Goal: Information Seeking & Learning: Find specific fact

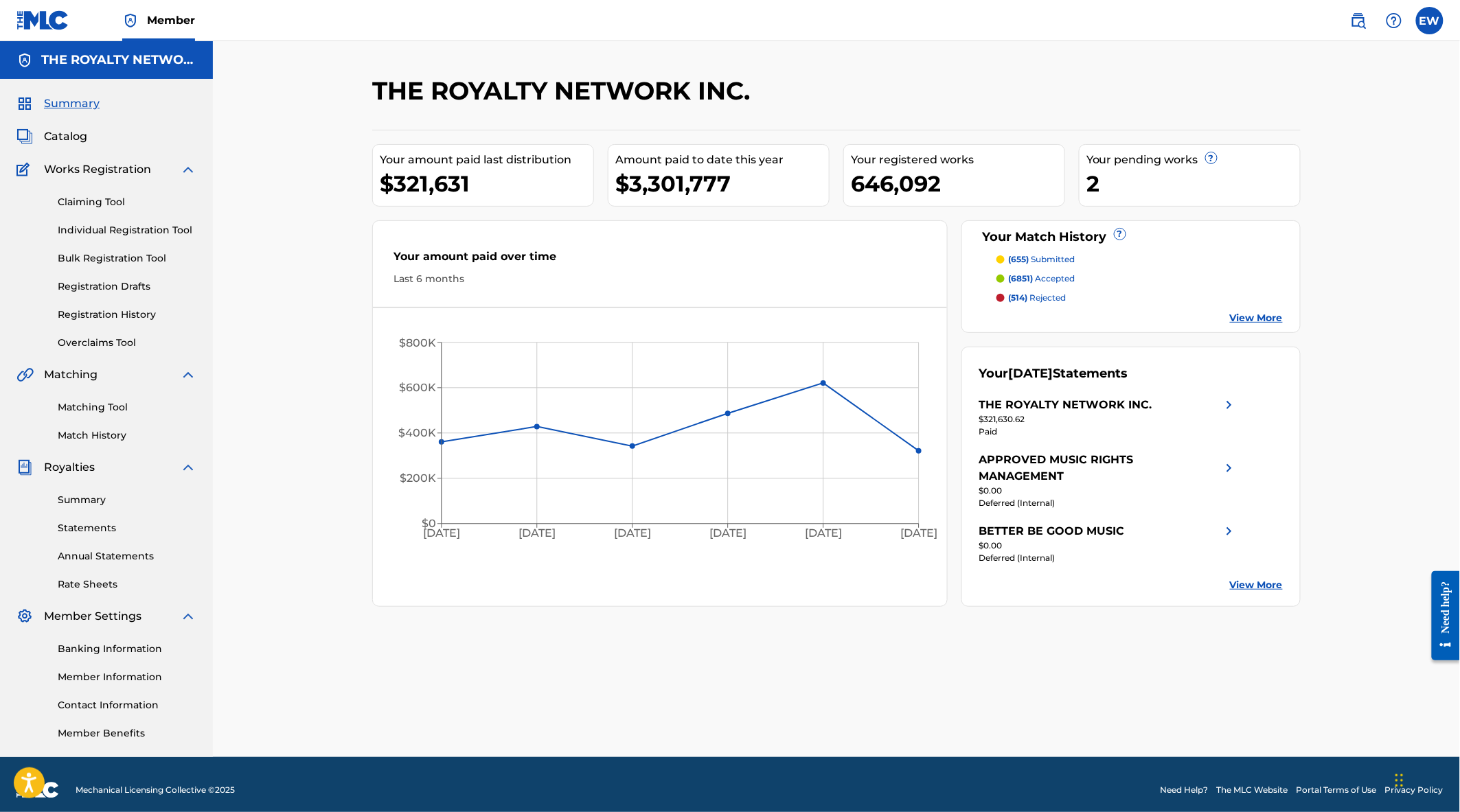
click at [98, 405] on link "Matching Tool" at bounding box center [126, 407] width 139 height 14
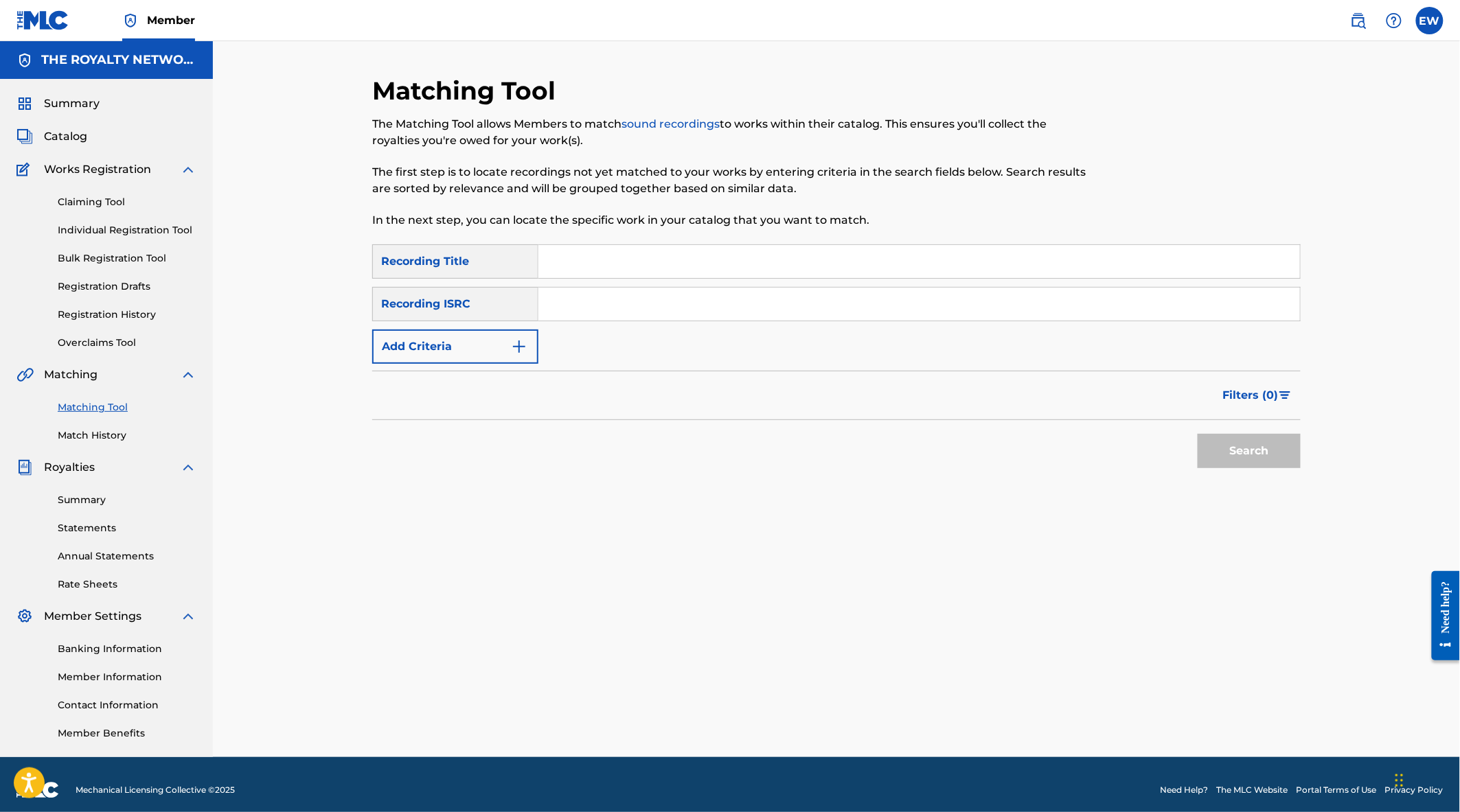
click at [612, 263] on input "Search Form" at bounding box center [919, 262] width 761 height 33
type input "the way i see things"
click at [1197, 434] on button "Search" at bounding box center [1249, 450] width 103 height 34
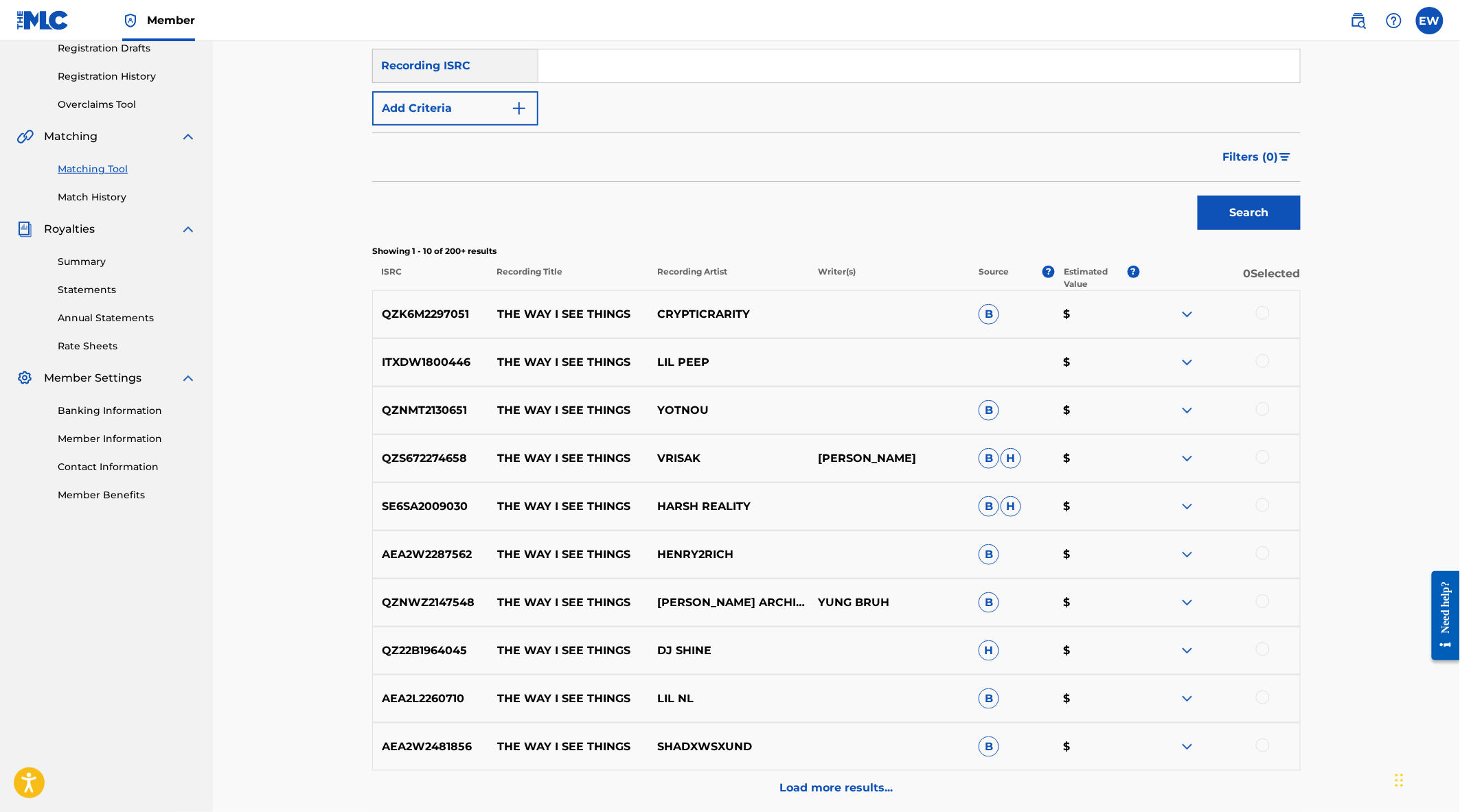
scroll to position [152, 0]
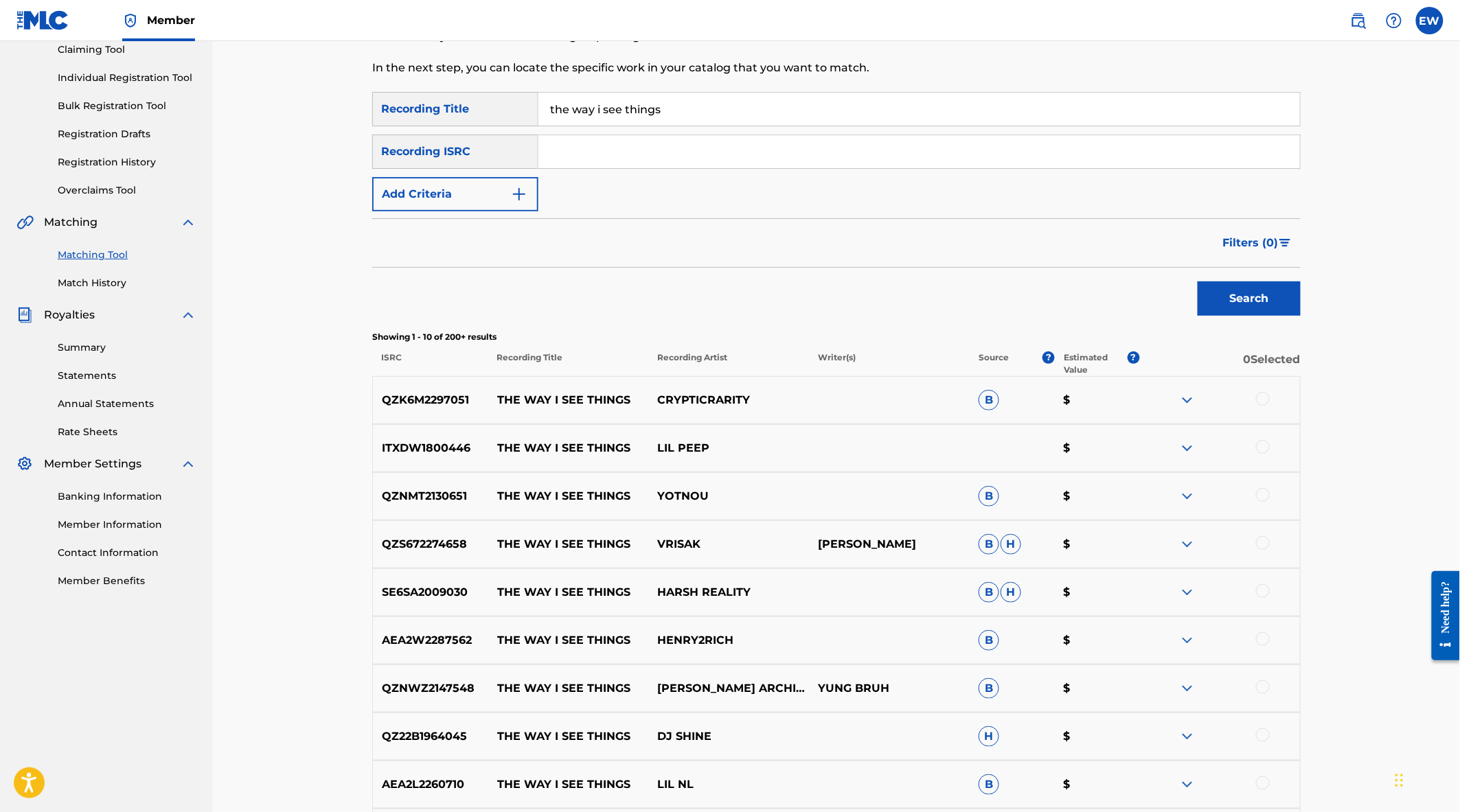
click at [469, 199] on button "Add Criteria" at bounding box center [456, 194] width 167 height 34
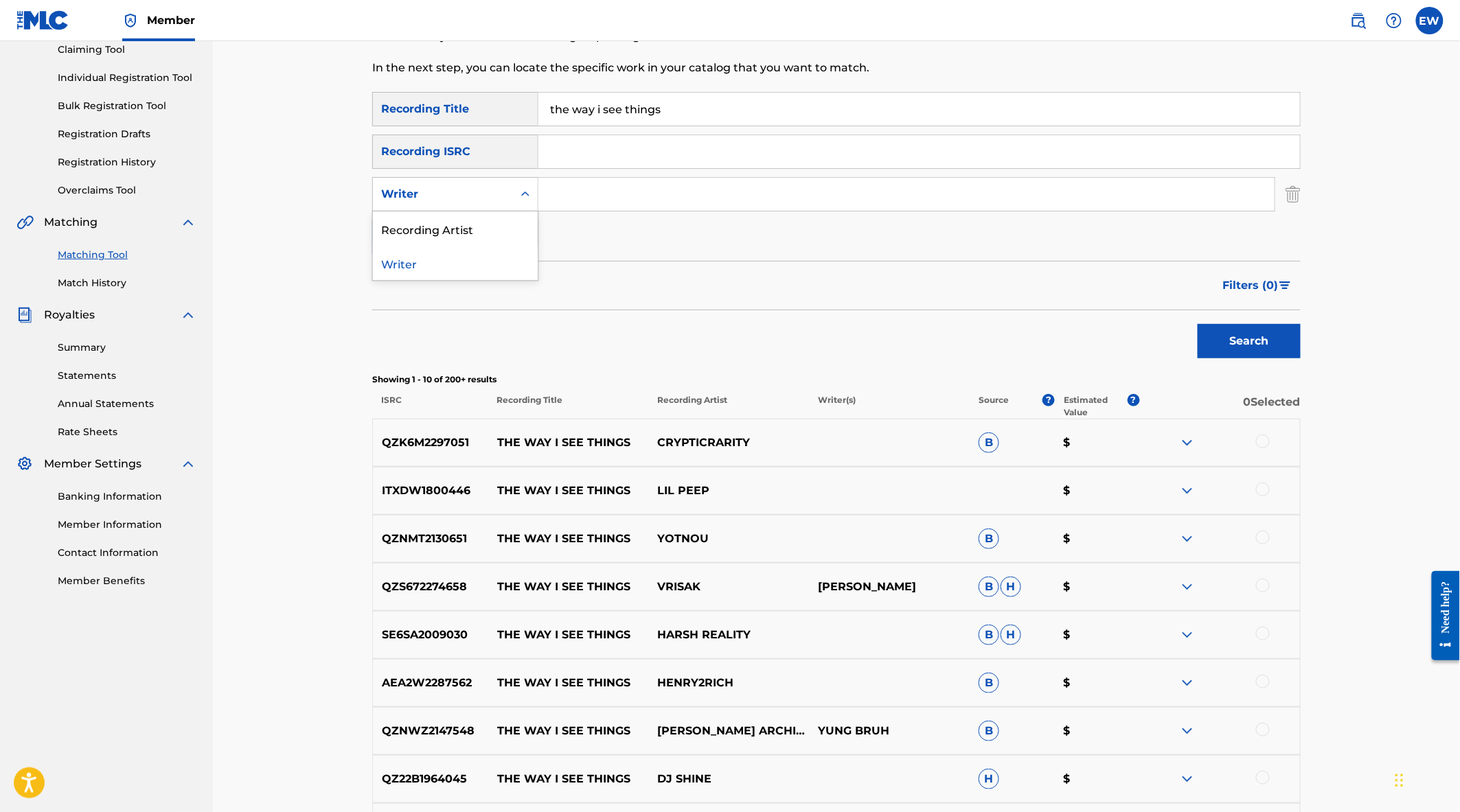
click at [515, 196] on div "Search Form" at bounding box center [525, 194] width 25 height 25
click at [496, 232] on div "Recording Artist" at bounding box center [456, 228] width 165 height 34
drag, startPoint x: 555, startPoint y: 211, endPoint x: 594, endPoint y: 199, distance: 40.8
click at [594, 199] on input "Search Form" at bounding box center [906, 194] width 736 height 33
type input "lil peep"
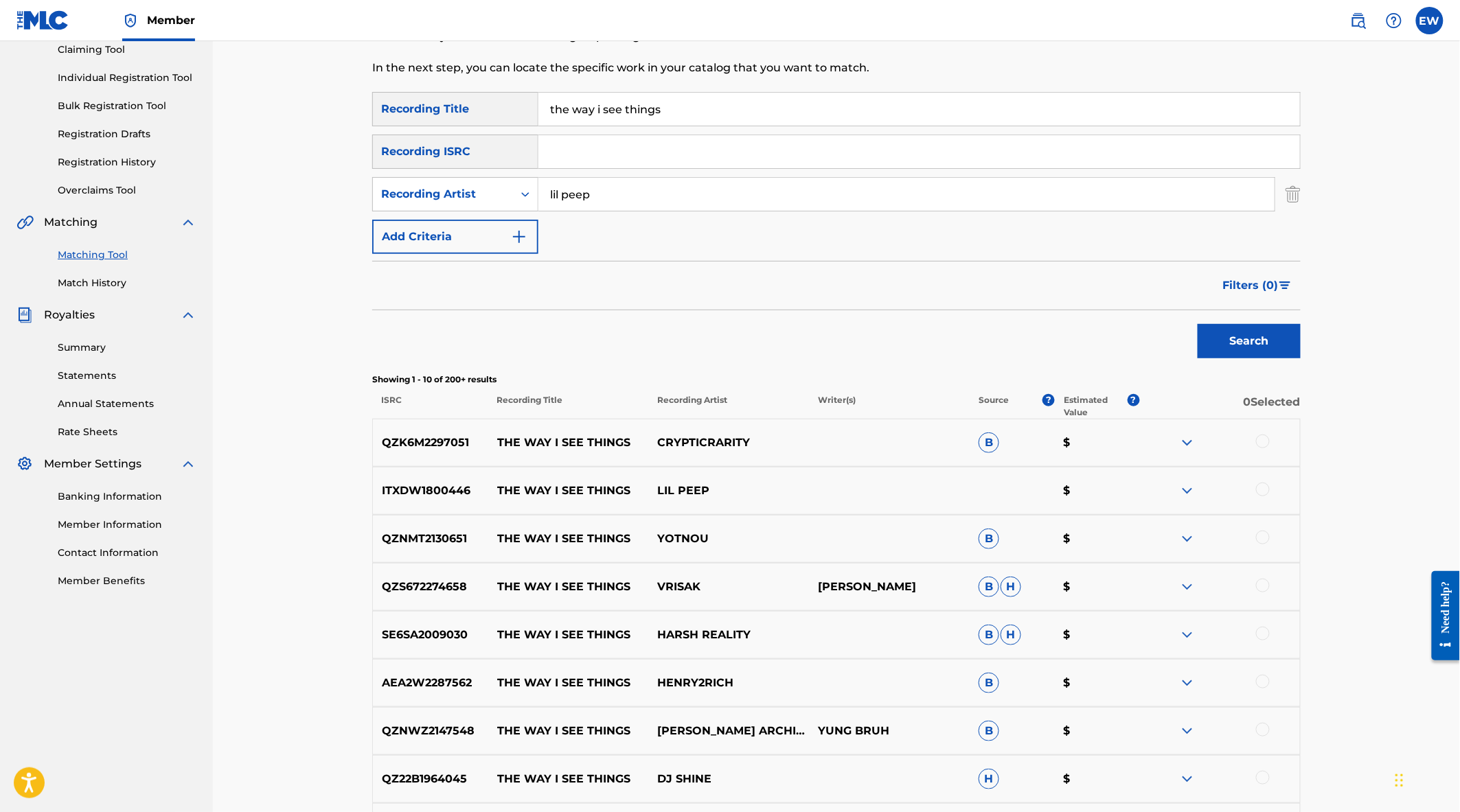
click at [1197, 324] on button "Search" at bounding box center [1249, 341] width 103 height 34
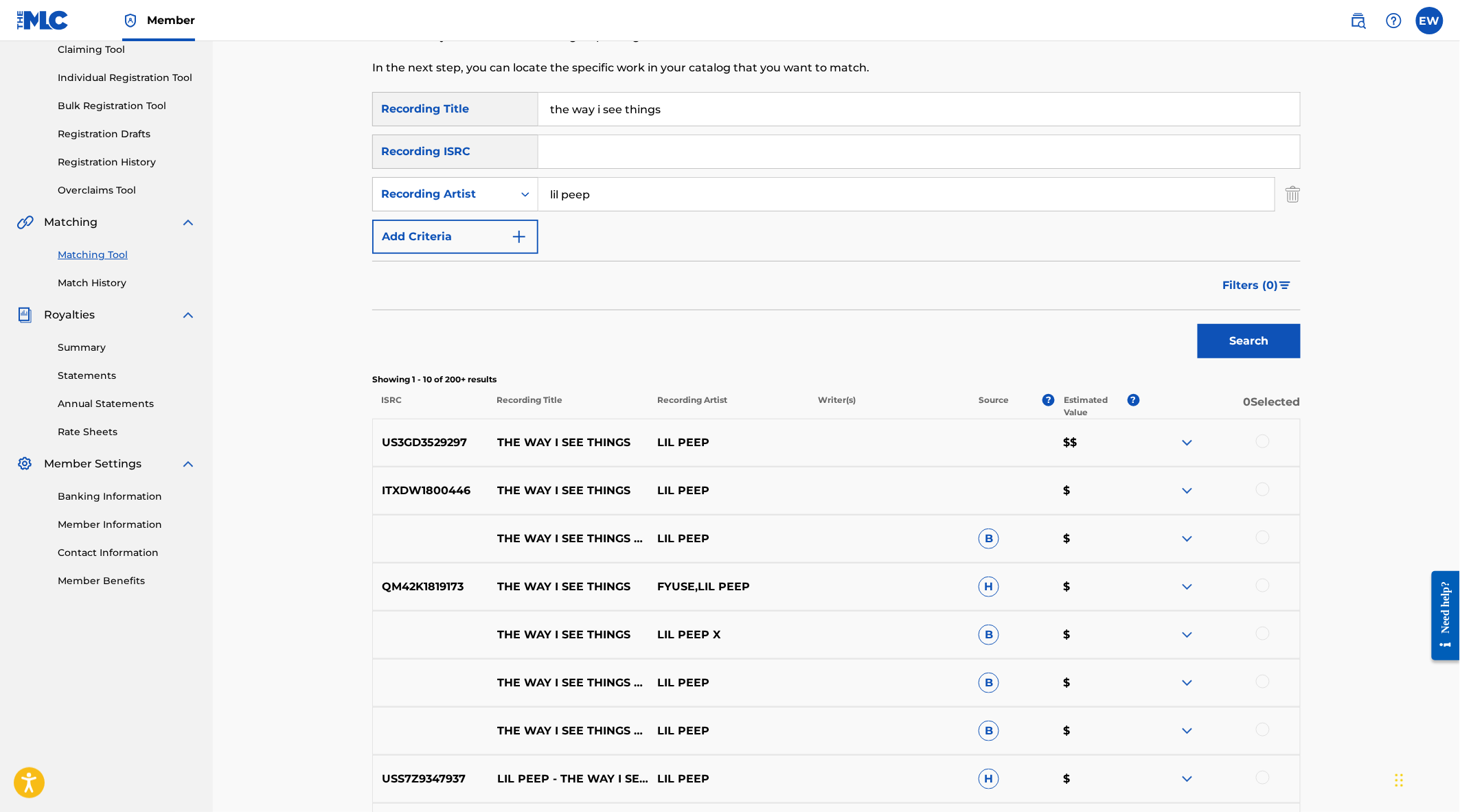
scroll to position [305, 0]
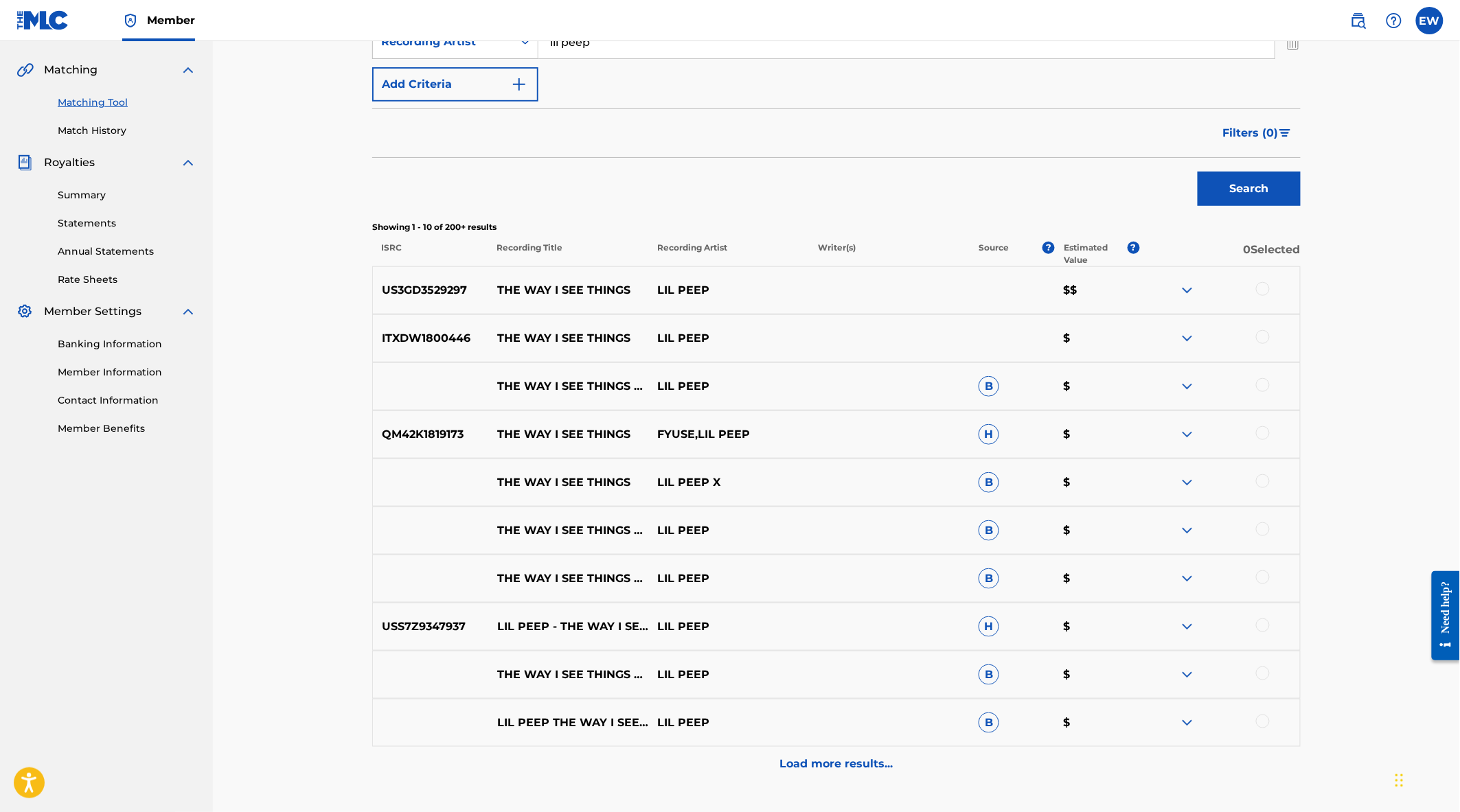
click at [1259, 291] on div at bounding box center [1262, 289] width 14 height 14
click at [1269, 337] on div at bounding box center [1262, 337] width 14 height 14
click at [1263, 381] on div at bounding box center [1262, 385] width 14 height 14
click at [1267, 438] on div at bounding box center [1219, 434] width 160 height 17
click at [1260, 433] on div at bounding box center [1262, 433] width 14 height 14
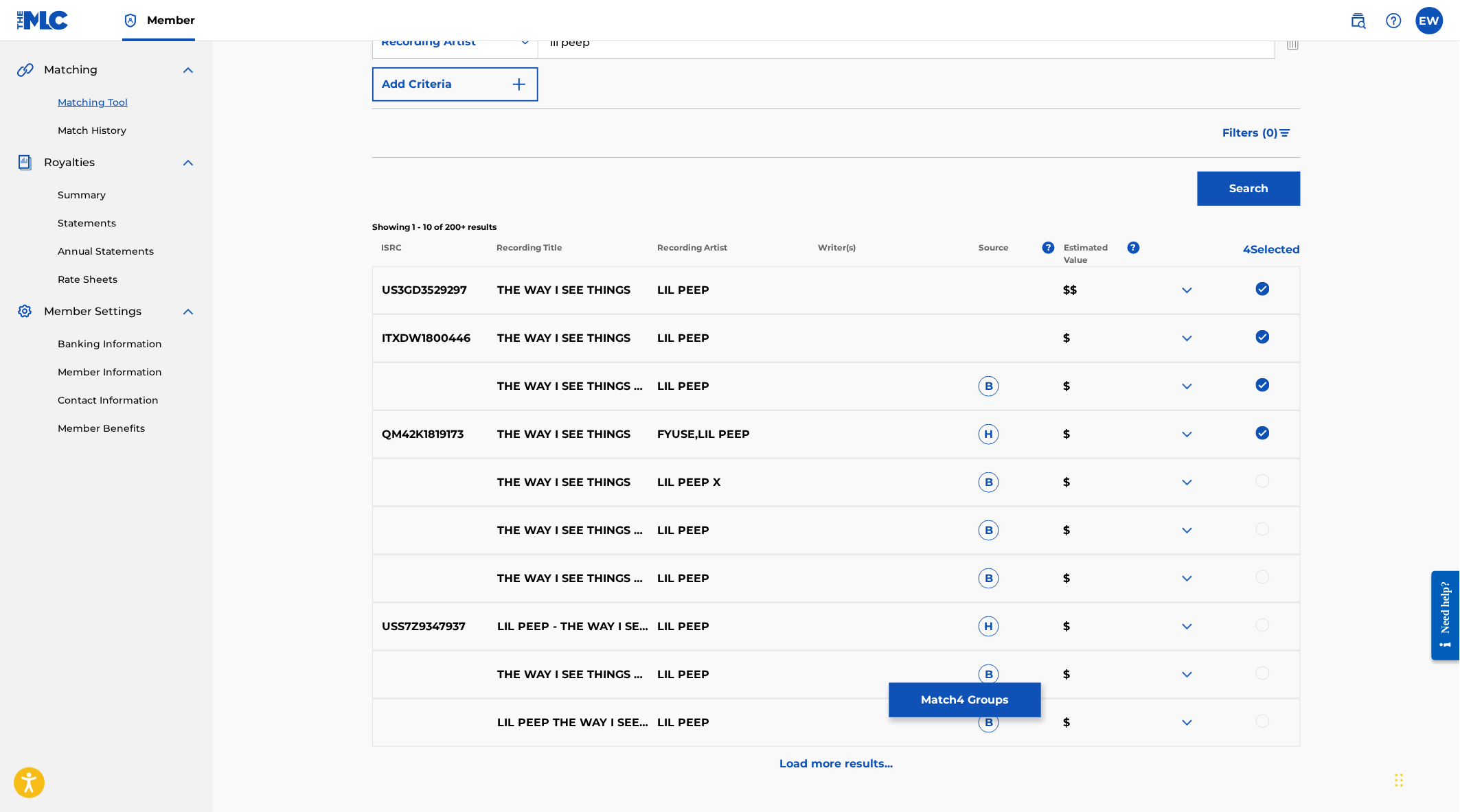
click at [1264, 482] on div at bounding box center [1262, 481] width 14 height 14
click at [1262, 525] on div at bounding box center [1262, 529] width 14 height 14
click at [1263, 574] on div at bounding box center [1262, 577] width 14 height 14
click at [1265, 625] on div at bounding box center [1262, 625] width 14 height 14
click at [1262, 676] on div at bounding box center [1262, 674] width 14 height 14
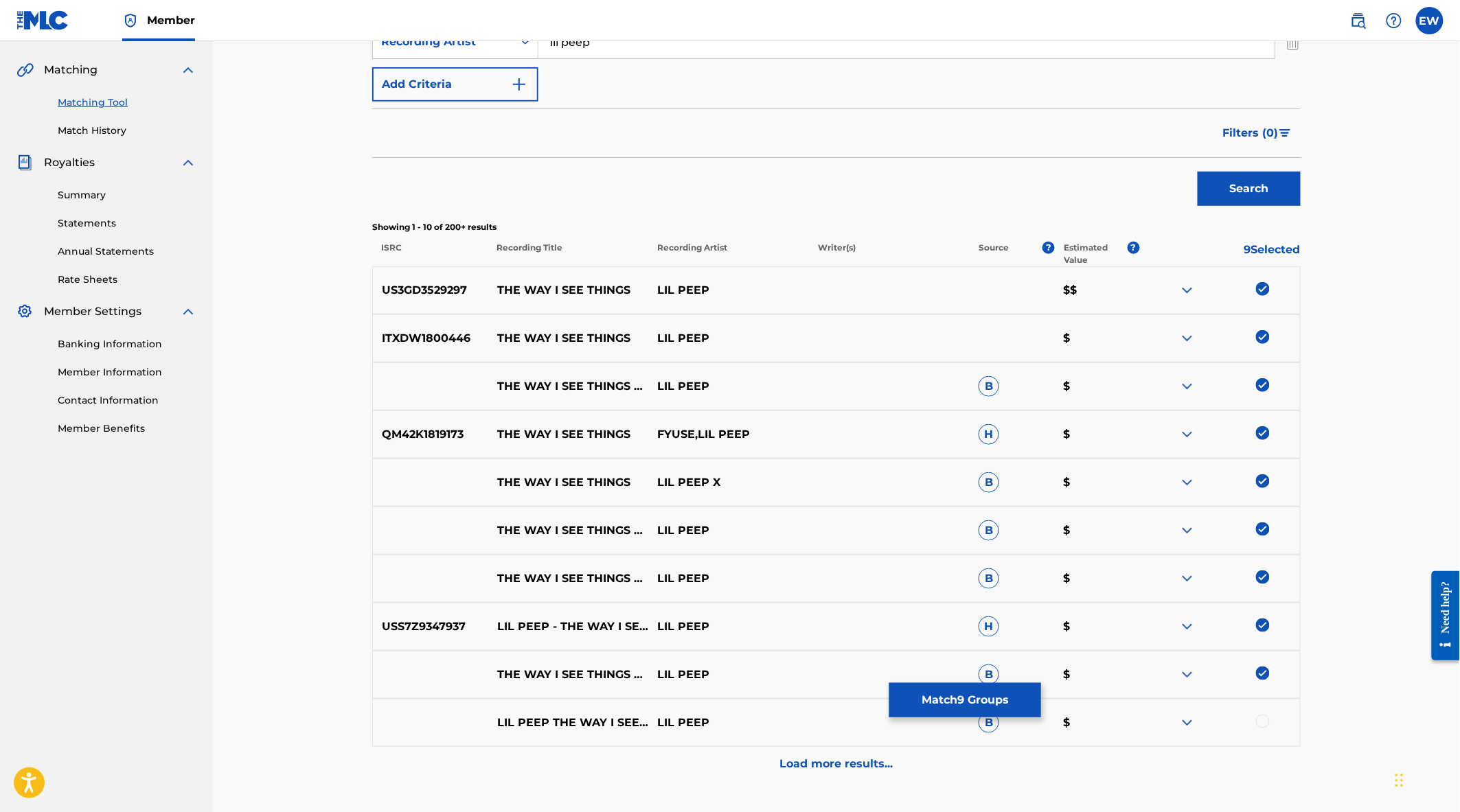
click at [1266, 725] on div at bounding box center [1262, 721] width 14 height 14
click at [806, 760] on p "Load more results..." at bounding box center [837, 764] width 114 height 17
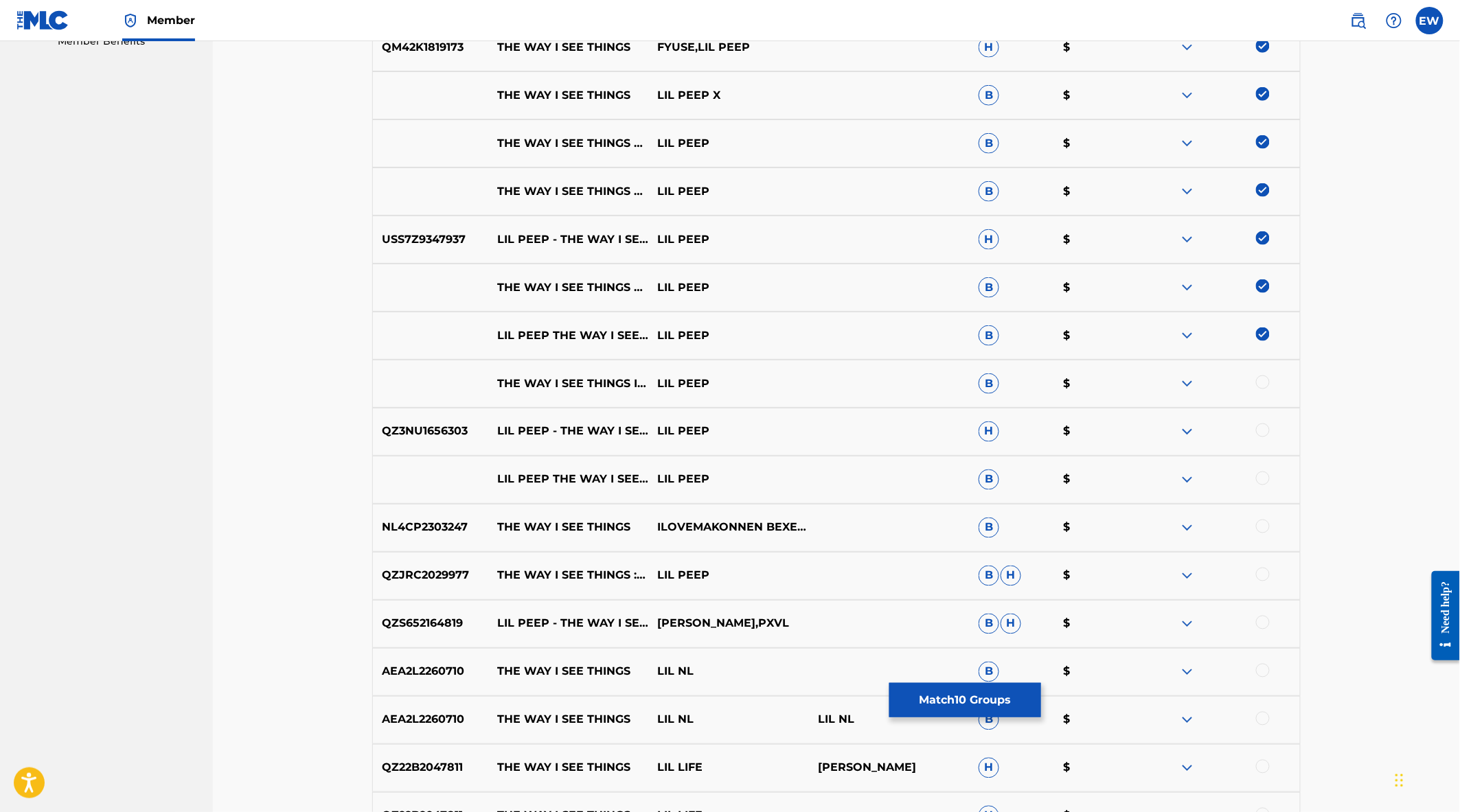
scroll to position [763, 0]
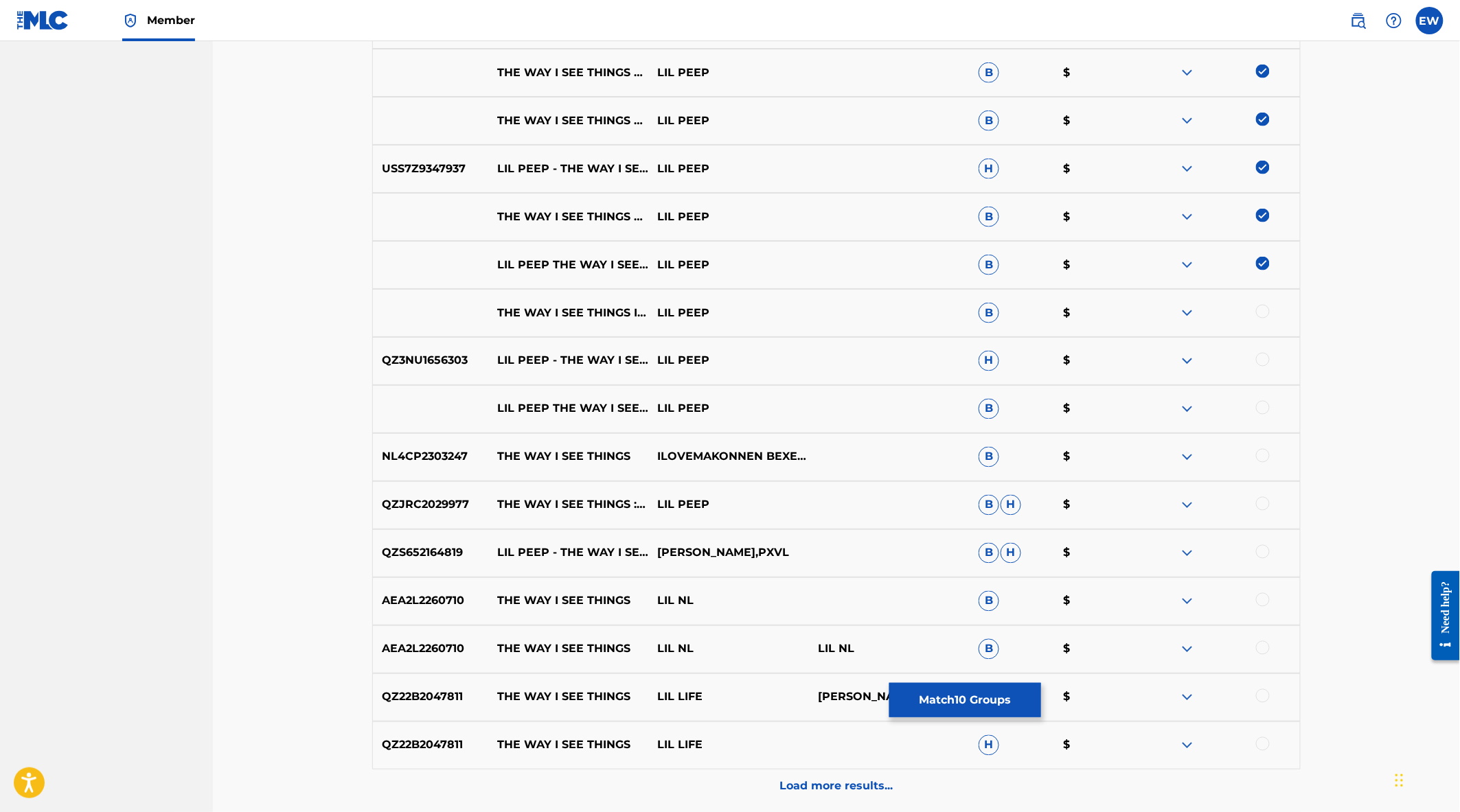
click at [1265, 312] on div at bounding box center [1262, 312] width 14 height 14
click at [1264, 362] on div at bounding box center [1262, 359] width 14 height 14
click at [1261, 416] on div at bounding box center [1219, 409] width 160 height 17
click at [1262, 409] on div at bounding box center [1262, 408] width 14 height 14
click at [1263, 455] on div at bounding box center [1262, 456] width 14 height 14
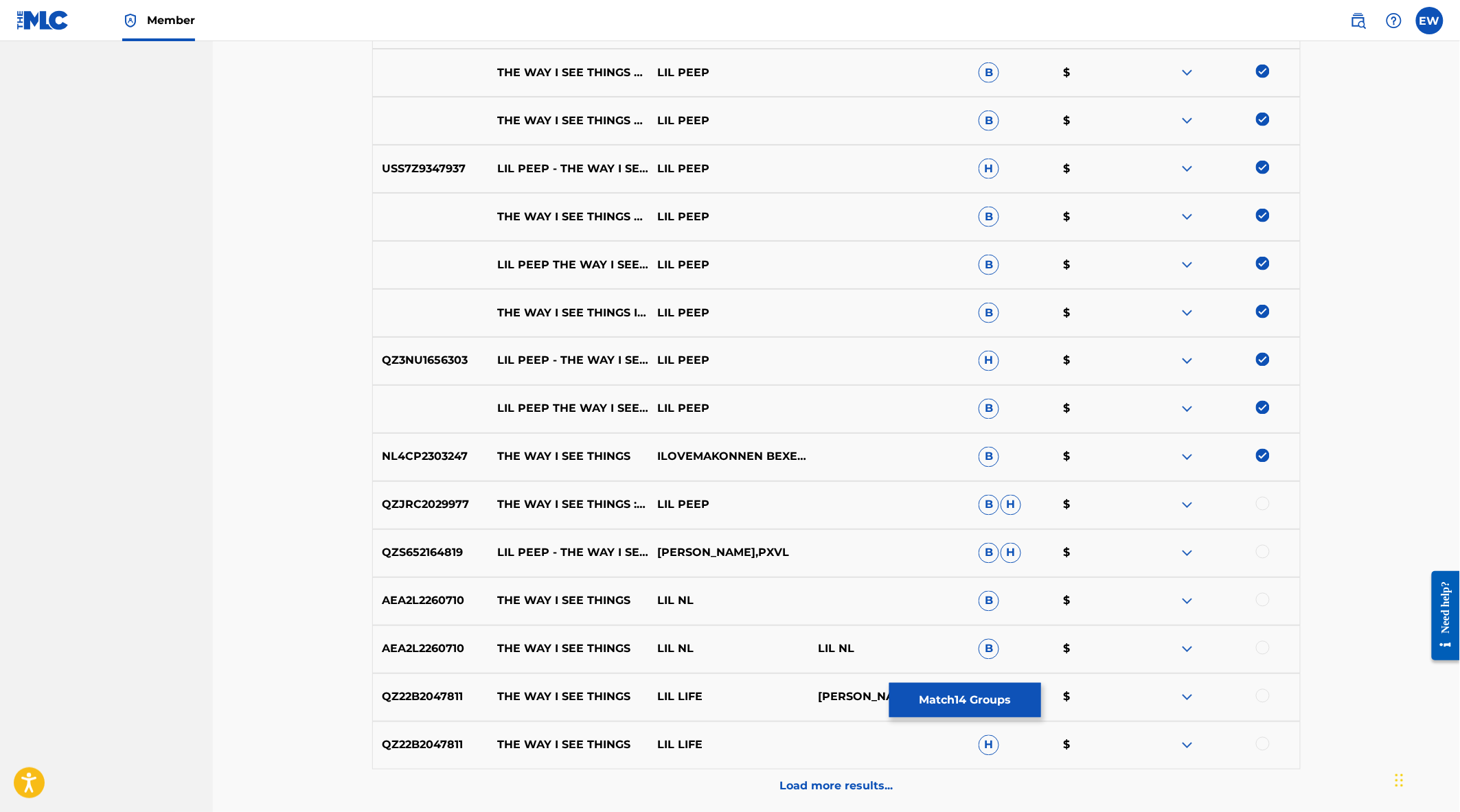
click at [1262, 497] on div at bounding box center [1262, 504] width 14 height 14
click at [1262, 552] on div at bounding box center [1262, 552] width 14 height 14
click at [1265, 599] on div at bounding box center [1262, 600] width 14 height 14
click at [1263, 644] on div at bounding box center [1262, 648] width 14 height 14
click at [1262, 650] on img at bounding box center [1262, 648] width 14 height 14
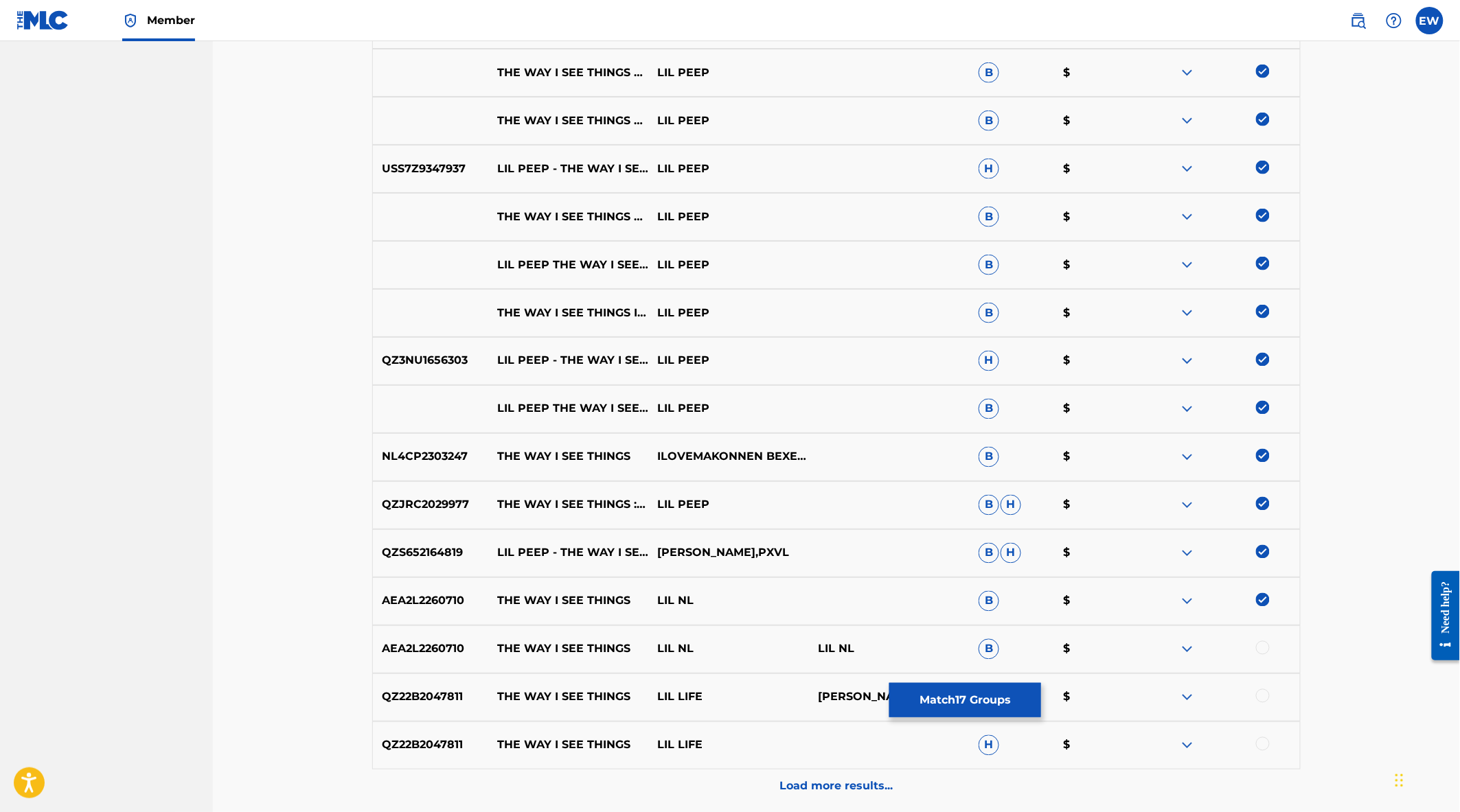
click at [1264, 602] on img at bounding box center [1262, 600] width 14 height 14
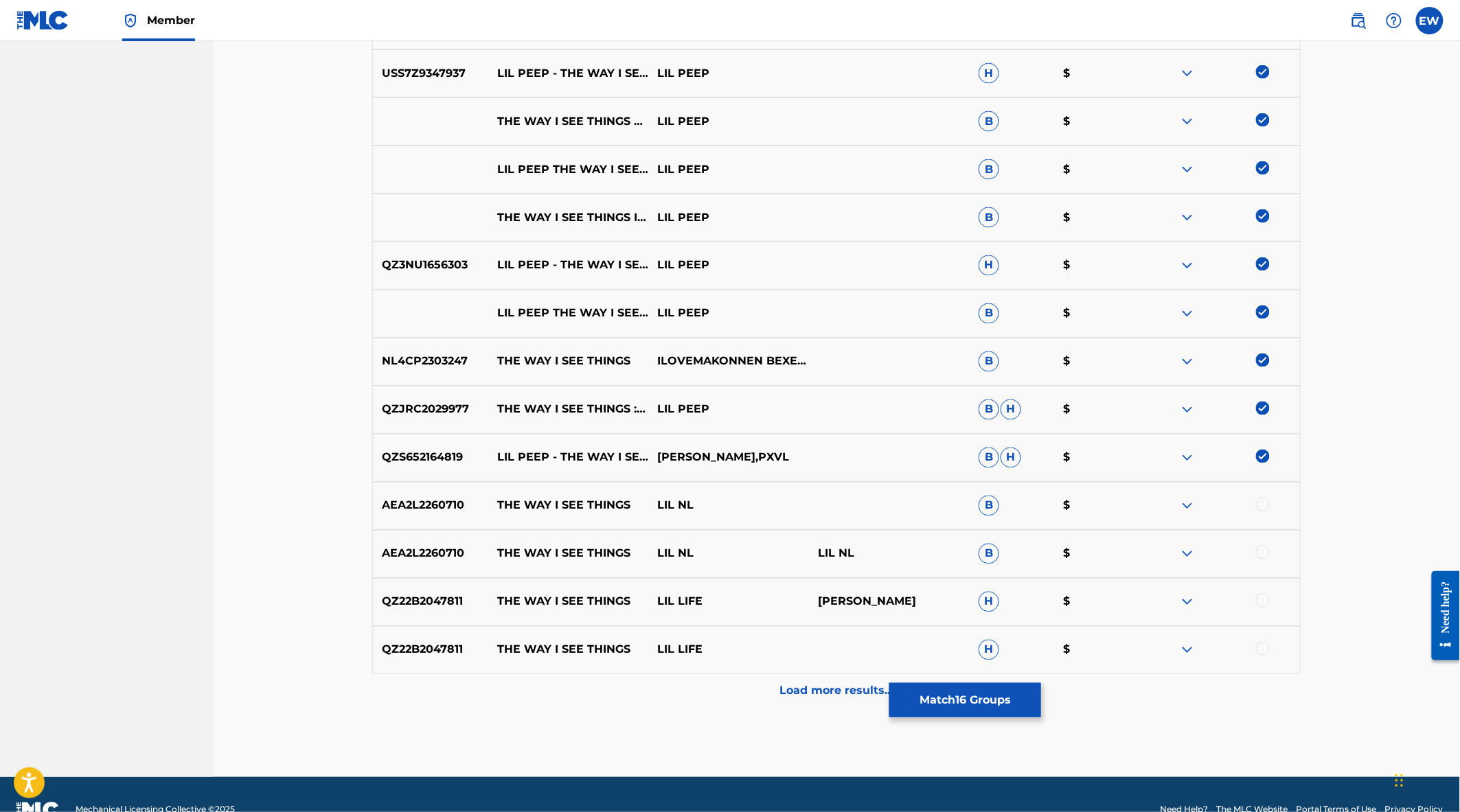
scroll to position [888, 0]
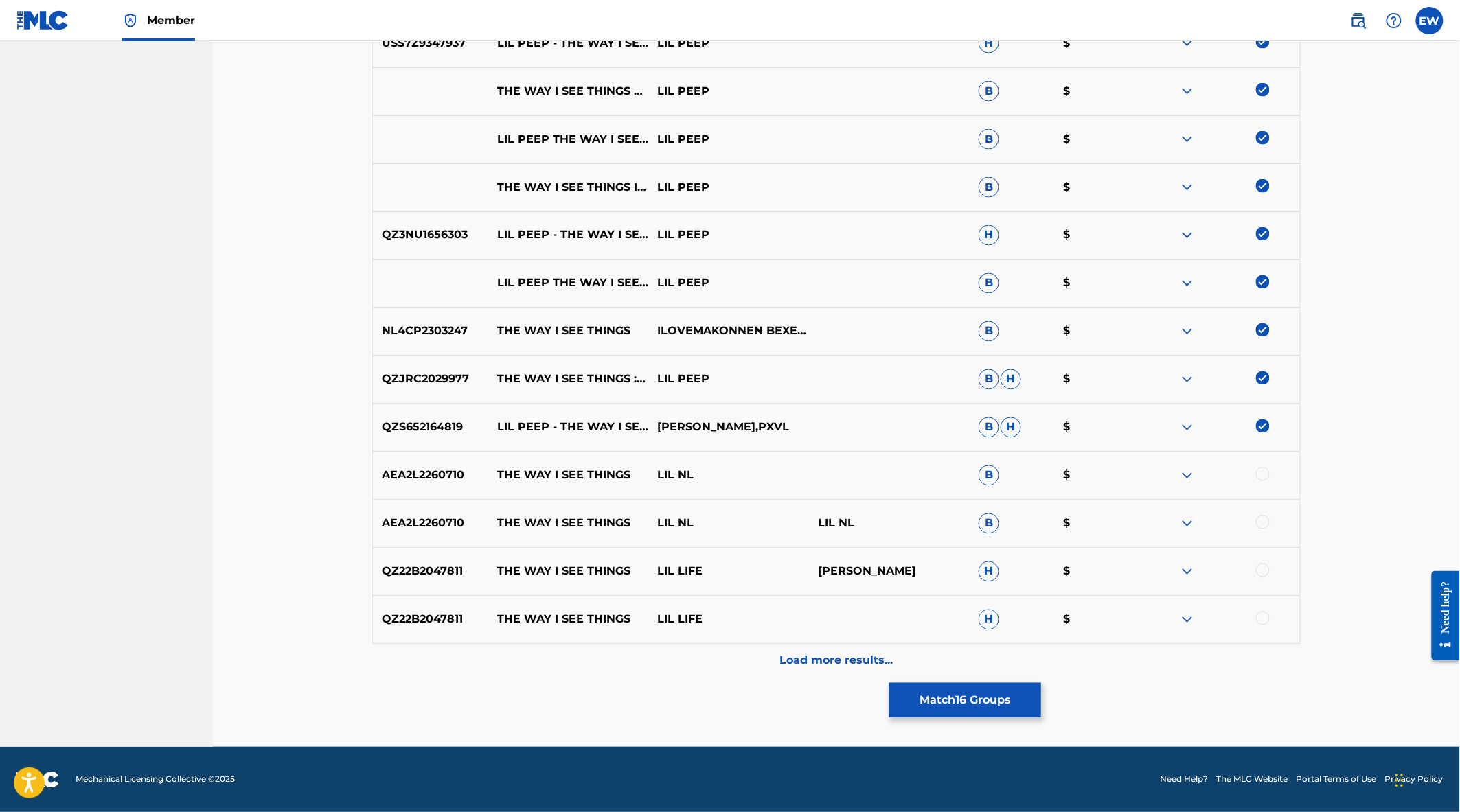
click at [826, 655] on p "Load more results..." at bounding box center [837, 661] width 114 height 17
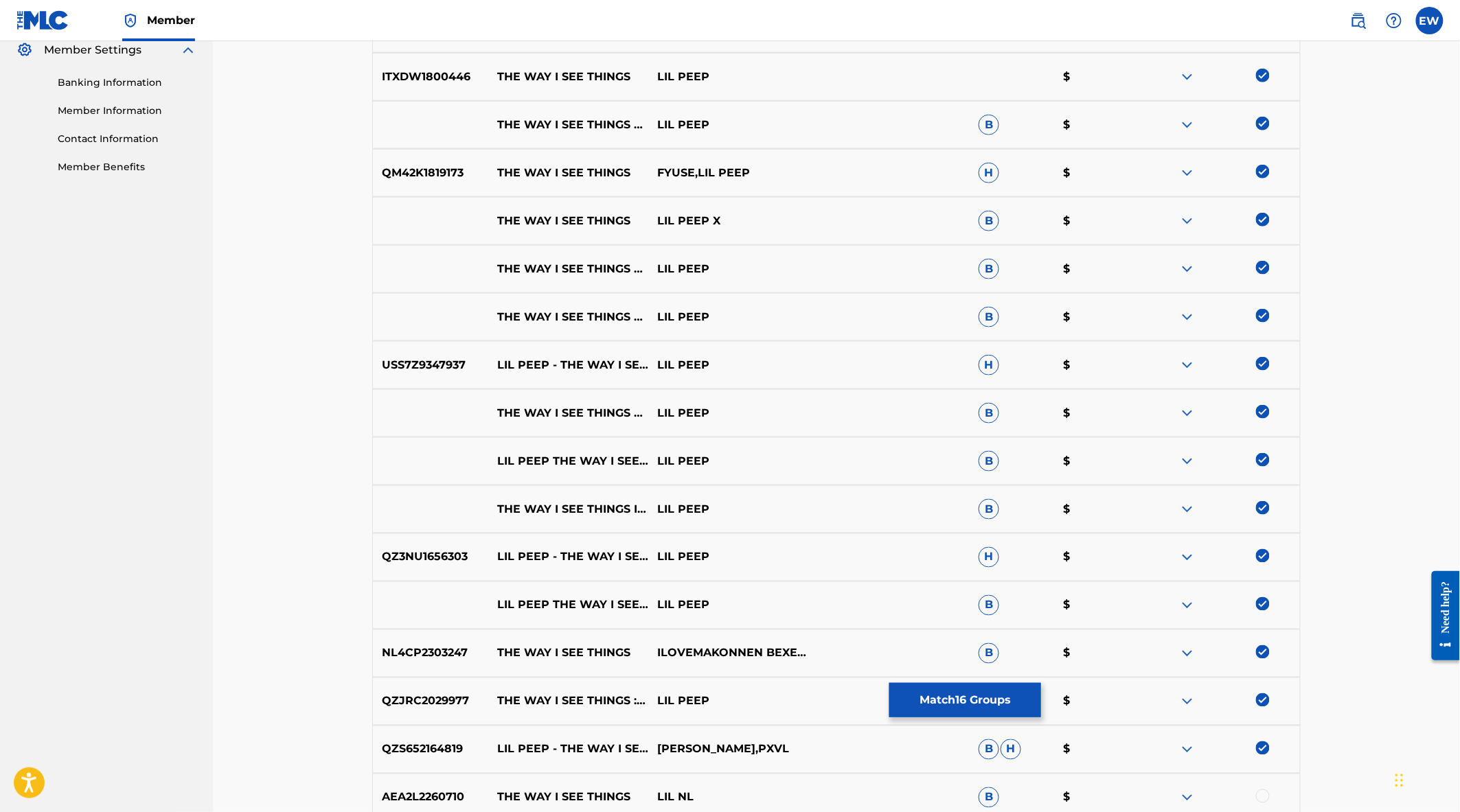
scroll to position [606, 0]
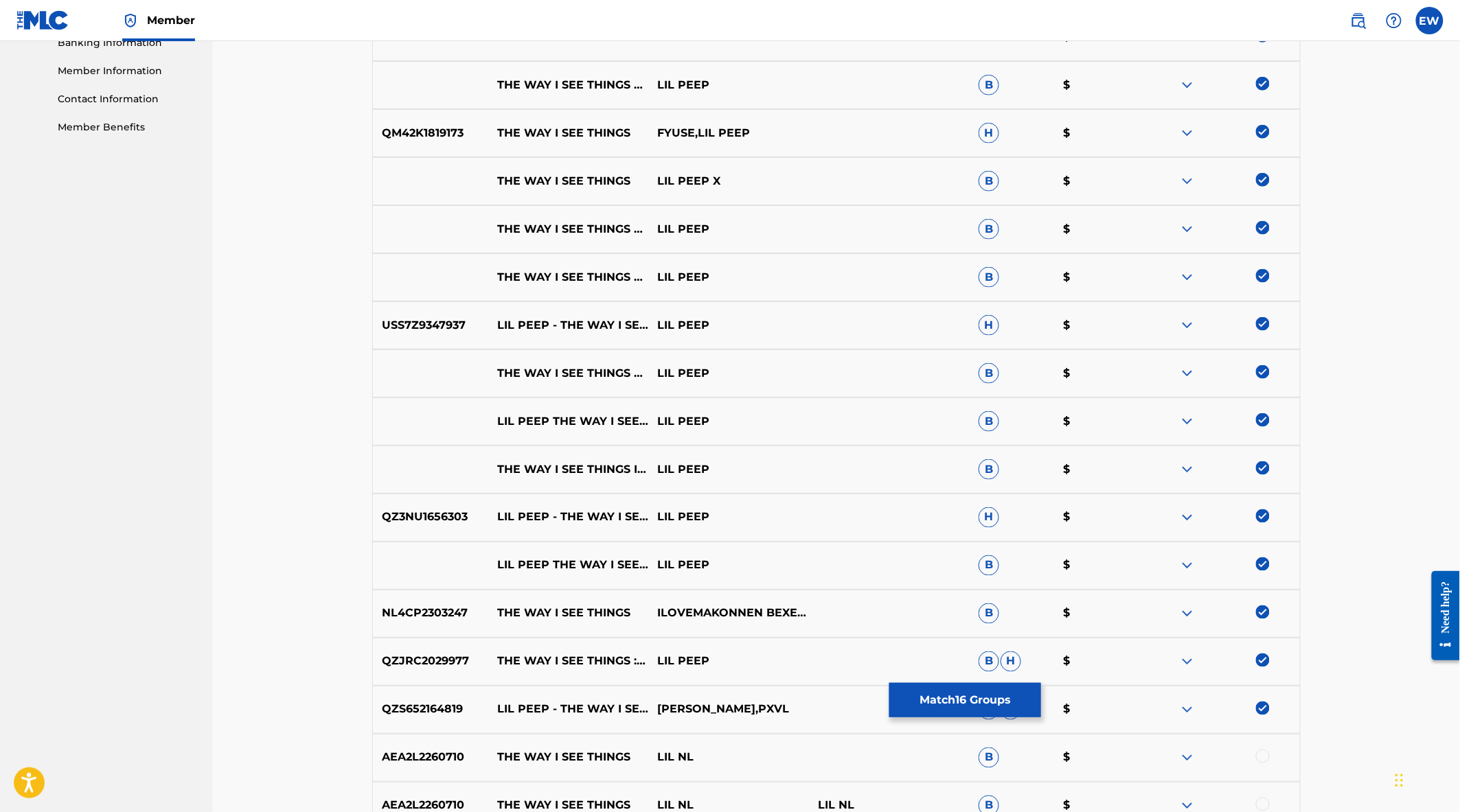
click at [943, 697] on button "Match 16 Groups" at bounding box center [965, 700] width 152 height 34
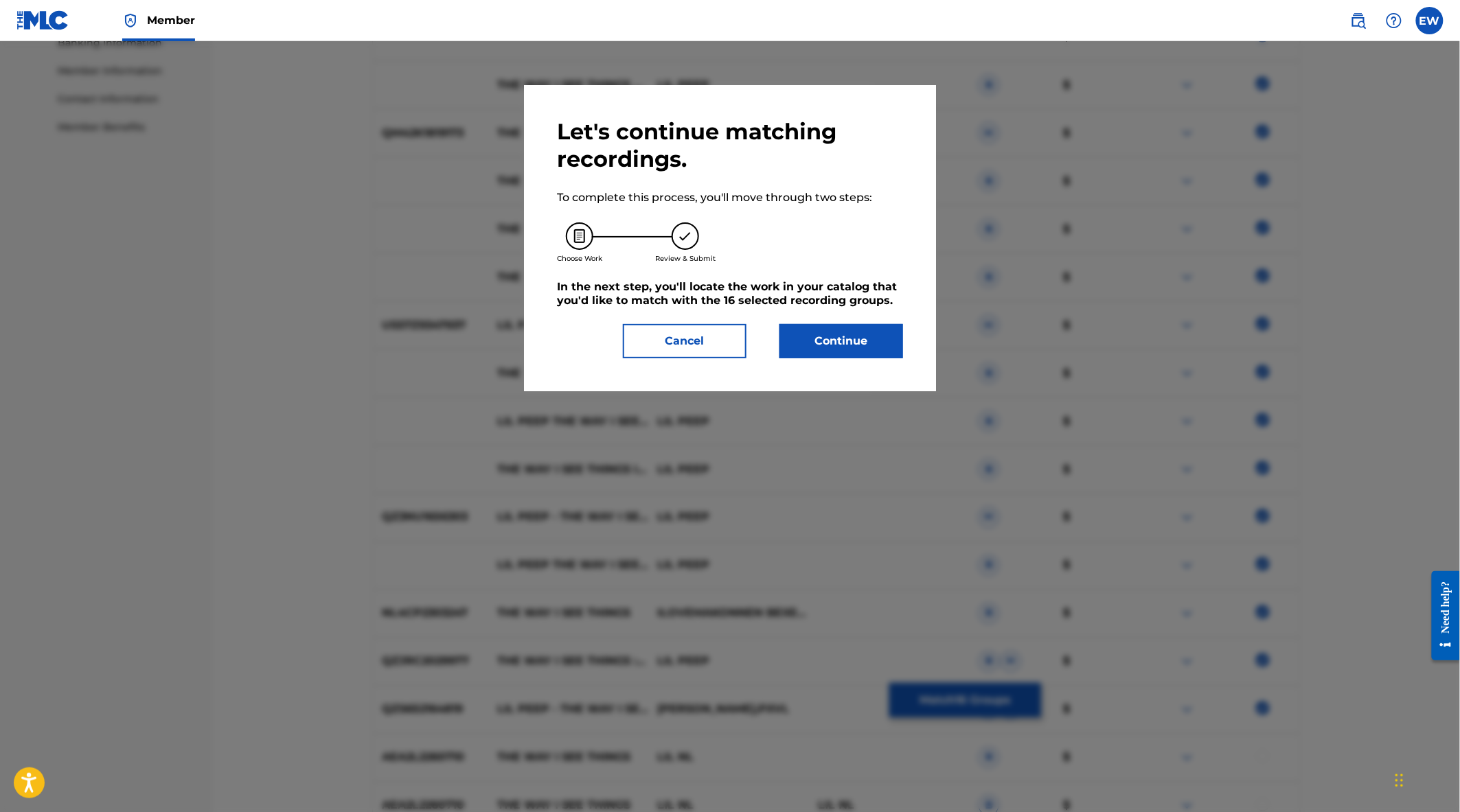
click at [833, 341] on button "Continue" at bounding box center [841, 341] width 123 height 34
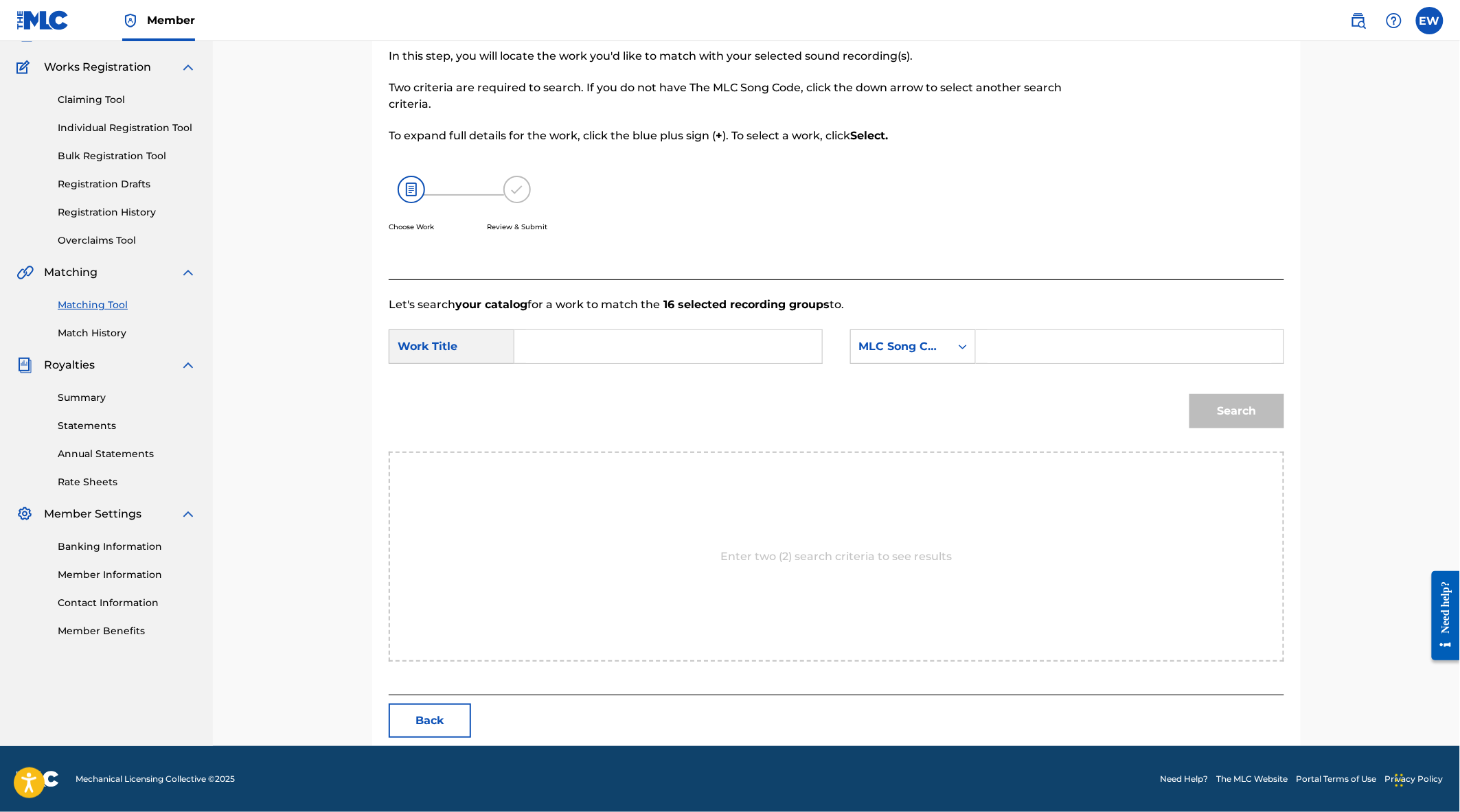
scroll to position [101, 0]
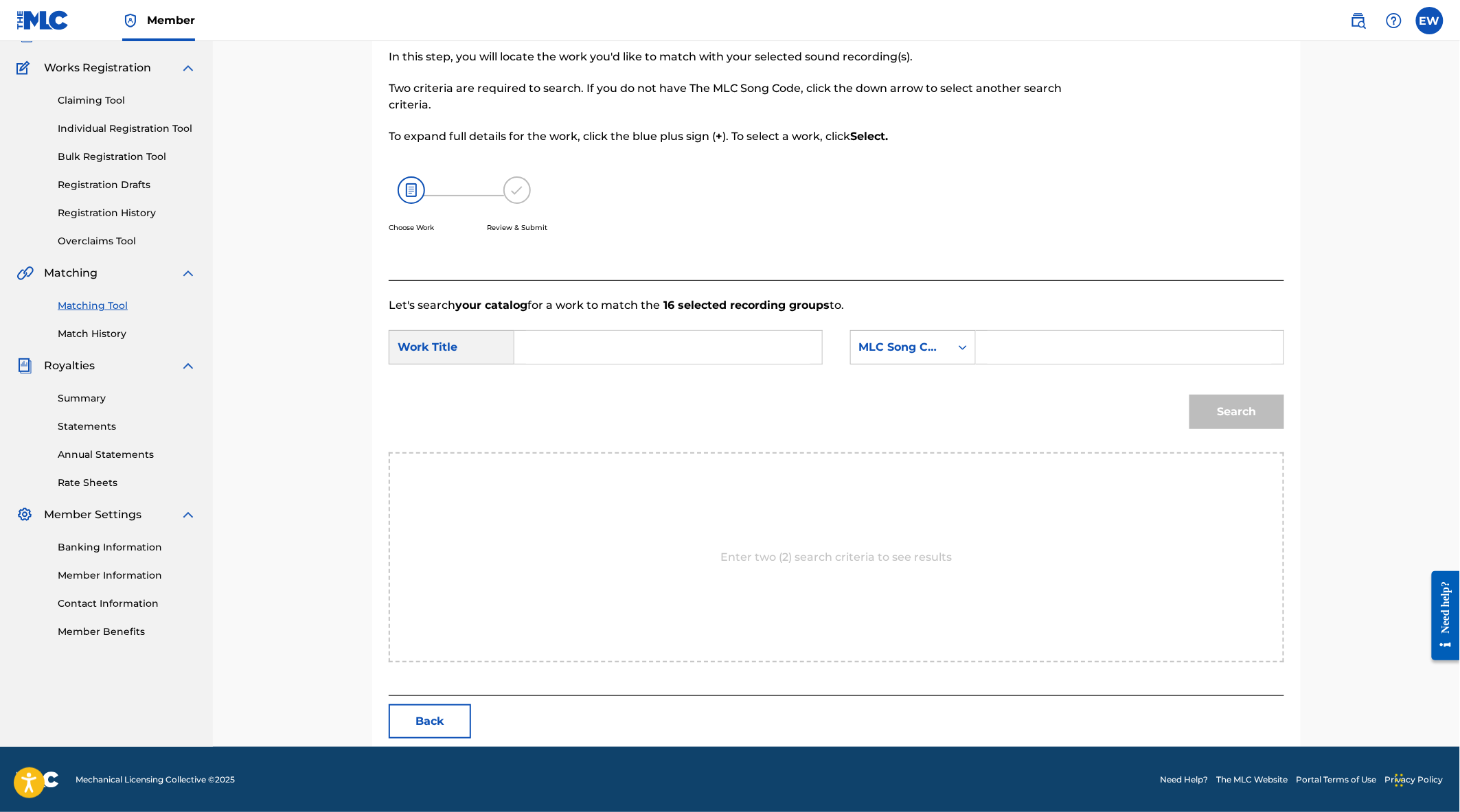
click at [662, 359] on input "Search Form" at bounding box center [668, 347] width 285 height 33
type input "The Way I see things"
click at [1033, 341] on input "Search Form" at bounding box center [1130, 347] width 285 height 33
click at [989, 342] on input "Search Form" at bounding box center [1130, 347] width 285 height 33
paste input "TE0O02"
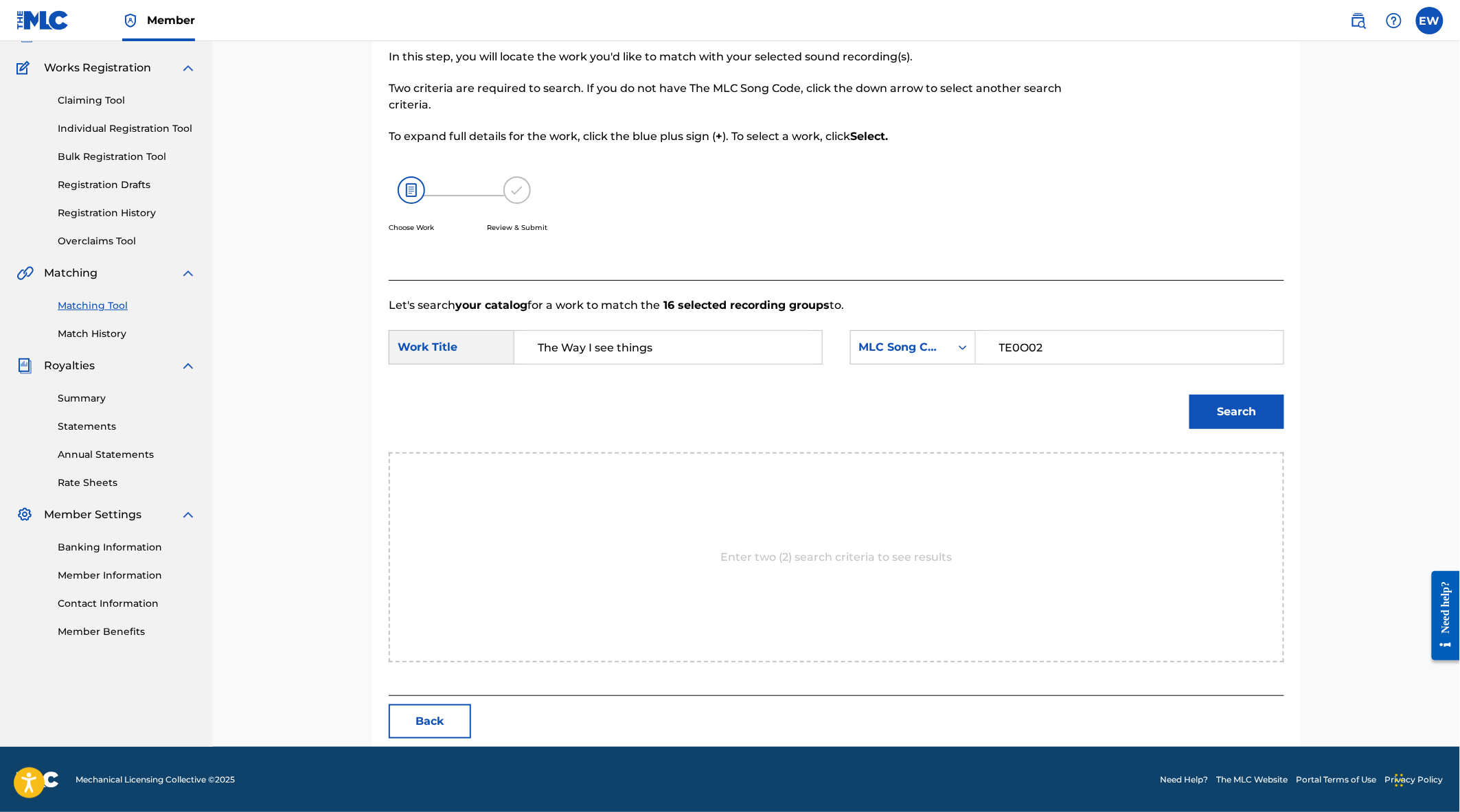
click at [1269, 412] on button "Search" at bounding box center [1236, 412] width 95 height 34
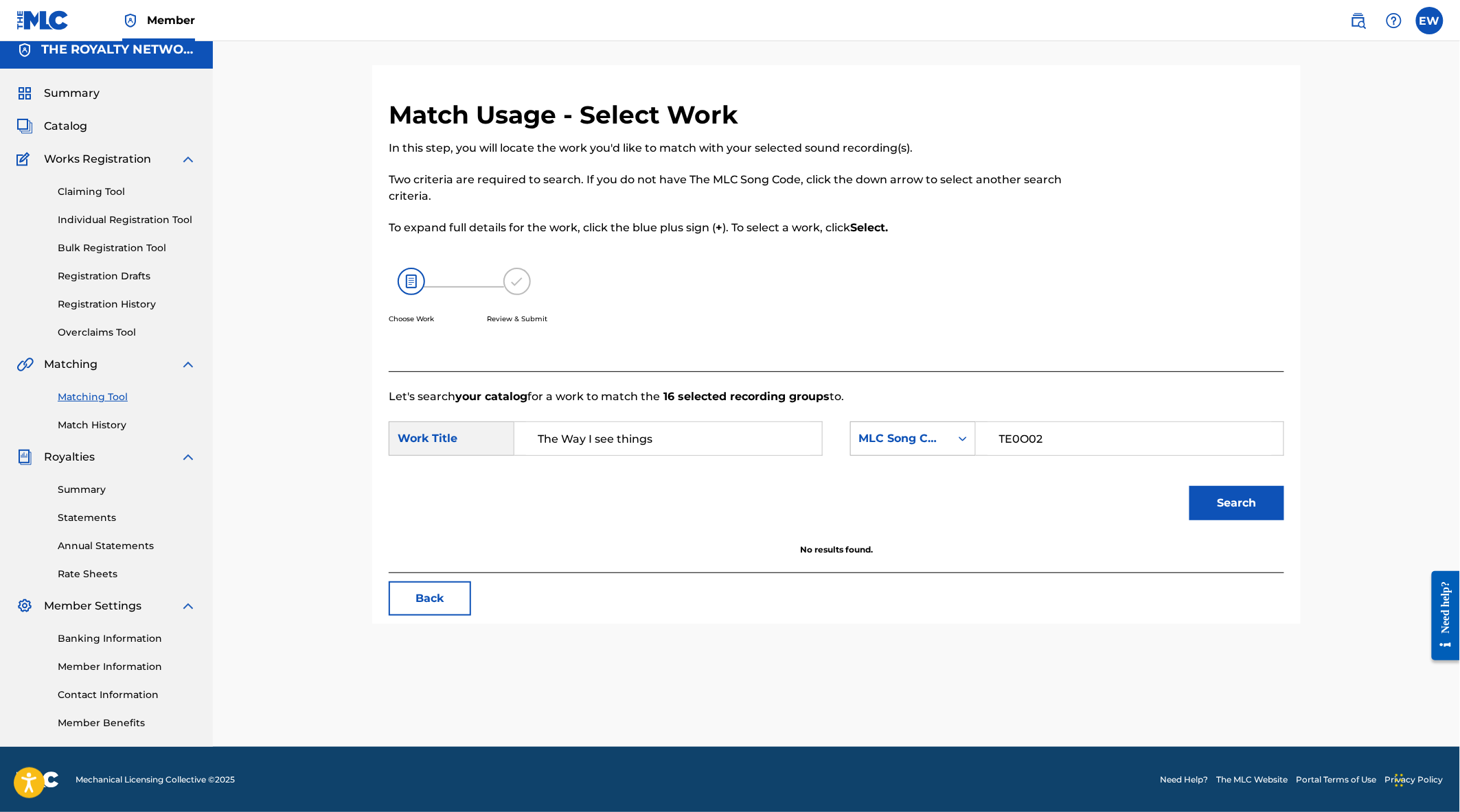
drag, startPoint x: 998, startPoint y: 435, endPoint x: 929, endPoint y: 435, distance: 69.0
click at [929, 435] on div "SearchWithCriteria6ed529c6-a774-4fab-909d-5e5f4b2254af MLC Song Code TE0O02" at bounding box center [1066, 438] width 434 height 34
drag, startPoint x: 537, startPoint y: 434, endPoint x: 557, endPoint y: 441, distance: 21.2
click at [541, 435] on input "The Way I see things" at bounding box center [668, 439] width 285 height 33
click at [1144, 447] on input "TE0O02" at bounding box center [1130, 439] width 285 height 33
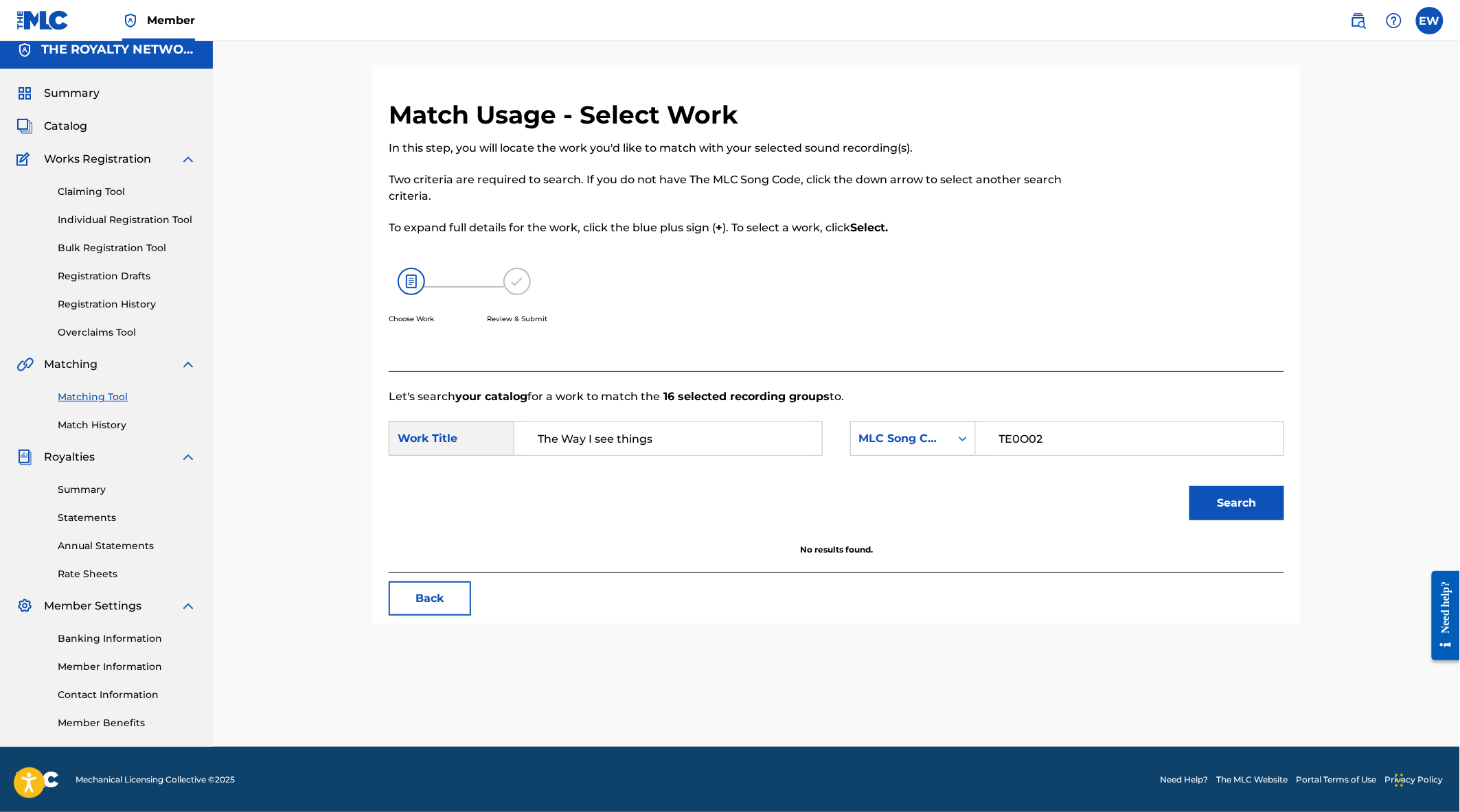
click at [1136, 500] on div "Search" at bounding box center [836, 508] width 895 height 71
click at [1141, 437] on input "TE0O02" at bounding box center [1130, 439] width 285 height 33
type input "TE0O02"
click at [1189, 486] on button "Search" at bounding box center [1236, 502] width 95 height 34
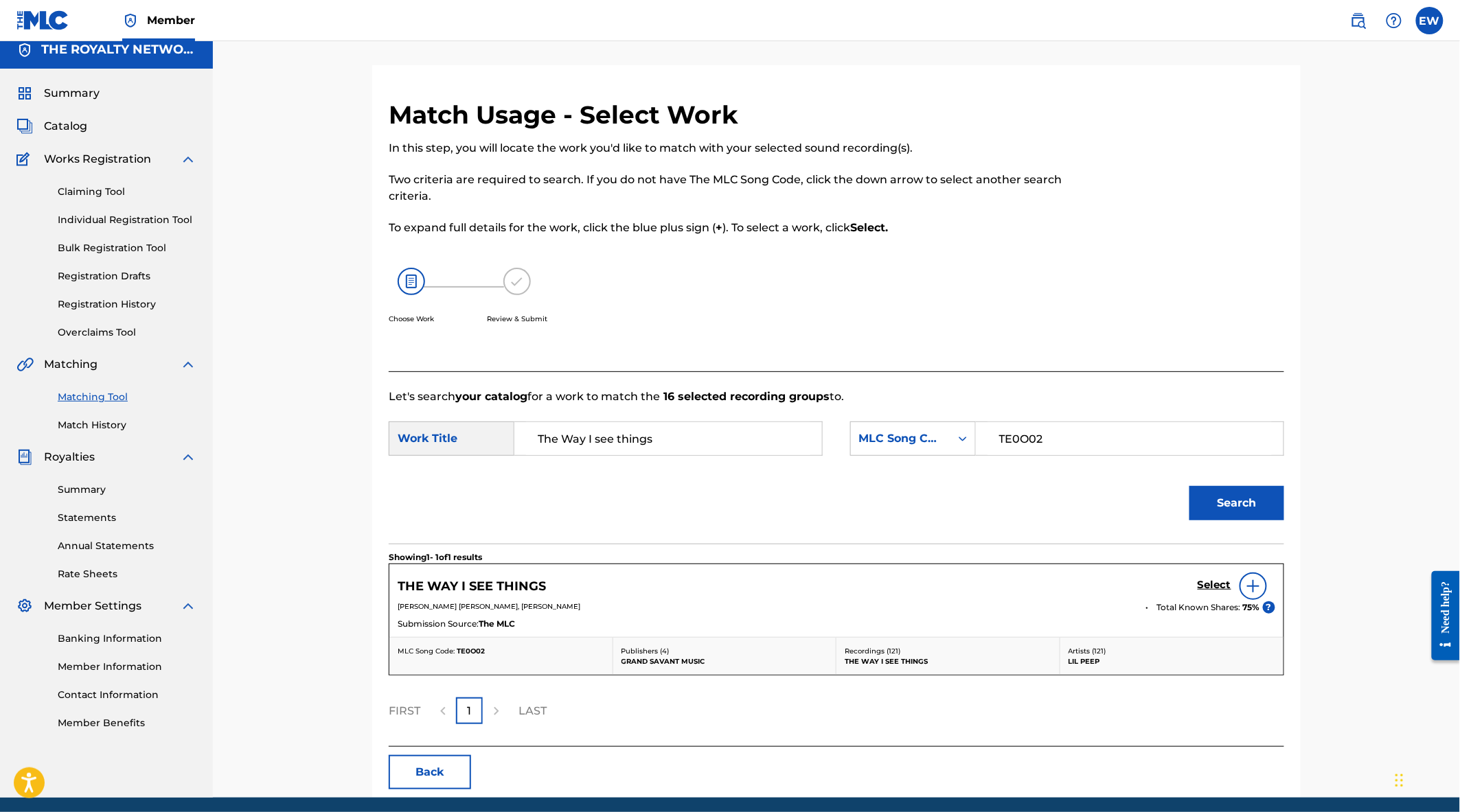
click at [1216, 581] on h5 "Select" at bounding box center [1214, 585] width 33 height 13
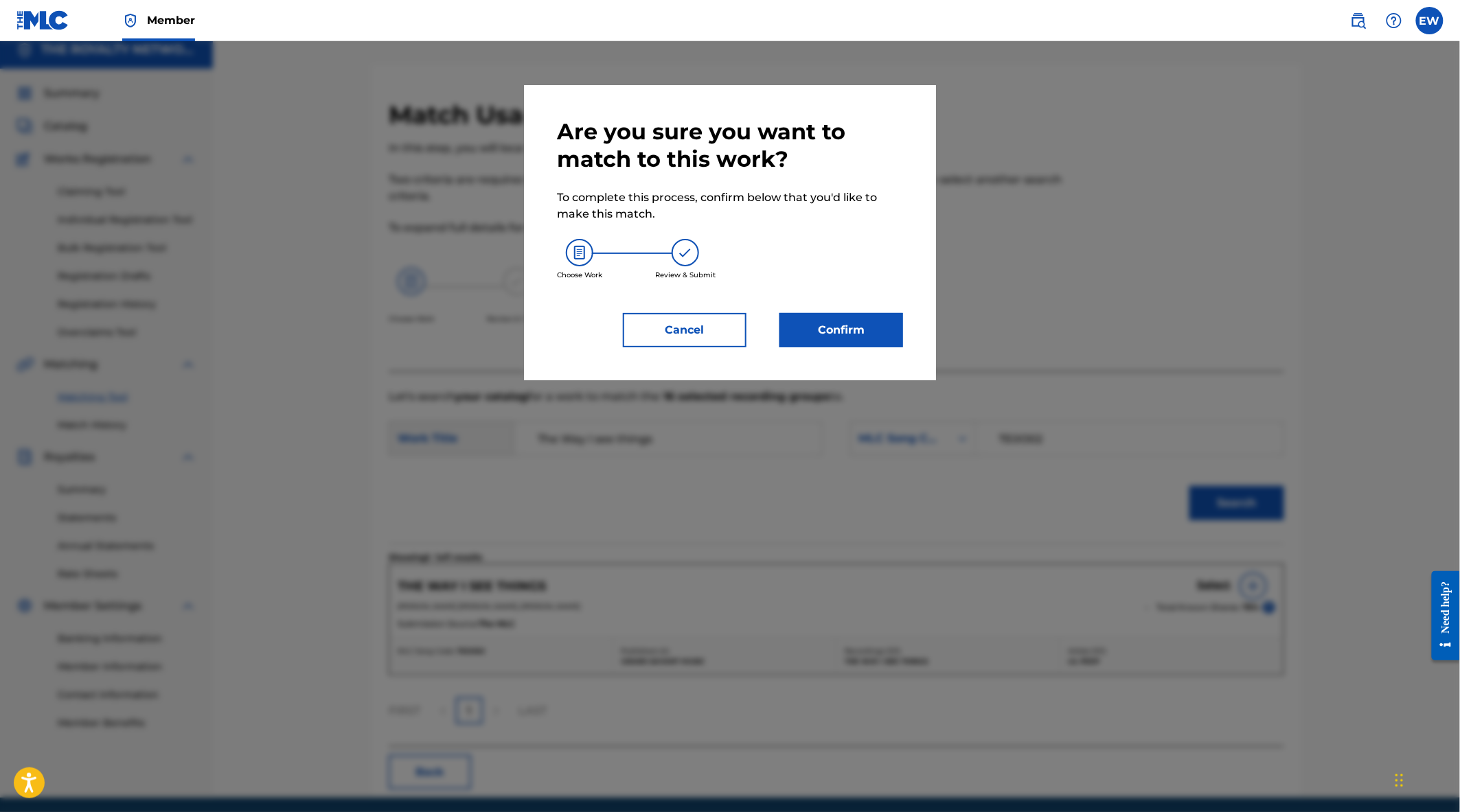
click at [856, 331] on button "Confirm" at bounding box center [841, 330] width 123 height 34
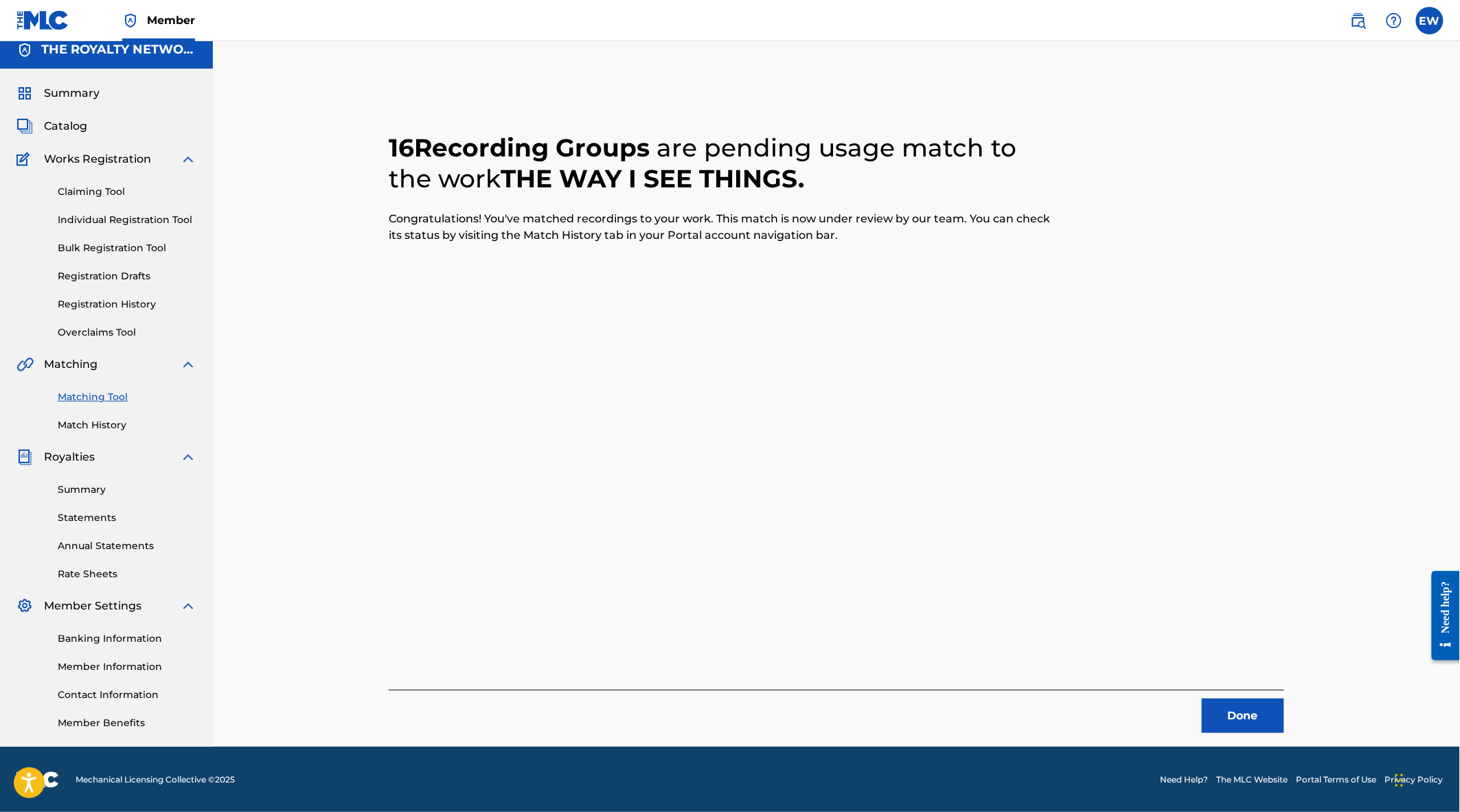
click at [1248, 715] on button "Done" at bounding box center [1243, 716] width 82 height 34
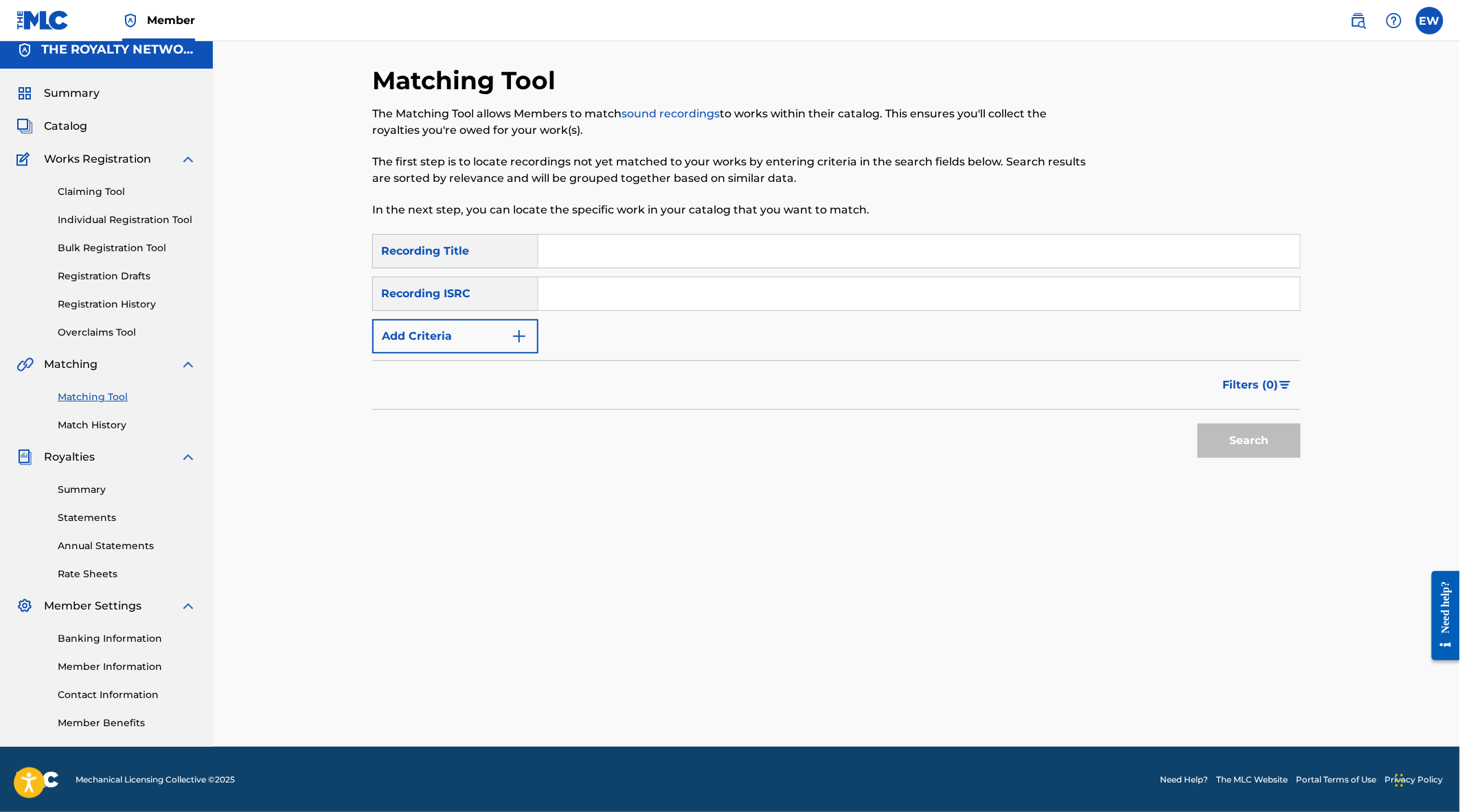
drag, startPoint x: 593, startPoint y: 249, endPoint x: 629, endPoint y: 265, distance: 39.4
click at [593, 249] on input "Search Form" at bounding box center [919, 251] width 761 height 33
type input "way i see things"
click at [445, 351] on button "Add Criteria" at bounding box center [456, 336] width 167 height 34
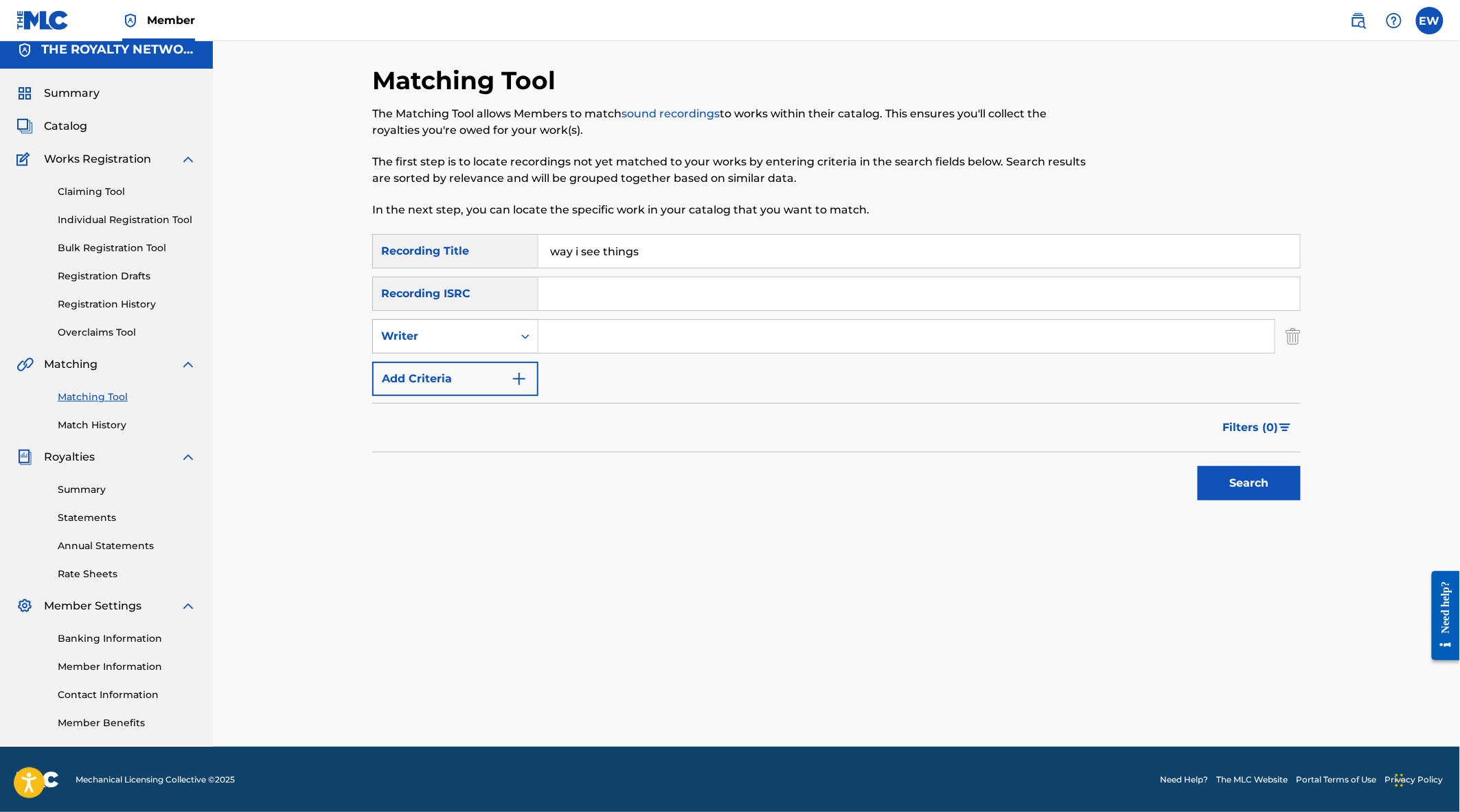
click at [487, 333] on div "Writer" at bounding box center [443, 337] width 123 height 17
click at [478, 375] on div "Recording Artist" at bounding box center [456, 370] width 165 height 34
click at [603, 328] on input "Search Form" at bounding box center [906, 337] width 736 height 33
click at [1197, 466] on button "Search" at bounding box center [1249, 483] width 103 height 34
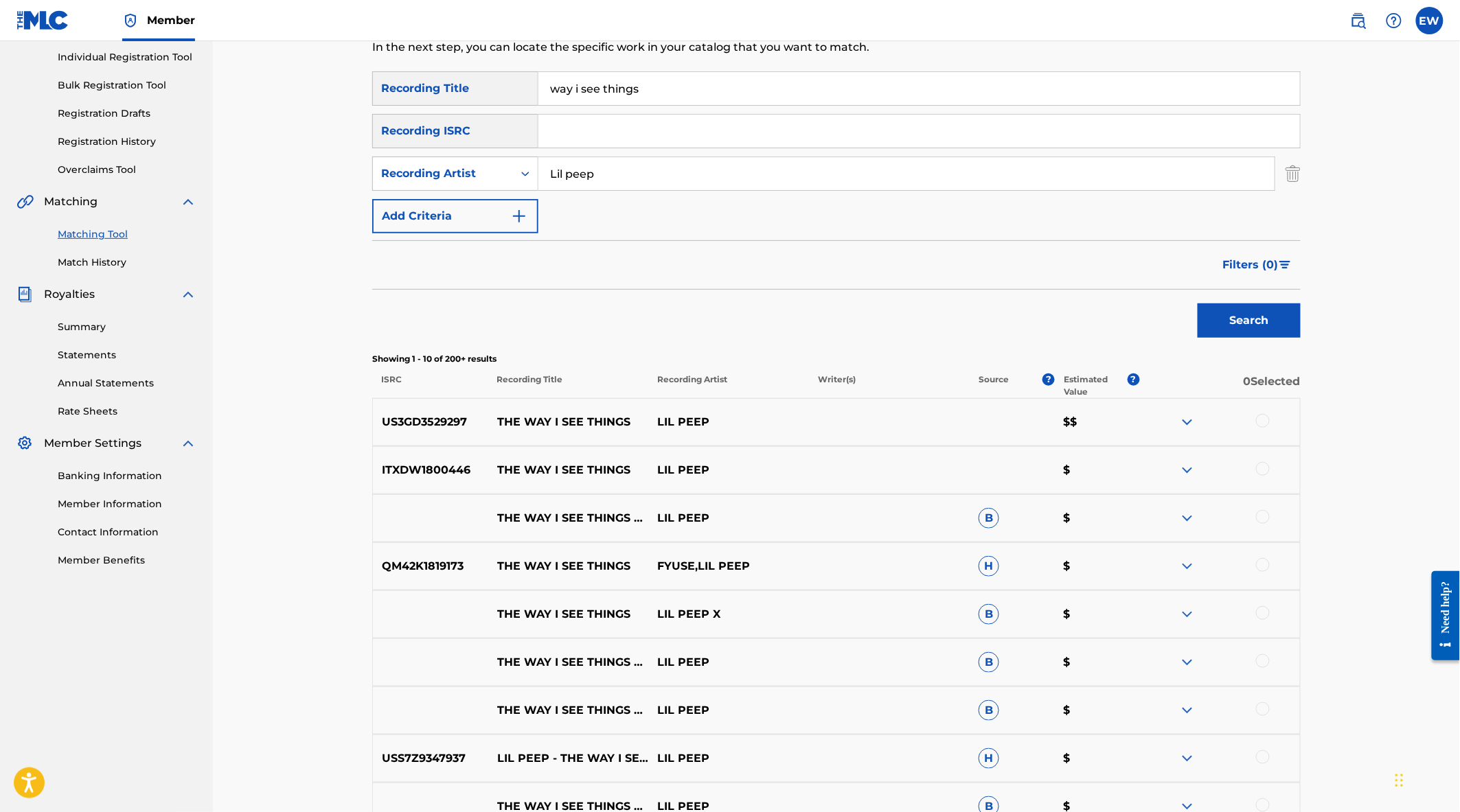
scroll to position [0, 0]
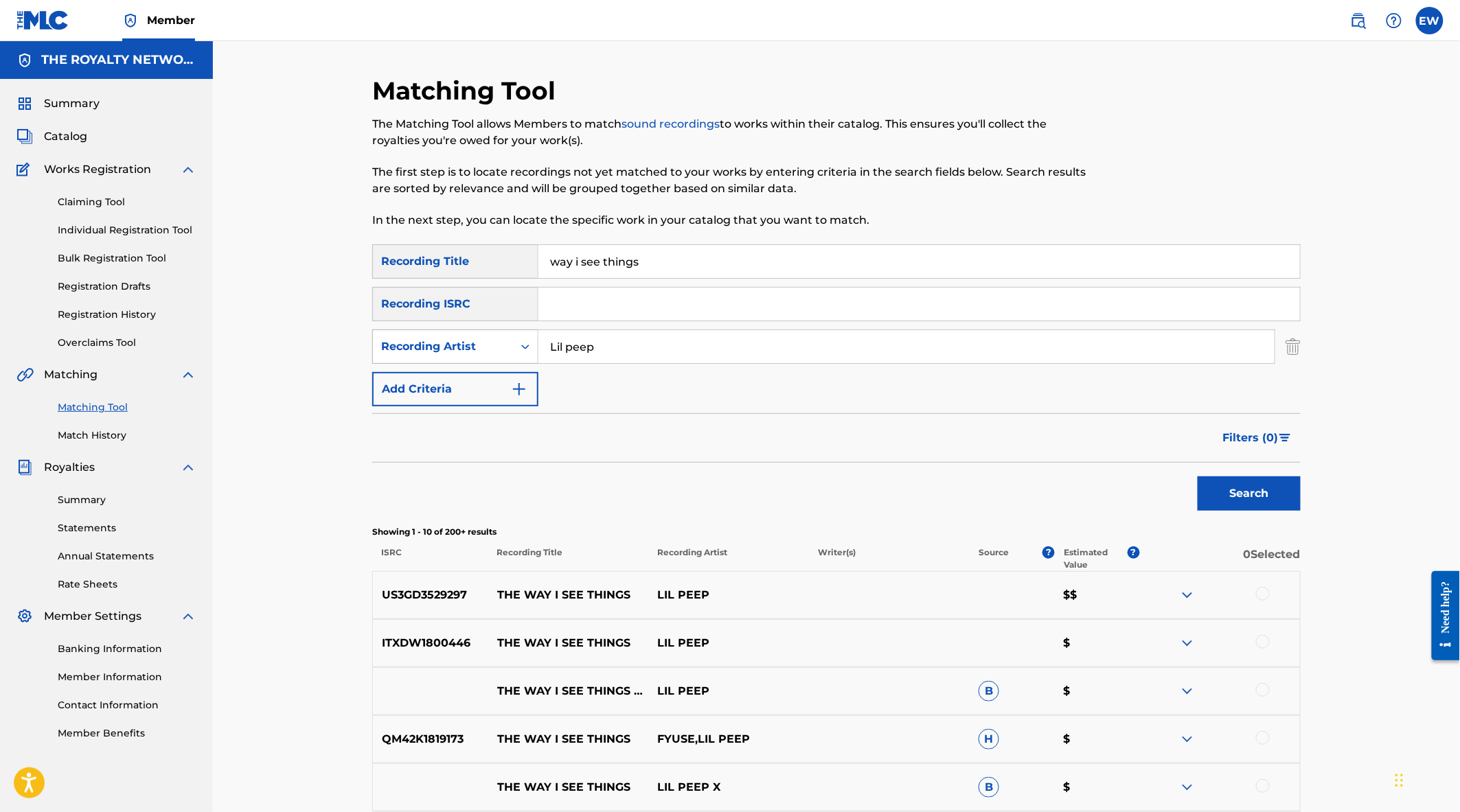
drag, startPoint x: 605, startPoint y: 344, endPoint x: 381, endPoint y: 344, distance: 224.0
click at [381, 344] on div "SearchWithCriteria26883ba9-7766-49b5-9472-c6b580d6cabb Recording Artist [PERSON…" at bounding box center [836, 346] width 929 height 34
paste input "RICH DISEASE"
type input "RICH DISEASE"
click at [1197, 477] on button "Search" at bounding box center [1249, 493] width 103 height 34
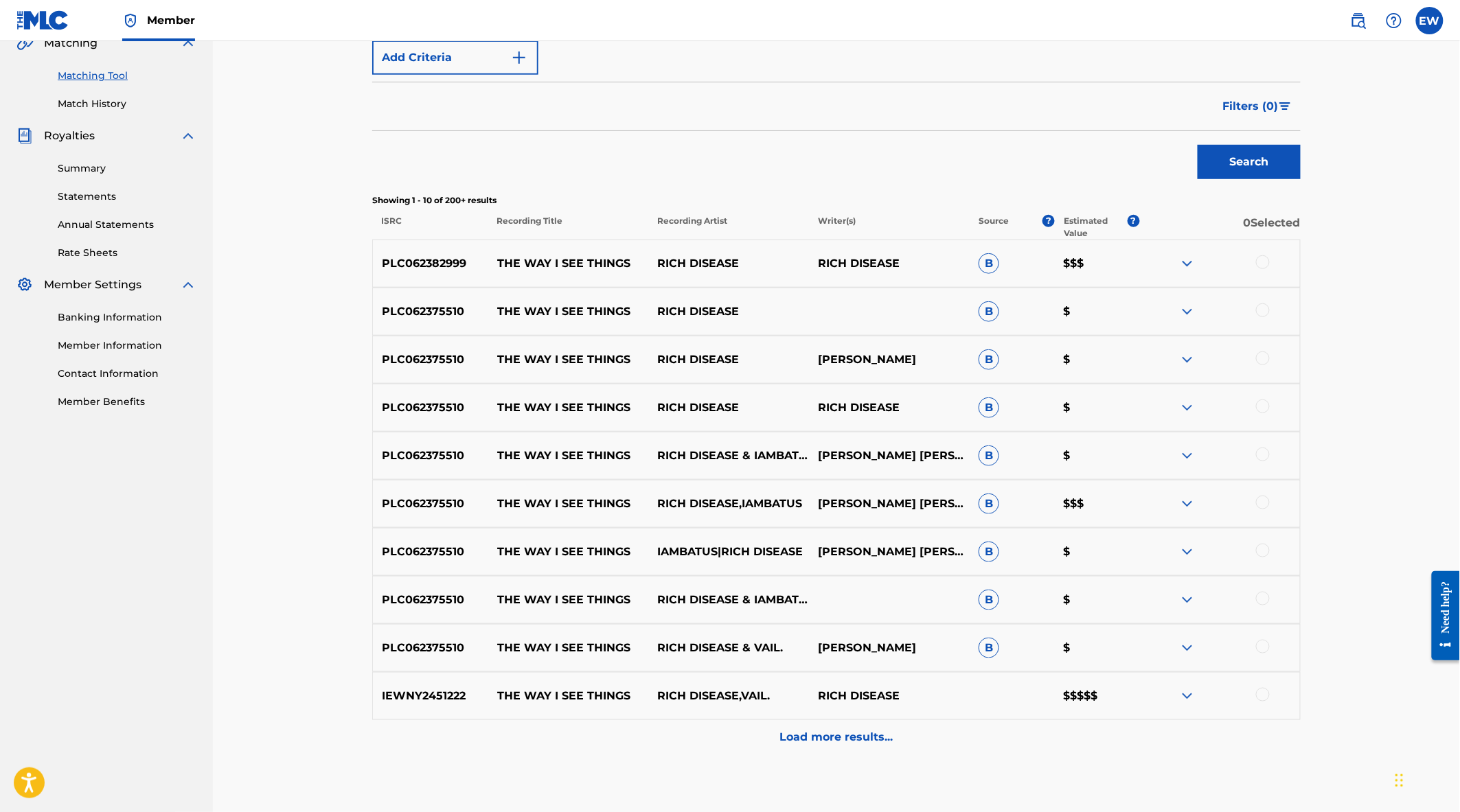
scroll to position [305, 0]
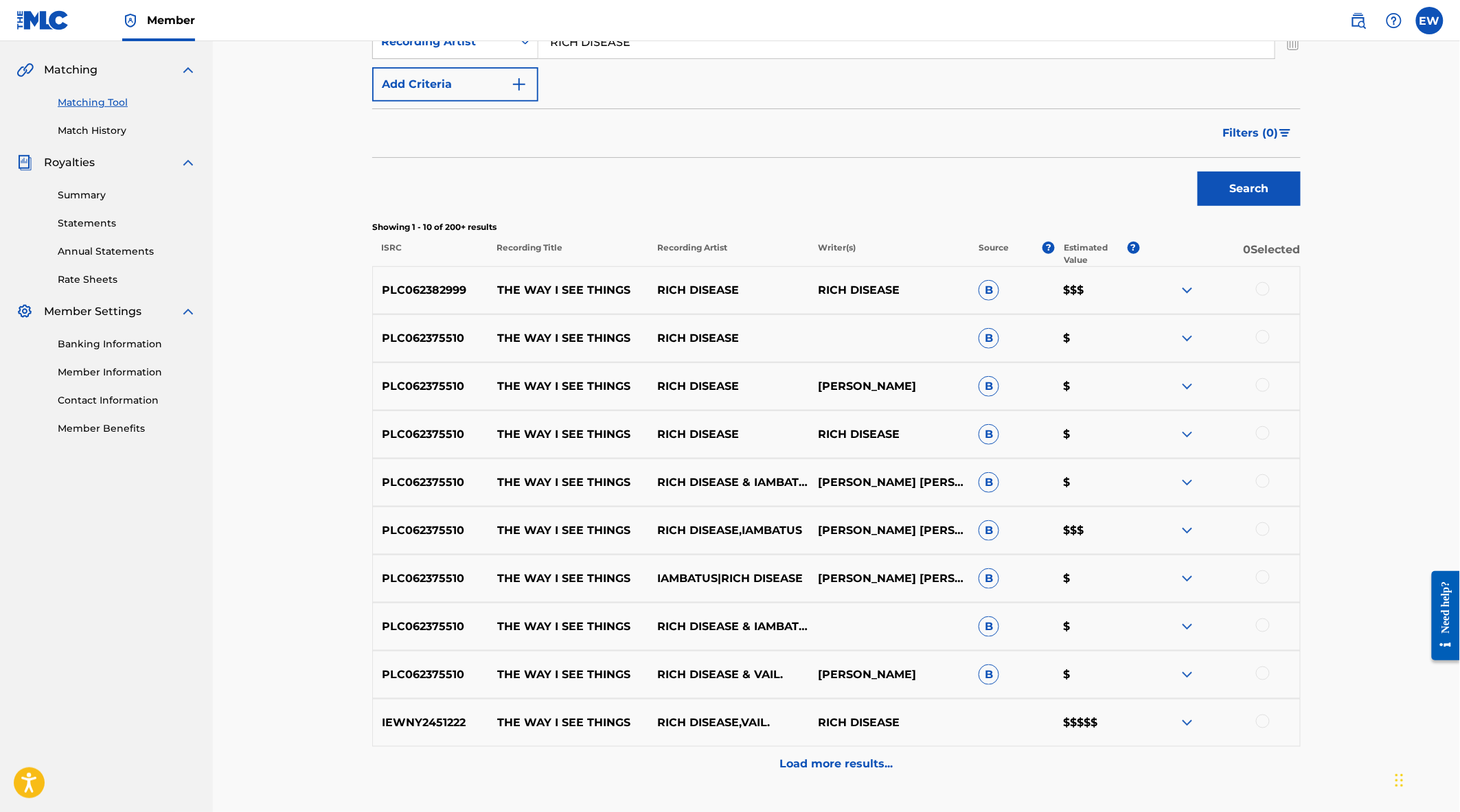
click at [426, 724] on p "IEWNY2451222" at bounding box center [431, 723] width 115 height 17
copy p "IEWNY2451222"
click at [1189, 722] on img at bounding box center [1188, 723] width 17 height 17
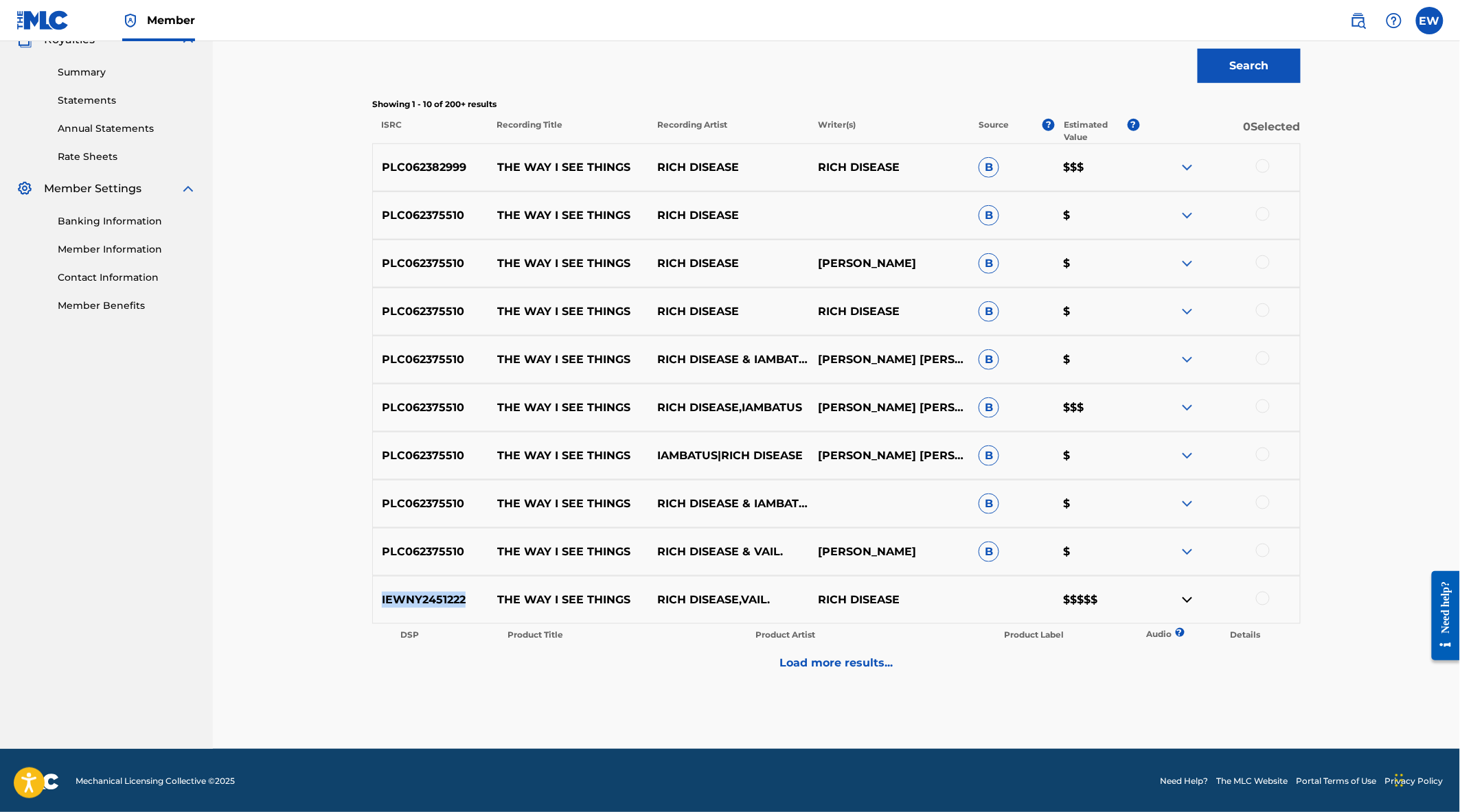
scroll to position [429, 0]
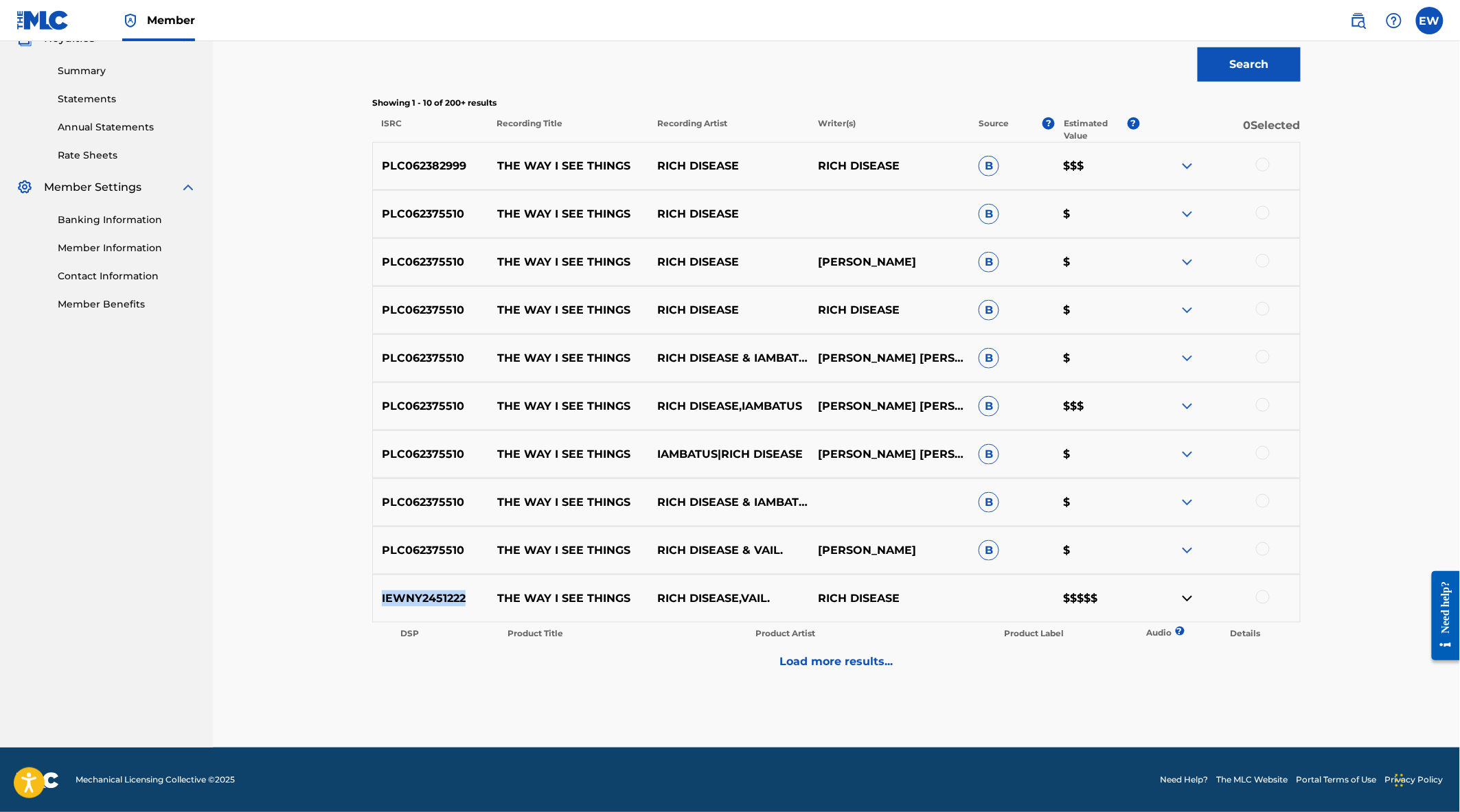
click at [1185, 593] on img at bounding box center [1188, 599] width 17 height 17
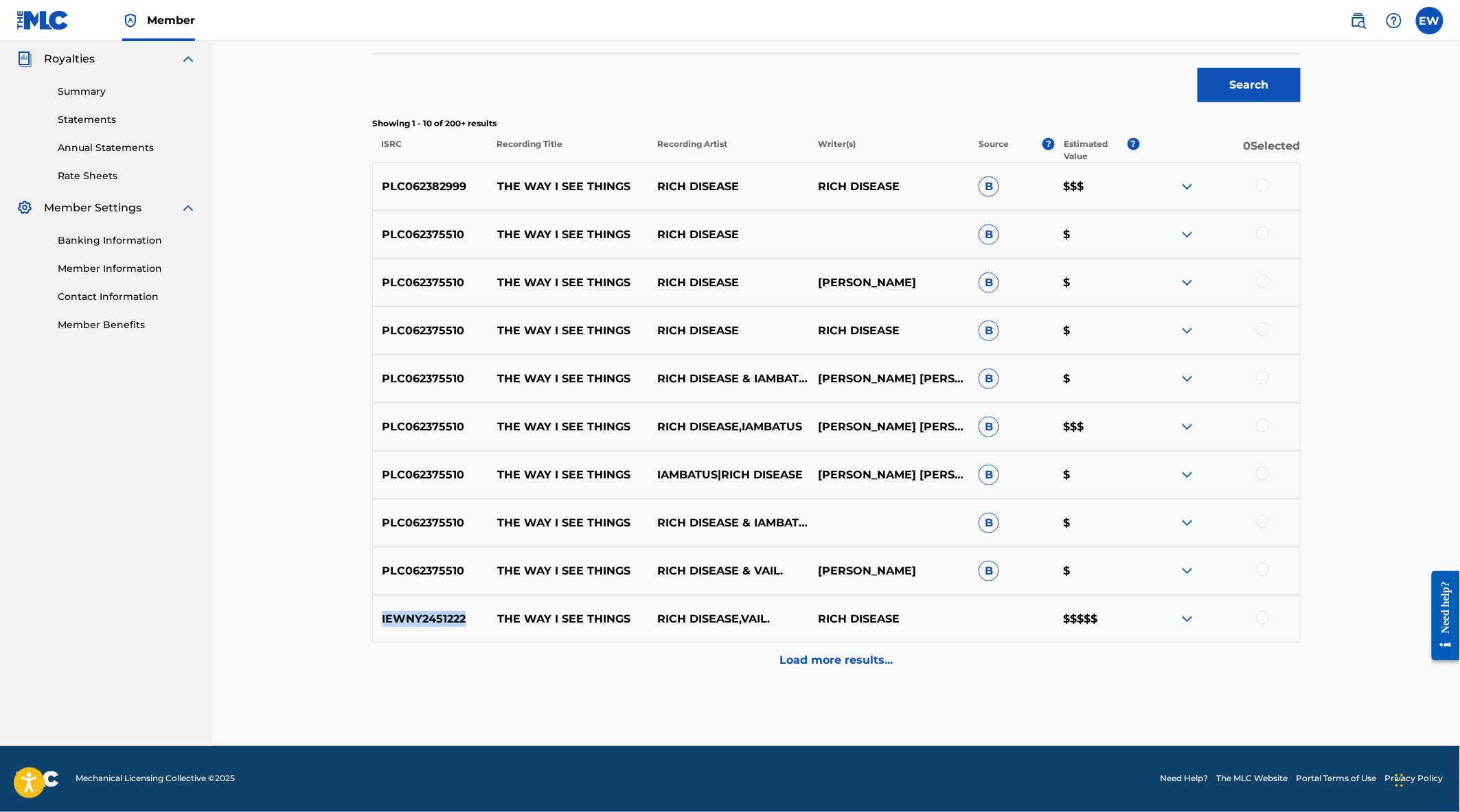
scroll to position [408, 0]
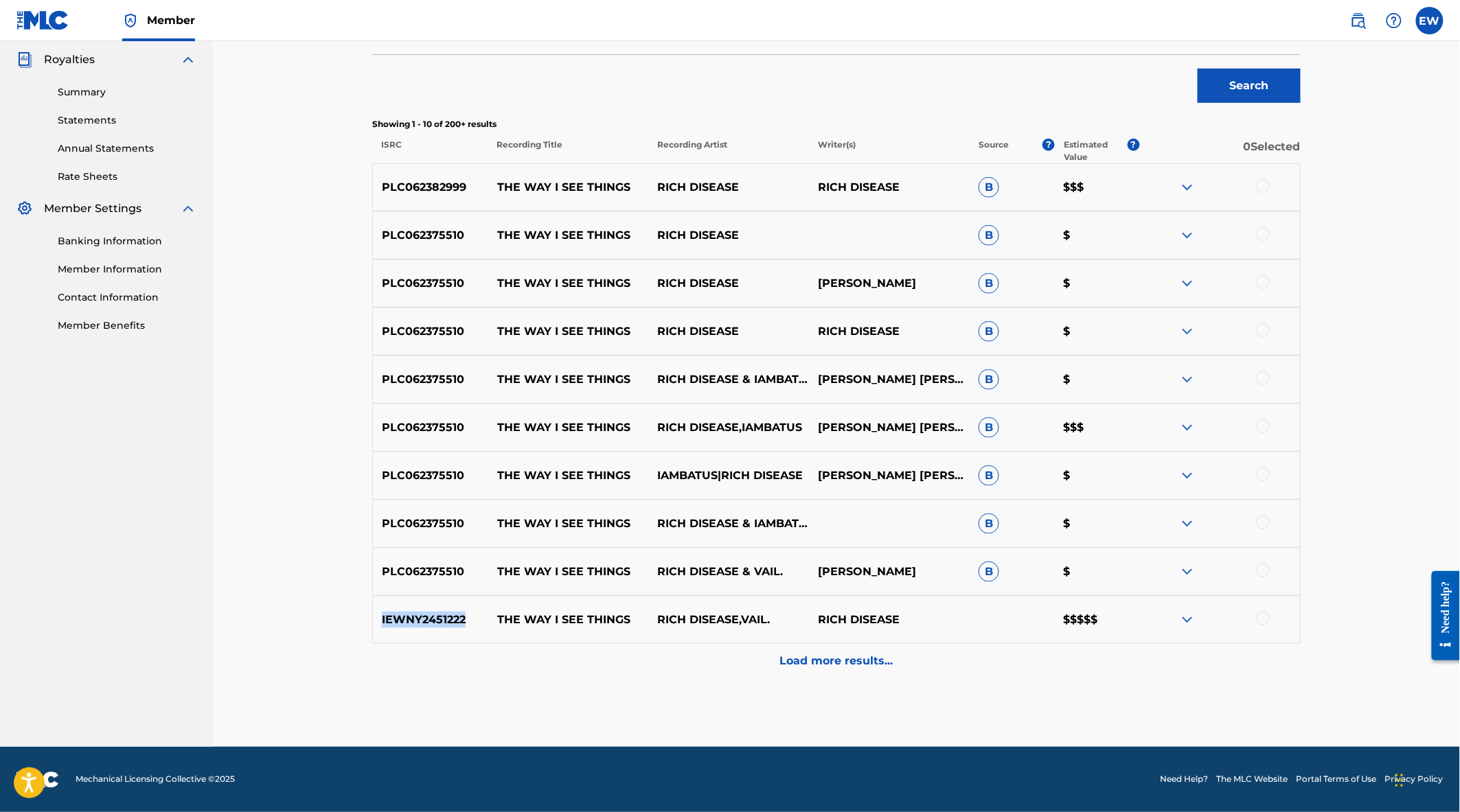
click at [1187, 620] on img at bounding box center [1188, 620] width 17 height 17
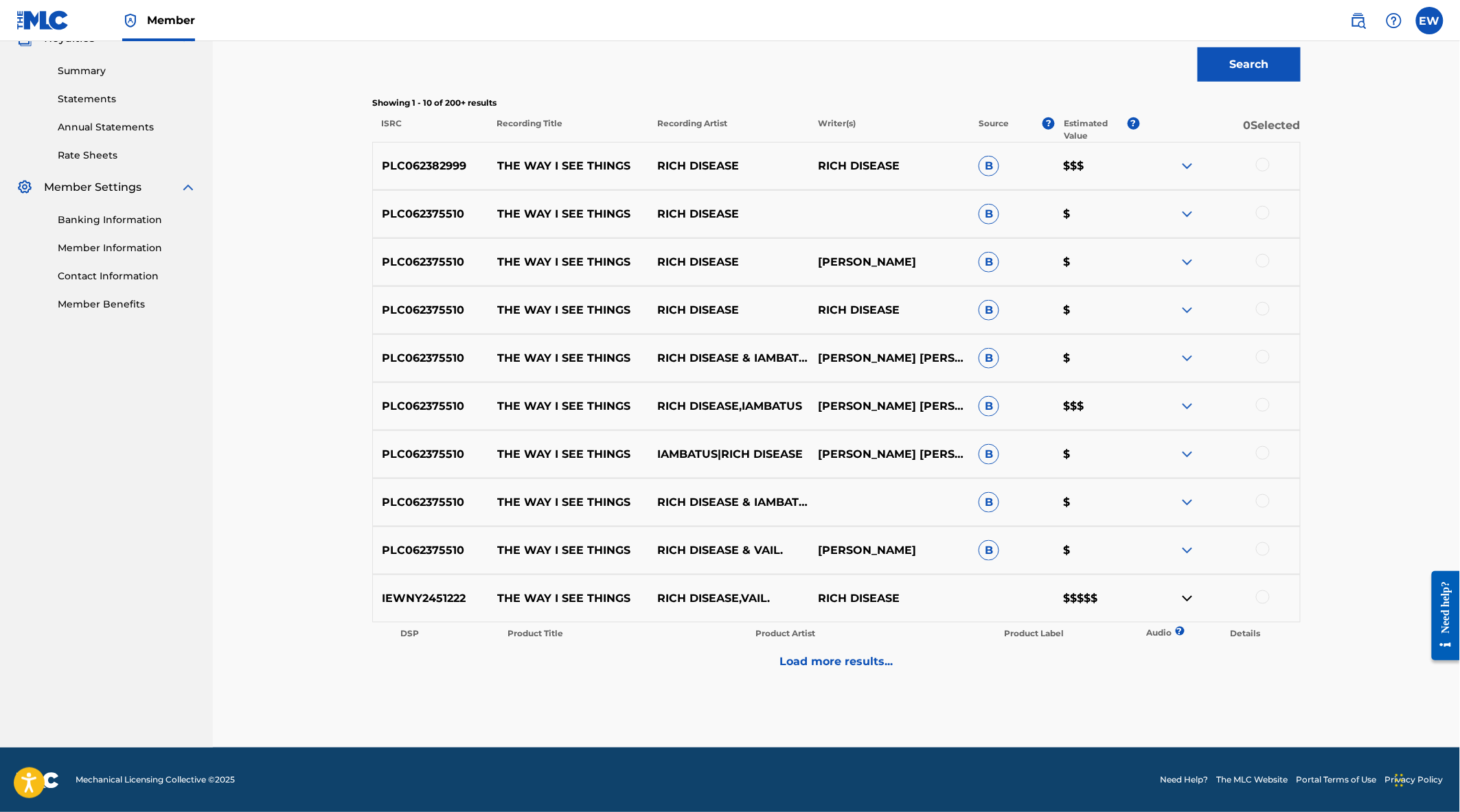
click at [836, 664] on p "Load more results..." at bounding box center [837, 662] width 114 height 17
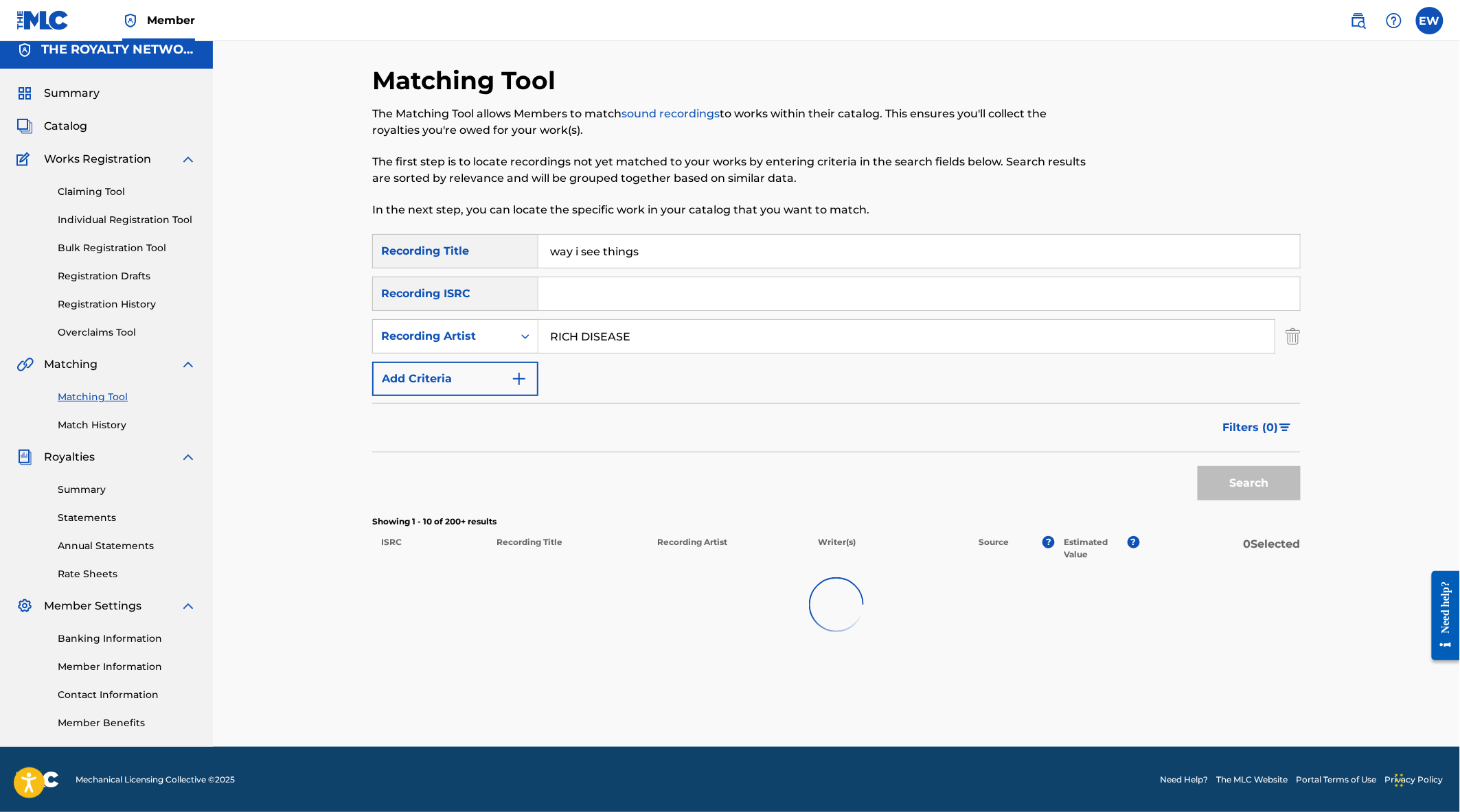
scroll to position [429, 0]
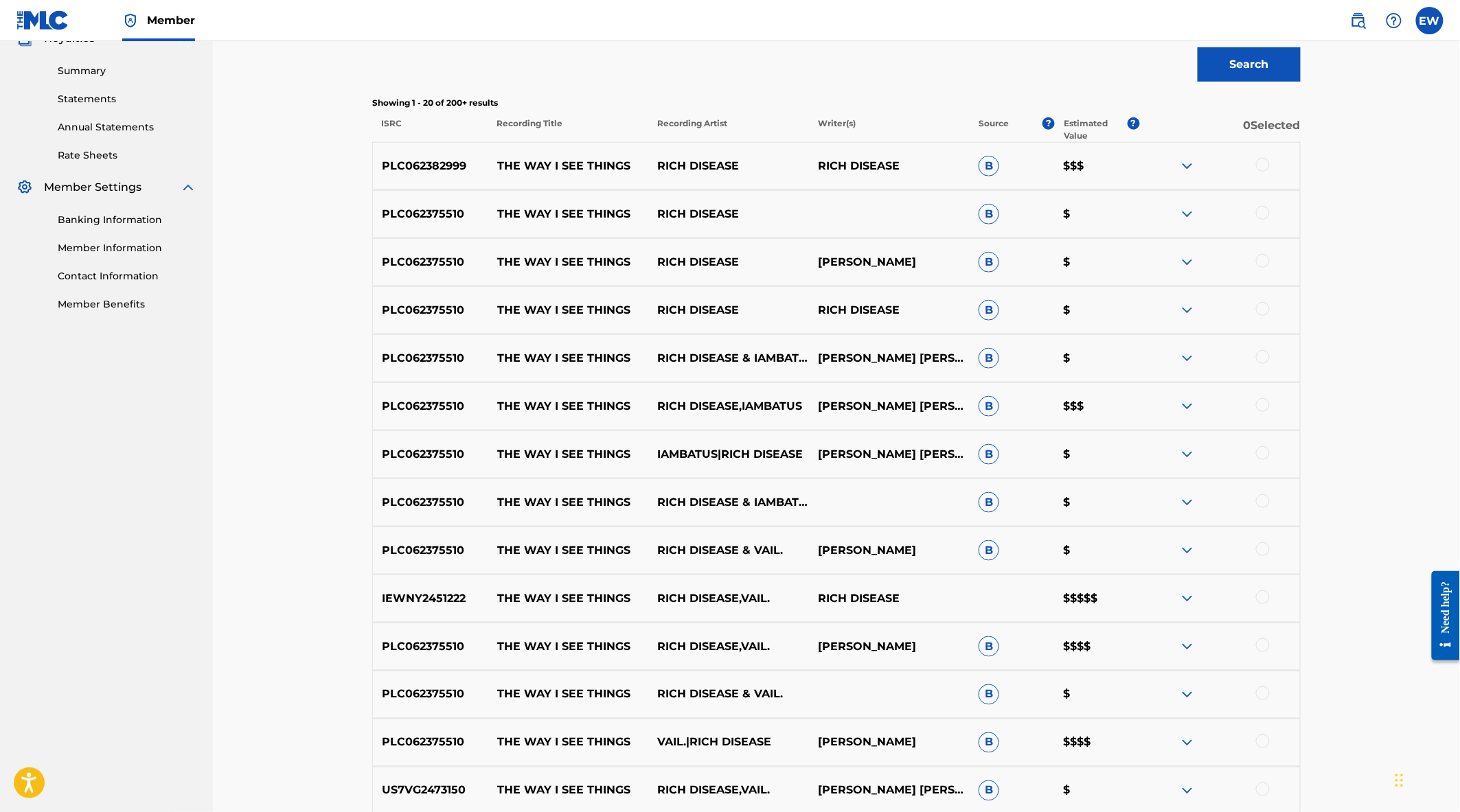
click at [1184, 594] on img at bounding box center [1188, 599] width 17 height 17
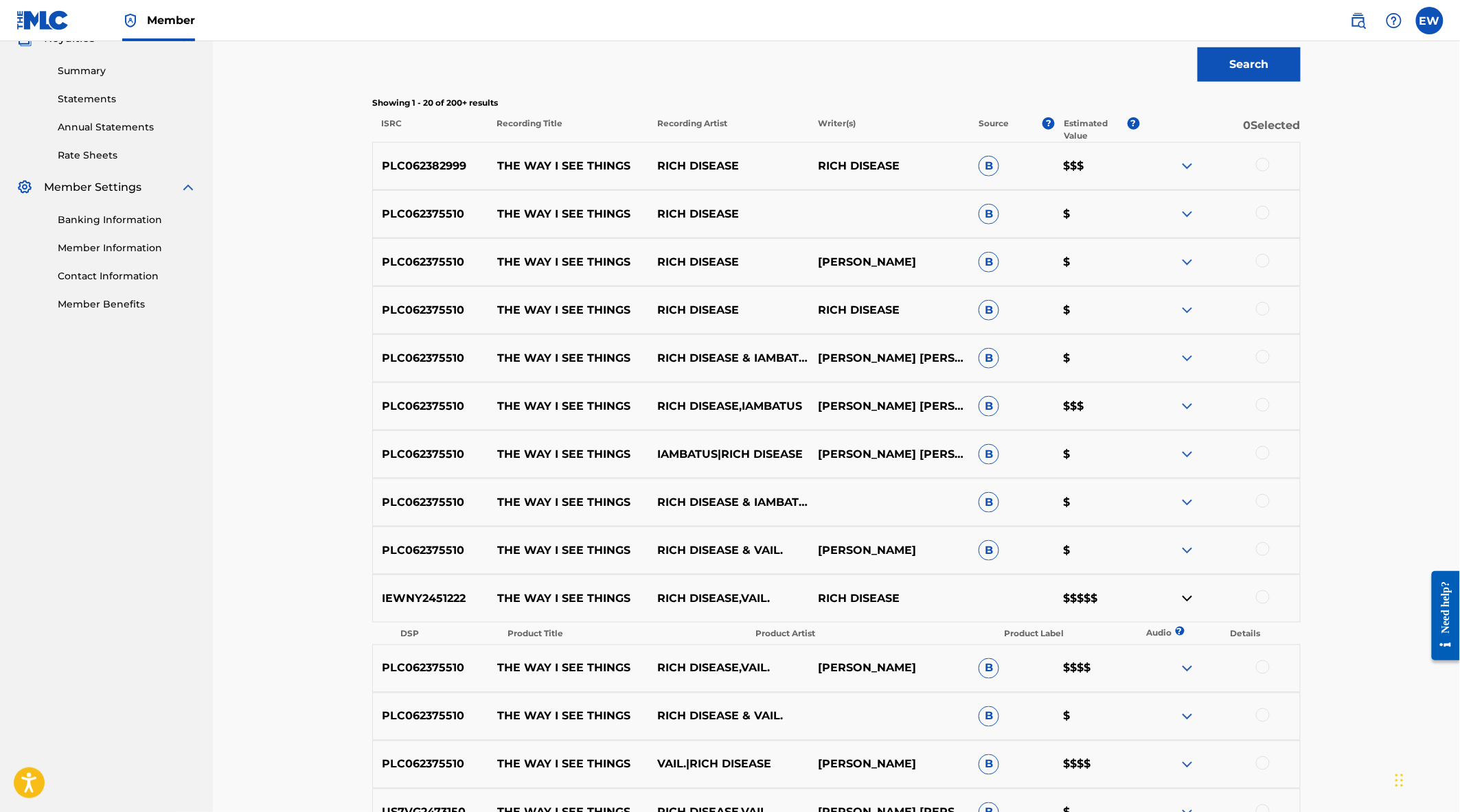
click at [1186, 663] on img at bounding box center [1188, 669] width 17 height 17
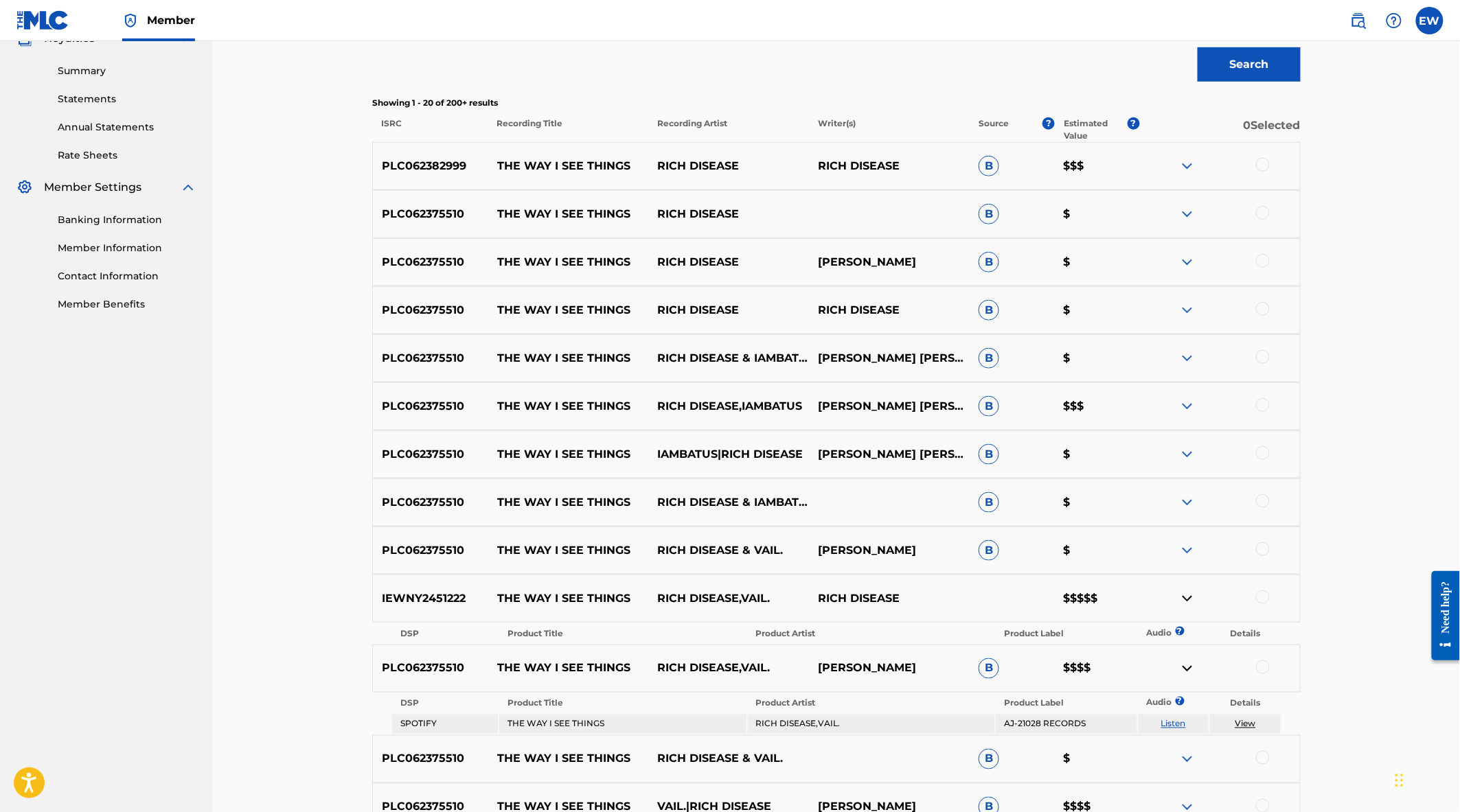
click at [1184, 722] on link "Listen" at bounding box center [1173, 724] width 25 height 11
click at [431, 667] on p "PLC062375510" at bounding box center [431, 669] width 115 height 17
copy p "PLC062375510"
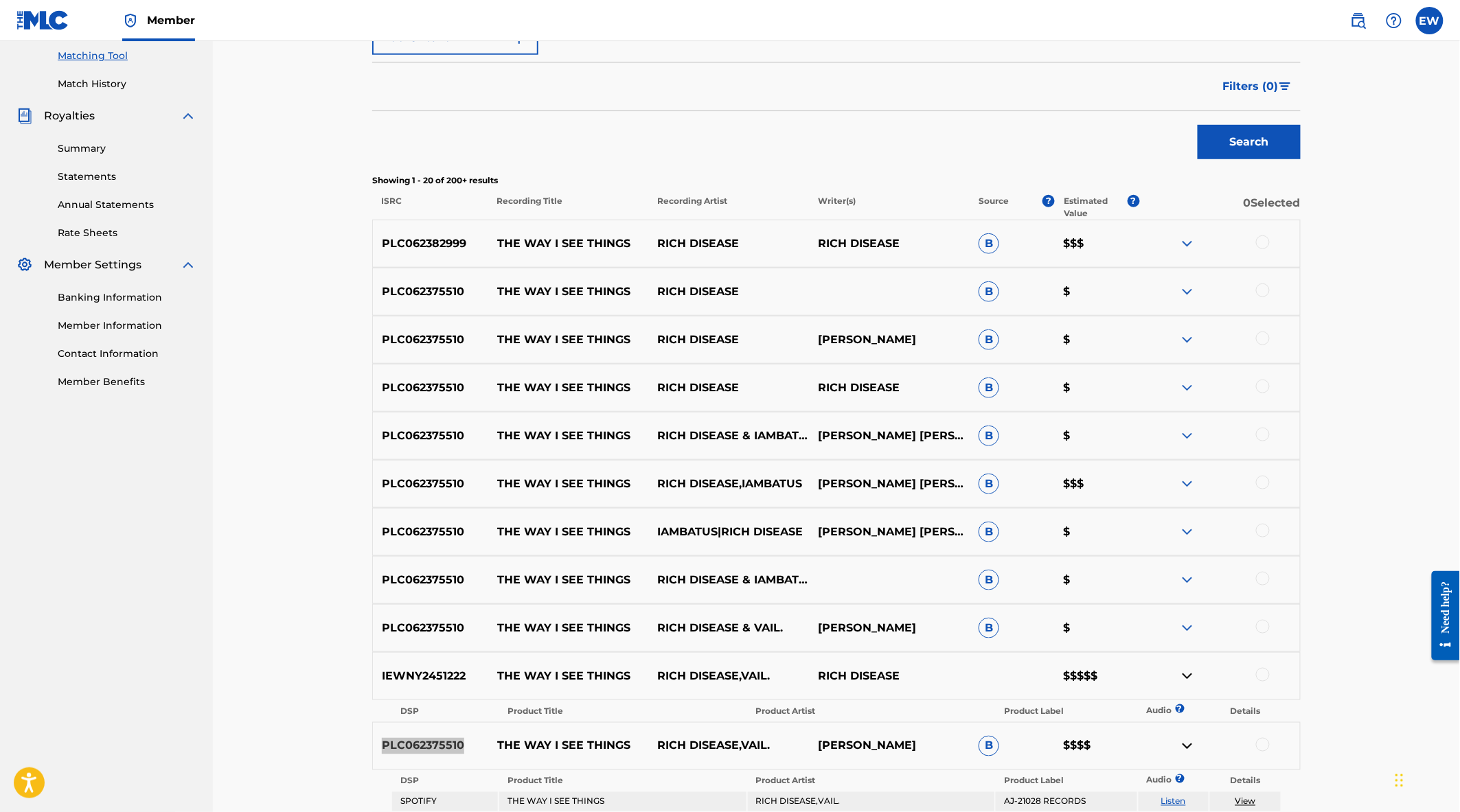
scroll to position [353, 0]
drag, startPoint x: 1257, startPoint y: 241, endPoint x: 1259, endPoint y: 264, distance: 23.1
click at [1257, 241] on div at bounding box center [1262, 241] width 14 height 14
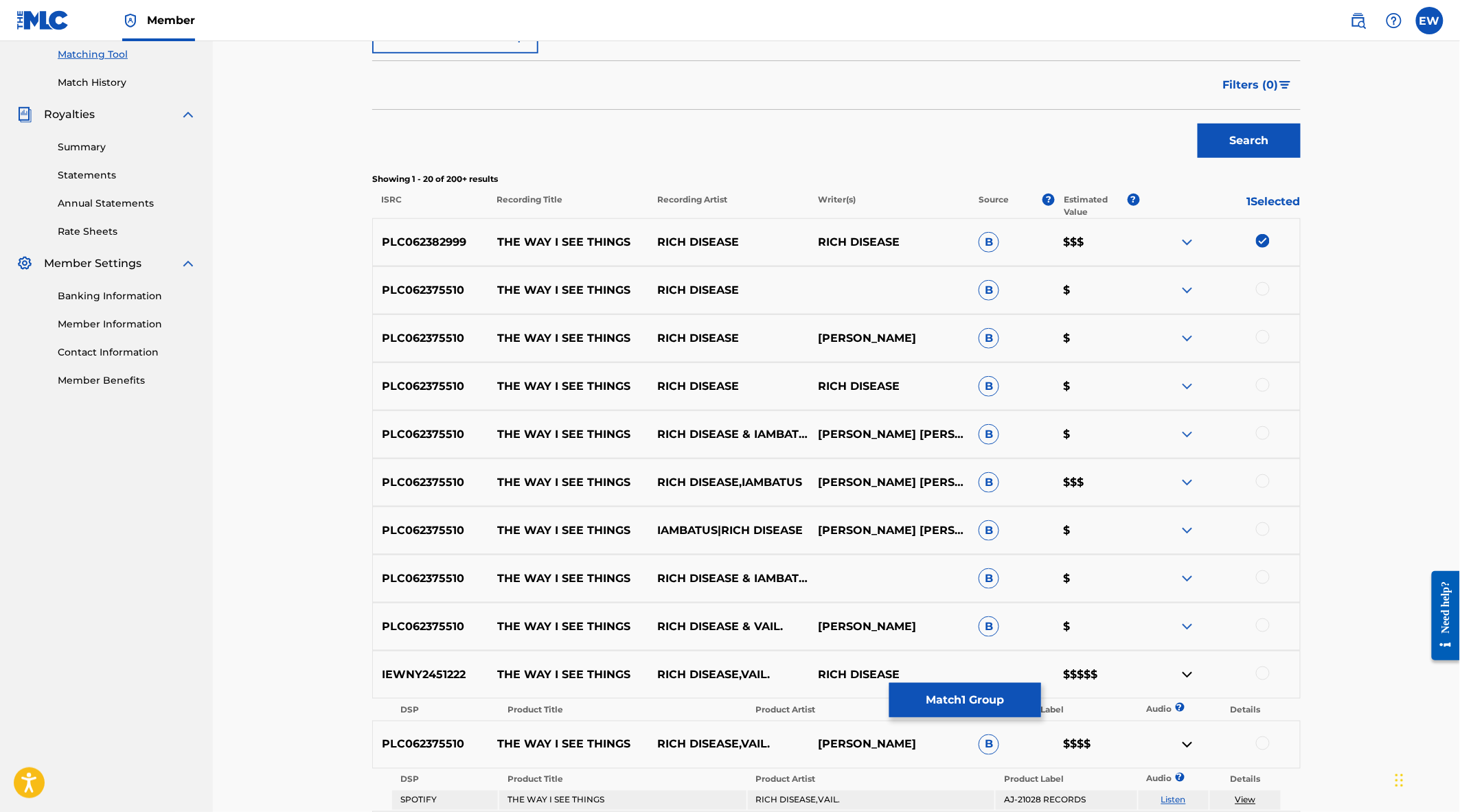
click at [1260, 287] on div at bounding box center [1262, 289] width 14 height 14
click at [1260, 328] on div "PLC062375510 THE WAY I SEE THINGS RICH DISEASE [PERSON_NAME] B $" at bounding box center [836, 339] width 929 height 48
click at [1258, 338] on div at bounding box center [1262, 337] width 14 height 14
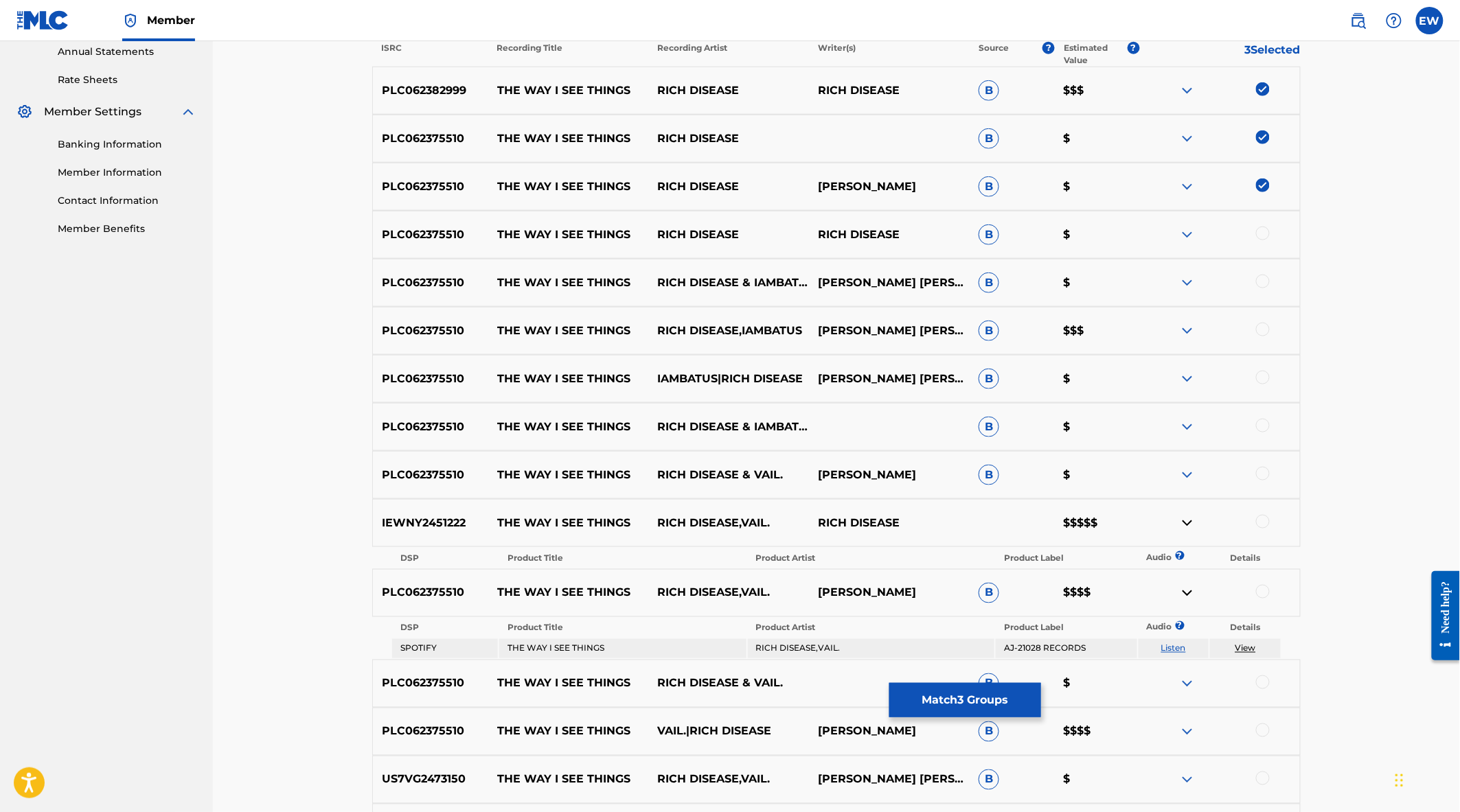
scroll to position [506, 0]
click at [1265, 236] on div at bounding box center [1262, 232] width 14 height 14
click at [1261, 276] on div at bounding box center [1262, 281] width 14 height 14
click at [1259, 325] on div at bounding box center [1262, 329] width 14 height 14
click at [1263, 378] on div at bounding box center [1262, 377] width 14 height 14
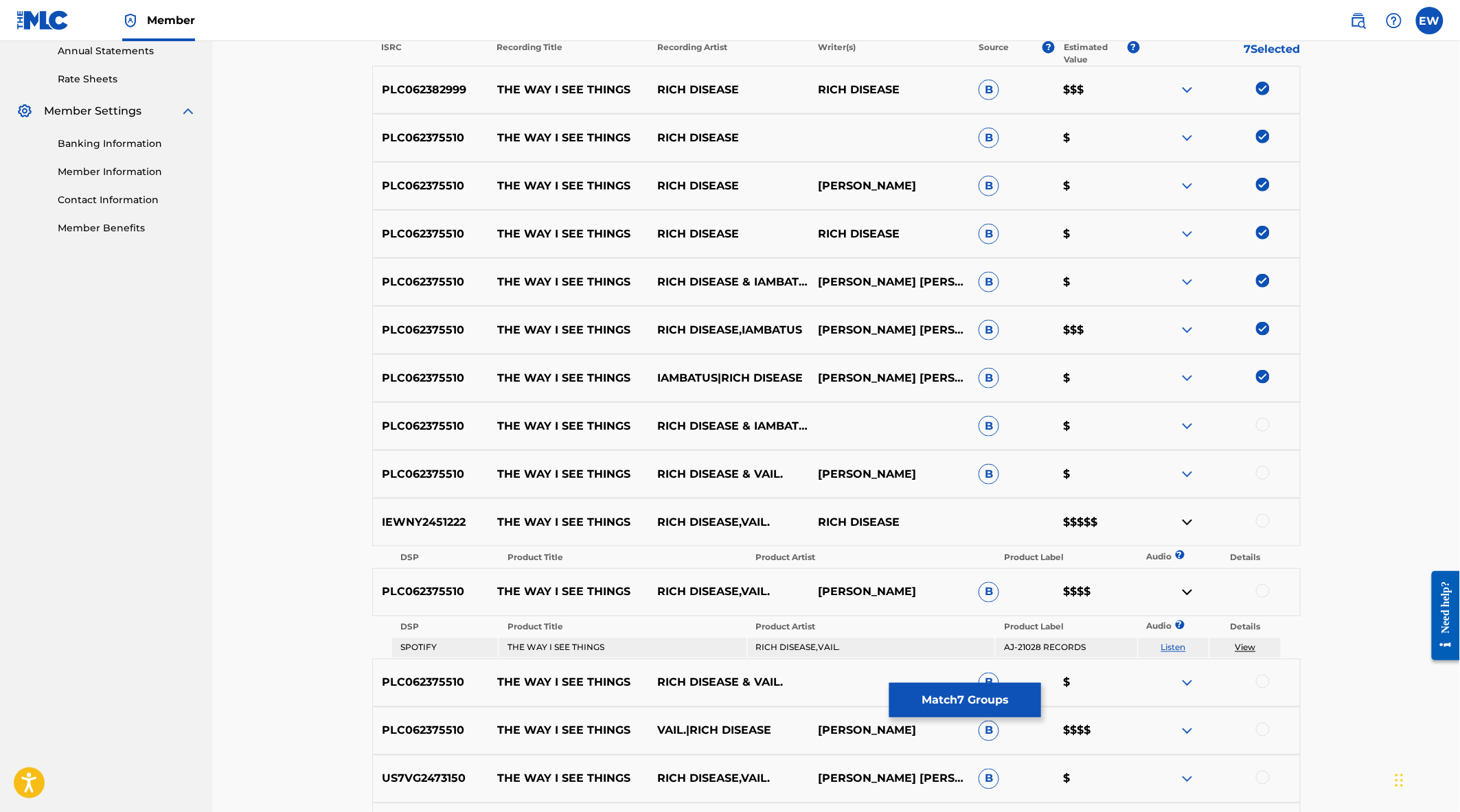
click at [1259, 425] on div at bounding box center [1262, 425] width 14 height 14
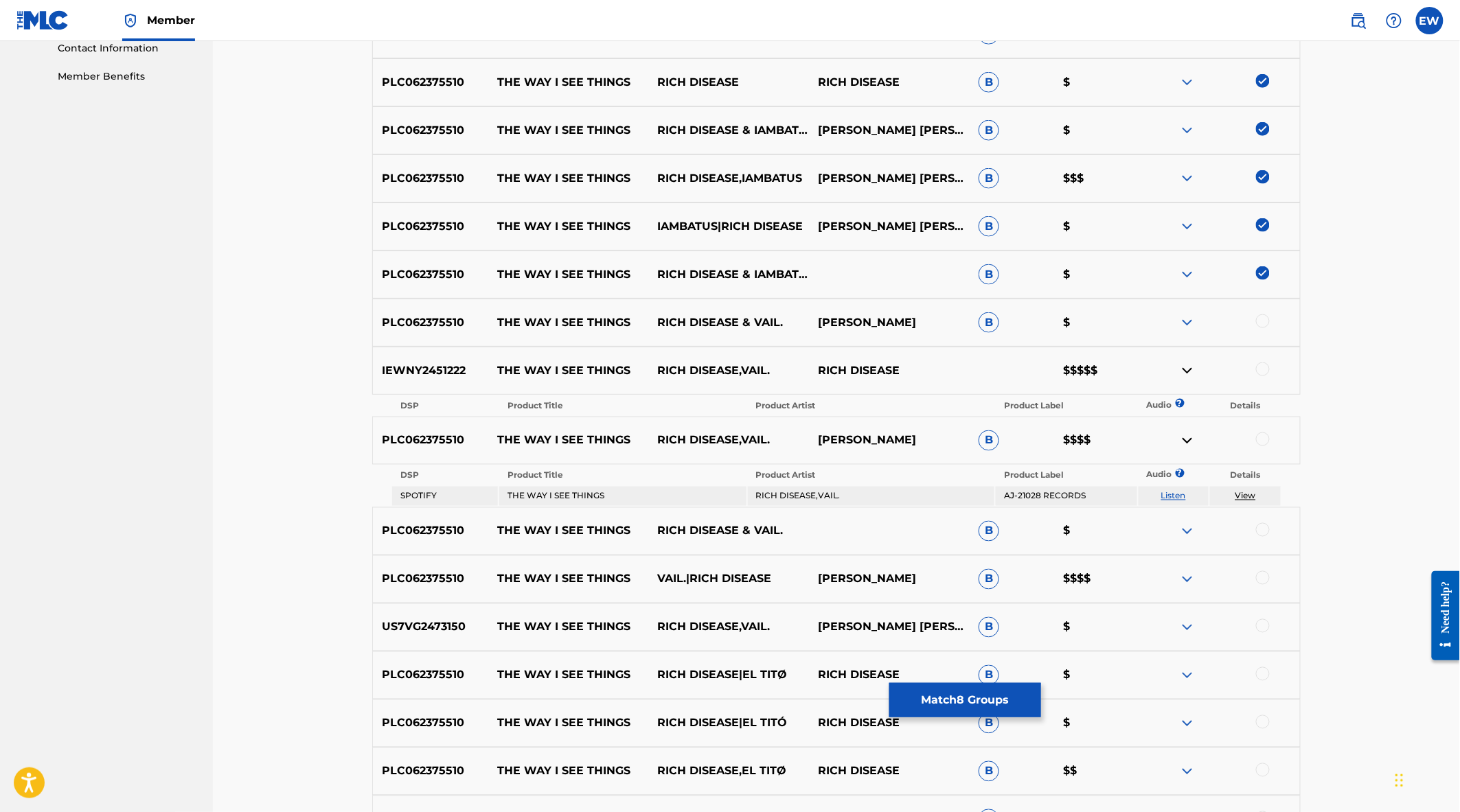
scroll to position [658, 0]
click at [1265, 322] on div at bounding box center [1262, 321] width 14 height 14
click at [1265, 375] on div at bounding box center [1219, 370] width 160 height 17
click at [1264, 373] on div at bounding box center [1262, 369] width 14 height 14
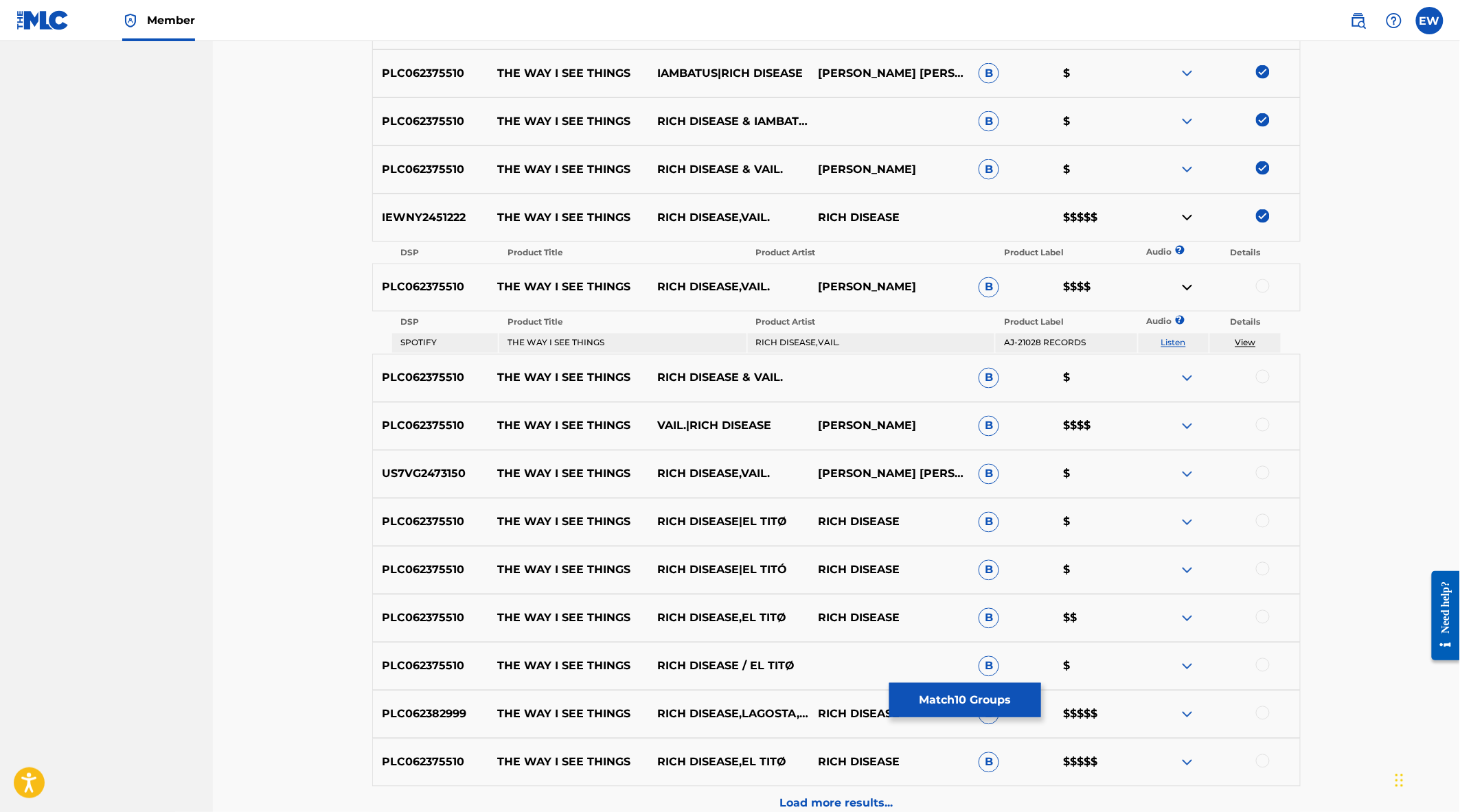
scroll to position [811, 0]
click at [1261, 279] on div at bounding box center [1262, 285] width 14 height 14
click at [1261, 375] on div at bounding box center [1262, 376] width 14 height 14
click at [1259, 428] on div at bounding box center [1219, 426] width 160 height 17
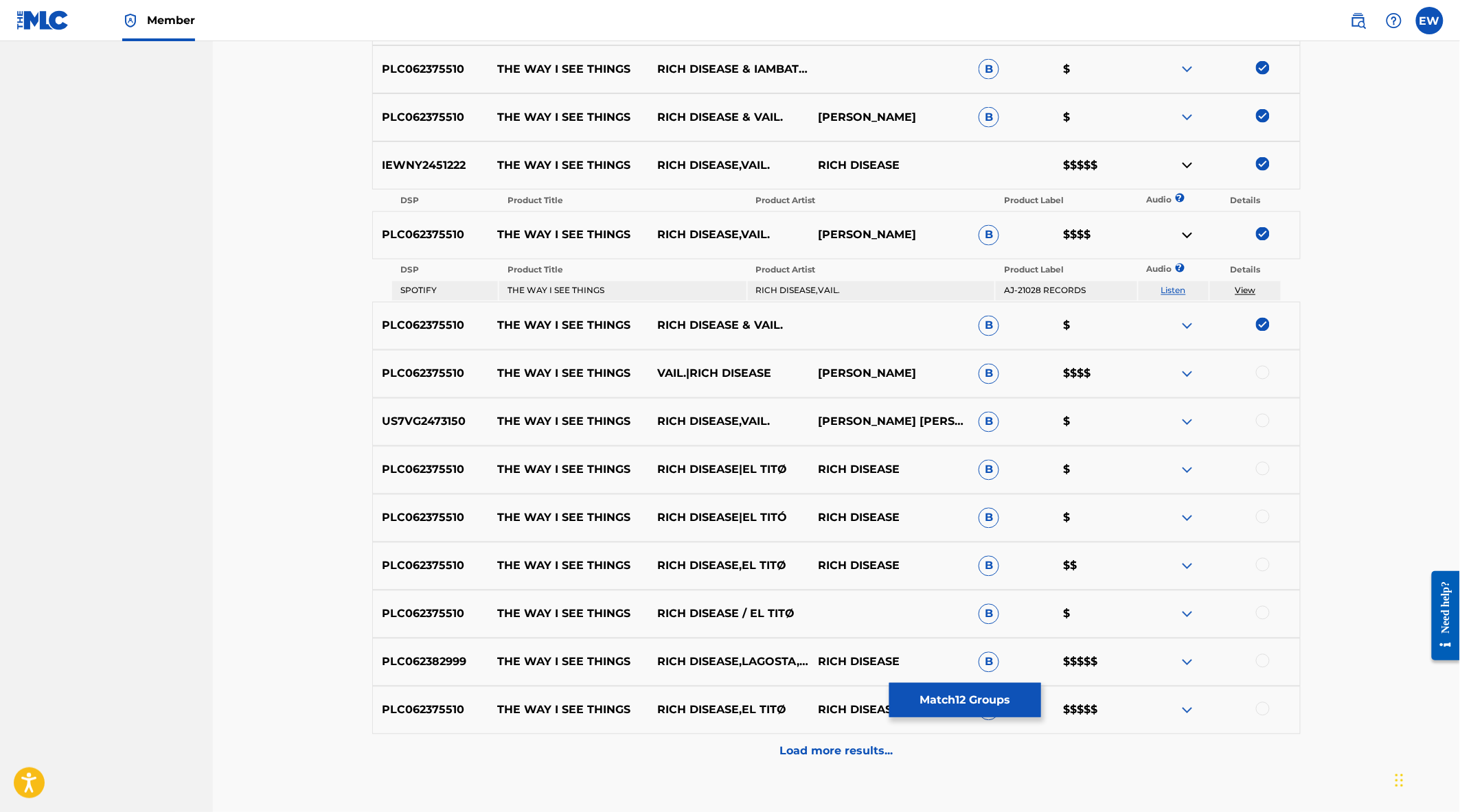
scroll to position [950, 0]
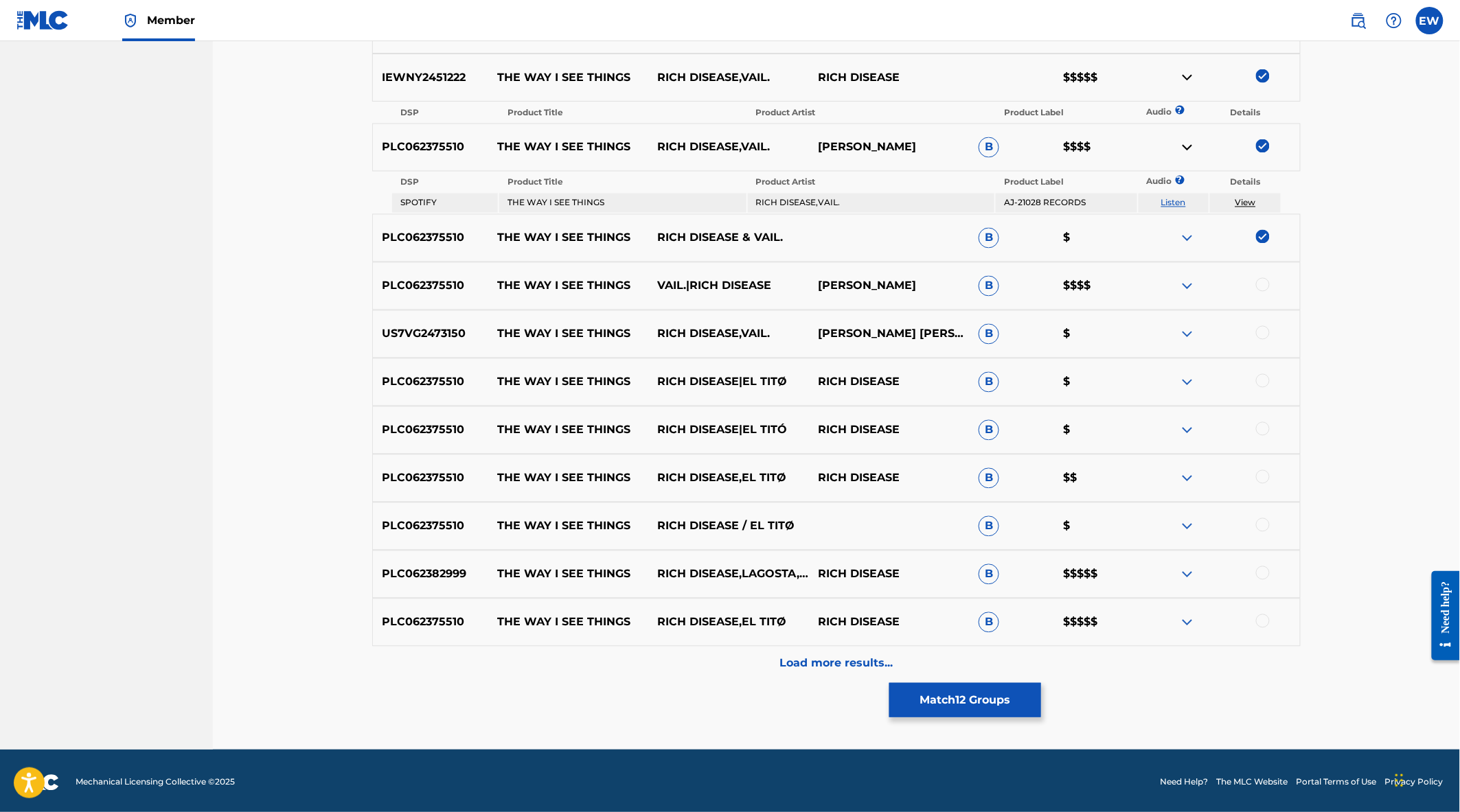
click at [1263, 282] on div at bounding box center [1262, 285] width 14 height 14
click at [1262, 335] on div at bounding box center [1262, 333] width 14 height 14
click at [1260, 378] on div at bounding box center [1262, 381] width 14 height 14
click at [1265, 424] on div at bounding box center [1262, 429] width 14 height 14
click at [1259, 470] on div at bounding box center [1262, 477] width 14 height 14
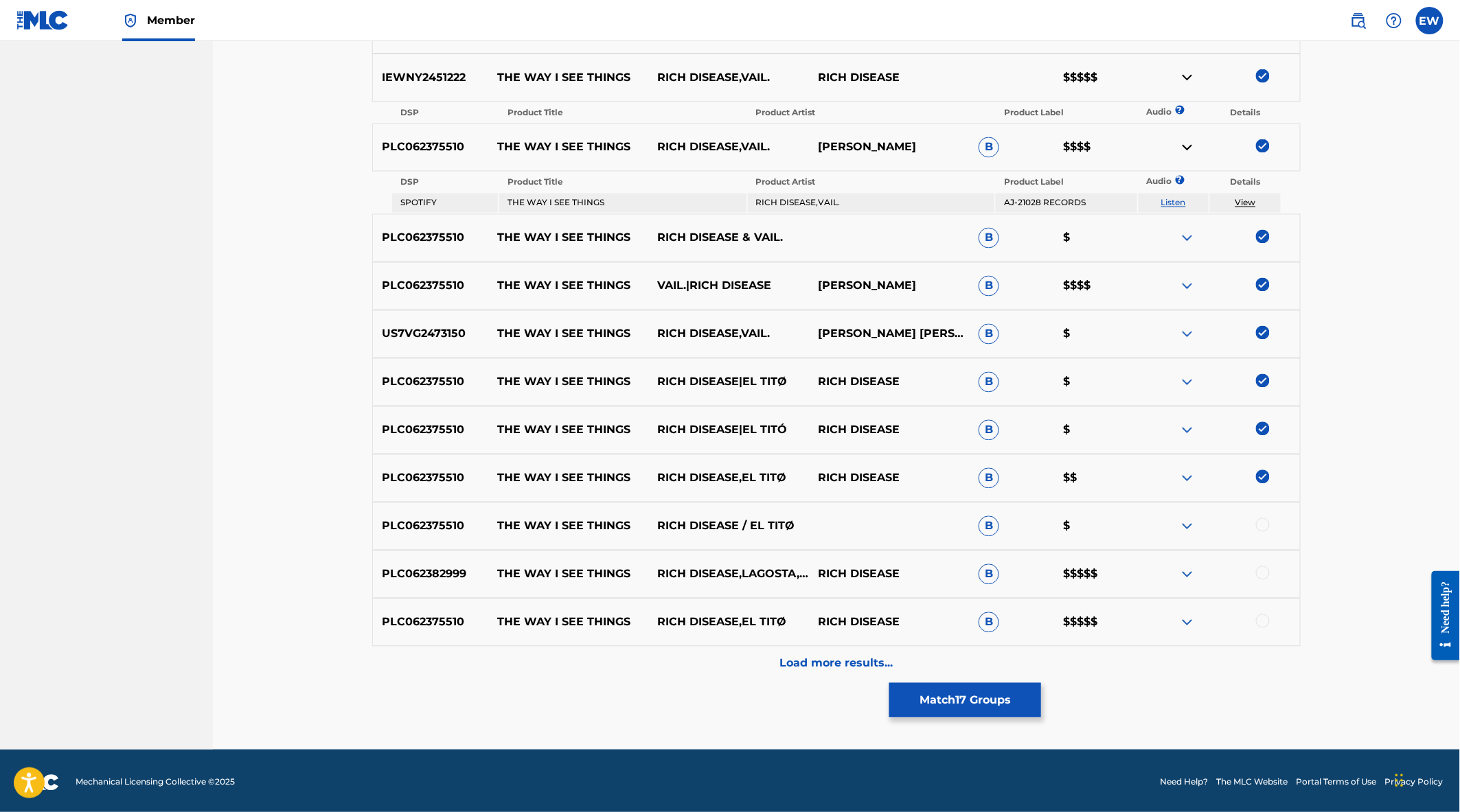
click at [1257, 525] on div at bounding box center [1262, 525] width 14 height 14
click at [1271, 572] on div at bounding box center [1219, 575] width 160 height 17
click at [1259, 573] on div at bounding box center [1262, 574] width 14 height 14
click at [1263, 616] on div at bounding box center [1262, 621] width 14 height 14
click at [832, 662] on p "Load more results..." at bounding box center [837, 664] width 114 height 17
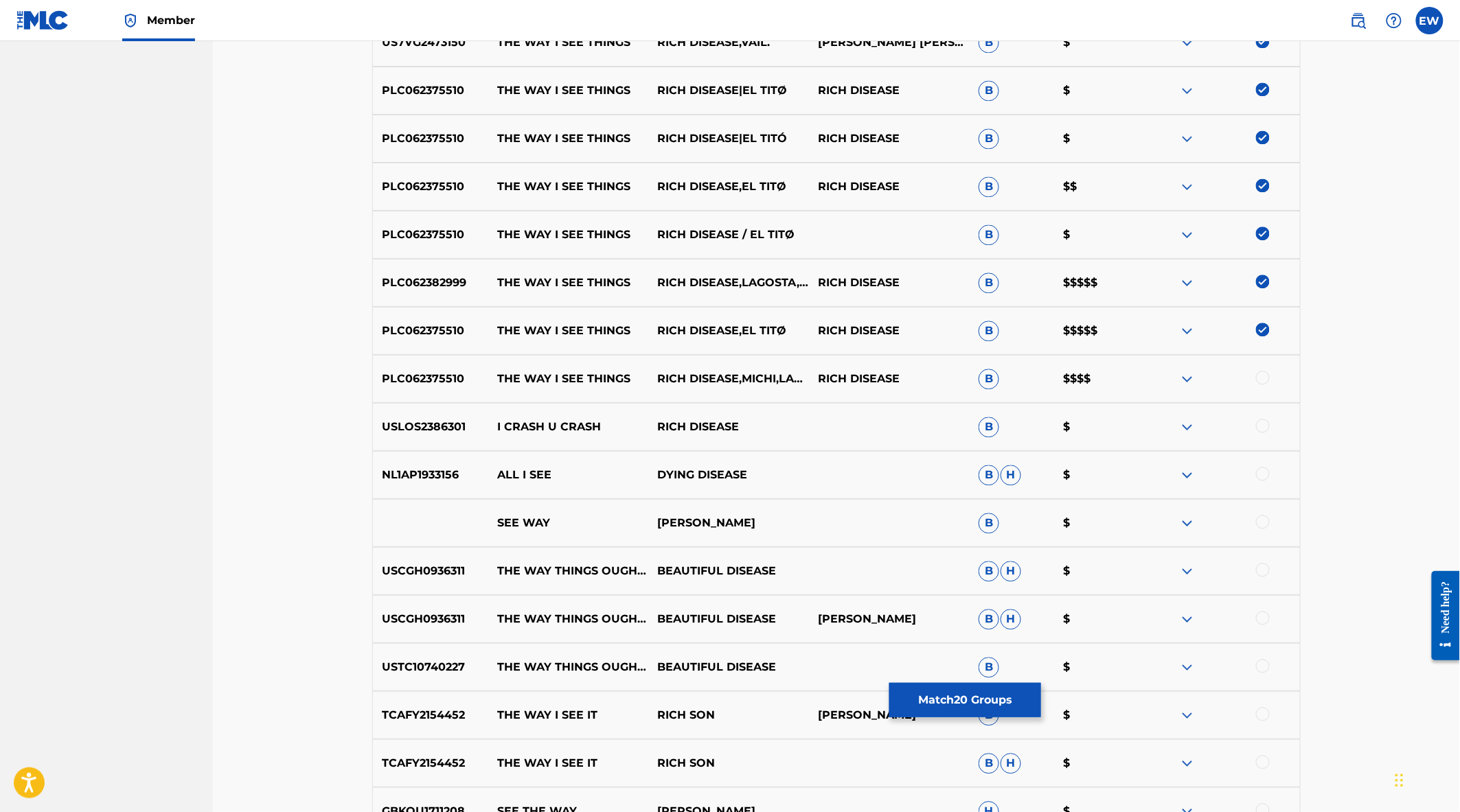
scroll to position [1179, 0]
click at [1259, 375] on div at bounding box center [1262, 376] width 14 height 14
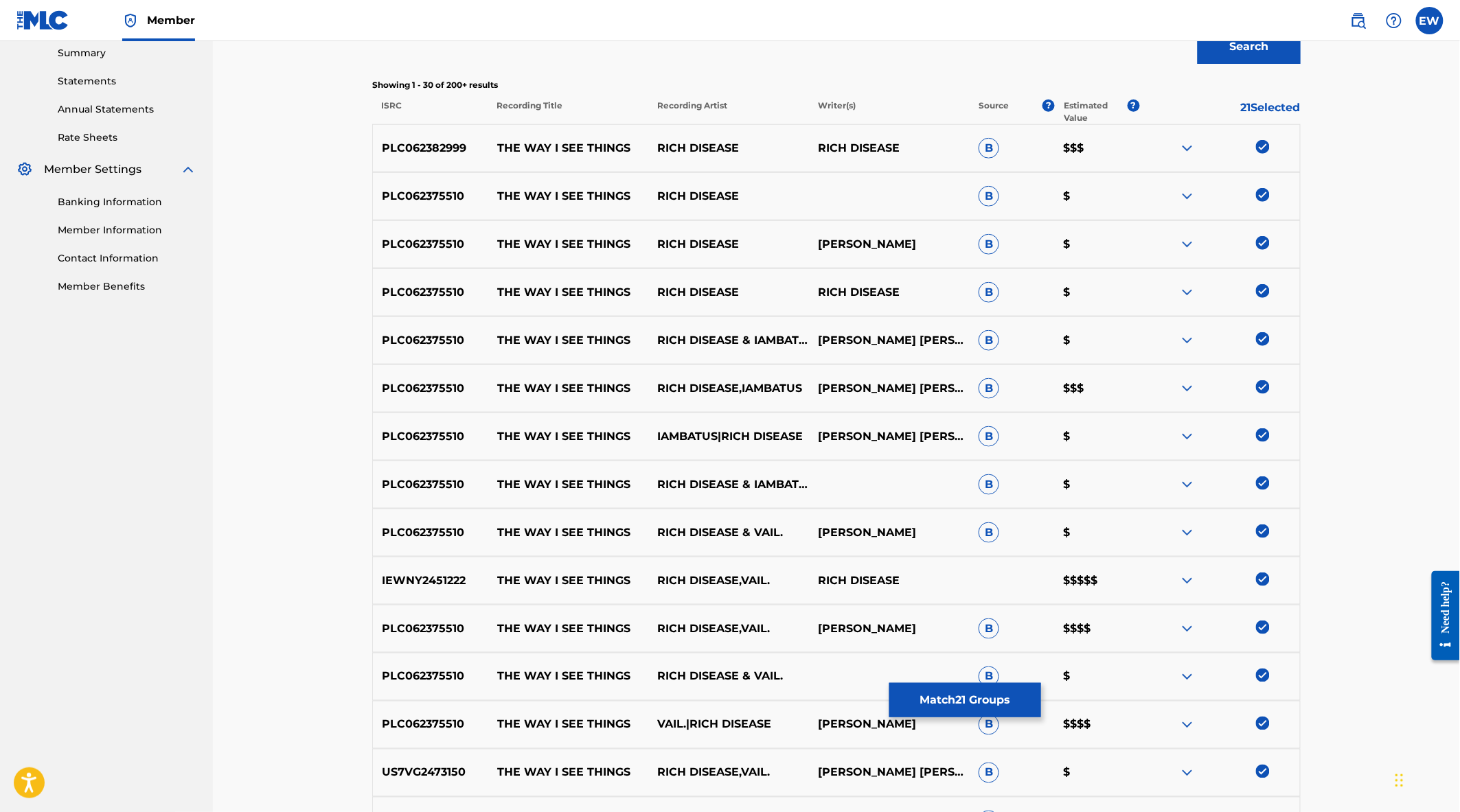
scroll to position [454, 0]
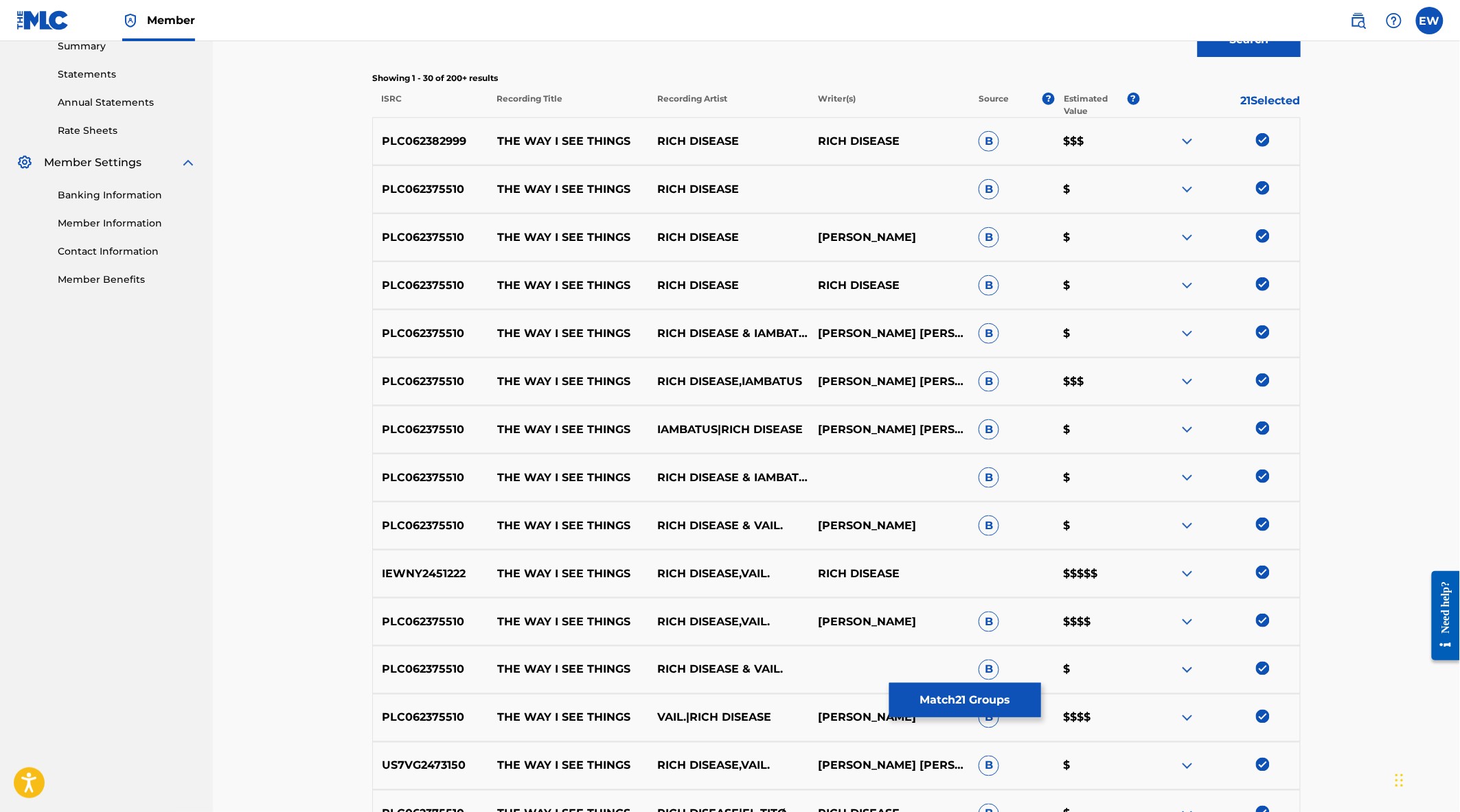
click at [937, 693] on button "Match 21 Groups" at bounding box center [965, 700] width 152 height 34
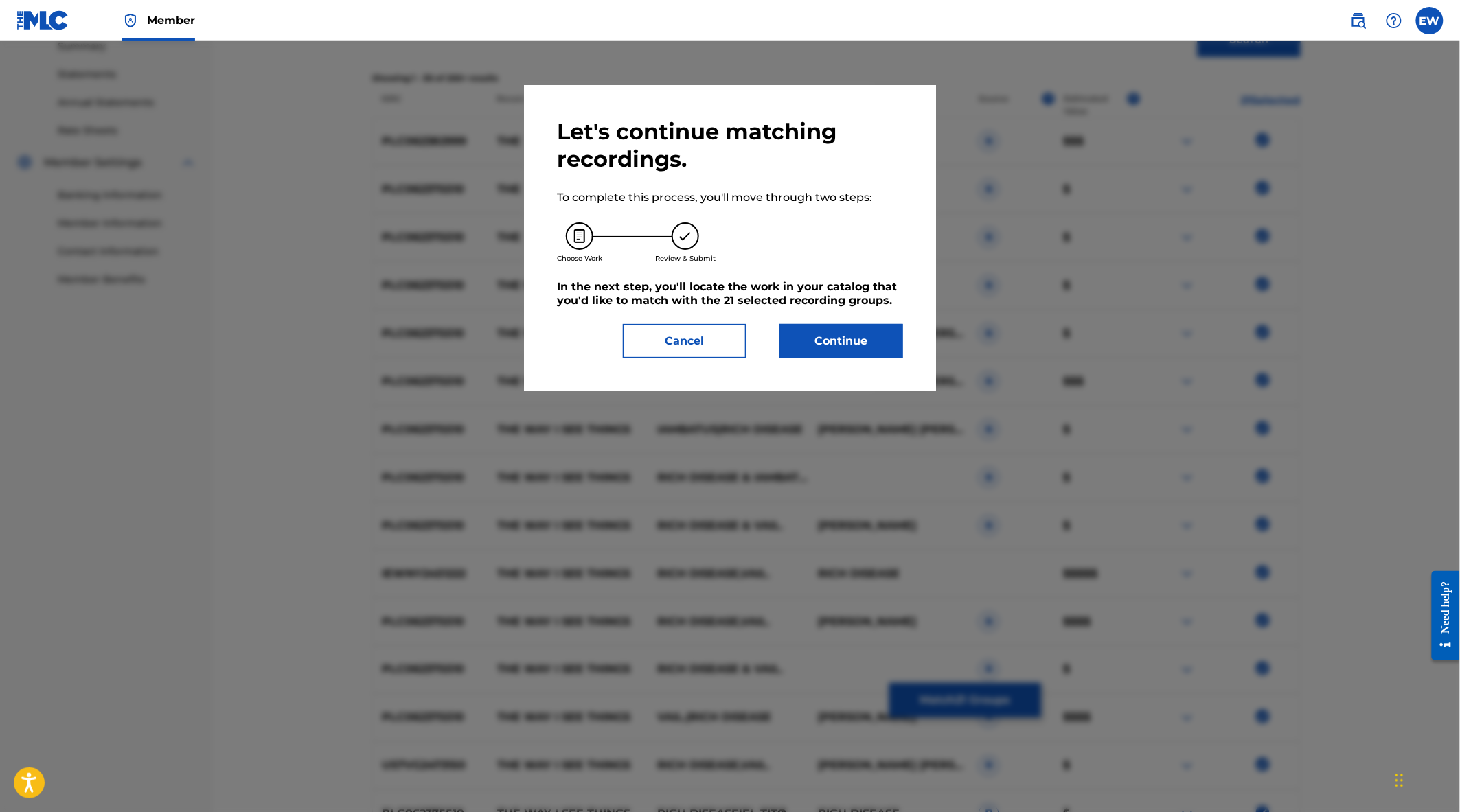
click at [838, 354] on button "Continue" at bounding box center [841, 341] width 123 height 34
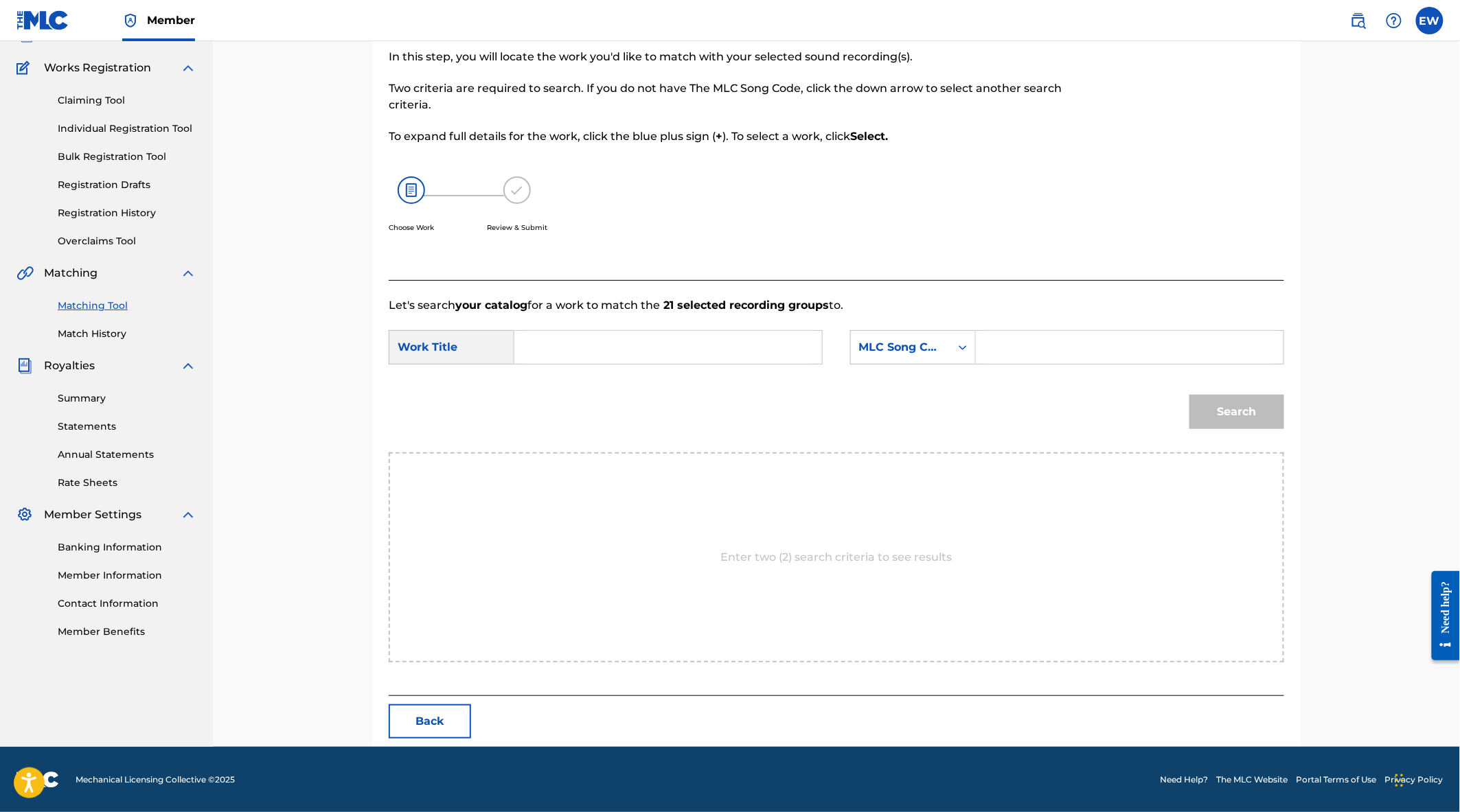
click at [543, 341] on input "Search Form" at bounding box center [668, 347] width 285 height 33
type input "The Way I see things"
click at [938, 337] on div "MLC Song Code" at bounding box center [901, 347] width 100 height 26
click at [1011, 354] on input "Search Form" at bounding box center [1130, 347] width 285 height 33
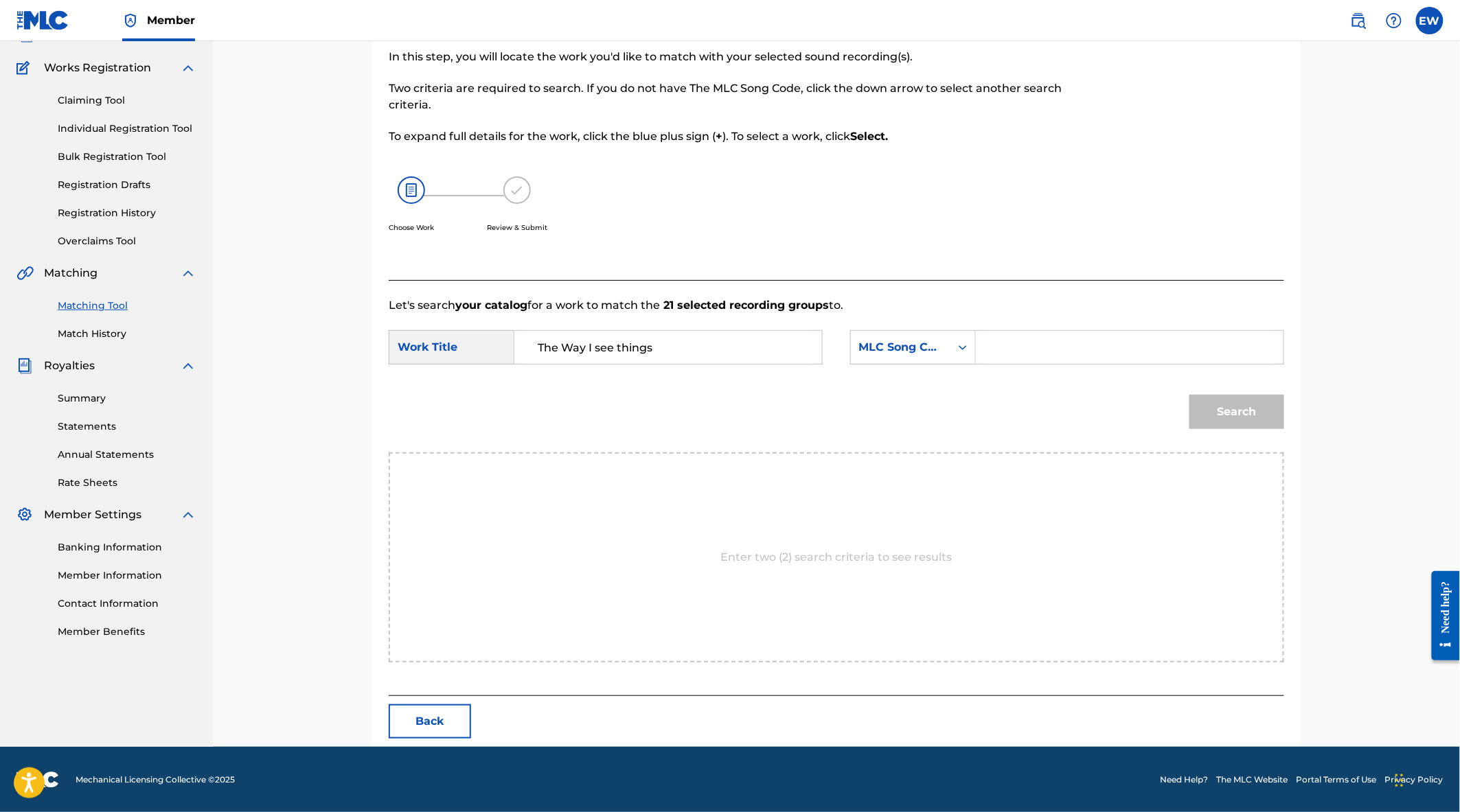
paste input "PLC062375510"
type input "PLC062375510"
click at [932, 354] on div "MLC Song Code" at bounding box center [901, 347] width 83 height 17
click at [894, 387] on div "Writer Name" at bounding box center [913, 381] width 124 height 34
click at [1008, 351] on input "Search Form" at bounding box center [1130, 347] width 285 height 33
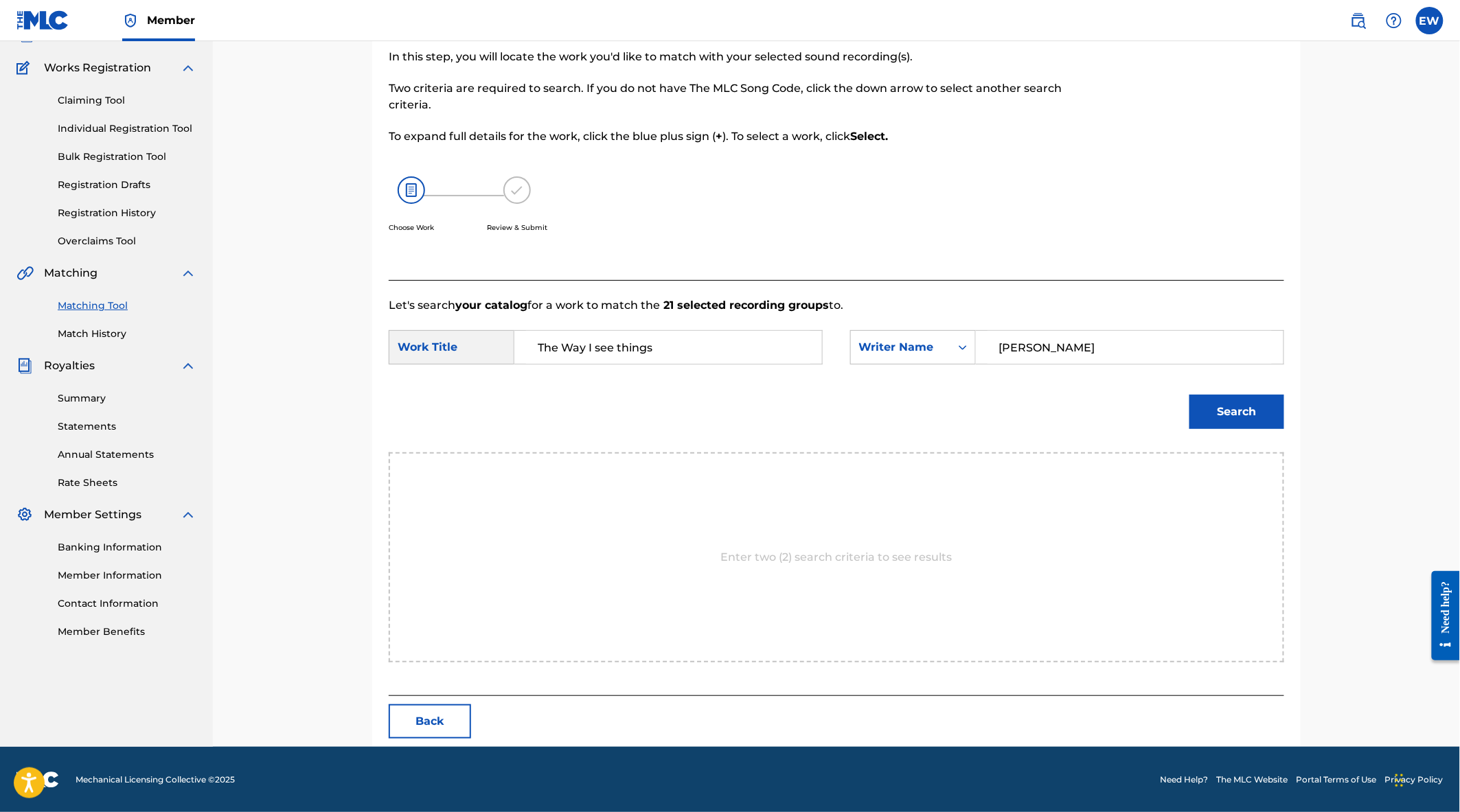
type input "[PERSON_NAME]"
click at [1189, 395] on button "Search" at bounding box center [1236, 412] width 95 height 34
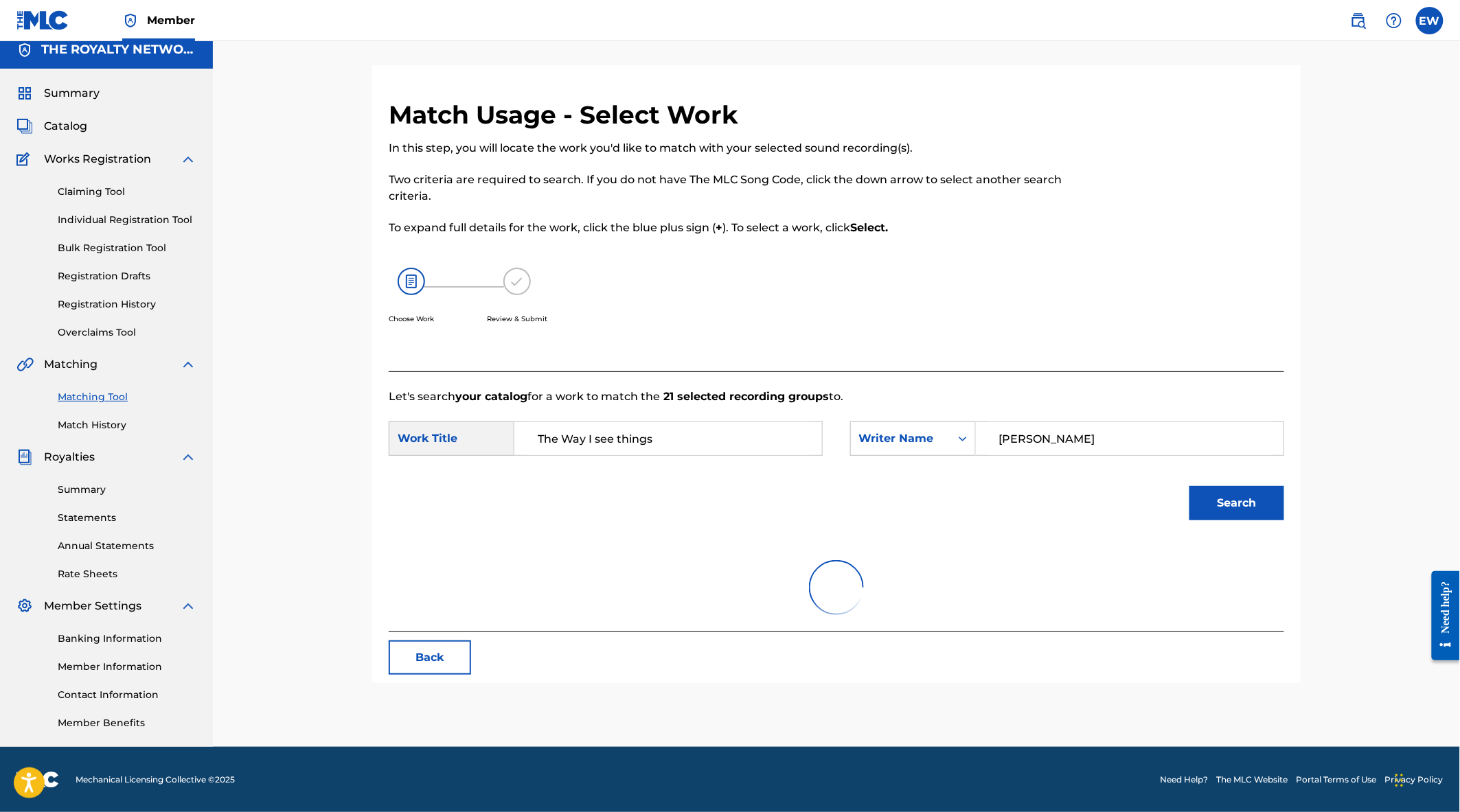
scroll to position [62, 0]
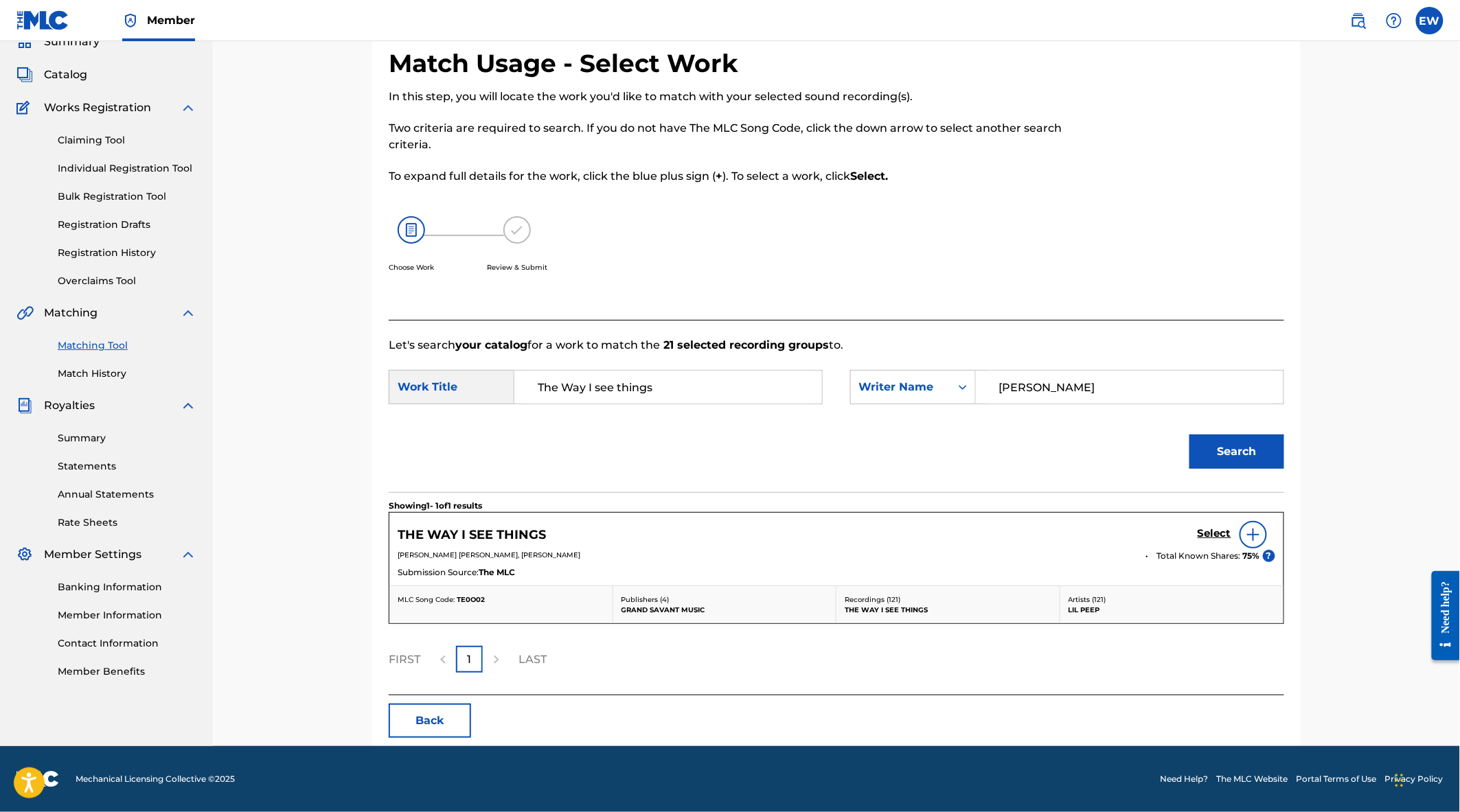
click at [1203, 543] on link "Select" at bounding box center [1214, 535] width 33 height 15
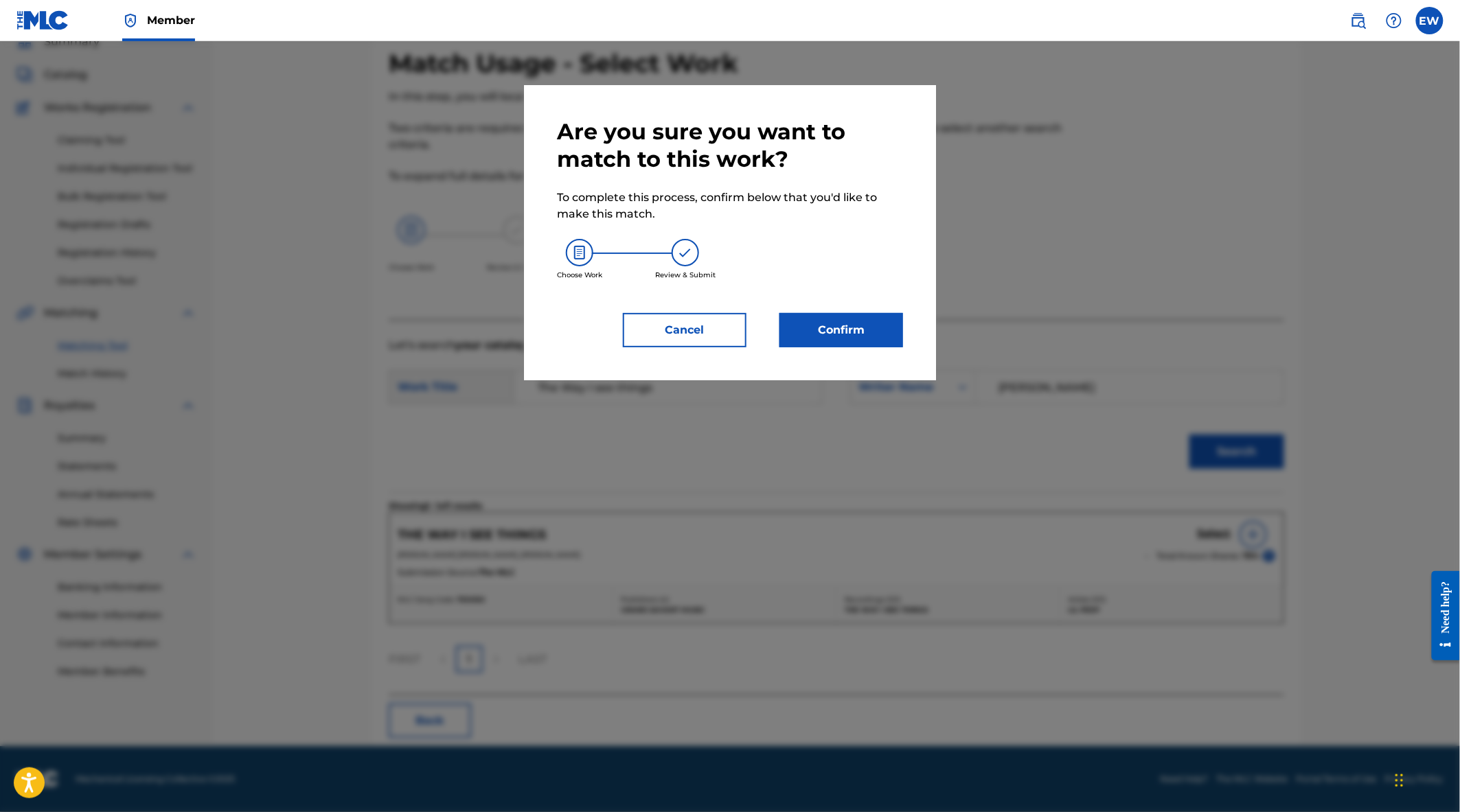
click at [867, 340] on button "Confirm" at bounding box center [841, 330] width 123 height 34
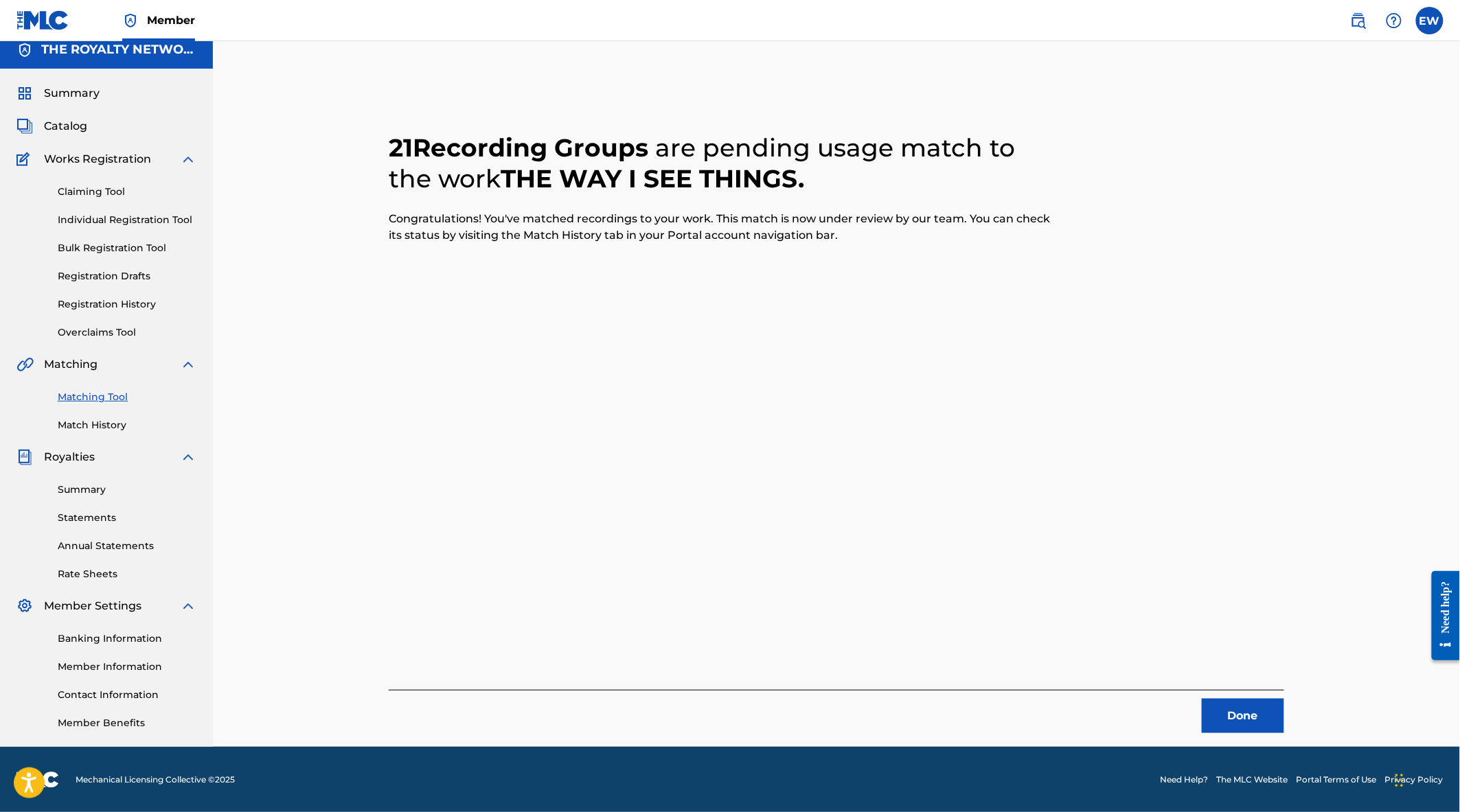
click at [1253, 711] on button "Done" at bounding box center [1243, 716] width 82 height 34
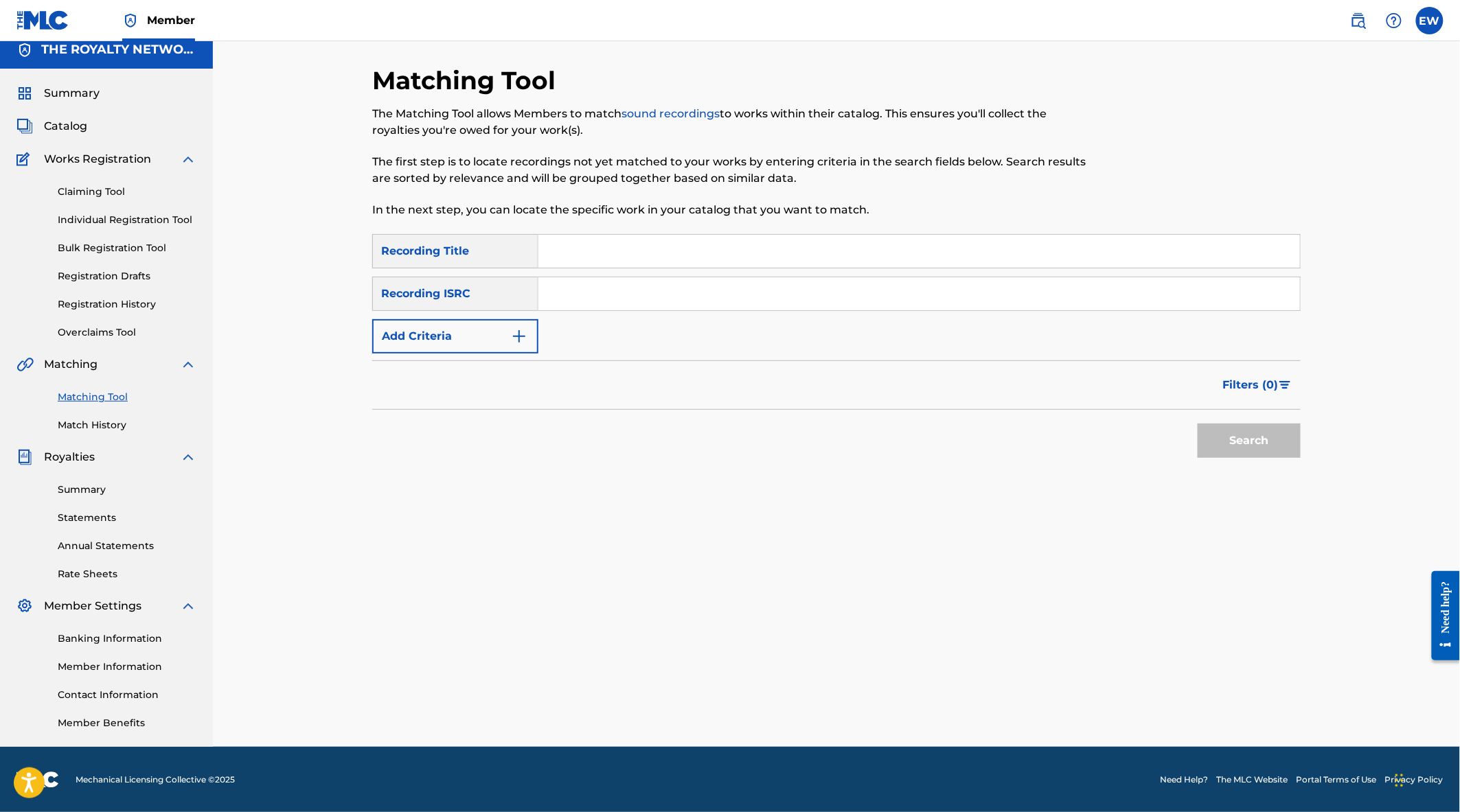
click at [634, 262] on input "Search Form" at bounding box center [919, 251] width 761 height 33
type input "the way i see things"
drag, startPoint x: 563, startPoint y: 341, endPoint x: 512, endPoint y: 356, distance: 53.2
click at [563, 341] on div "SearchWithCriteria788532f4-43f8-4917-a52e-e4709160c7e7 Recording Title the way …" at bounding box center [836, 294] width 929 height 120
click at [469, 338] on button "Add Criteria" at bounding box center [456, 336] width 167 height 34
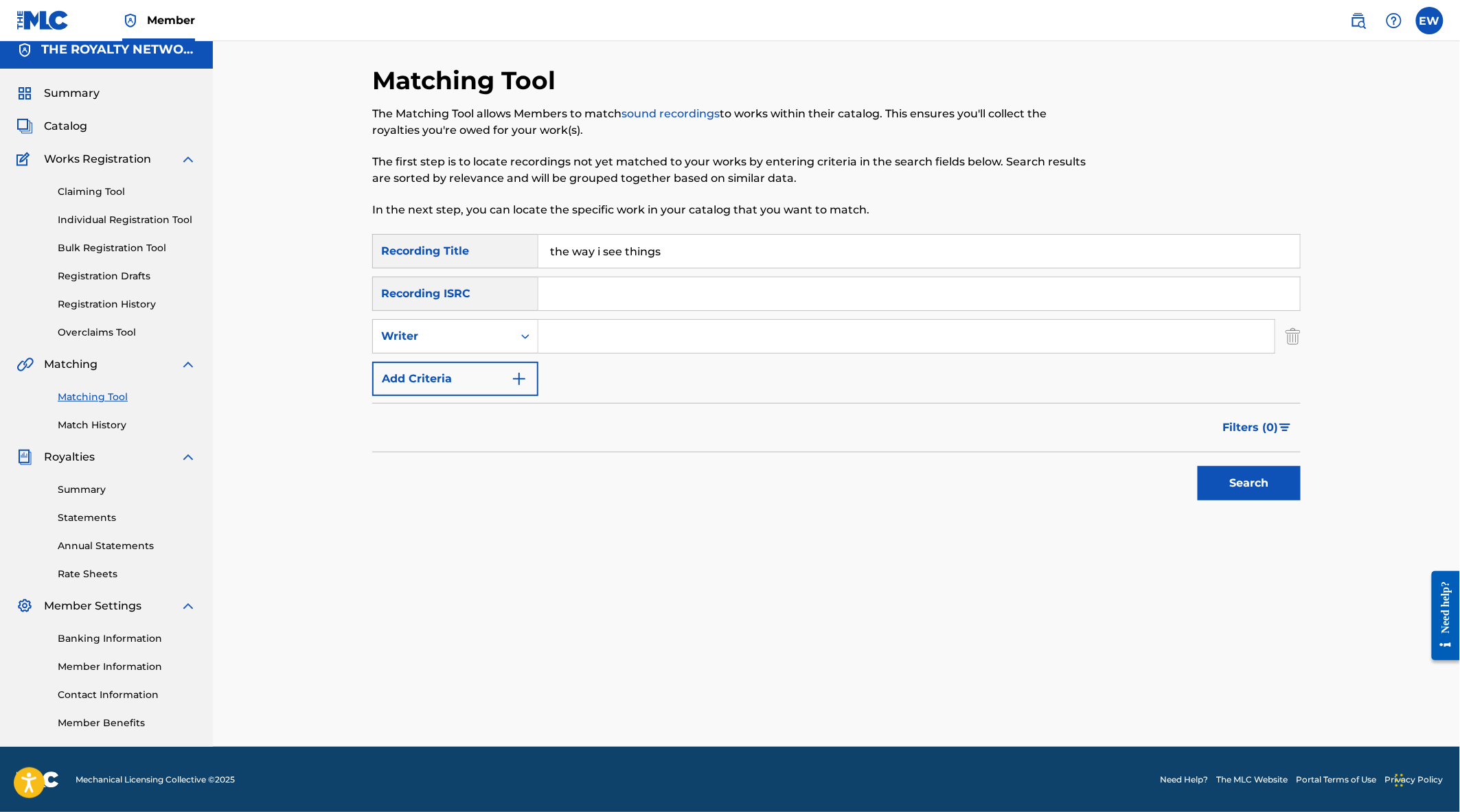
click at [627, 341] on input "Search Form" at bounding box center [906, 337] width 736 height 33
drag, startPoint x: 496, startPoint y: 341, endPoint x: 491, endPoint y: 347, distance: 7.8
click at [496, 341] on div "Writer" at bounding box center [443, 337] width 123 height 17
click at [470, 366] on div "Recording Artist" at bounding box center [456, 370] width 165 height 34
click at [595, 328] on input "Search Form" at bounding box center [906, 337] width 736 height 33
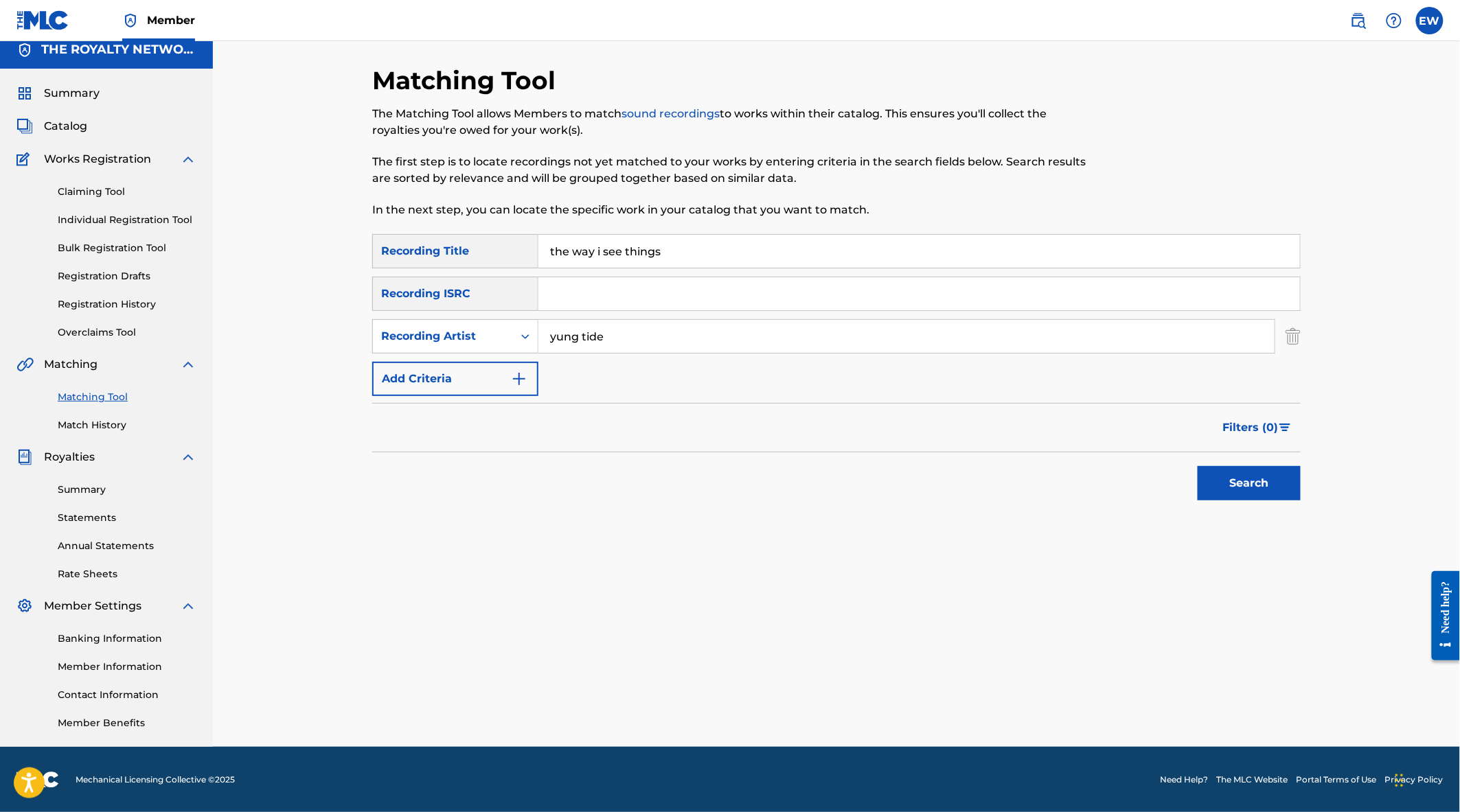
type input "yung tide"
click at [1197, 466] on button "Search" at bounding box center [1249, 483] width 103 height 34
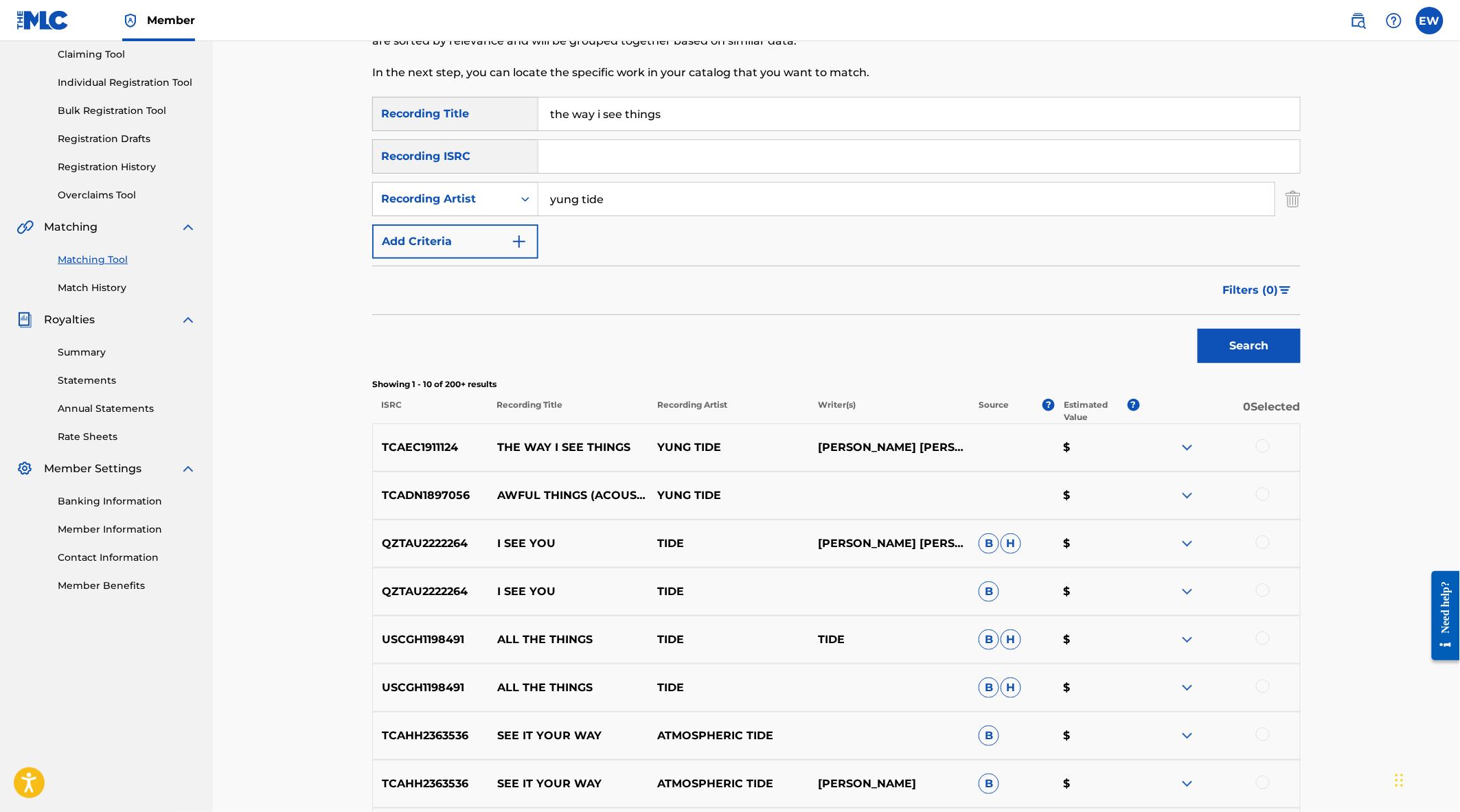
scroll to position [152, 0]
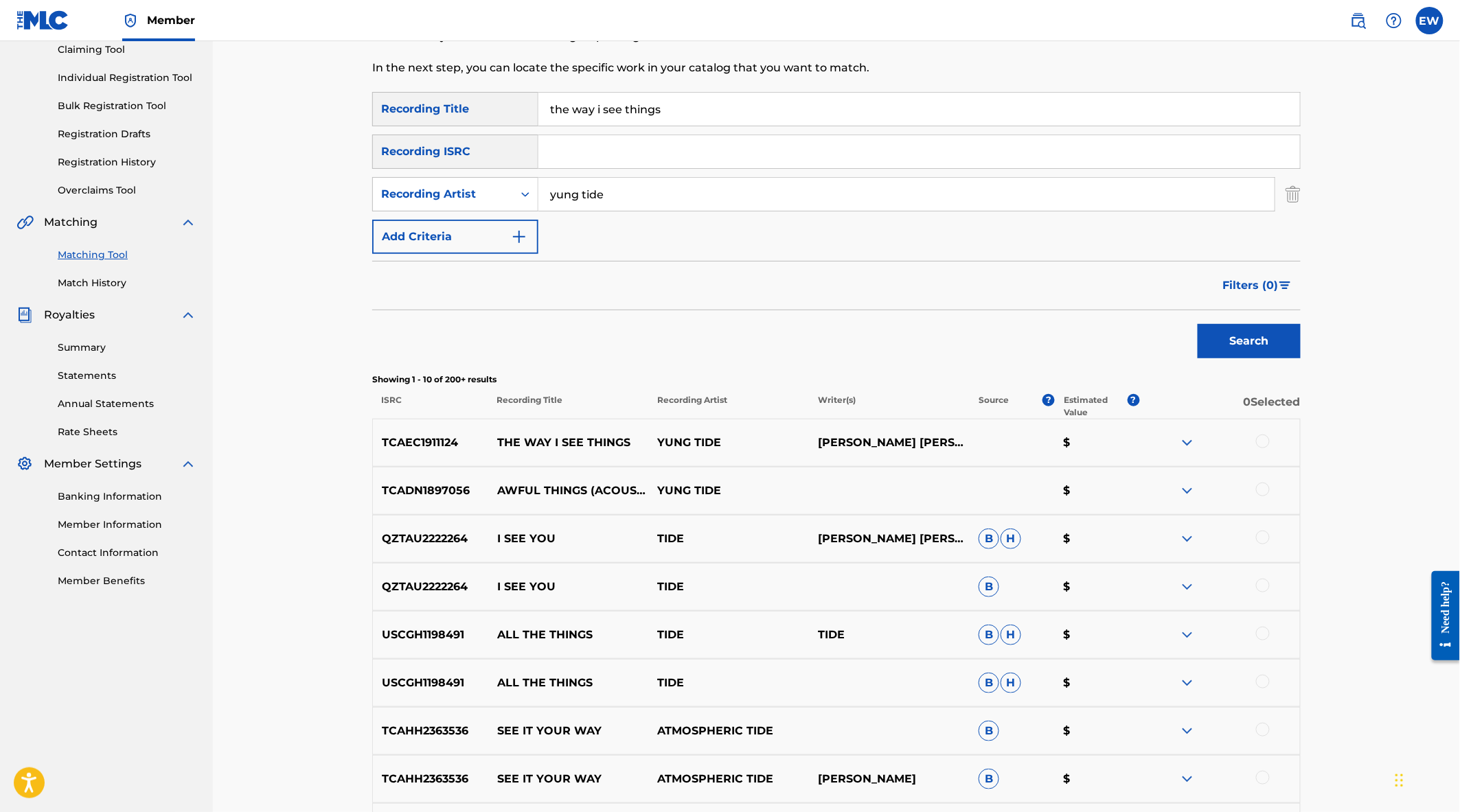
click at [1260, 440] on div at bounding box center [1262, 441] width 14 height 14
click at [945, 697] on button "Match 1 Group" at bounding box center [965, 700] width 152 height 34
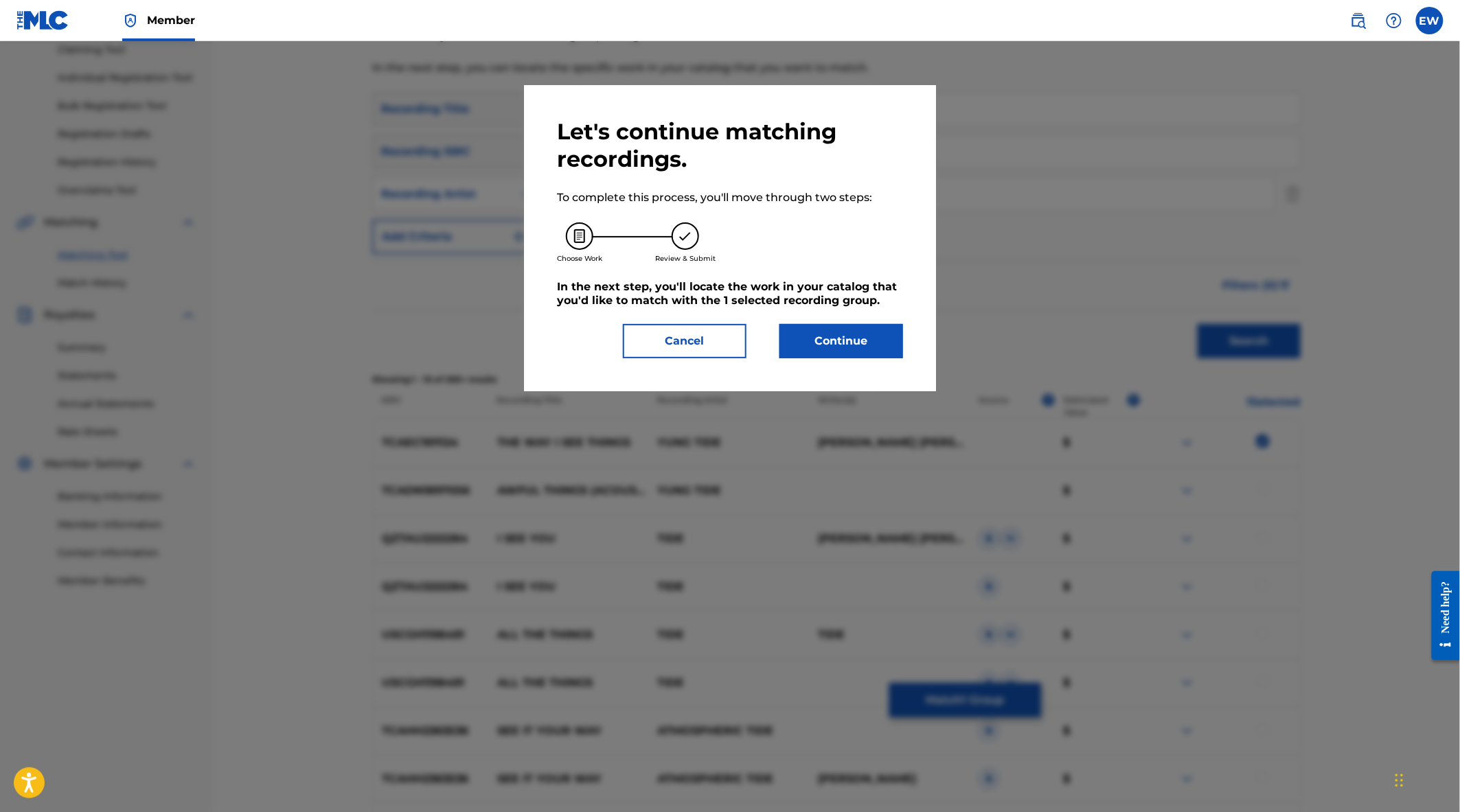
click at [833, 342] on button "Continue" at bounding box center [841, 341] width 123 height 34
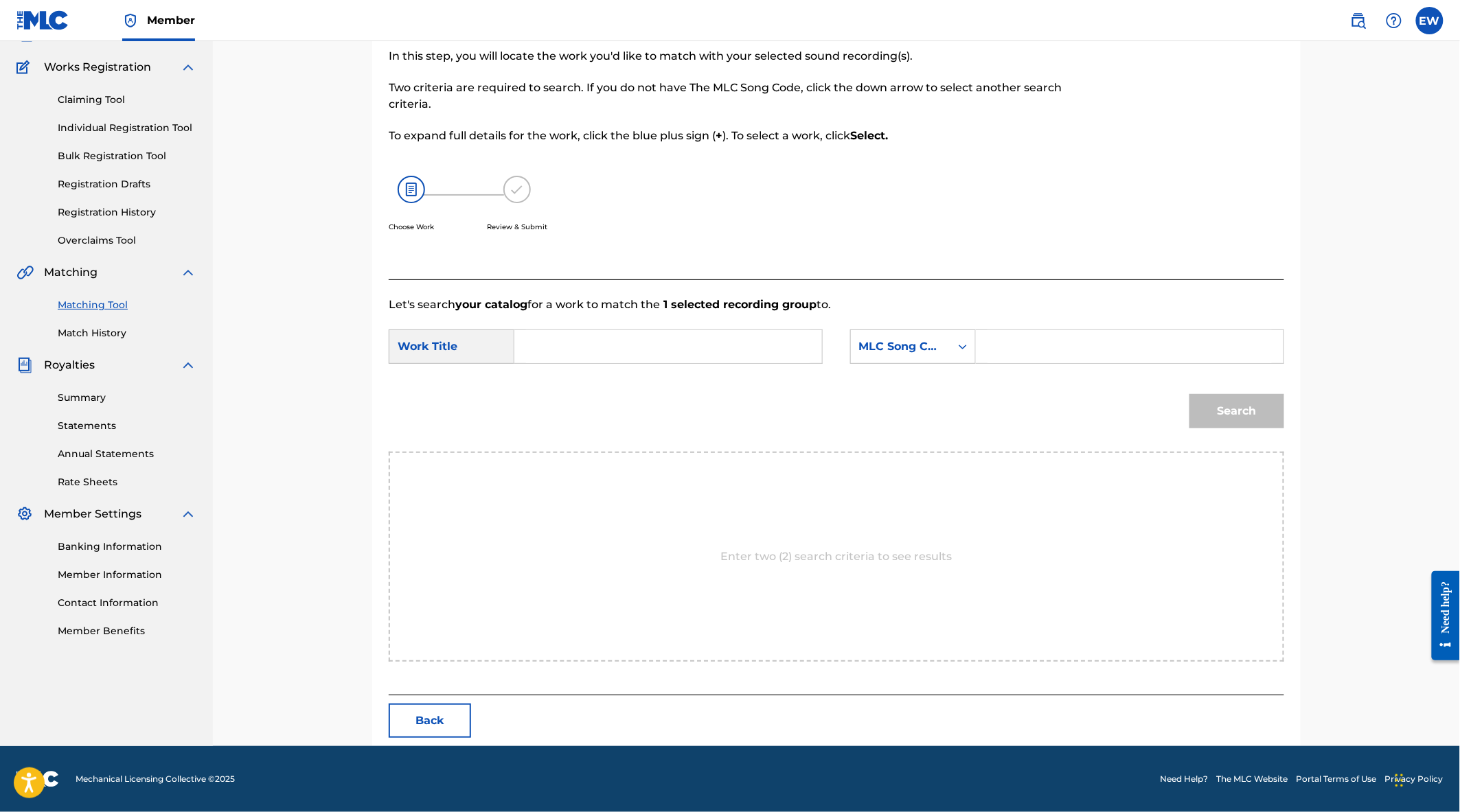
scroll to position [101, 0]
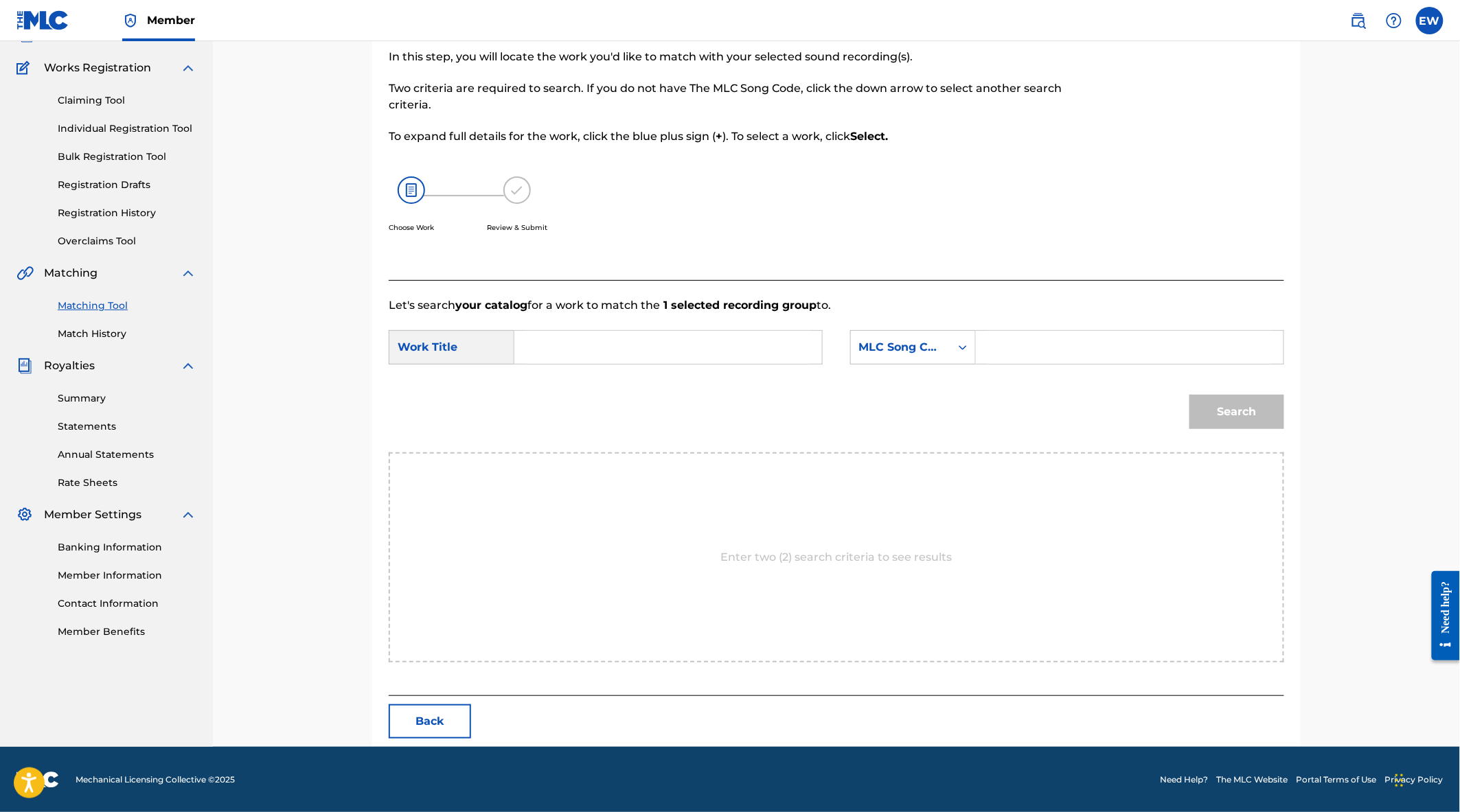
click at [596, 351] on input "Search Form" at bounding box center [668, 347] width 285 height 33
type input "The Way I See THings"
click at [954, 352] on div "Search Form" at bounding box center [963, 347] width 25 height 25
click at [930, 390] on div "Writer Name" at bounding box center [913, 381] width 124 height 34
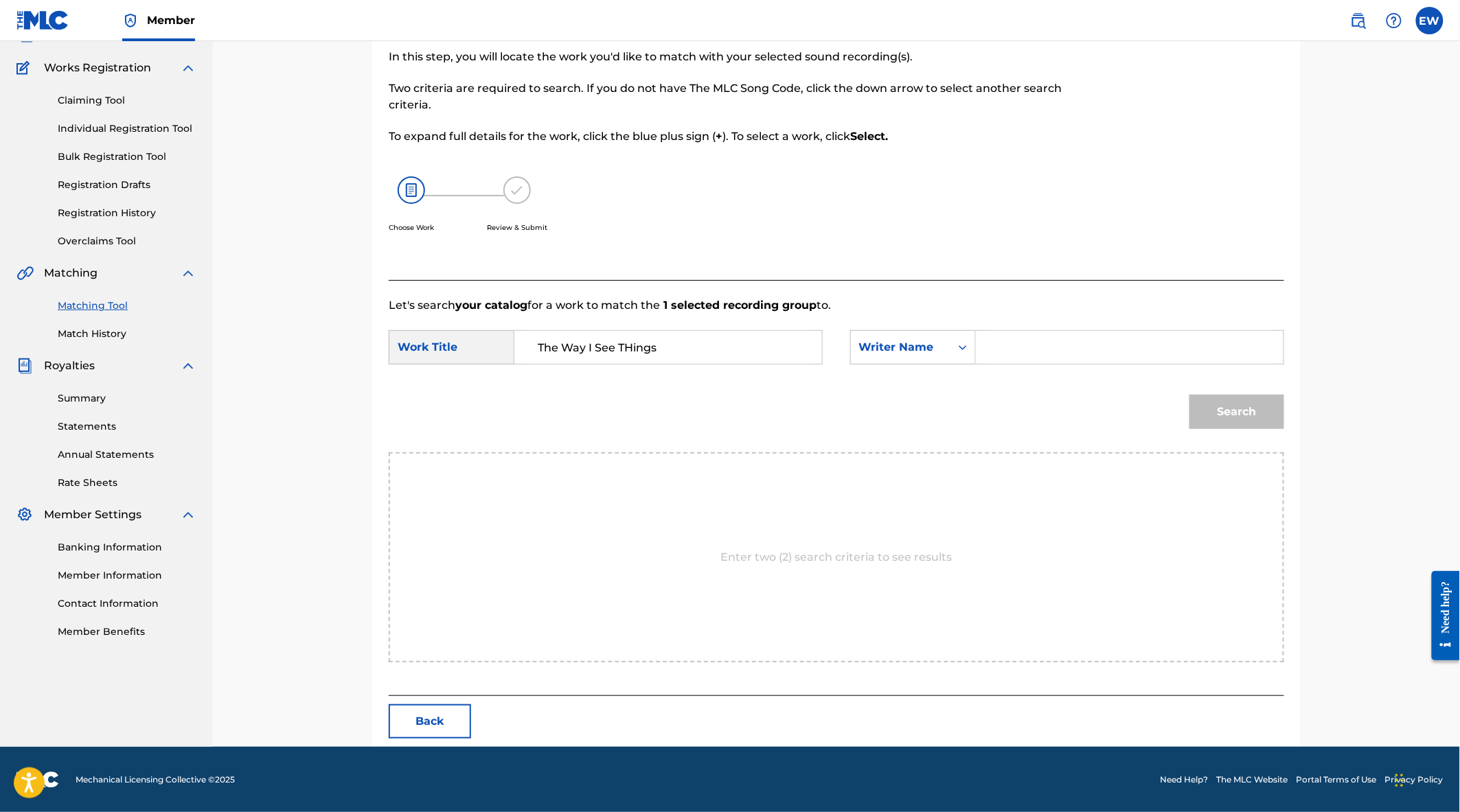
click at [1026, 356] on input "Search Form" at bounding box center [1130, 347] width 285 height 33
type input "[PERSON_NAME]"
click at [1189, 395] on button "Search" at bounding box center [1236, 412] width 95 height 34
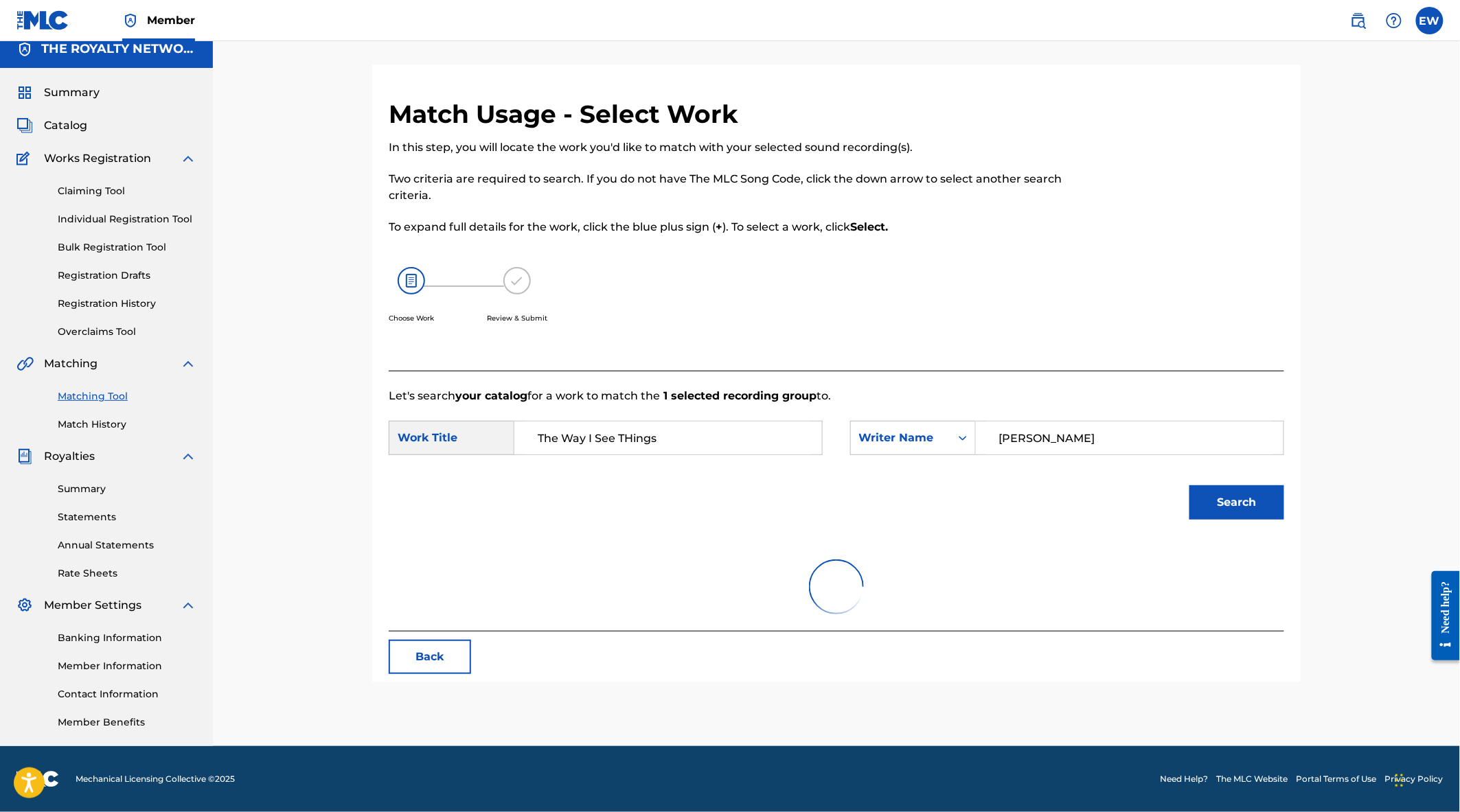
scroll to position [62, 0]
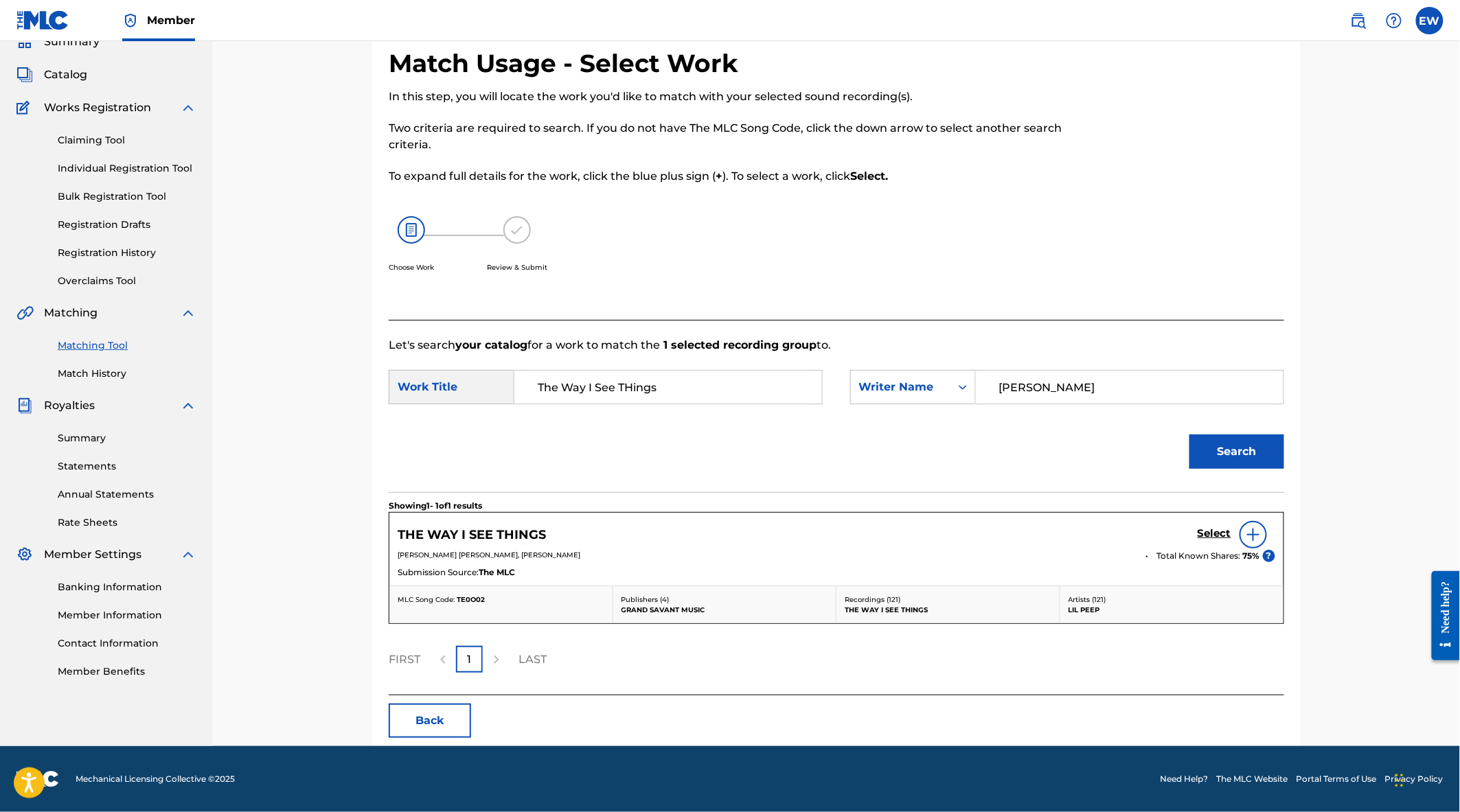
click at [1216, 530] on h5 "Select" at bounding box center [1214, 534] width 33 height 13
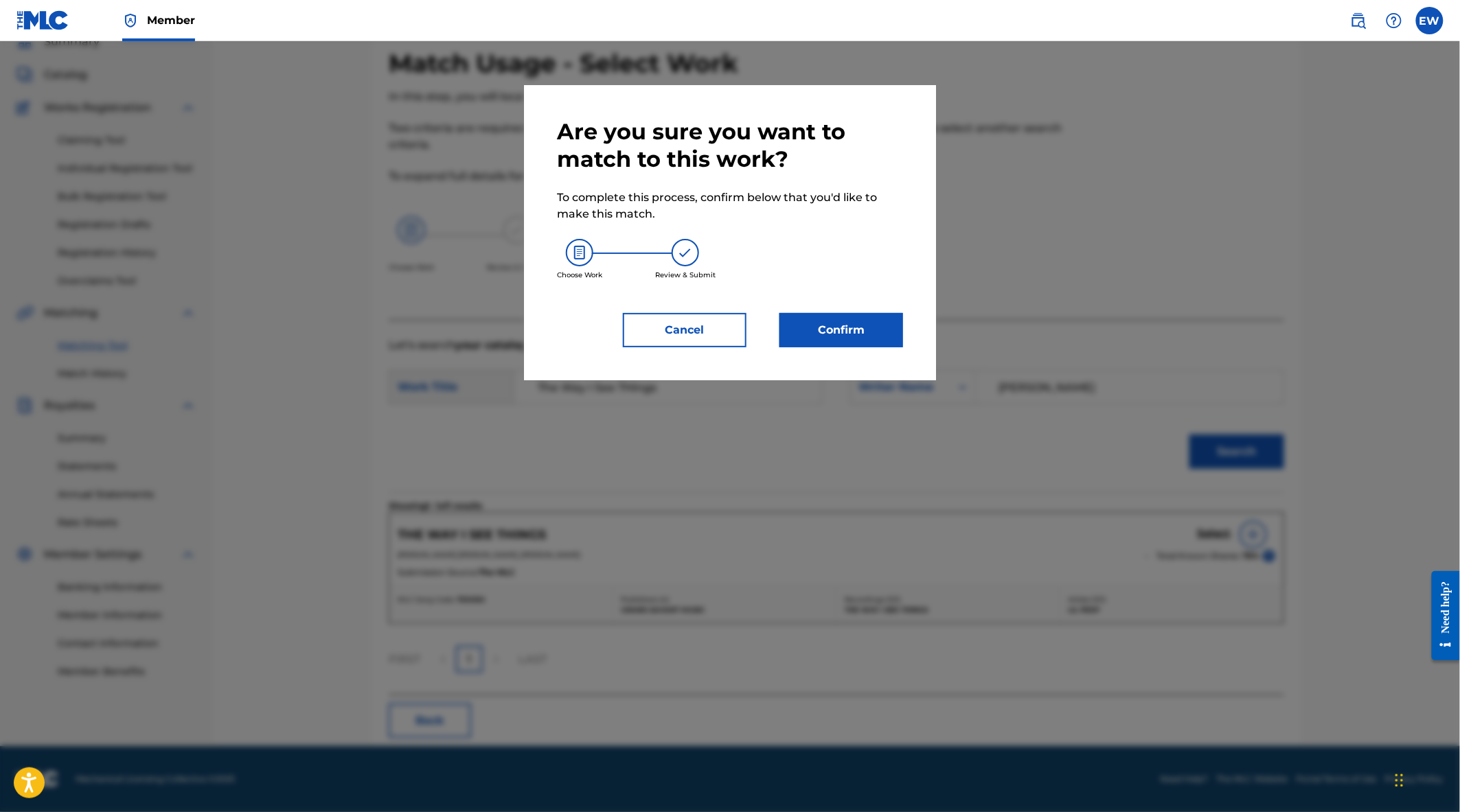
click at [861, 321] on button "Confirm" at bounding box center [841, 330] width 123 height 34
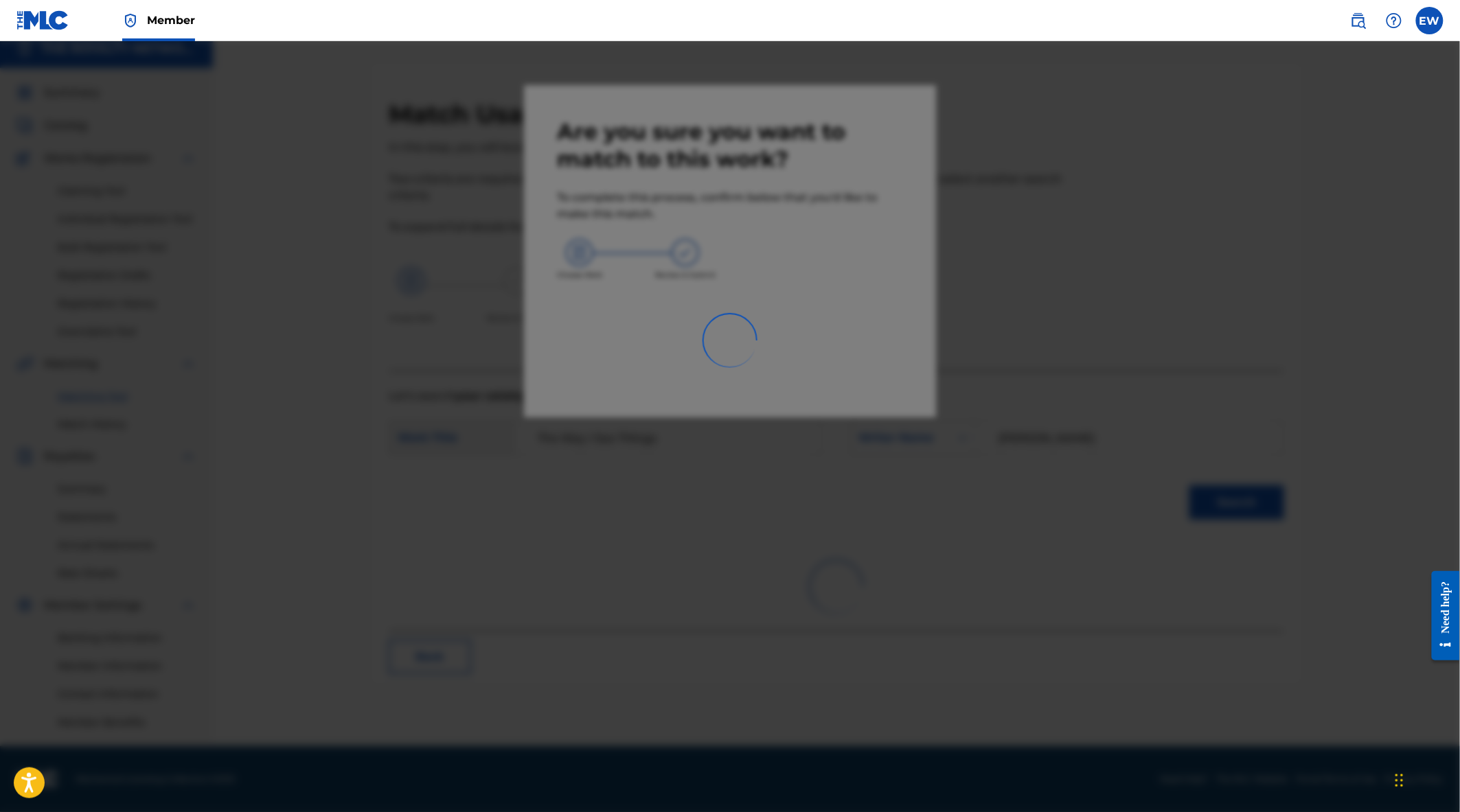
scroll to position [11, 0]
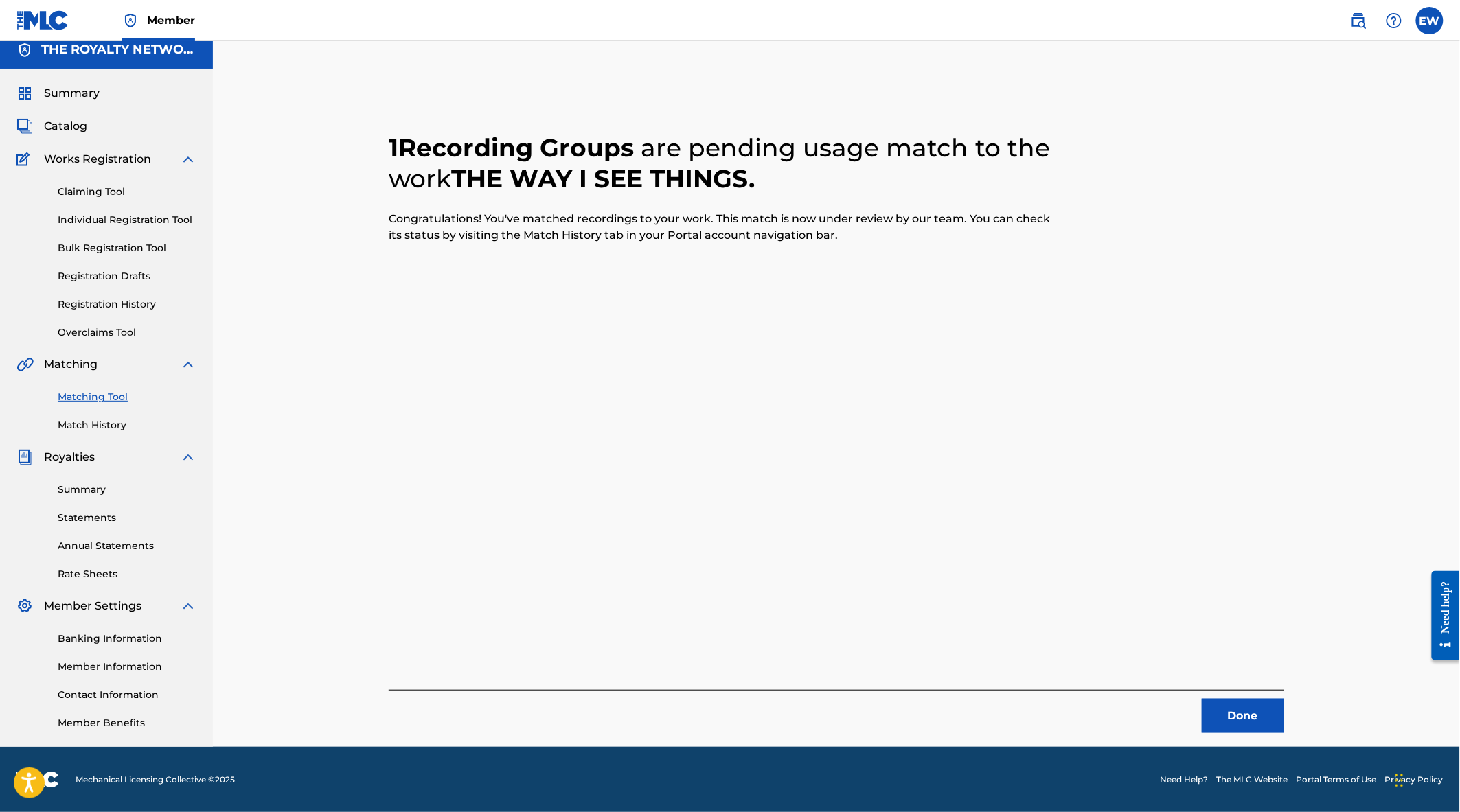
click at [1259, 716] on button "Done" at bounding box center [1243, 716] width 82 height 34
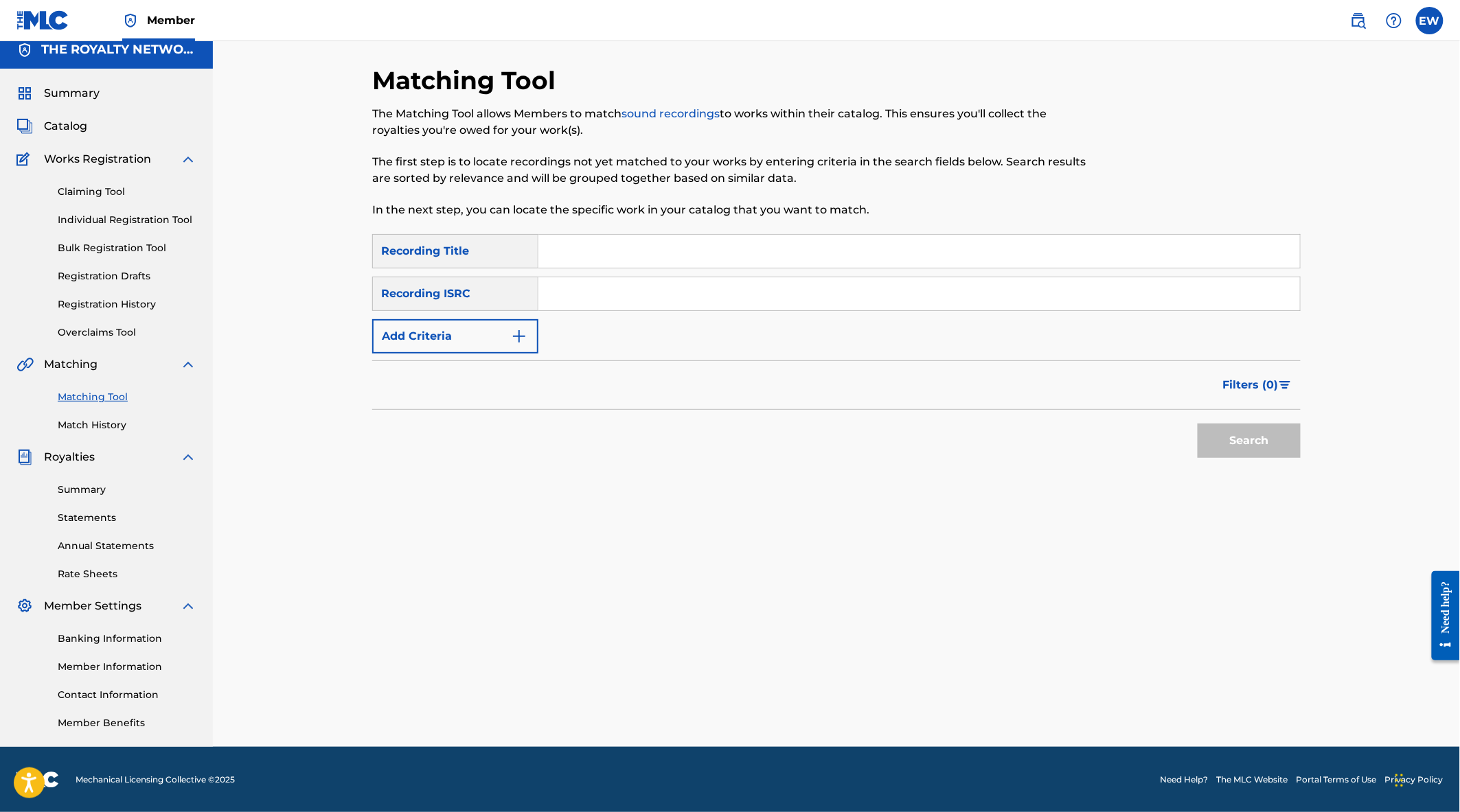
click at [571, 254] on input "Search Form" at bounding box center [919, 251] width 761 height 33
type input "the way i see things"
click at [435, 334] on button "Add Criteria" at bounding box center [456, 336] width 167 height 34
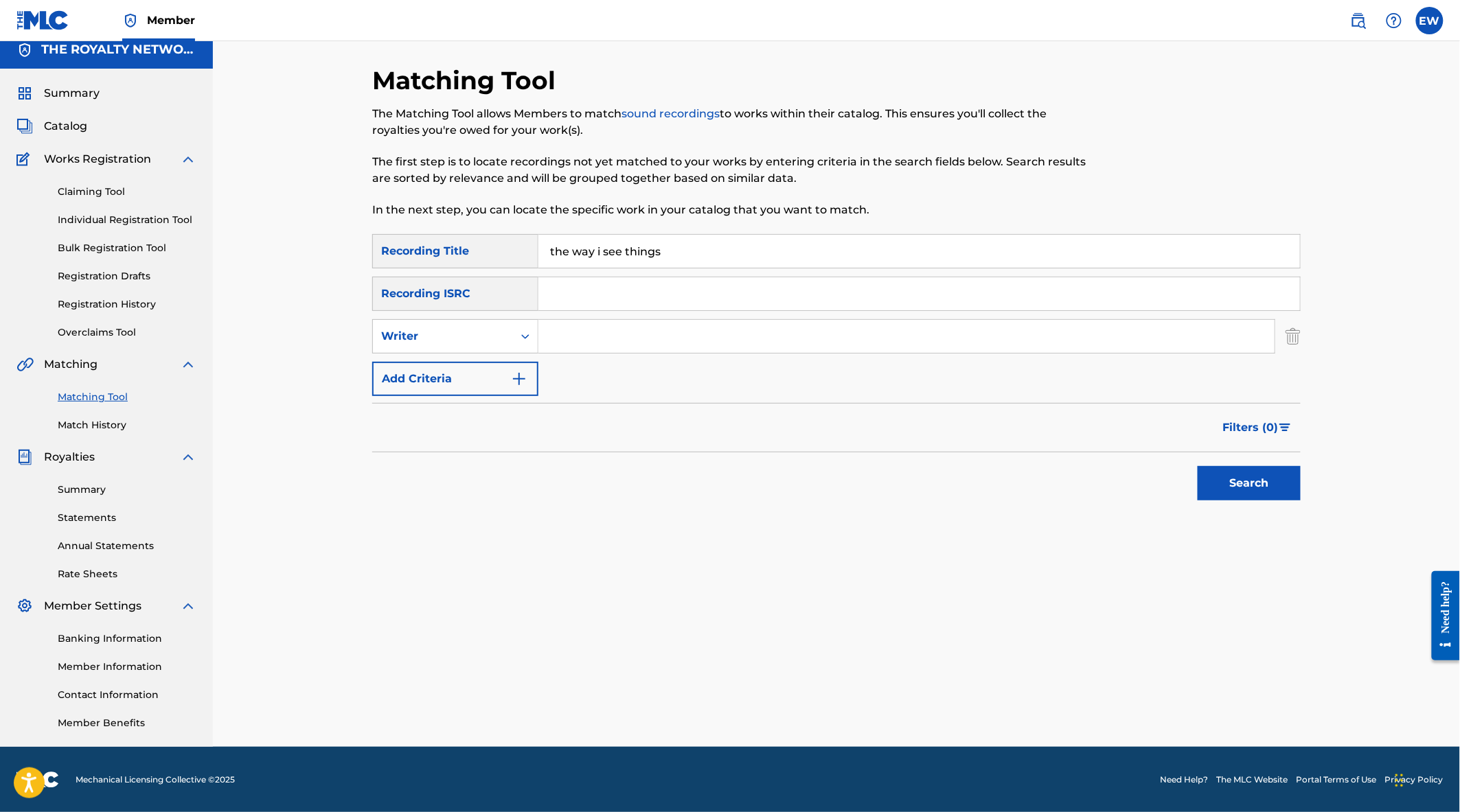
click at [578, 340] on input "Search Form" at bounding box center [906, 337] width 736 height 33
click at [442, 333] on div "Writer" at bounding box center [443, 337] width 123 height 17
click at [471, 372] on div "Recording Artist" at bounding box center [456, 370] width 165 height 34
click at [636, 328] on input "Search Form" at bounding box center [906, 337] width 736 height 33
type input "venia"
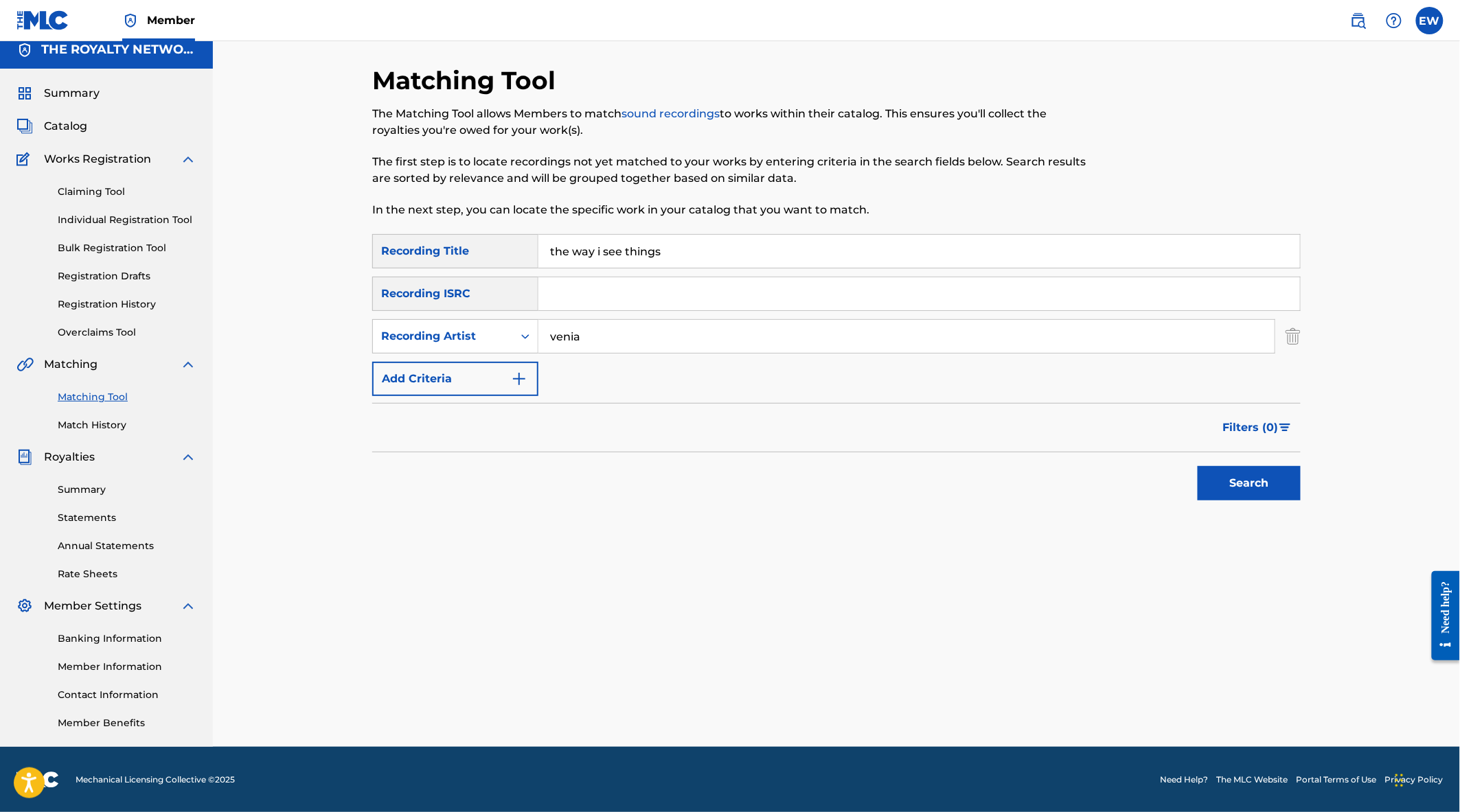
click at [1197, 466] on button "Search" at bounding box center [1249, 483] width 103 height 34
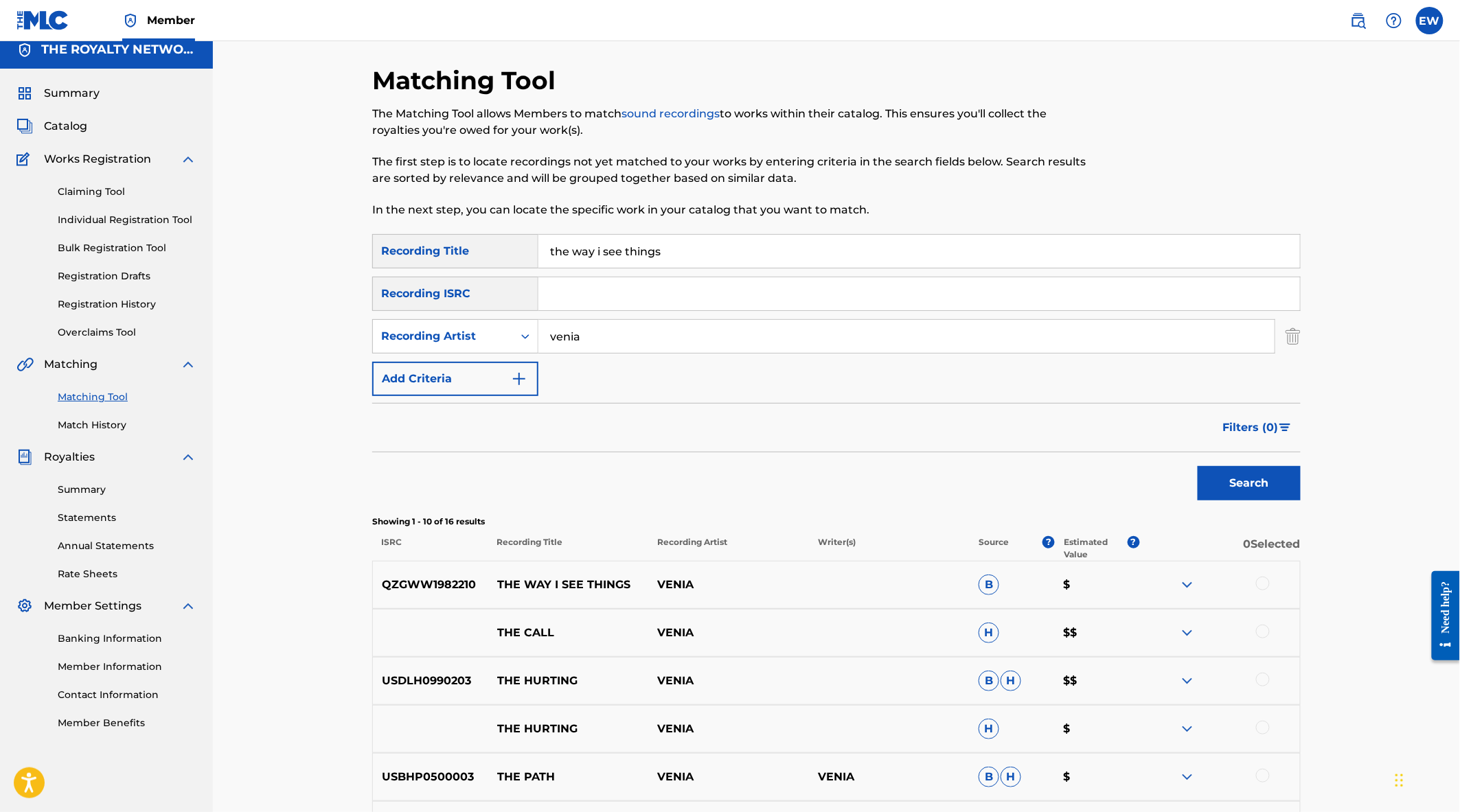
click at [1266, 580] on div at bounding box center [1262, 583] width 14 height 14
click at [939, 694] on button "Match 1 Group" at bounding box center [965, 700] width 152 height 34
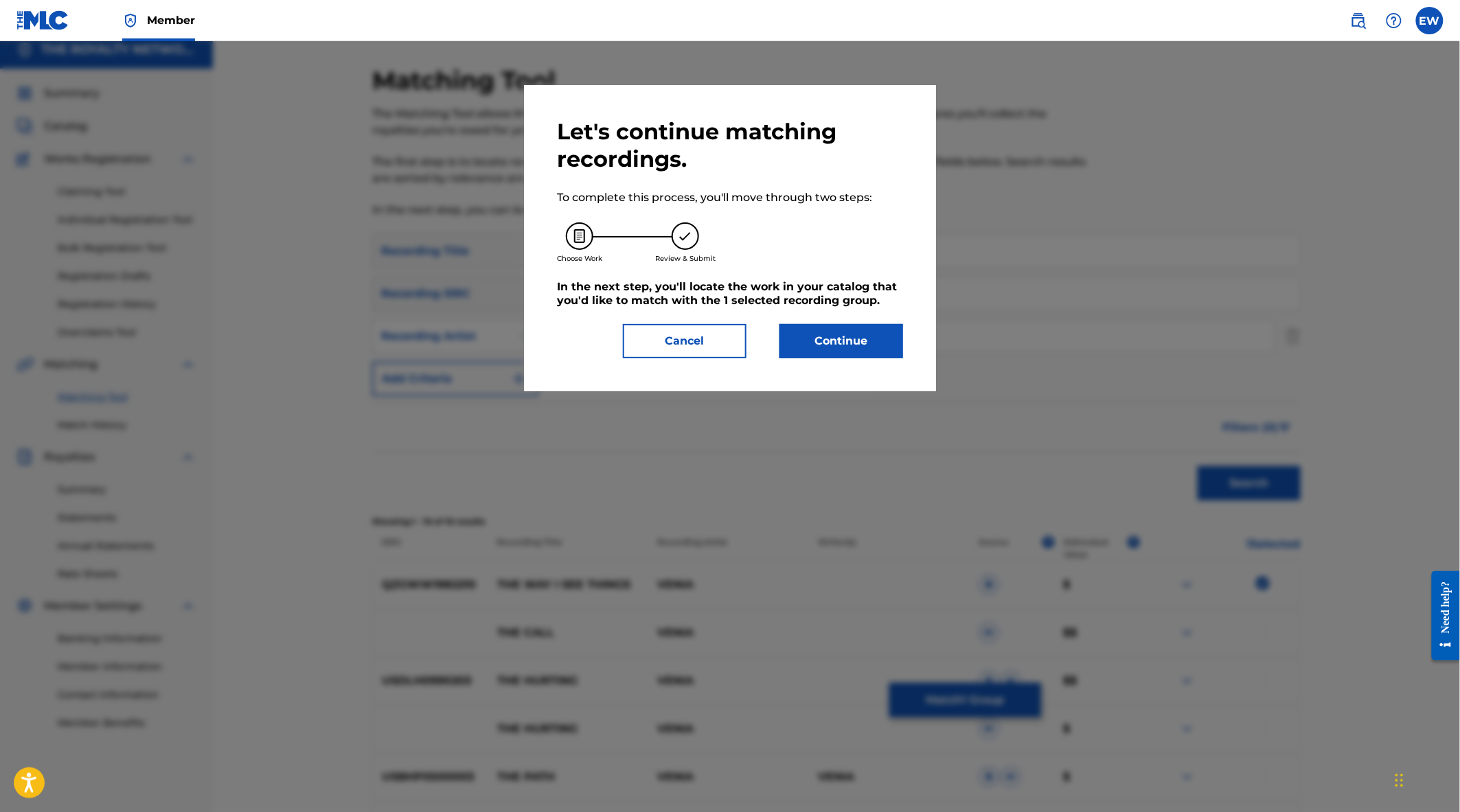
click at [833, 334] on button "Continue" at bounding box center [841, 341] width 123 height 34
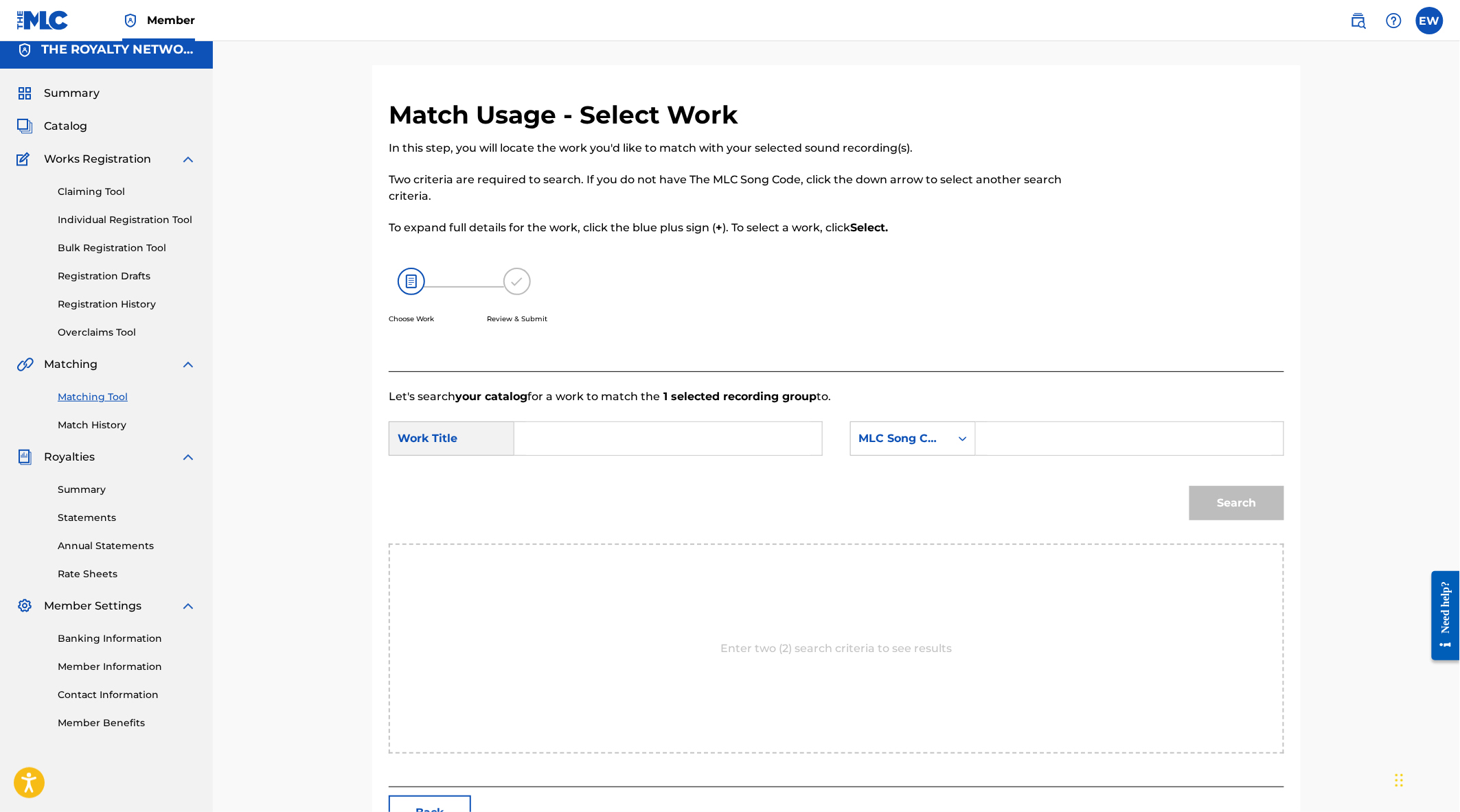
click at [647, 444] on input "Search Form" at bounding box center [668, 439] width 285 height 33
type input "The Way I See Things"
click at [963, 438] on icon "Search Form" at bounding box center [963, 438] width 8 height 5
click at [914, 477] on div "Writer Name" at bounding box center [913, 472] width 124 height 34
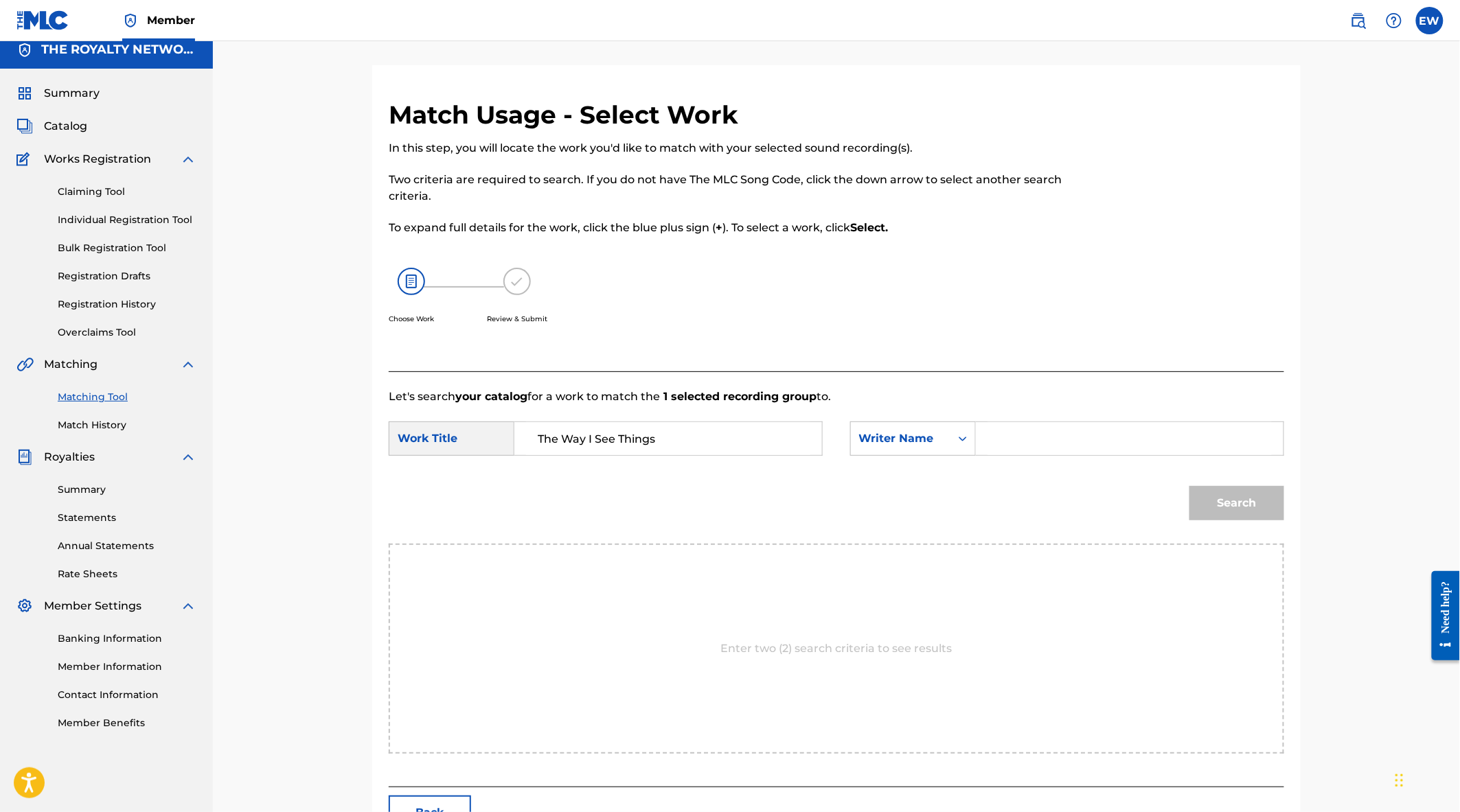
click at [1022, 444] on input "Search Form" at bounding box center [1130, 439] width 285 height 33
type input "[PERSON_NAME]"
click at [1189, 486] on button "Search" at bounding box center [1236, 502] width 95 height 34
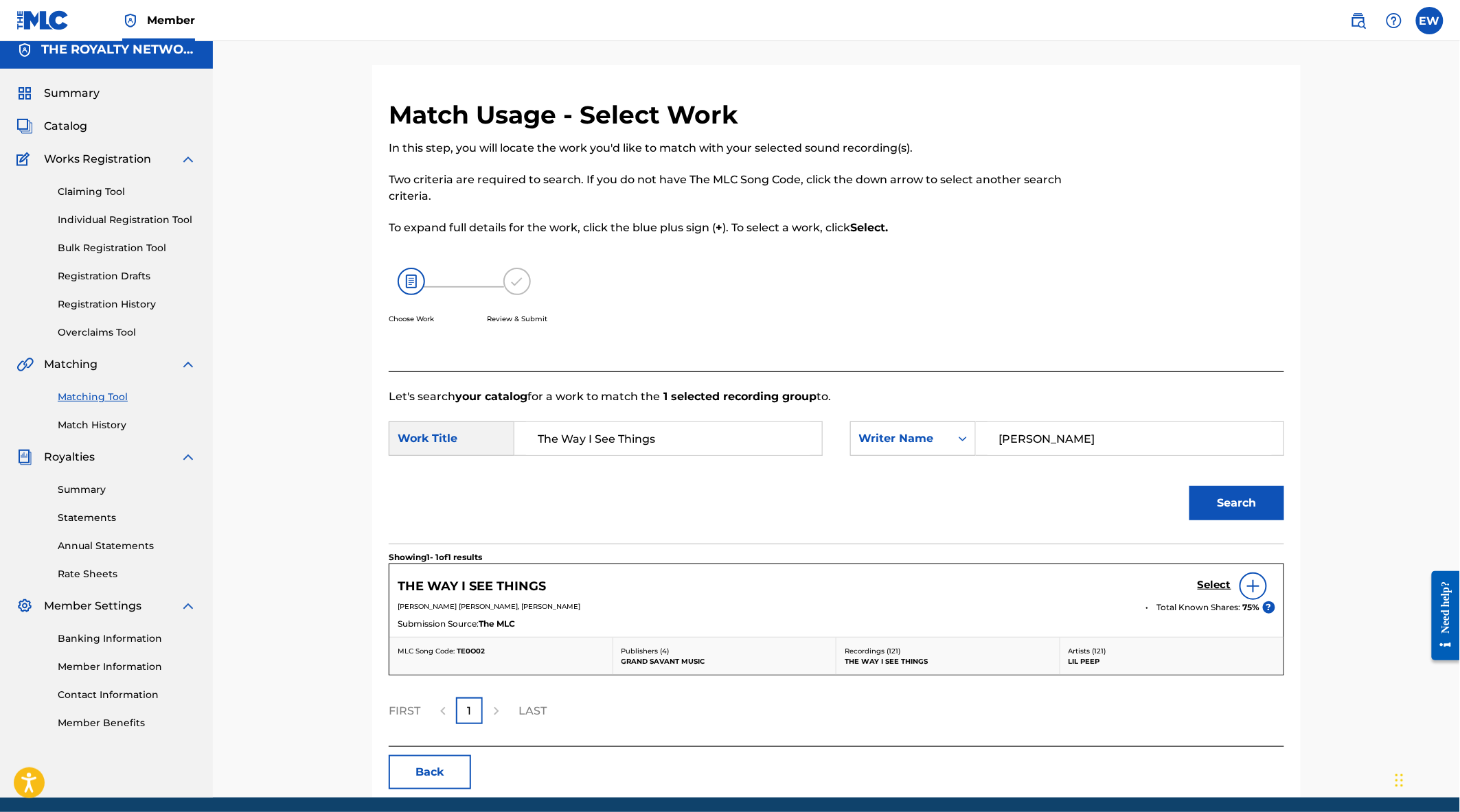
click at [1203, 586] on h5 "Select" at bounding box center [1214, 585] width 33 height 13
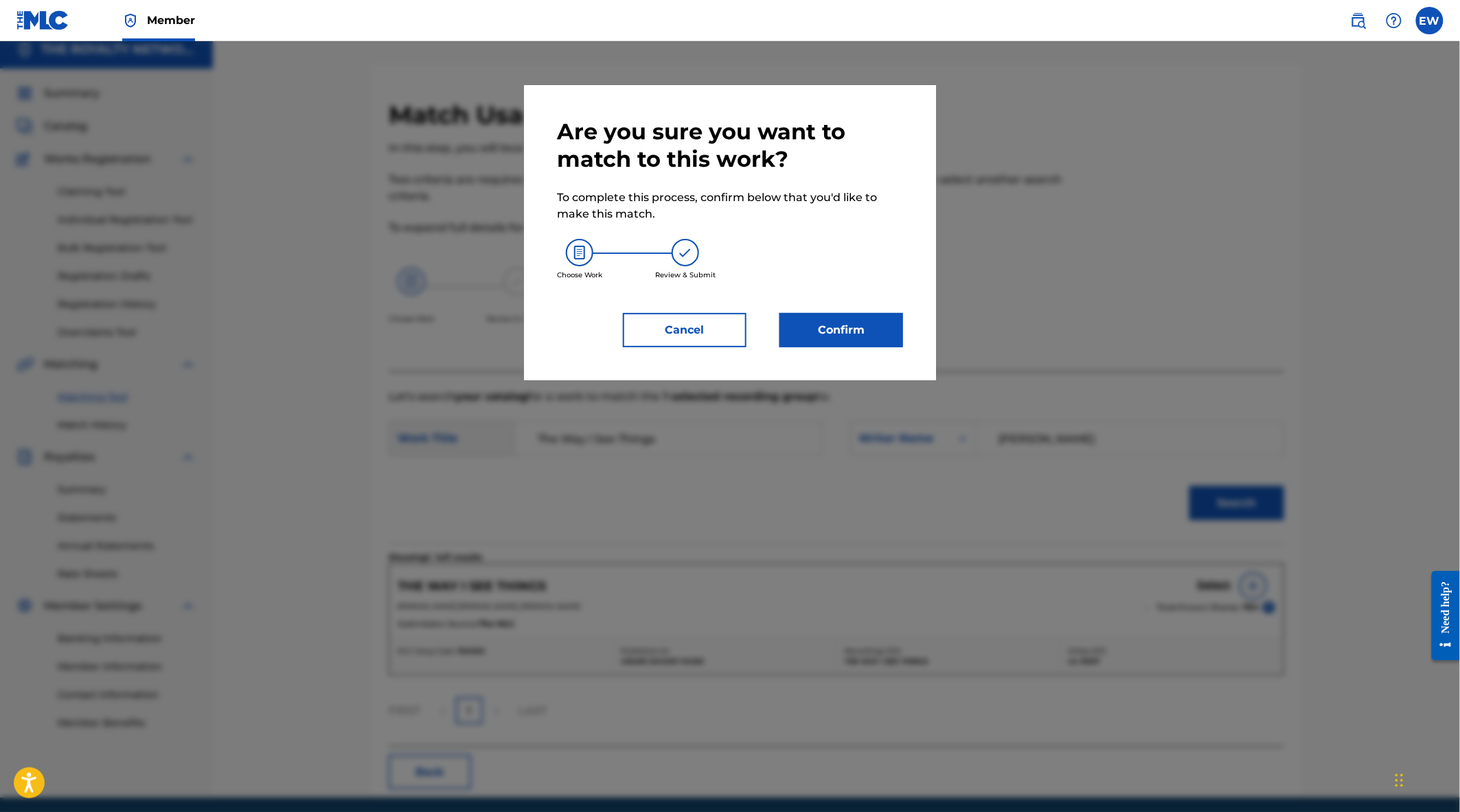
click at [851, 332] on button "Confirm" at bounding box center [841, 330] width 123 height 34
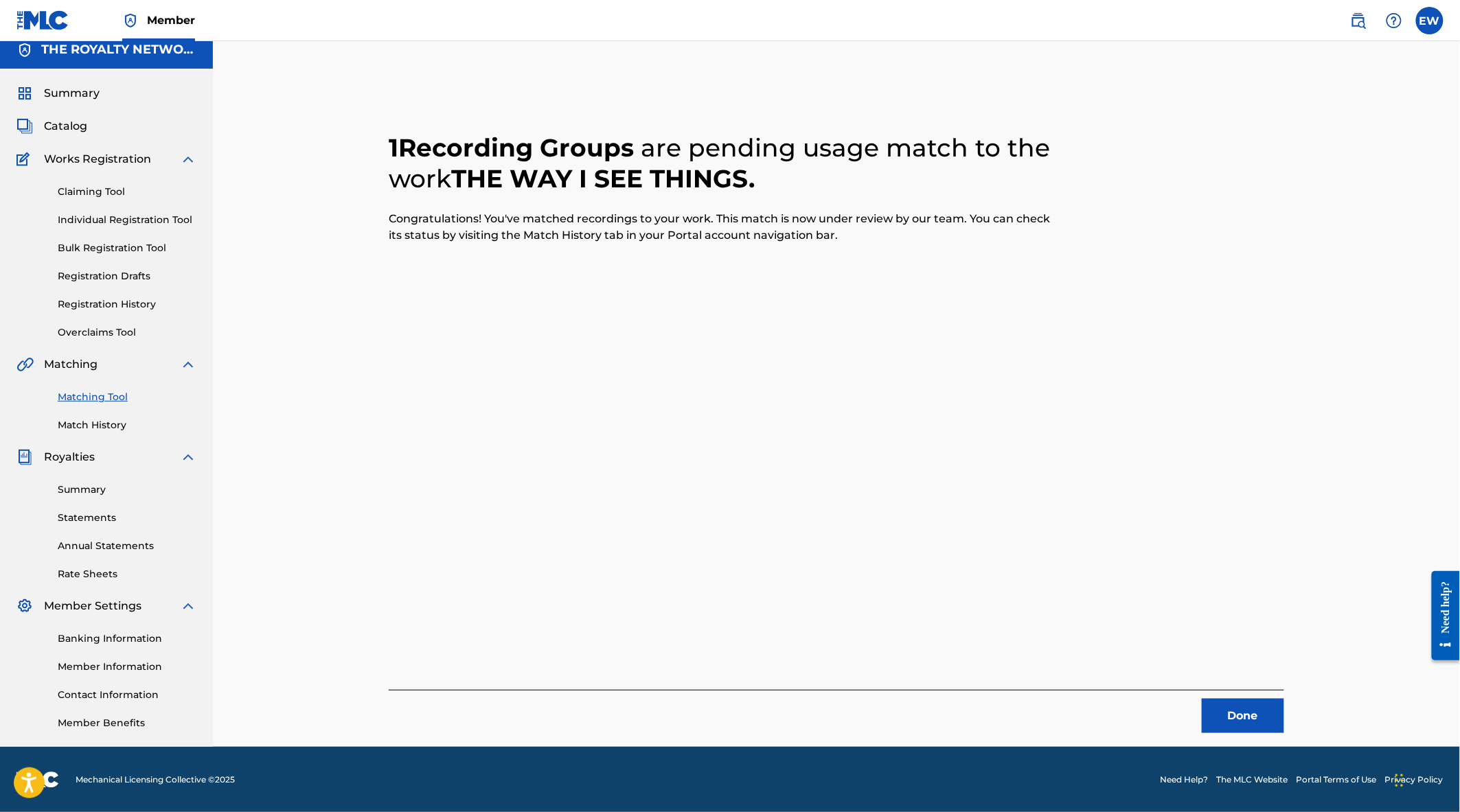
click at [1238, 709] on button "Done" at bounding box center [1243, 716] width 82 height 34
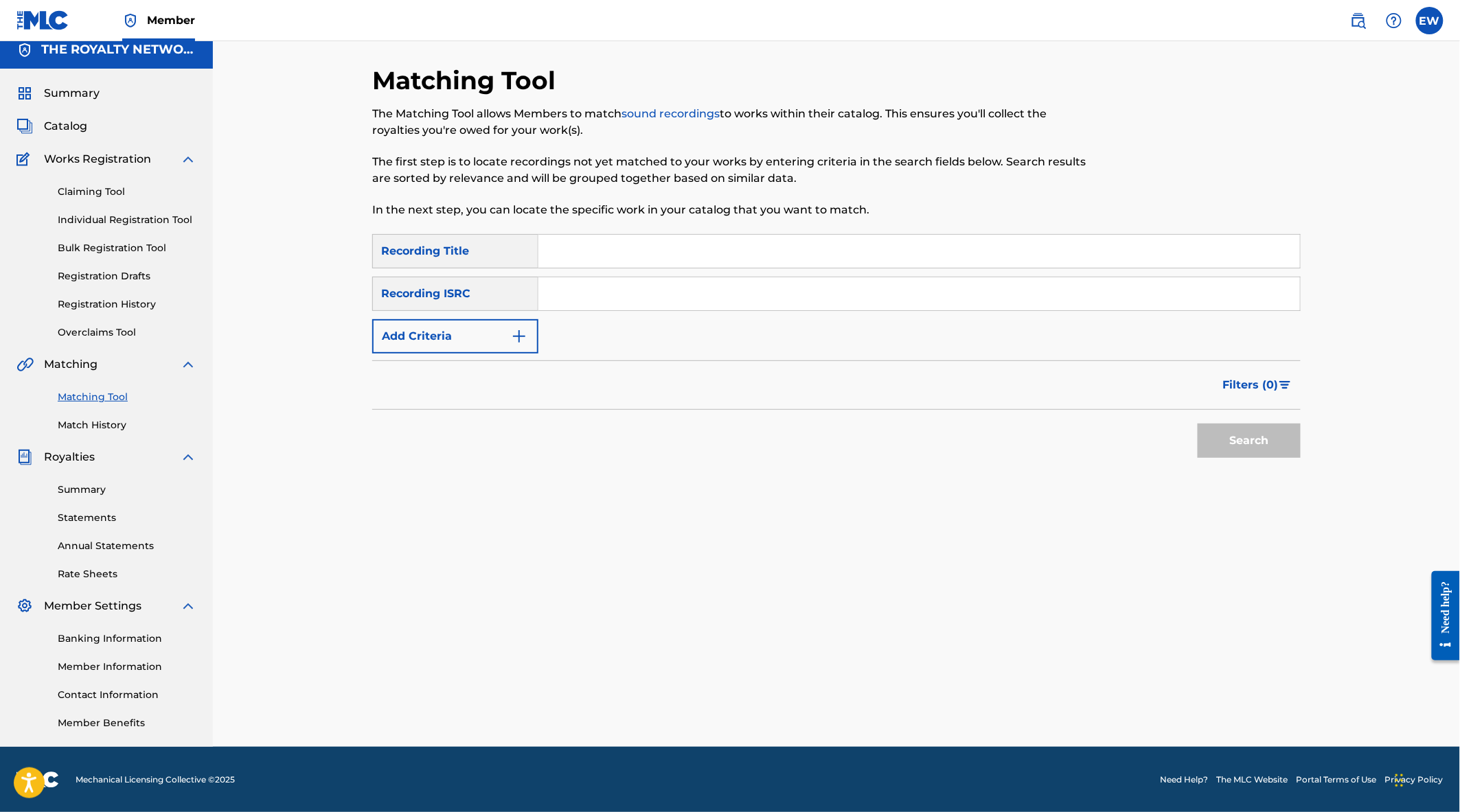
click at [410, 344] on button "Add Criteria" at bounding box center [456, 336] width 167 height 34
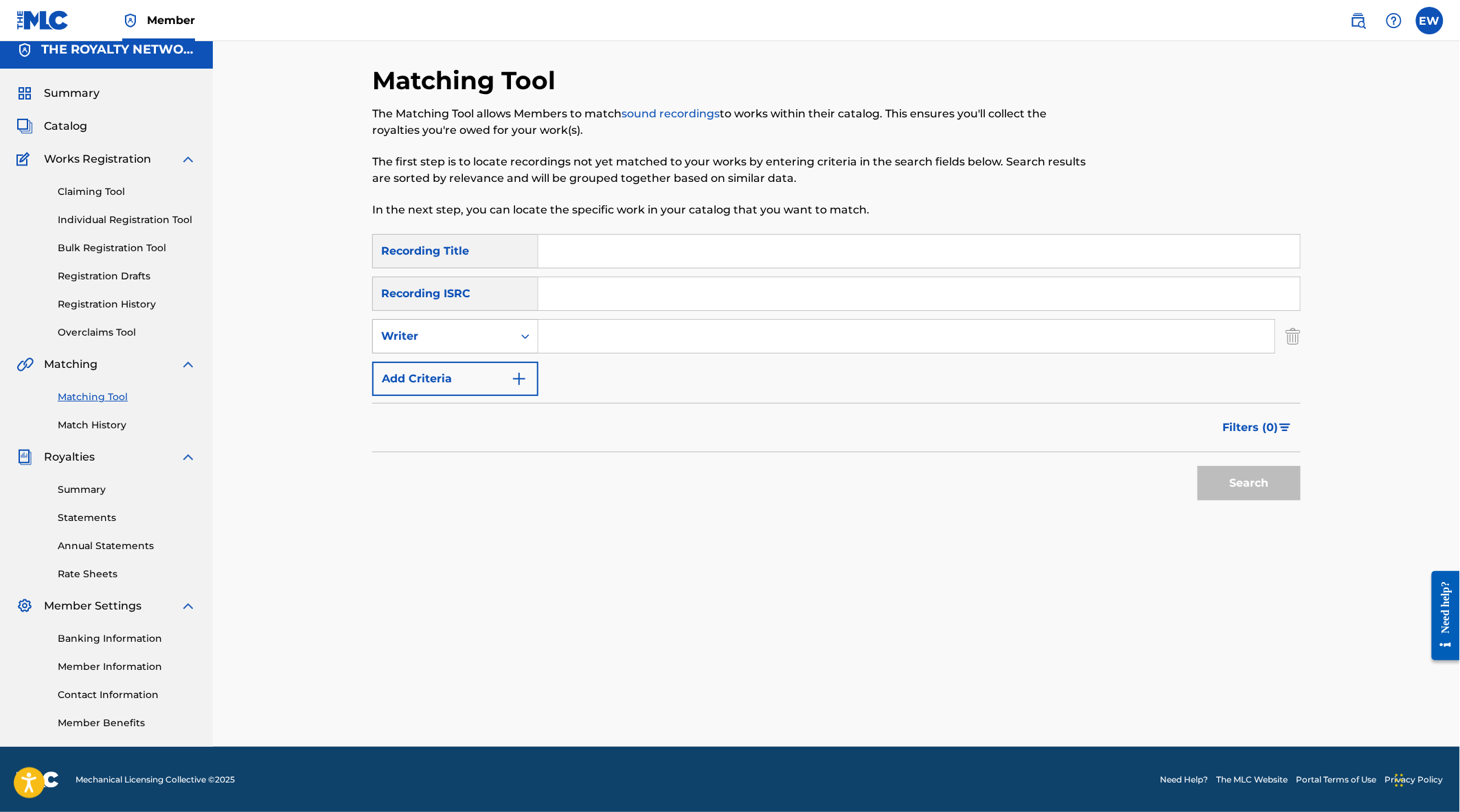
click at [506, 328] on div "Writer" at bounding box center [443, 336] width 140 height 26
click at [496, 375] on div "Recording Artist" at bounding box center [456, 370] width 165 height 34
click at [595, 340] on input "Search Form" at bounding box center [906, 337] width 736 height 33
paste input "HEAVEN4NOW"
type input "HEAVEN4NOW"
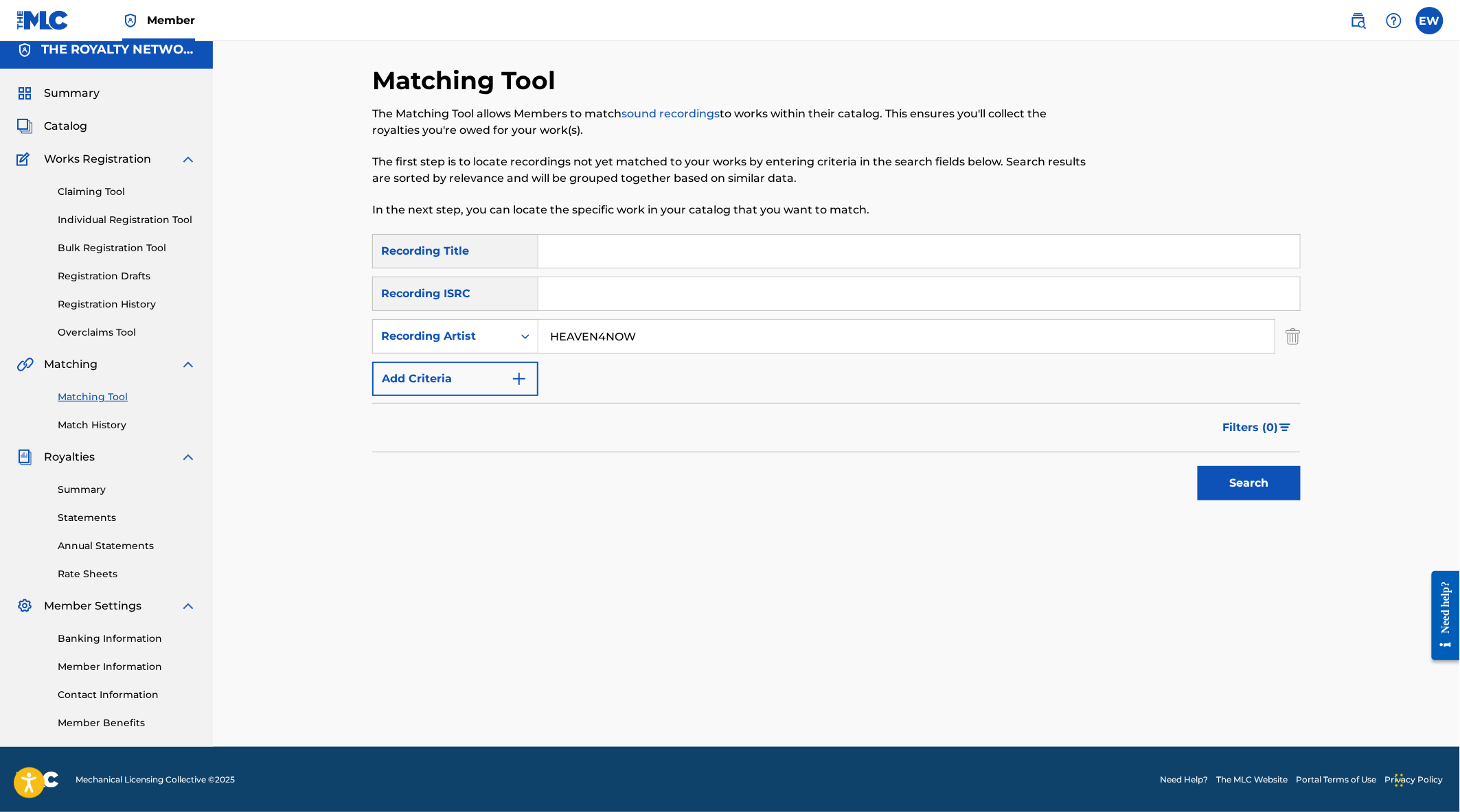
click at [586, 255] on input "Search Form" at bounding box center [919, 251] width 761 height 33
type input "the way i see things"
click at [1248, 486] on button "Search" at bounding box center [1249, 483] width 103 height 34
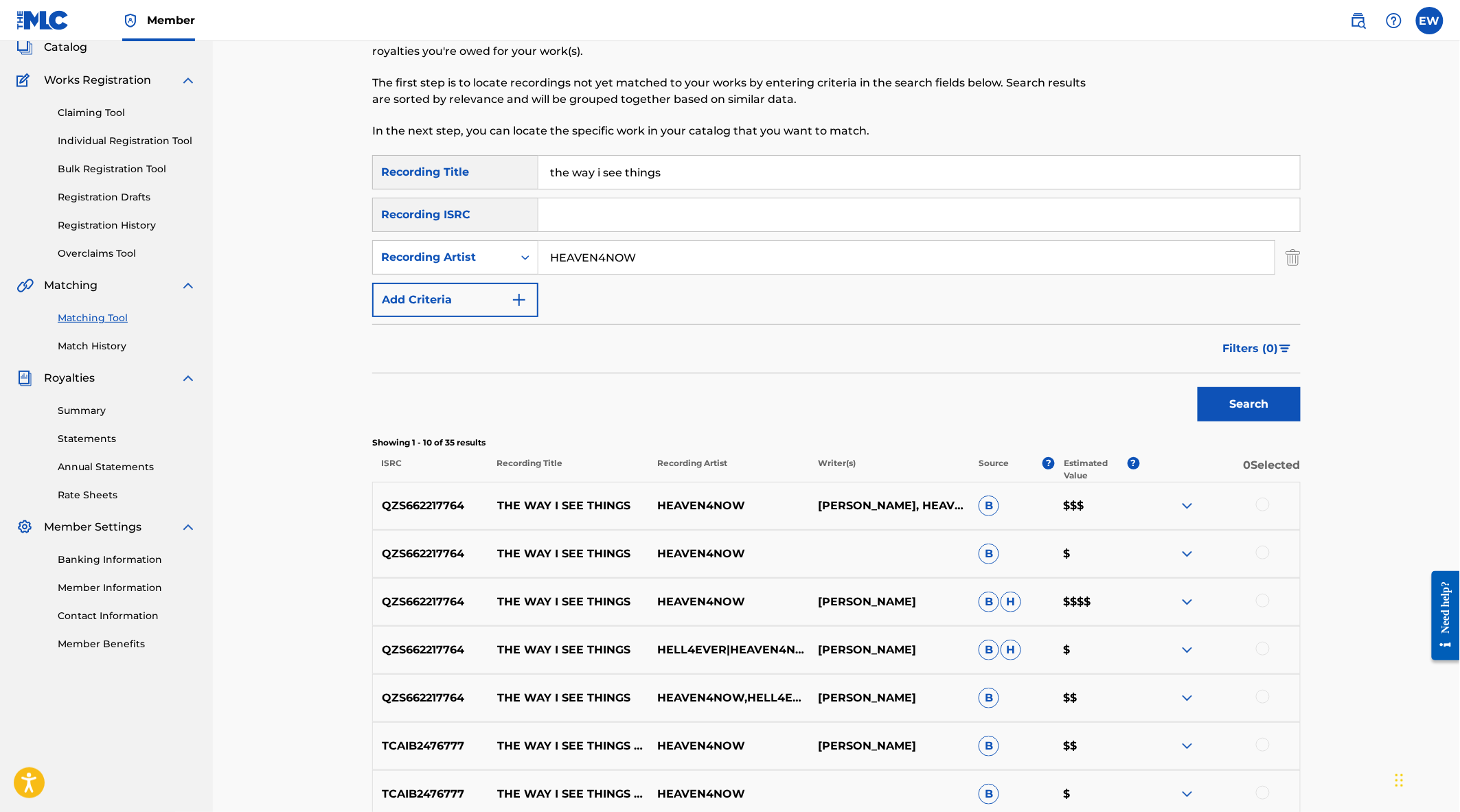
scroll to position [163, 0]
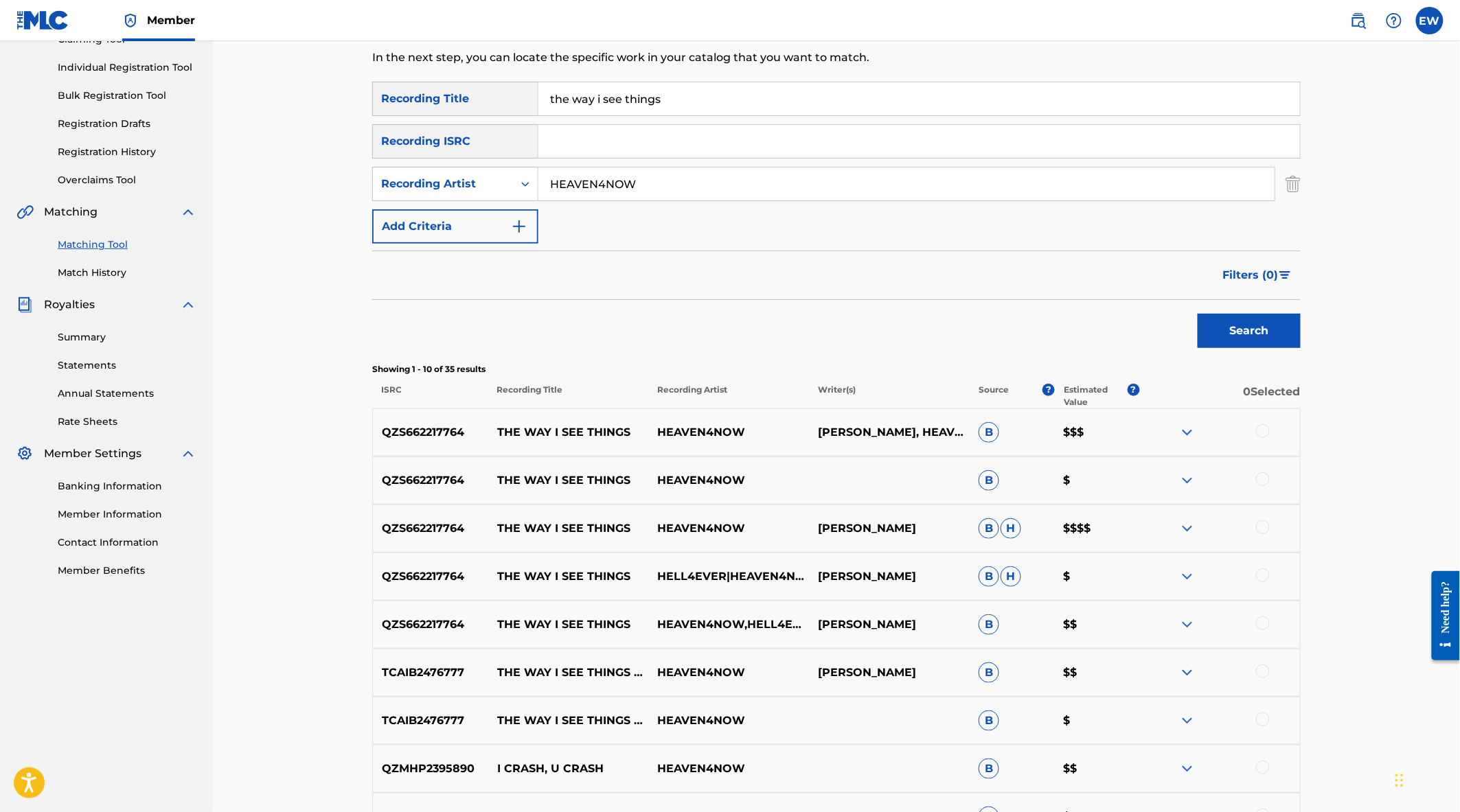
click at [1264, 425] on div at bounding box center [1262, 431] width 14 height 14
click at [1264, 478] on div at bounding box center [1262, 479] width 14 height 14
click at [1259, 529] on div at bounding box center [1262, 527] width 14 height 14
click at [1260, 571] on div at bounding box center [1262, 575] width 14 height 14
click at [1259, 623] on div at bounding box center [1262, 624] width 14 height 14
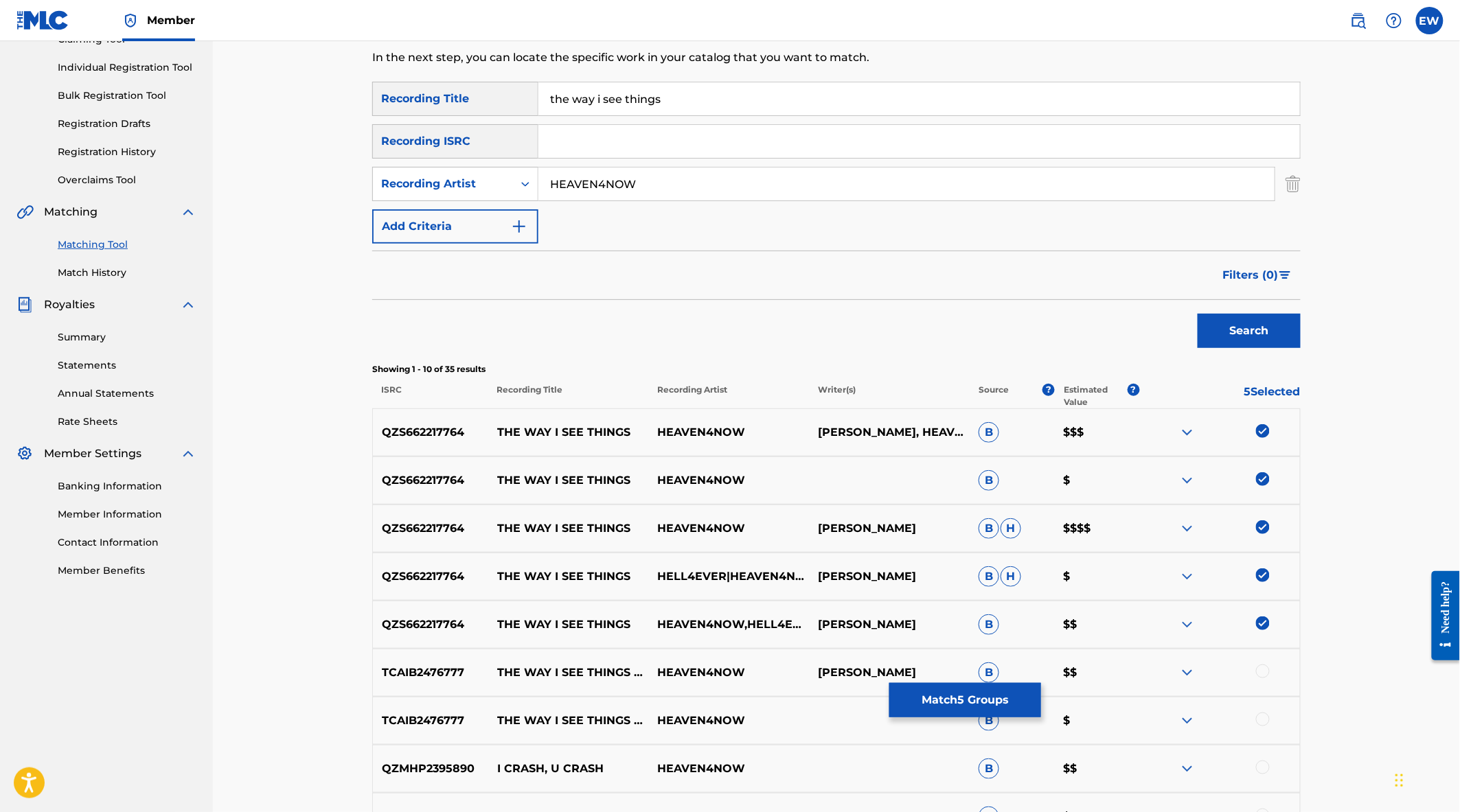
click at [1262, 676] on div at bounding box center [1262, 671] width 14 height 14
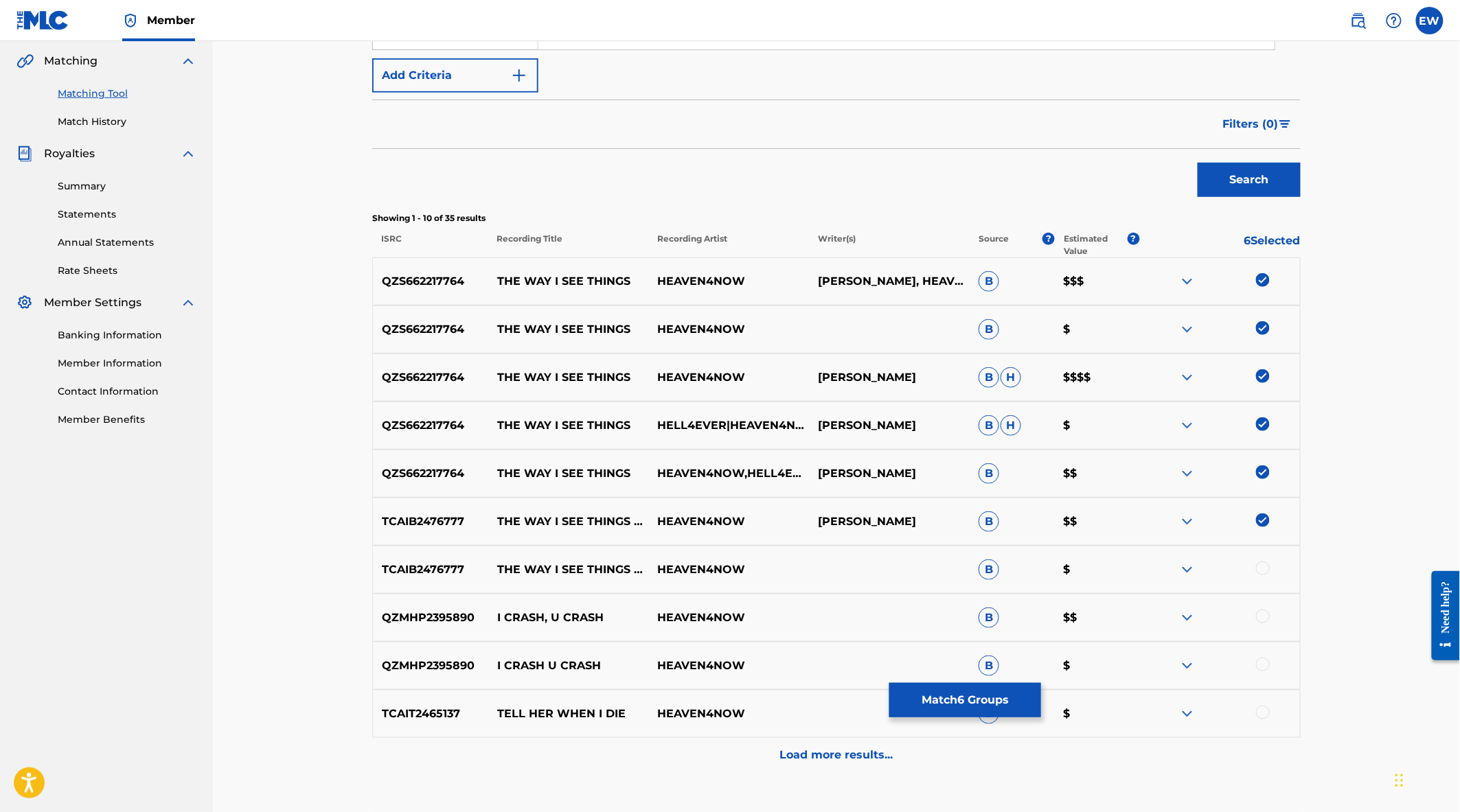
scroll to position [316, 0]
click at [1263, 568] on div at bounding box center [1262, 566] width 14 height 14
click at [931, 698] on button "Match 7 Groups" at bounding box center [965, 700] width 152 height 34
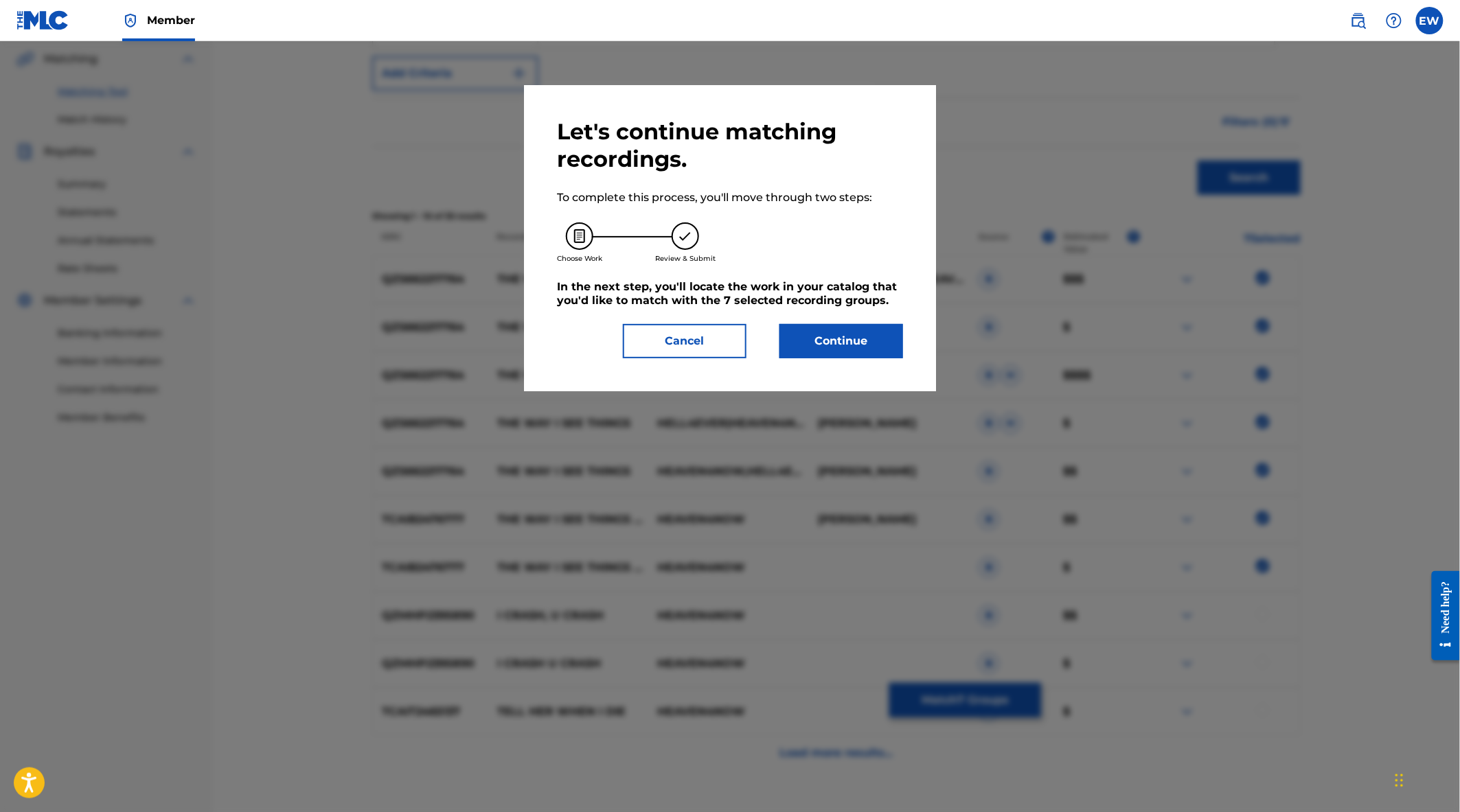
click at [795, 339] on button "Continue" at bounding box center [841, 341] width 123 height 34
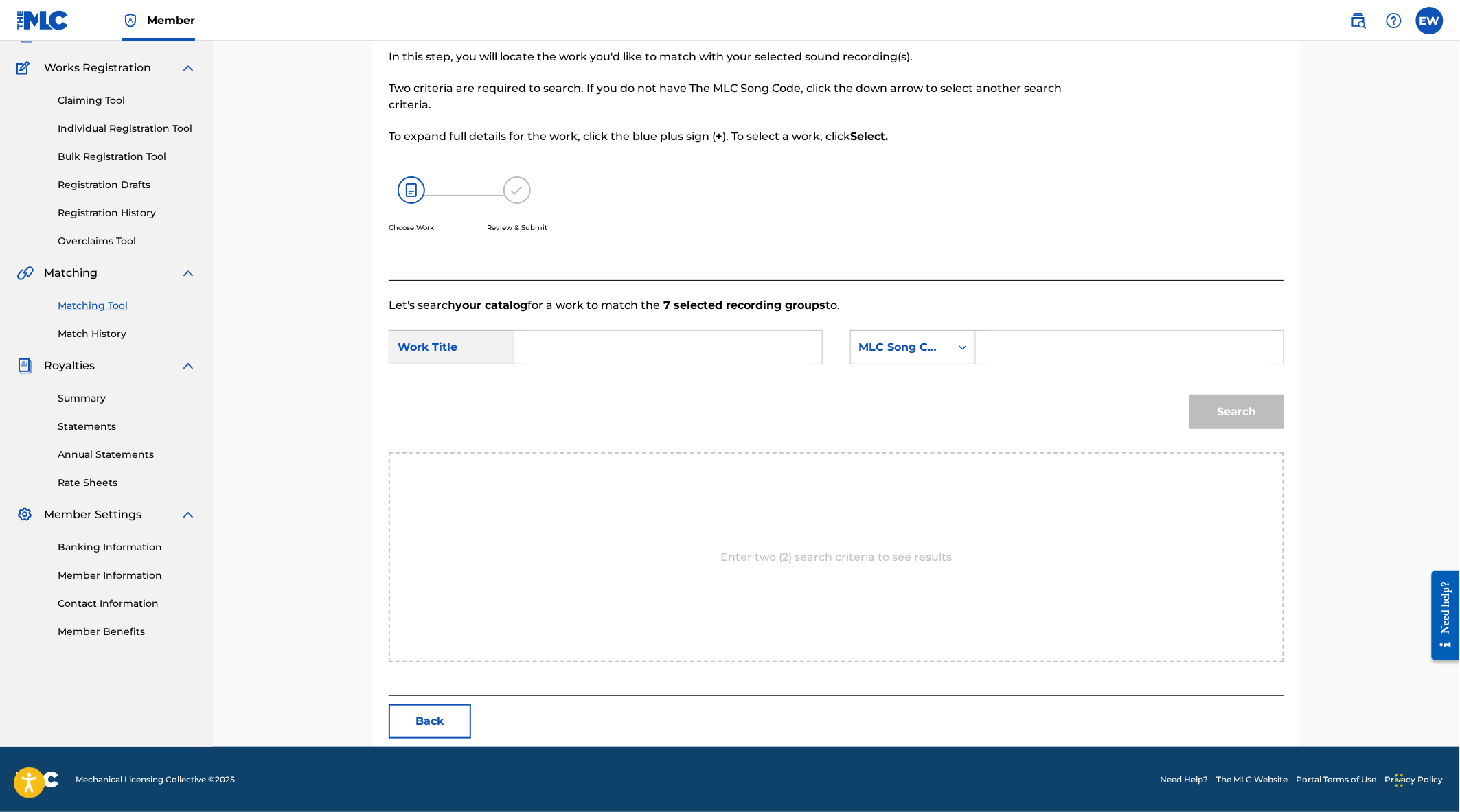
click at [586, 352] on input "Search Form" at bounding box center [668, 347] width 285 height 33
type input "The way i see things"
click at [1004, 347] on input "Search Form" at bounding box center [1130, 347] width 285 height 33
paste input "TE0O02"
click at [1013, 397] on div "Search" at bounding box center [836, 417] width 895 height 71
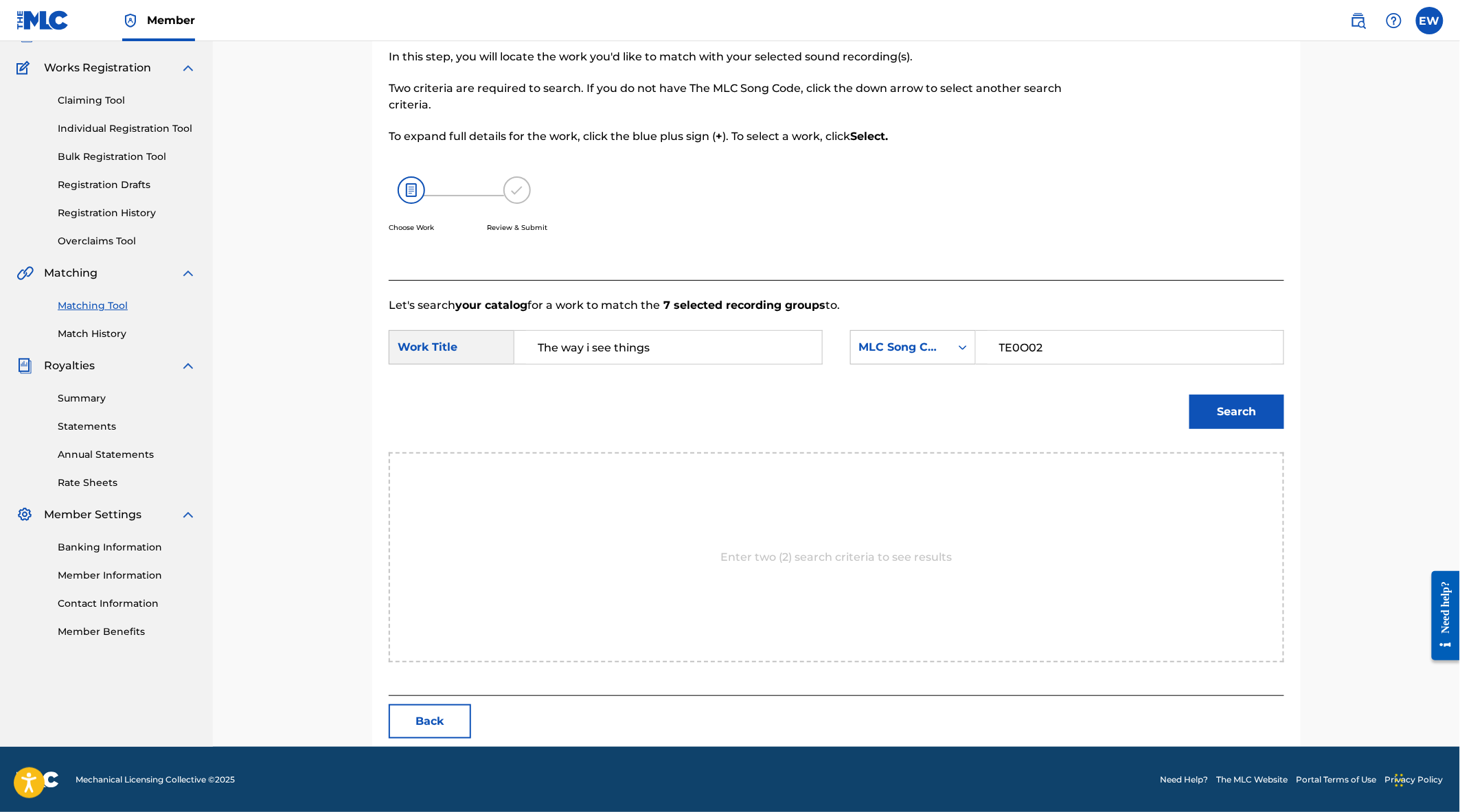
click at [1084, 355] on input "TE0O02" at bounding box center [1130, 347] width 285 height 33
type input "TE0O02"
drag, startPoint x: 984, startPoint y: 409, endPoint x: 1018, endPoint y: 405, distance: 34.2
click at [984, 409] on div "Search" at bounding box center [836, 417] width 895 height 71
click at [1250, 409] on button "Search" at bounding box center [1236, 412] width 95 height 34
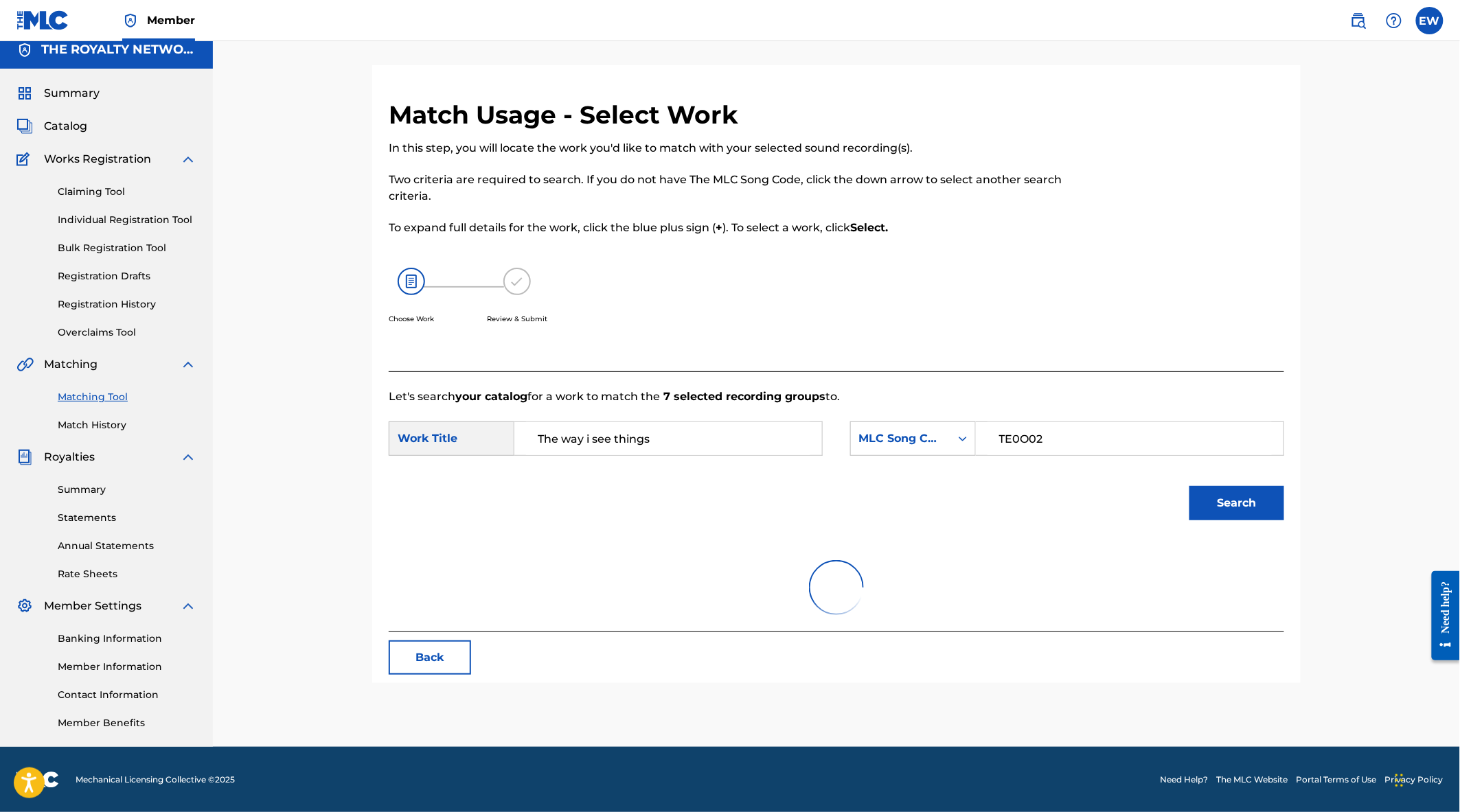
scroll to position [62, 0]
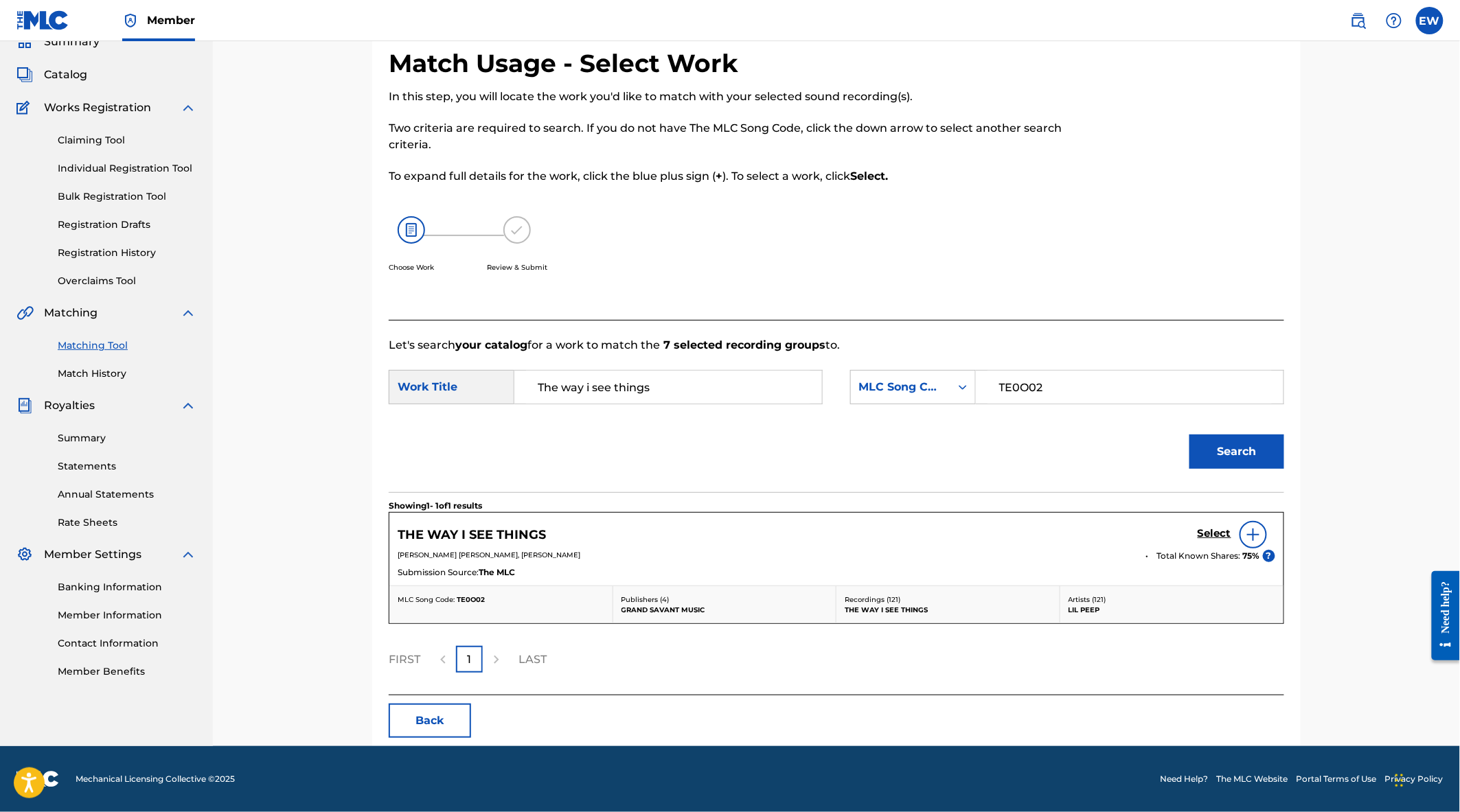
click at [1218, 534] on h5 "Select" at bounding box center [1214, 534] width 33 height 13
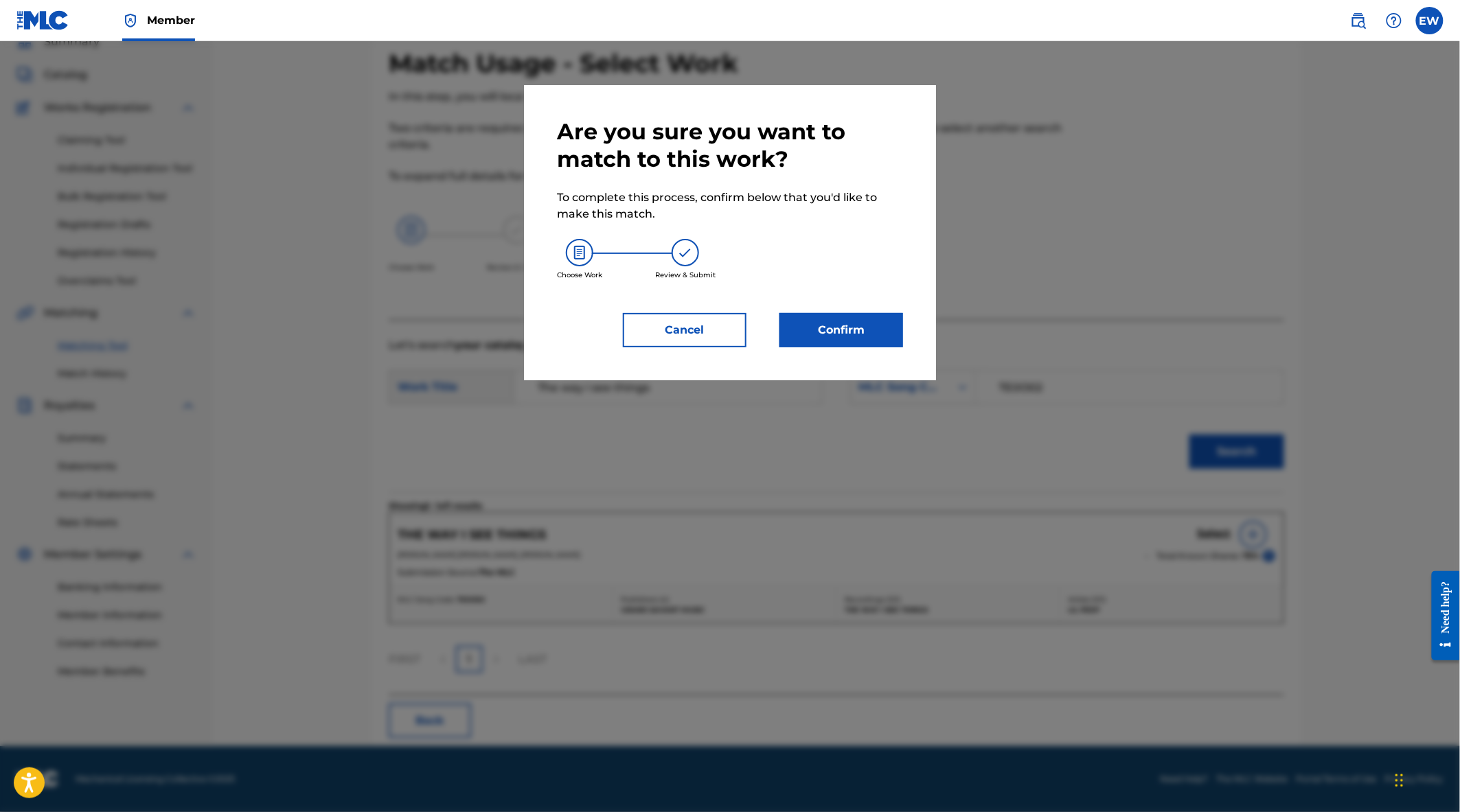
click at [887, 344] on button "Confirm" at bounding box center [841, 330] width 123 height 34
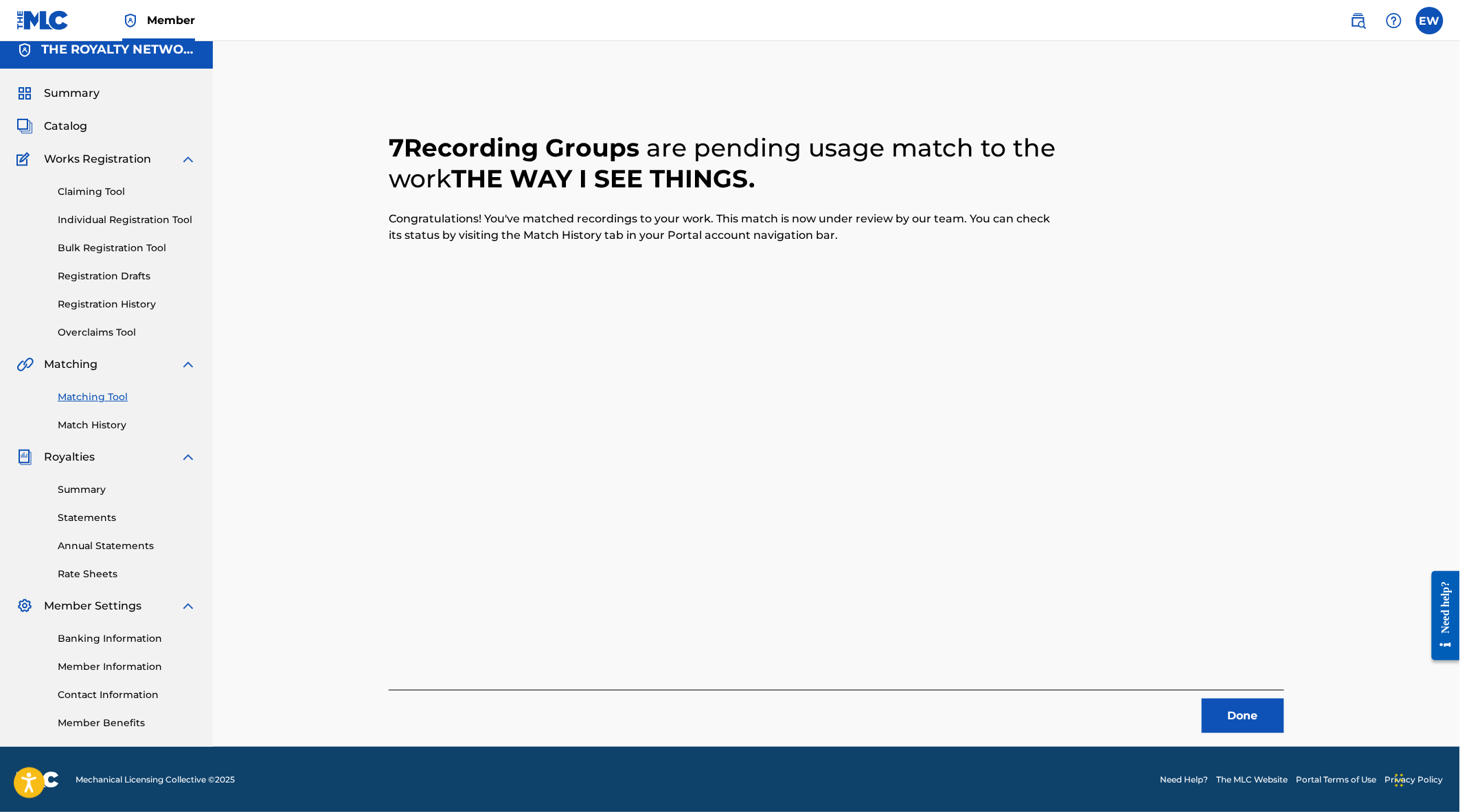
click at [1247, 702] on button "Done" at bounding box center [1243, 716] width 82 height 34
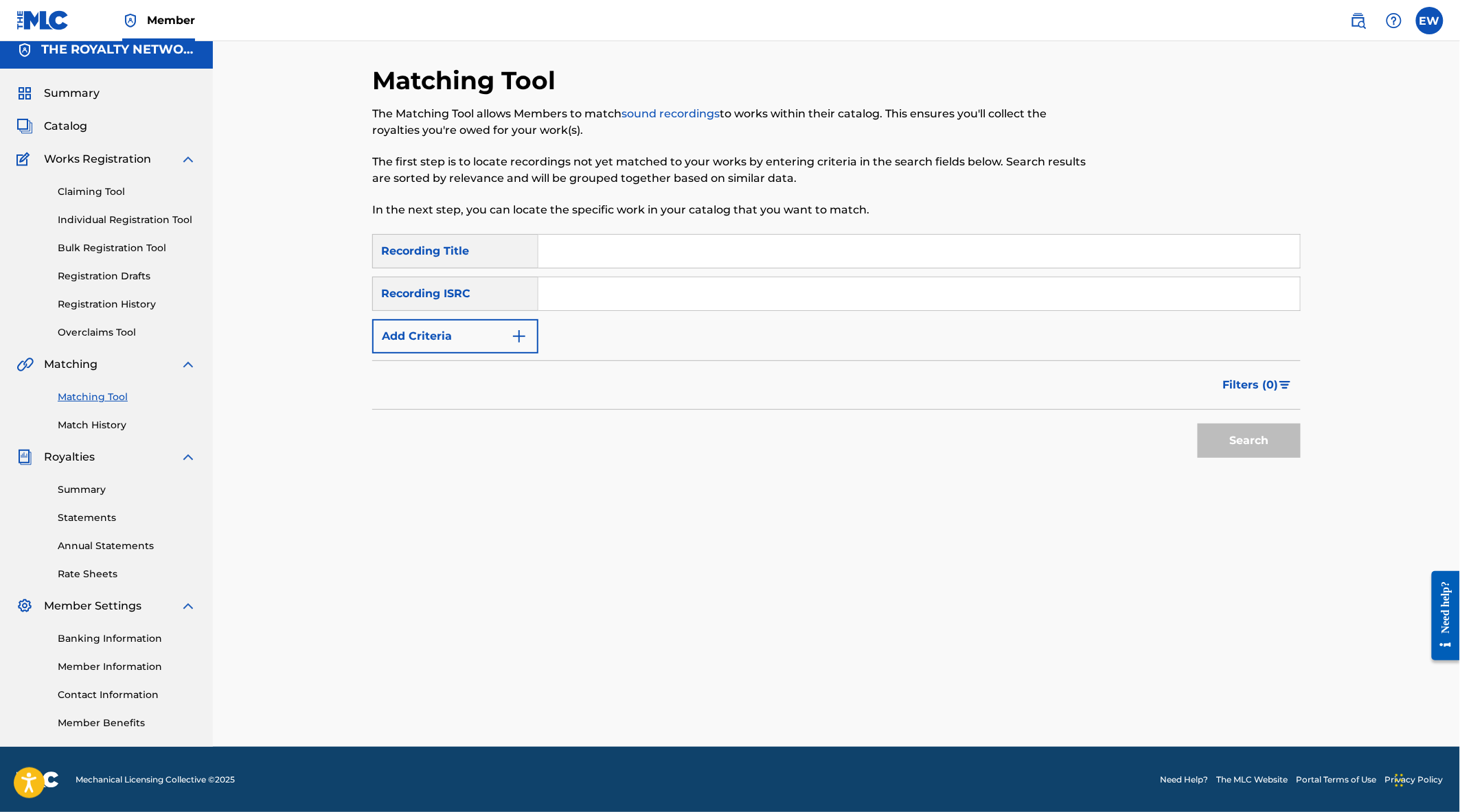
click at [593, 250] on input "Search Form" at bounding box center [919, 251] width 761 height 33
type input "the way i see things"
click at [438, 338] on button "Add Criteria" at bounding box center [456, 336] width 167 height 34
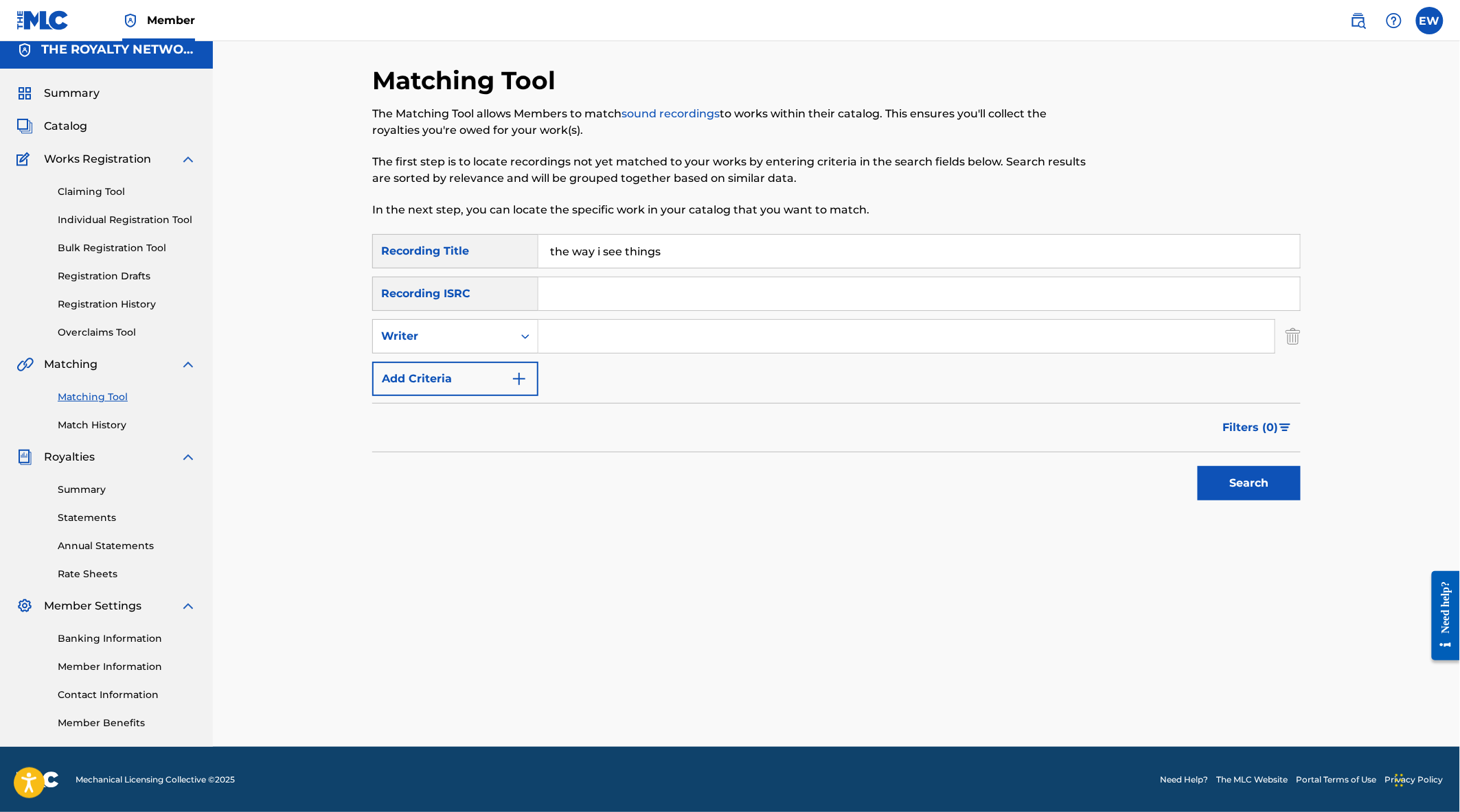
click at [553, 338] on input "Search Form" at bounding box center [906, 337] width 736 height 33
drag, startPoint x: 485, startPoint y: 335, endPoint x: 486, endPoint y: 349, distance: 14.0
click at [485, 335] on div "Writer" at bounding box center [443, 337] width 123 height 17
click at [481, 369] on div "Recording Artist" at bounding box center [456, 370] width 165 height 34
click at [599, 338] on input "Search Form" at bounding box center [906, 337] width 736 height 33
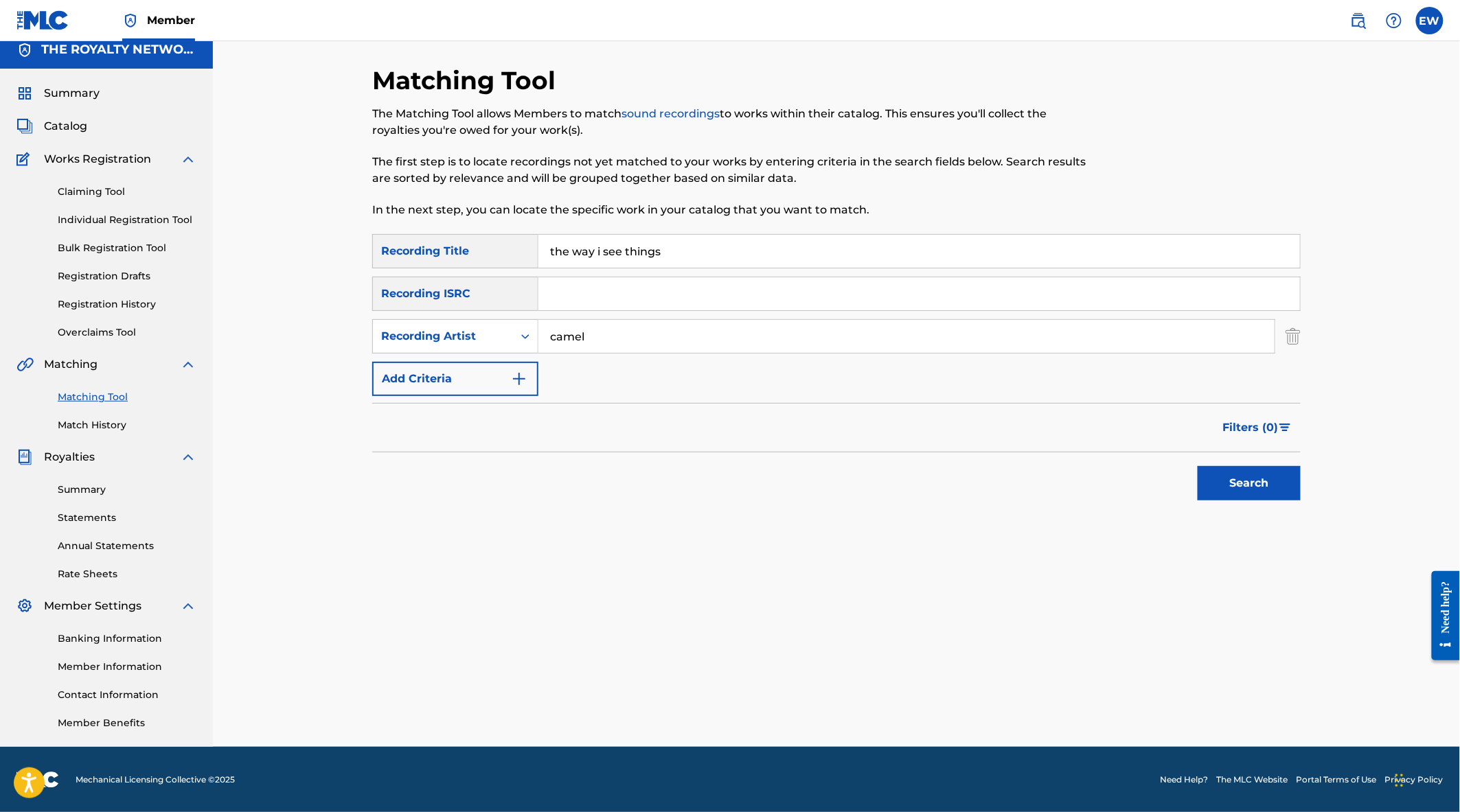
type input "camel"
click at [730, 429] on div "Filters ( 0 )" at bounding box center [836, 428] width 929 height 49
click at [1268, 484] on button "Search" at bounding box center [1249, 483] width 103 height 34
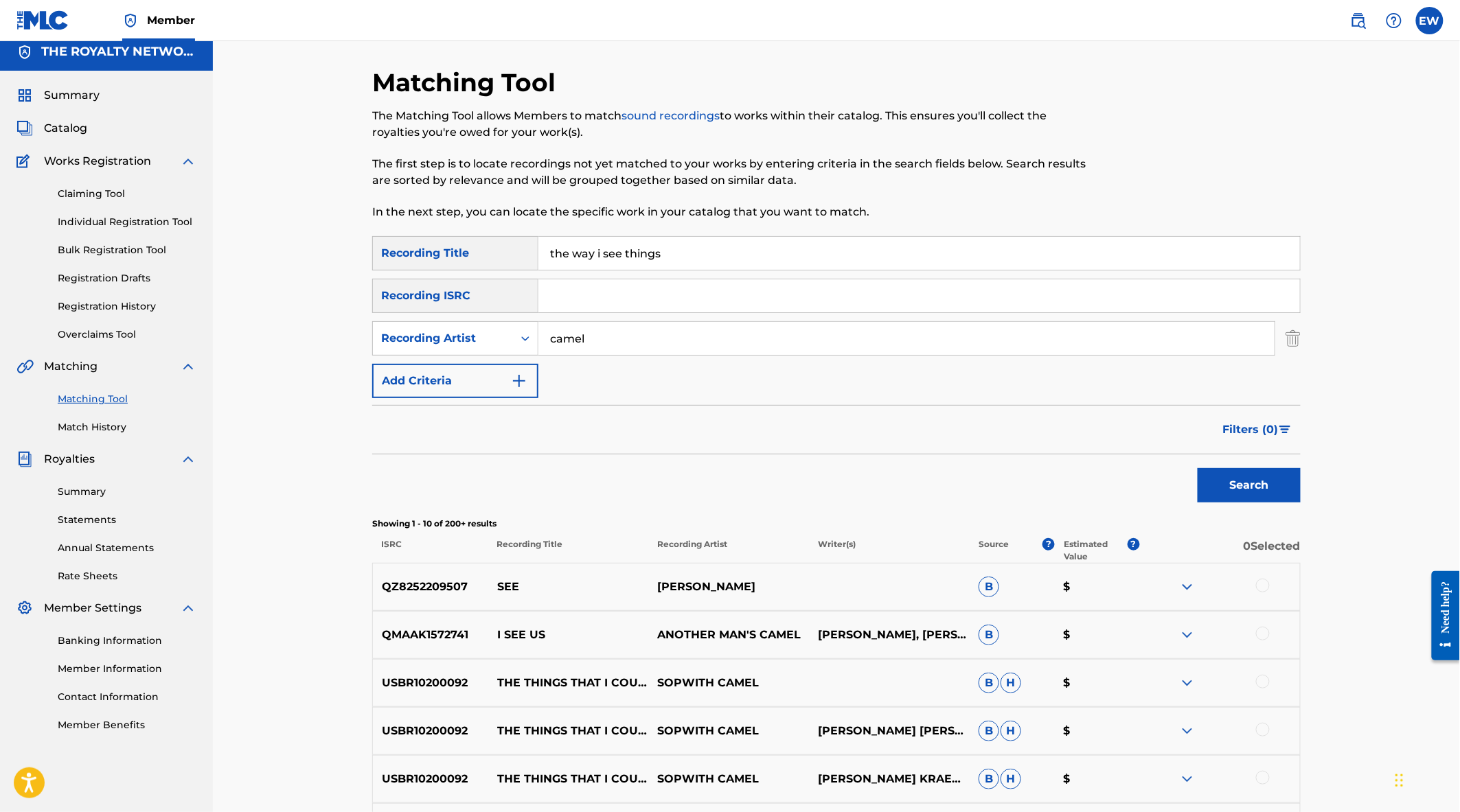
scroll to position [0, 0]
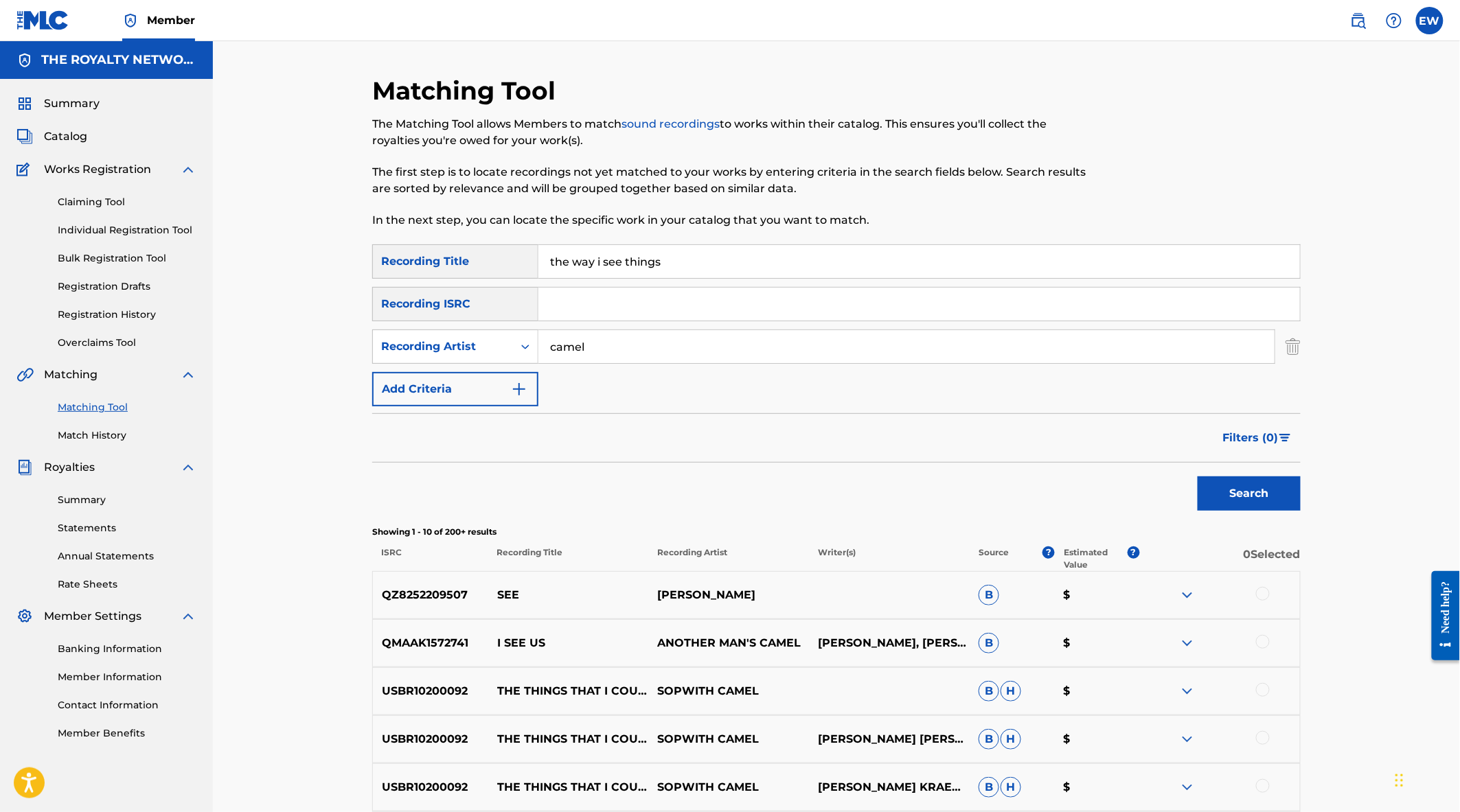
drag, startPoint x: 604, startPoint y: 344, endPoint x: 581, endPoint y: 344, distance: 23.0
click at [604, 344] on input "camel" at bounding box center [906, 347] width 736 height 33
drag, startPoint x: 477, startPoint y: 359, endPoint x: 445, endPoint y: 352, distance: 32.8
click at [456, 359] on div "SearchWithCriteria4474a5f1-f94b-46b2-a271-ed7dd690b1ee Recording Artist camel" at bounding box center [836, 346] width 929 height 34
click at [567, 307] on input "Search Form" at bounding box center [919, 304] width 761 height 33
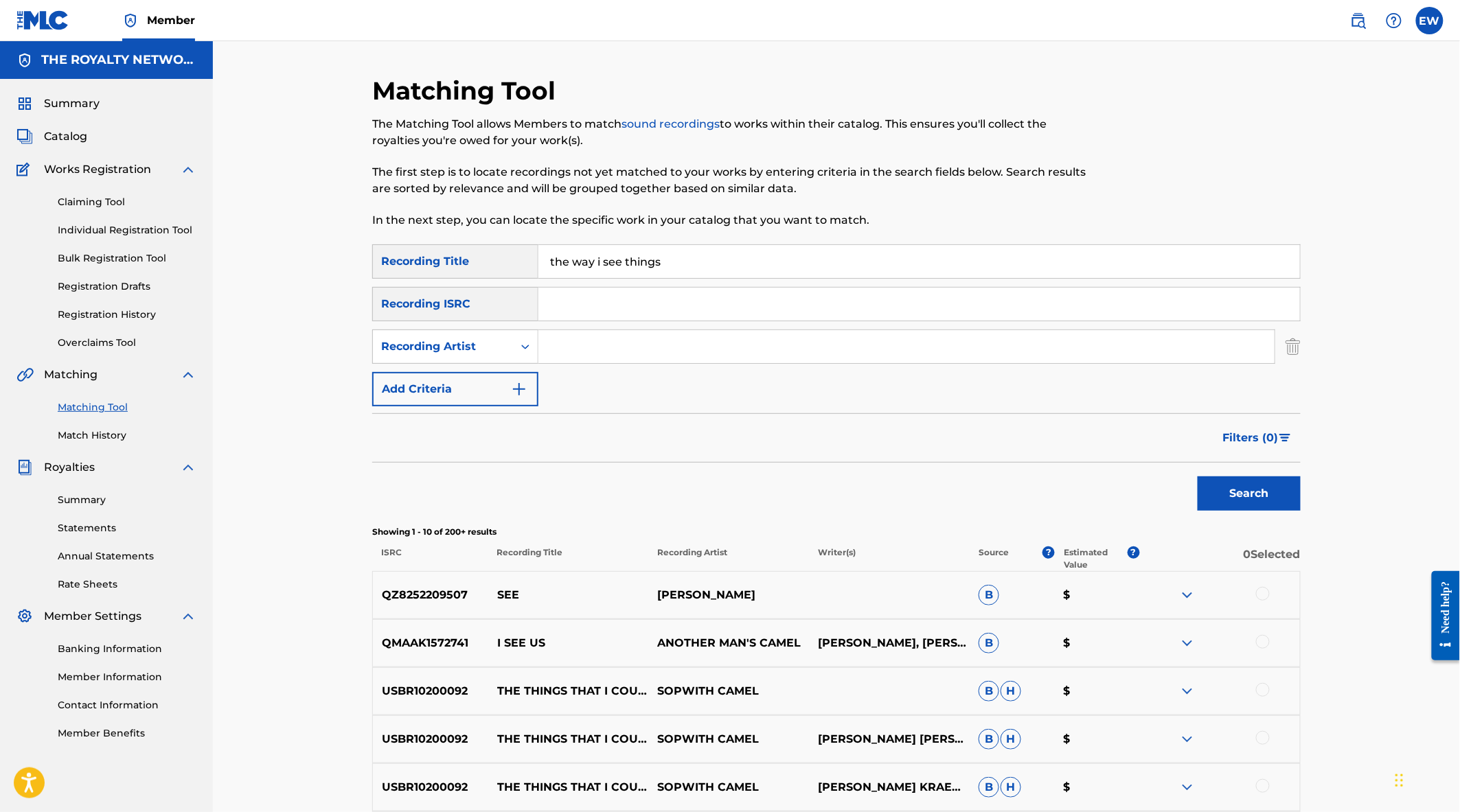
paste input "QZPEW2584302"
type input "QZPEW2584302"
click at [1259, 490] on button "Search" at bounding box center [1249, 493] width 103 height 34
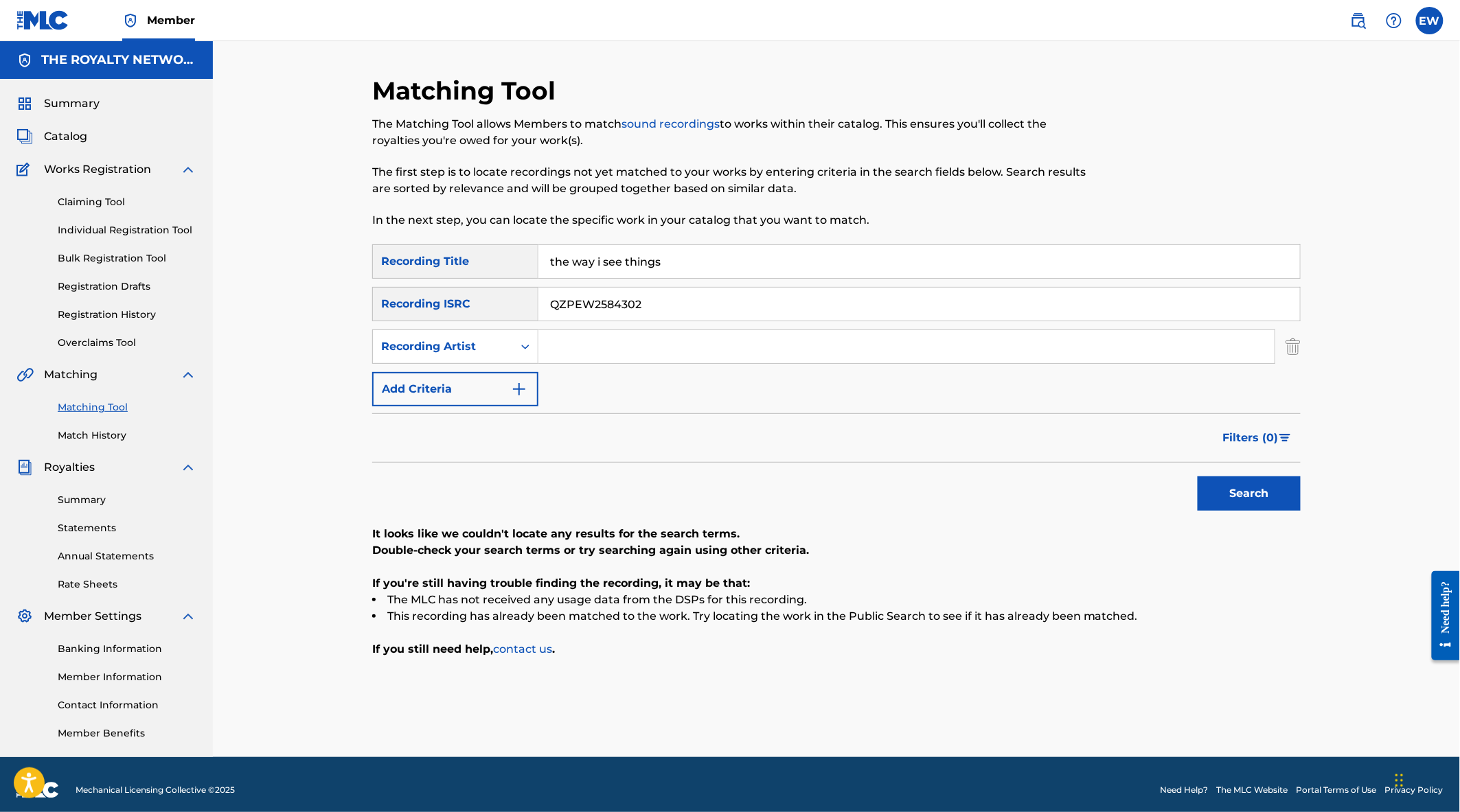
drag, startPoint x: 676, startPoint y: 305, endPoint x: 531, endPoint y: 304, distance: 145.0
click at [531, 304] on div "SearchWithCriteriaa8ce1e8e-a9dd-4906-9f8c-826256e43a34 Recording ISRC QZPEW2584…" at bounding box center [836, 303] width 929 height 34
click at [630, 350] on input "Search Form" at bounding box center [906, 347] width 736 height 33
type input "load disk"
click at [1236, 499] on button "Search" at bounding box center [1249, 493] width 103 height 34
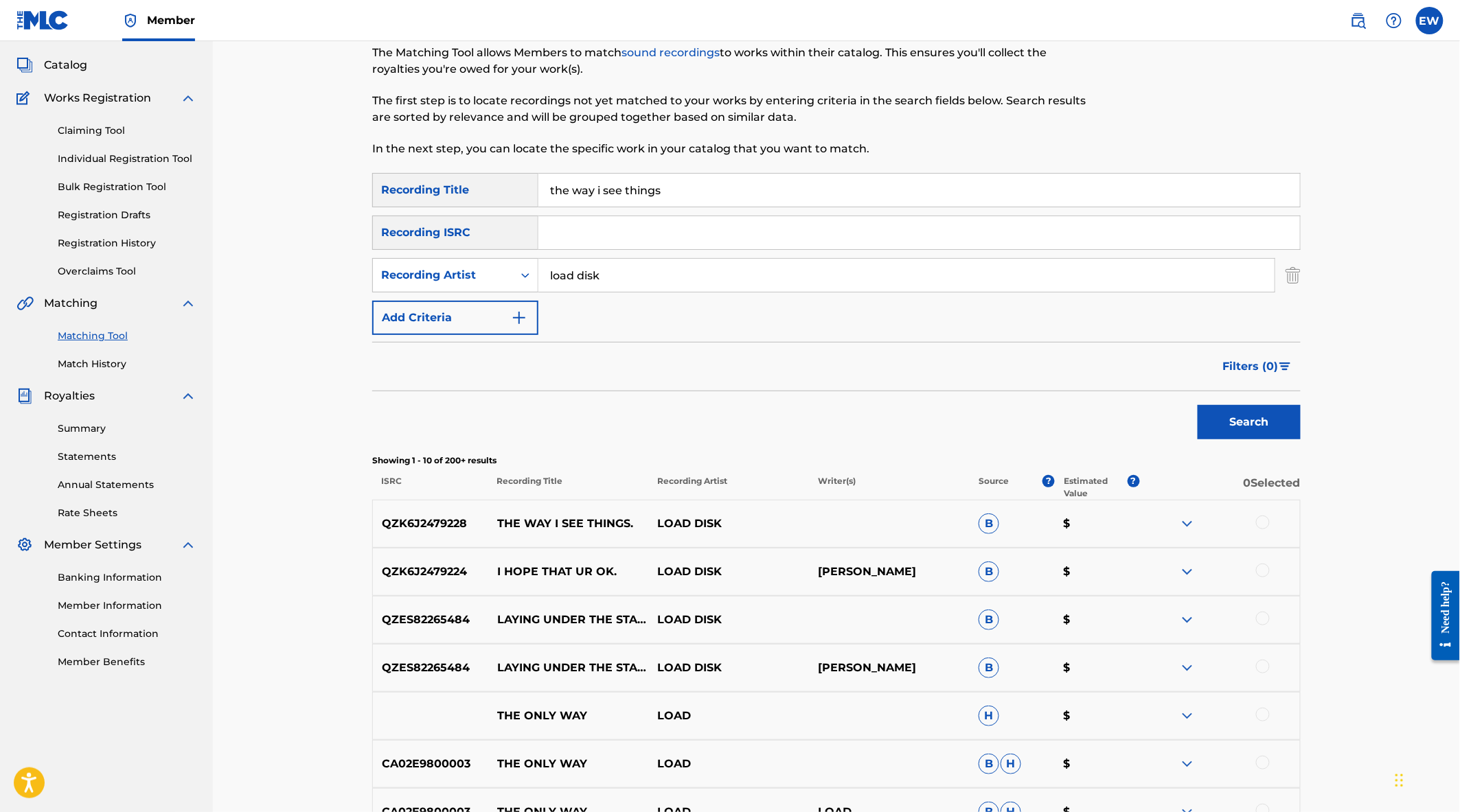
scroll to position [152, 0]
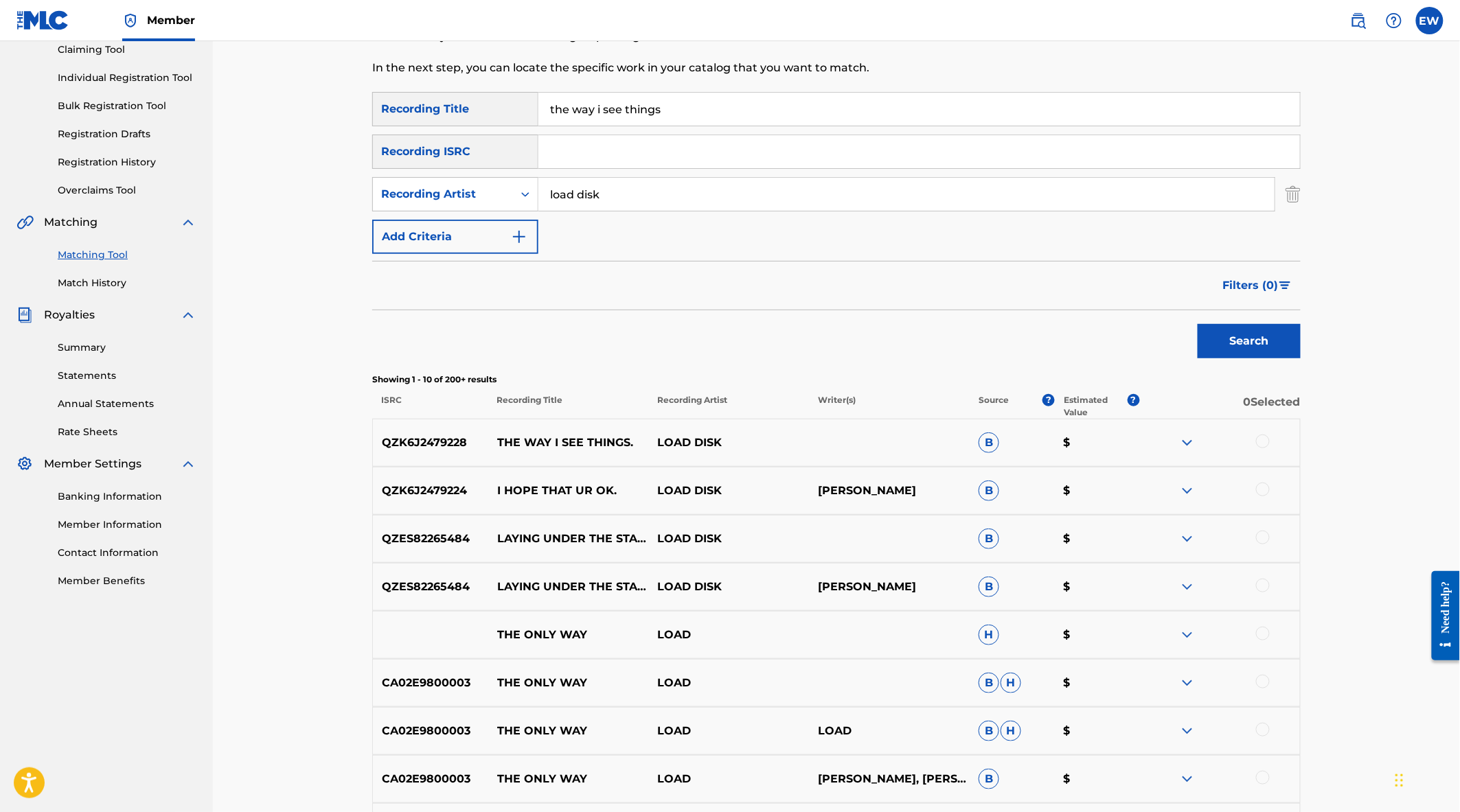
click at [1267, 440] on div at bounding box center [1262, 441] width 14 height 14
click at [925, 692] on button "Match 1 Group" at bounding box center [965, 700] width 152 height 34
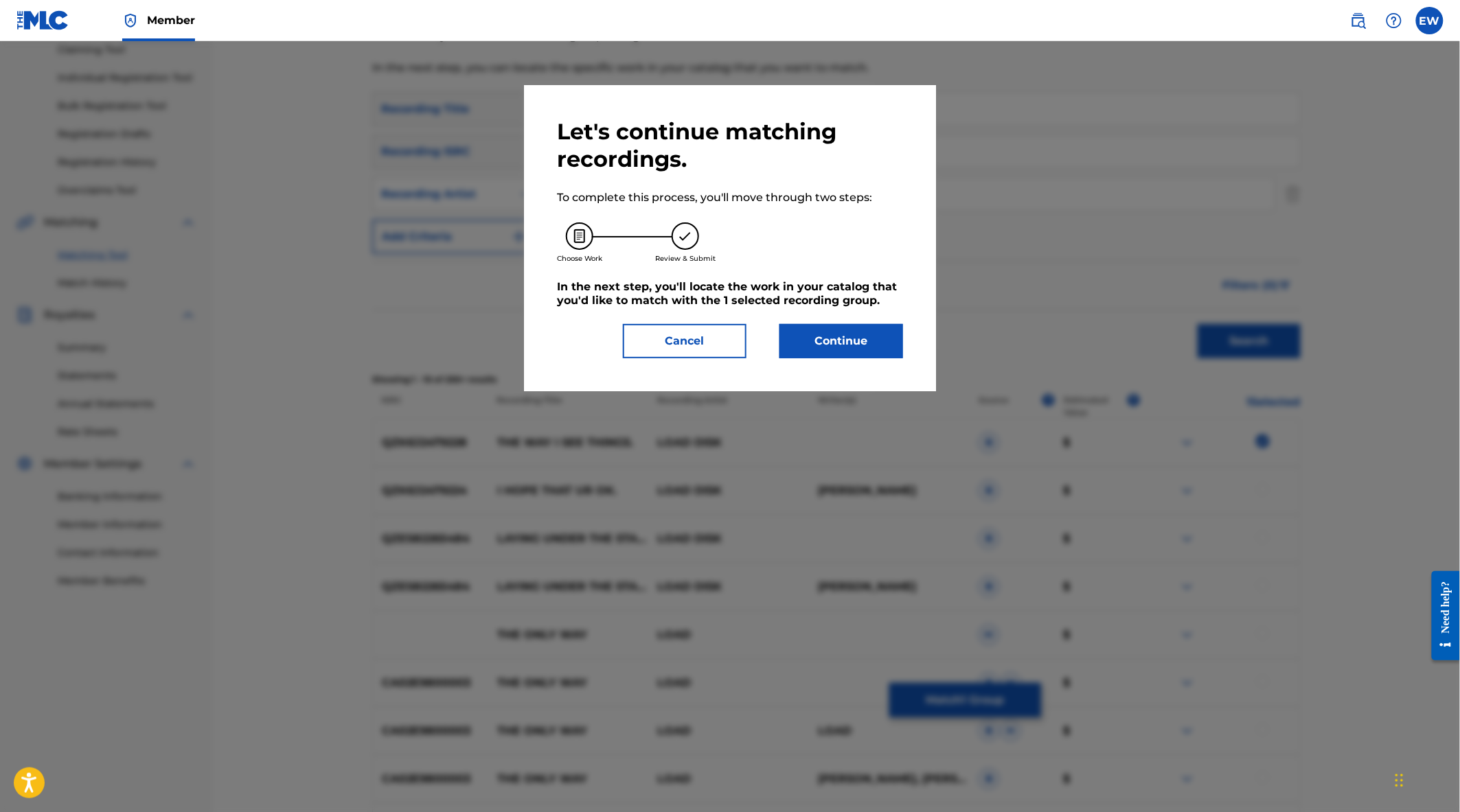
click at [808, 329] on button "Continue" at bounding box center [841, 341] width 123 height 34
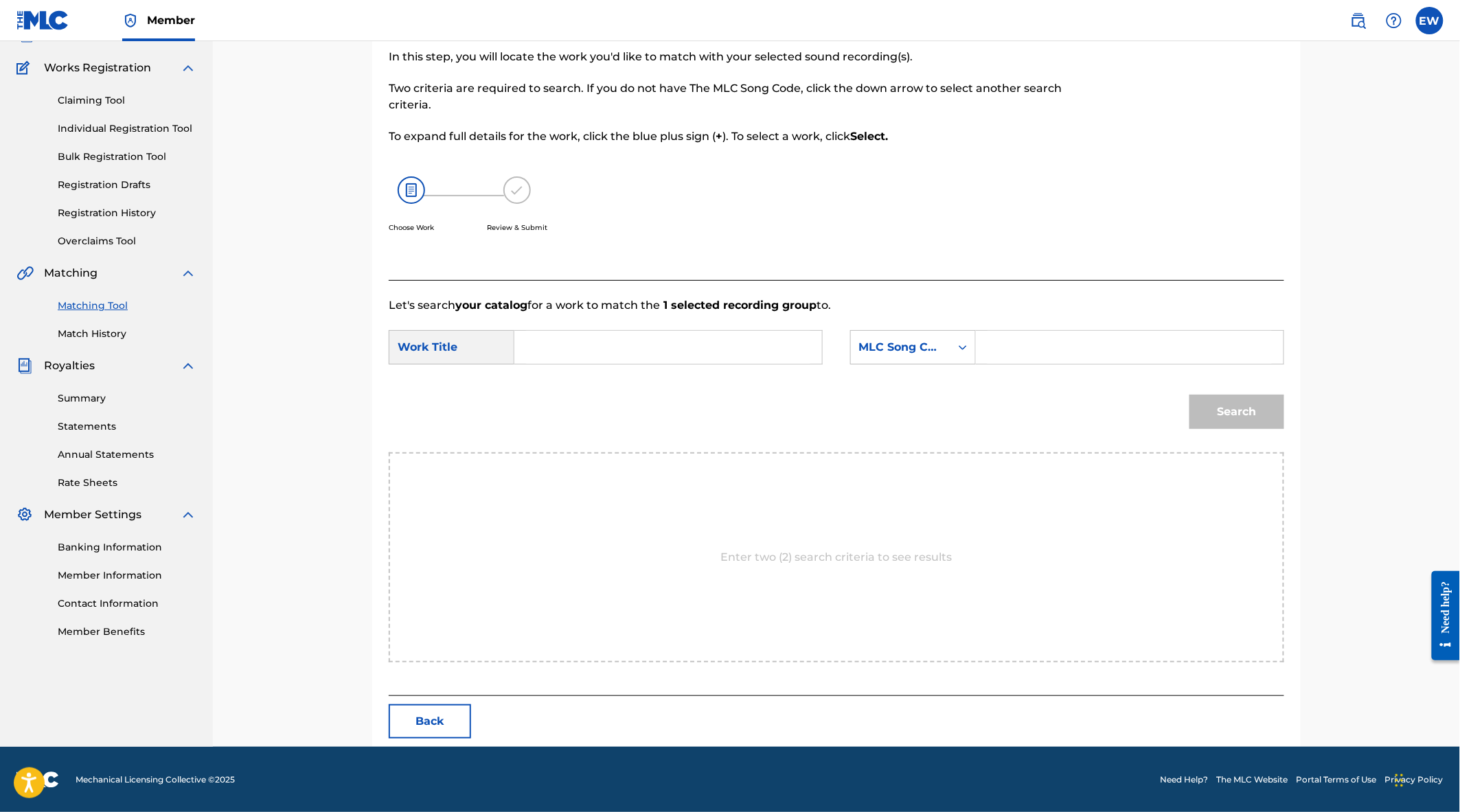
click at [609, 334] on input "Search Form" at bounding box center [668, 347] width 285 height 33
type input "The way i see things"
click at [1035, 352] on input "Search Form" at bounding box center [1130, 347] width 285 height 33
paste input "TE0O02"
type input "TE0O02"
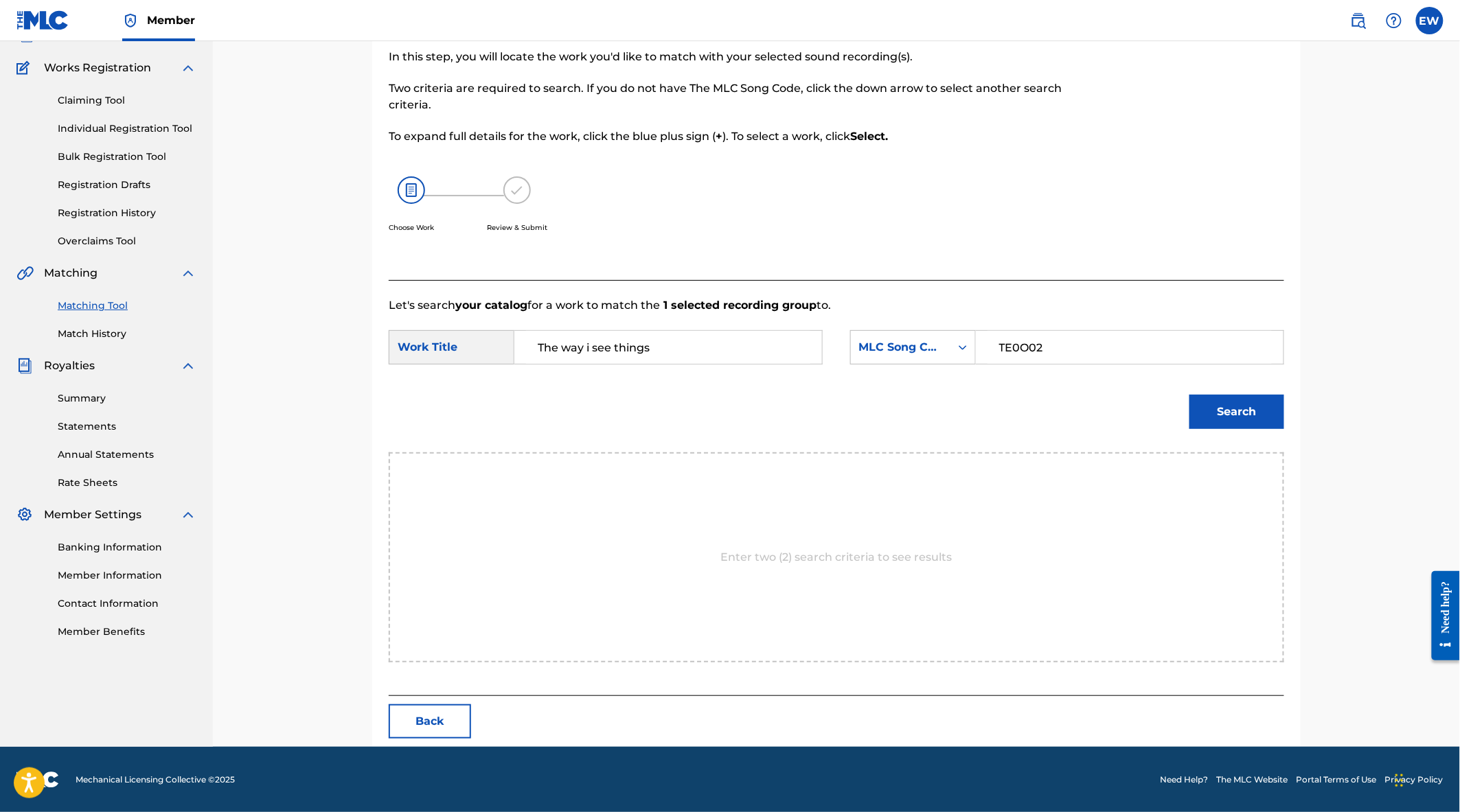
click at [1254, 409] on button "Search" at bounding box center [1236, 412] width 95 height 34
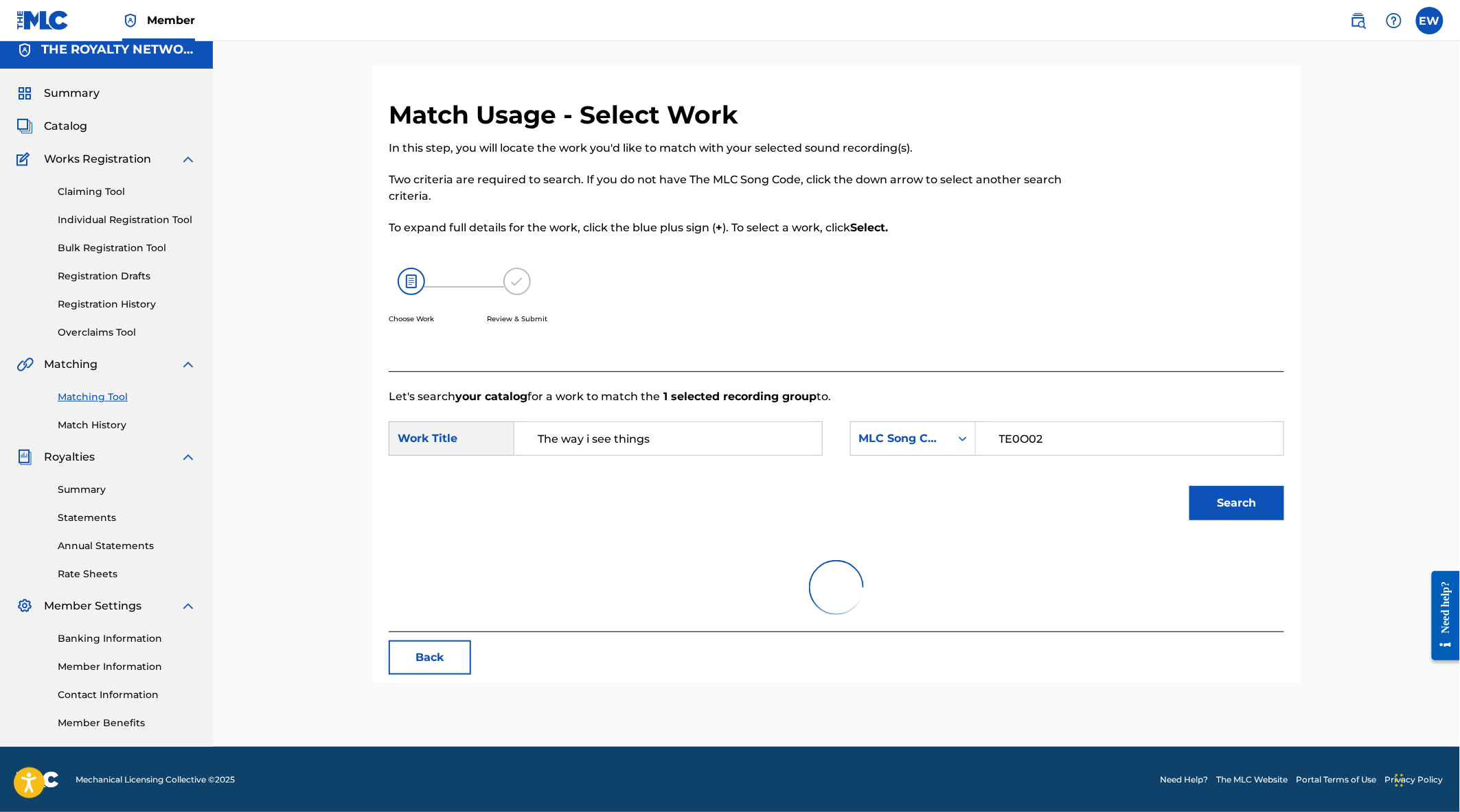
scroll to position [62, 0]
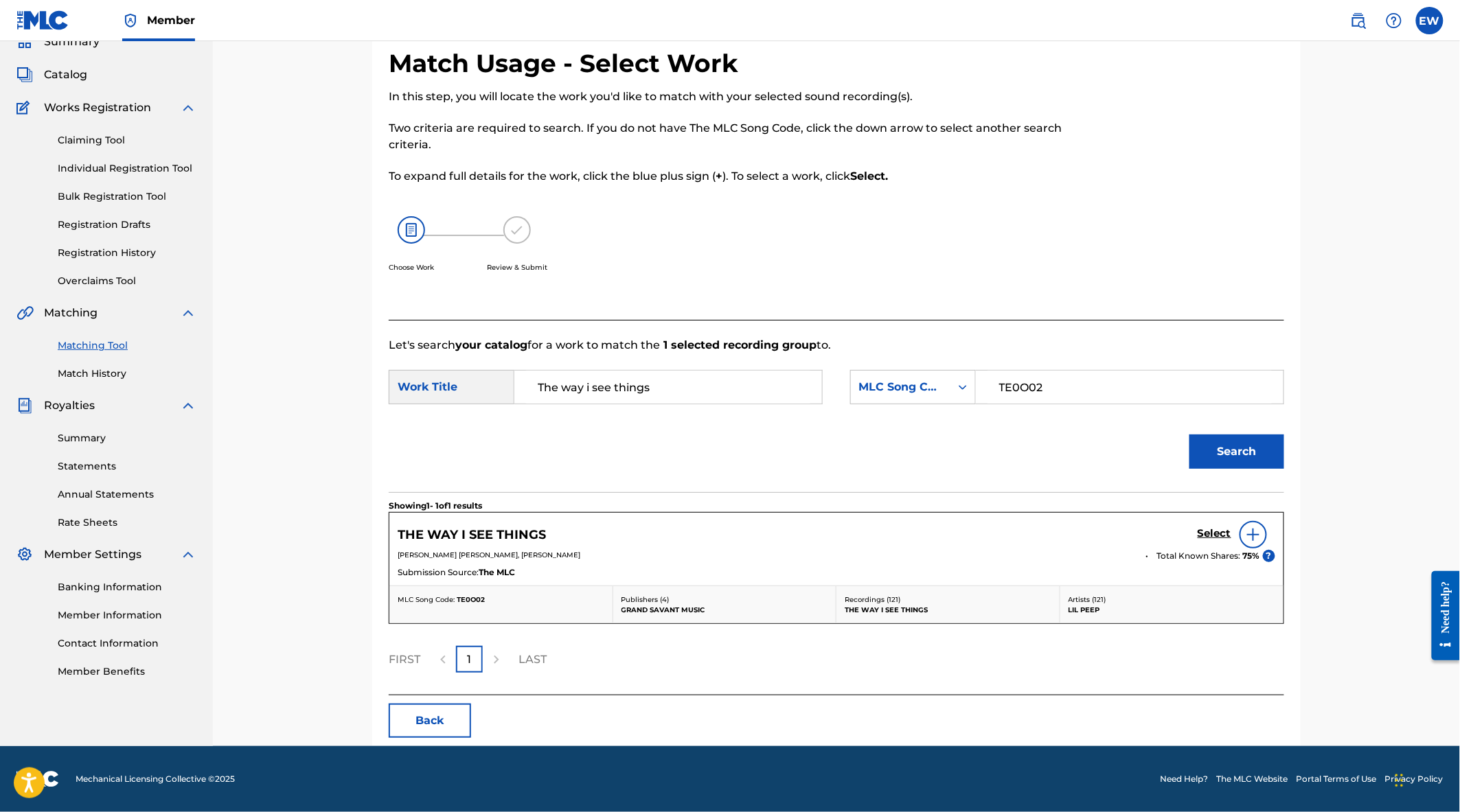
click at [1211, 527] on h5 "Select" at bounding box center [1214, 534] width 33 height 13
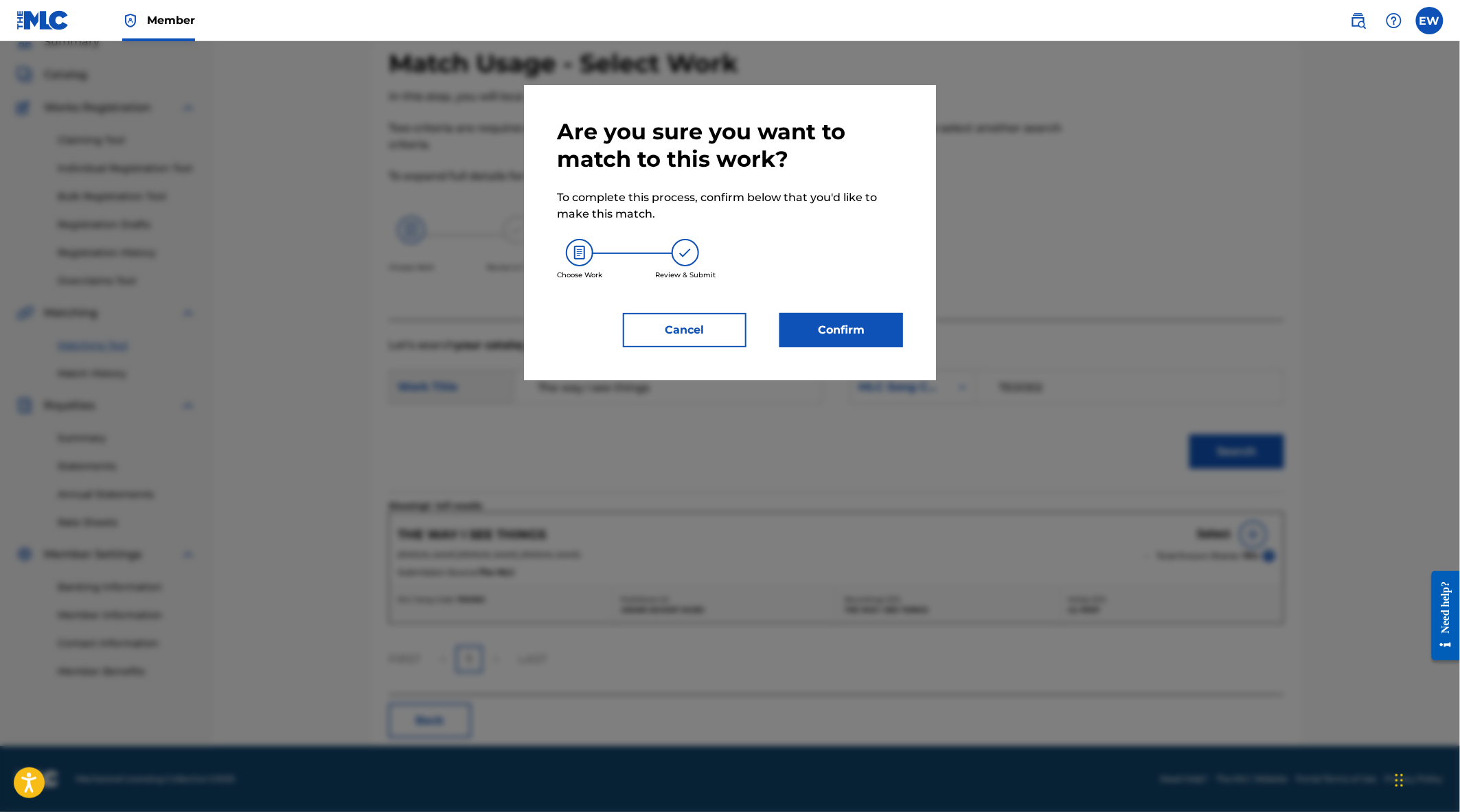
click at [832, 322] on button "Confirm" at bounding box center [841, 330] width 123 height 34
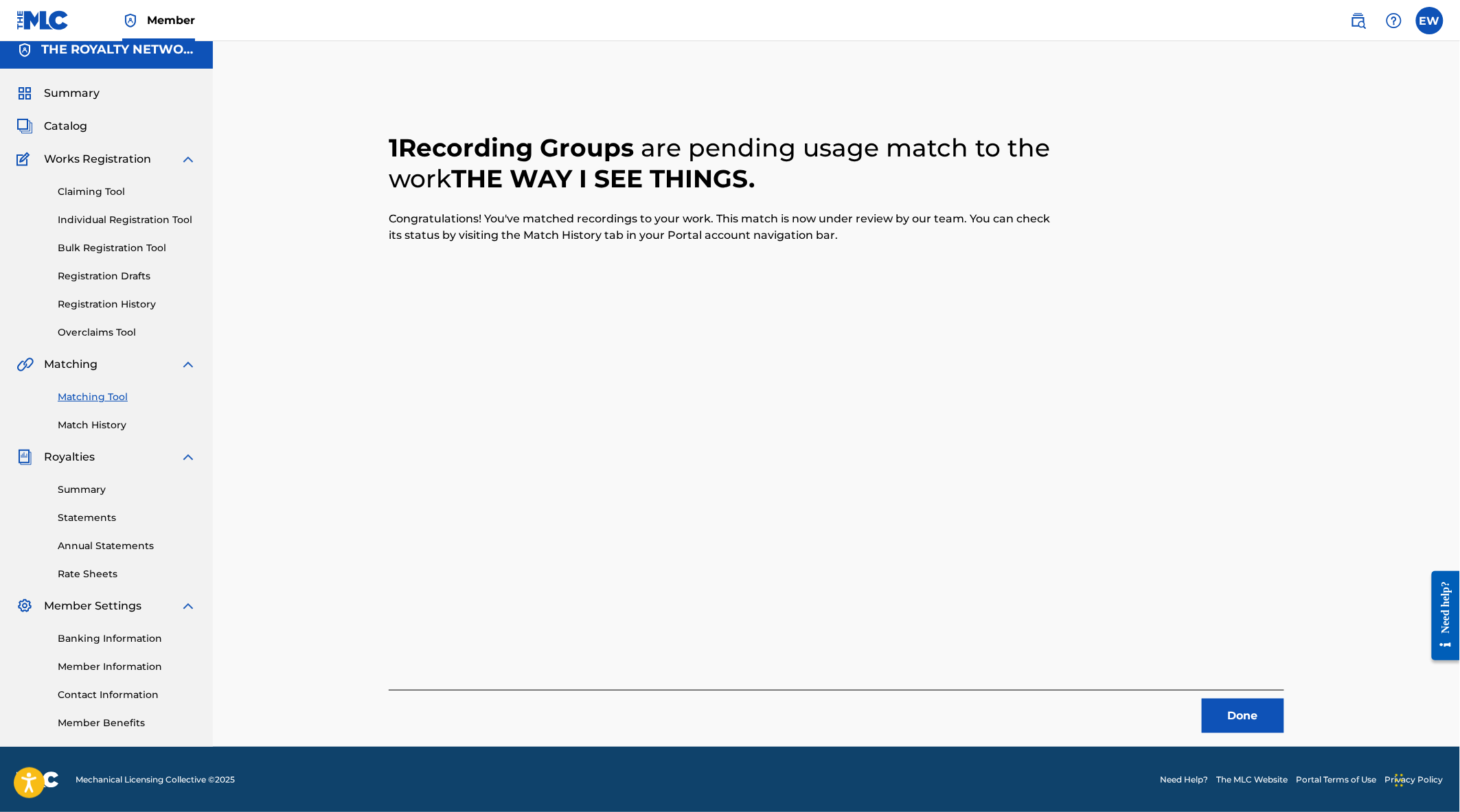
click at [1241, 714] on button "Done" at bounding box center [1243, 716] width 82 height 34
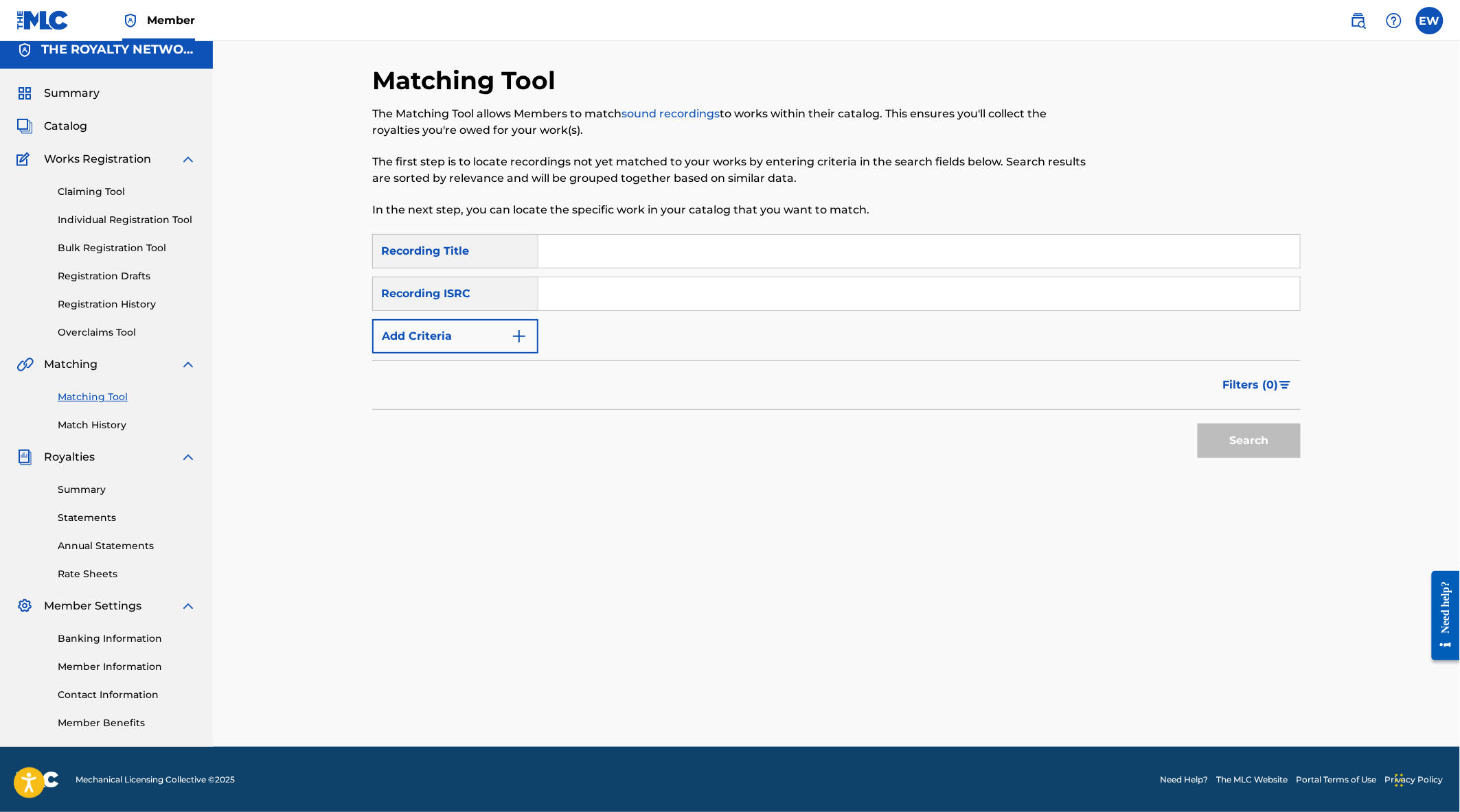
click at [568, 249] on input "Search Form" at bounding box center [919, 251] width 761 height 33
type input "the way i see things"
click at [421, 341] on button "Add Criteria" at bounding box center [456, 336] width 167 height 34
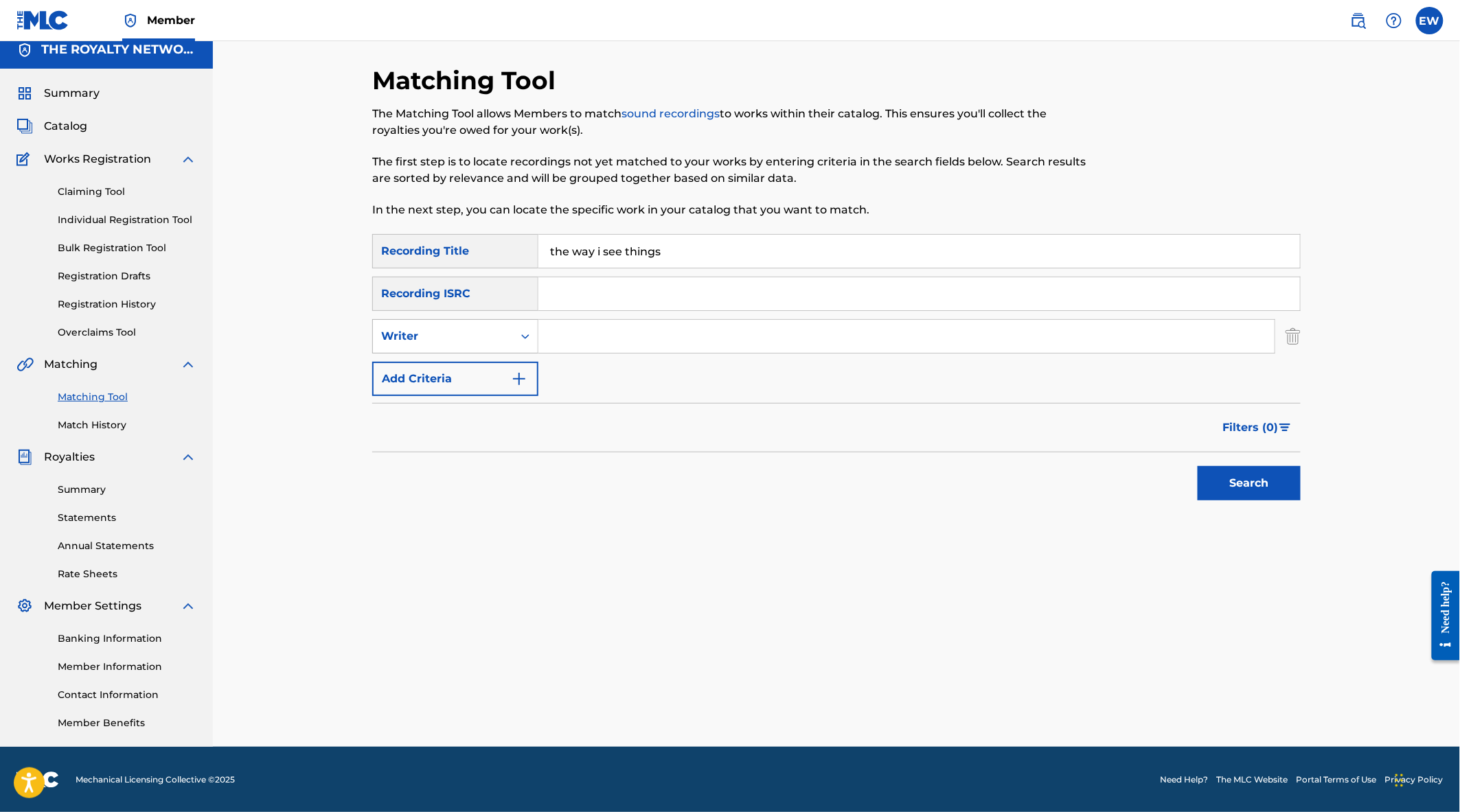
click at [503, 333] on div "Writer" at bounding box center [443, 337] width 123 height 17
click at [477, 374] on div "Recording Artist" at bounding box center [456, 370] width 165 height 34
click at [571, 331] on input "Search Form" at bounding box center [906, 337] width 736 height 33
paste input "FERRANSITOMIX"
type input "FERRANSITOMIX"
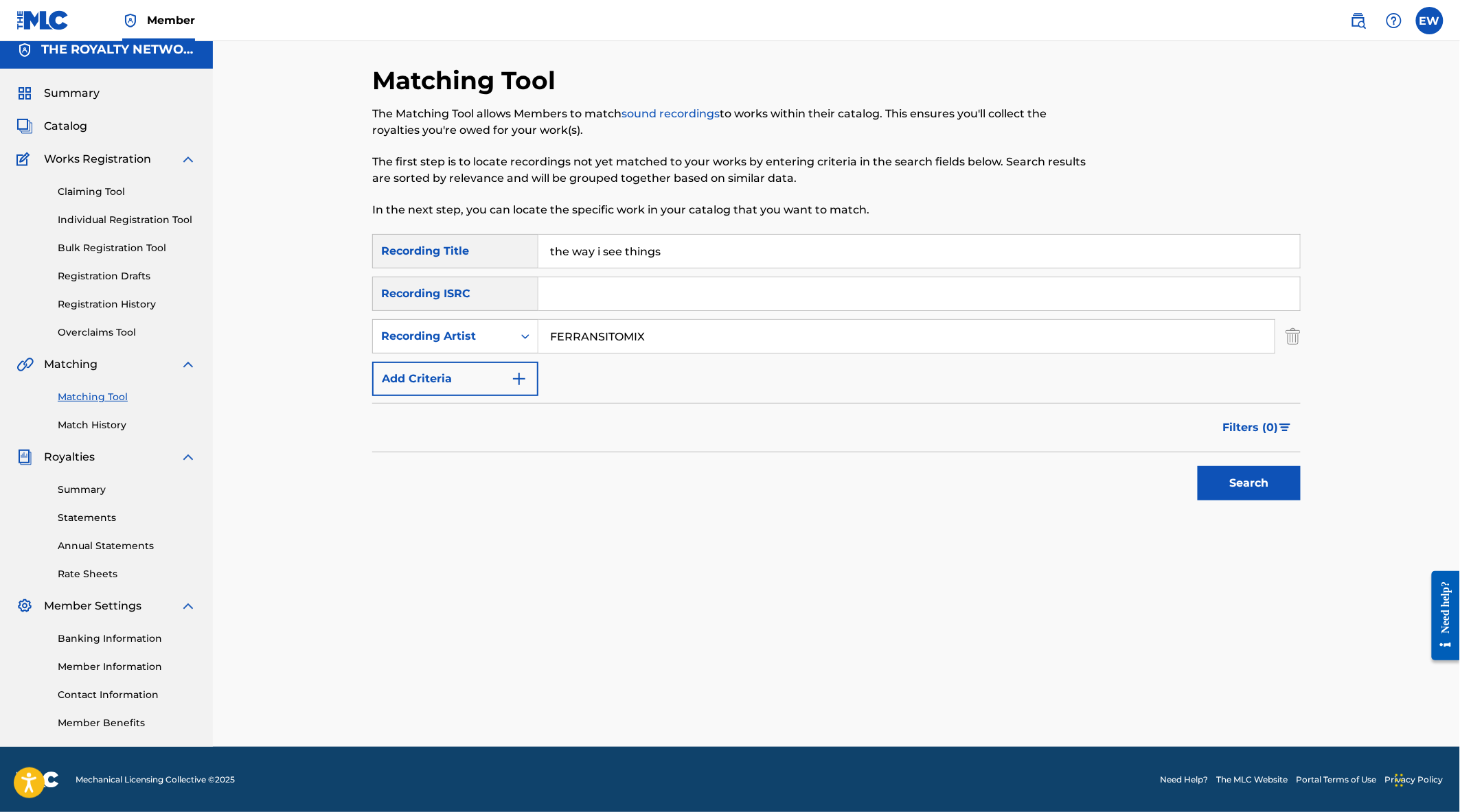
click at [1214, 478] on button "Search" at bounding box center [1249, 483] width 103 height 34
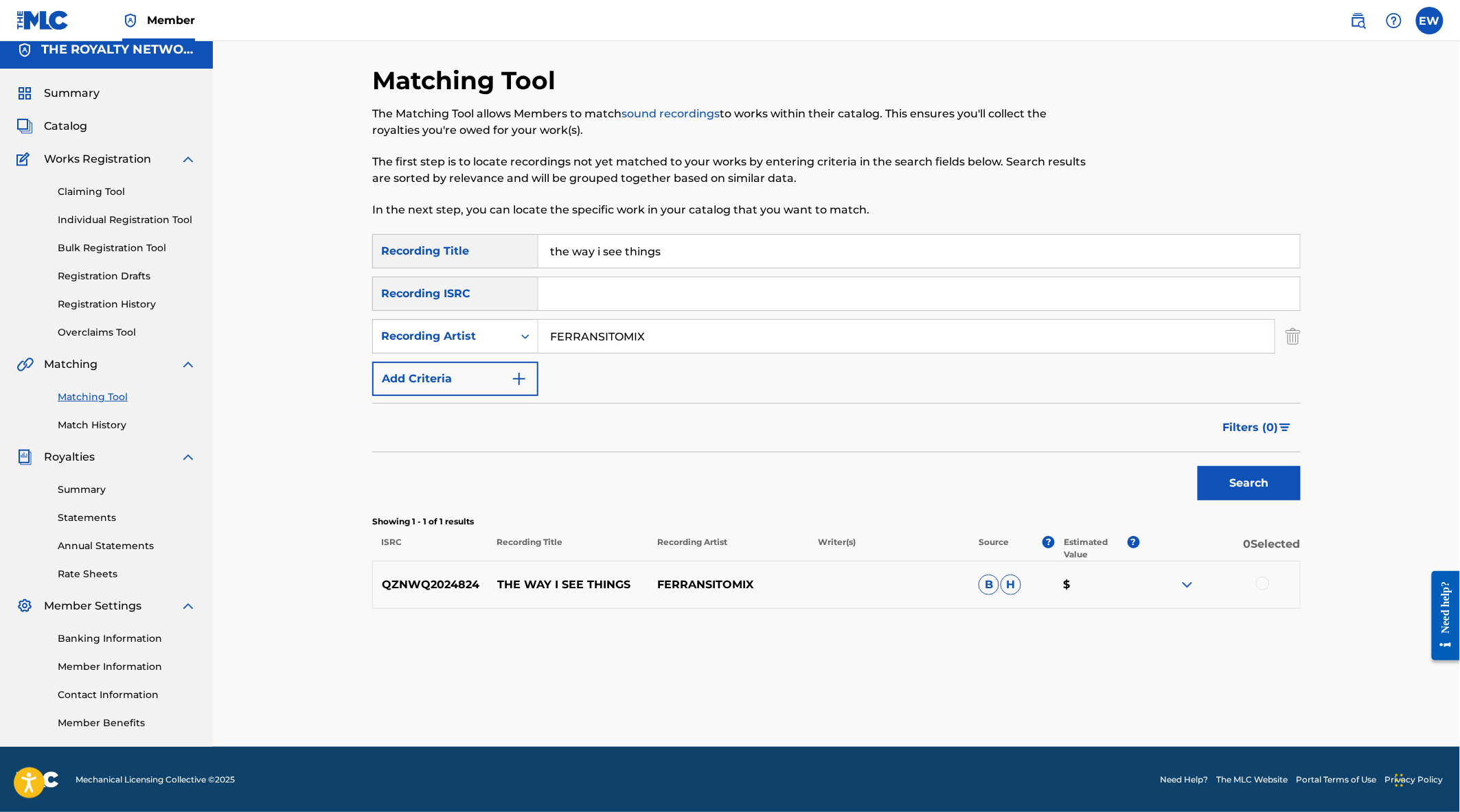
click at [1266, 581] on div at bounding box center [1262, 583] width 14 height 14
click at [969, 697] on button "Match 1 Group" at bounding box center [965, 700] width 152 height 34
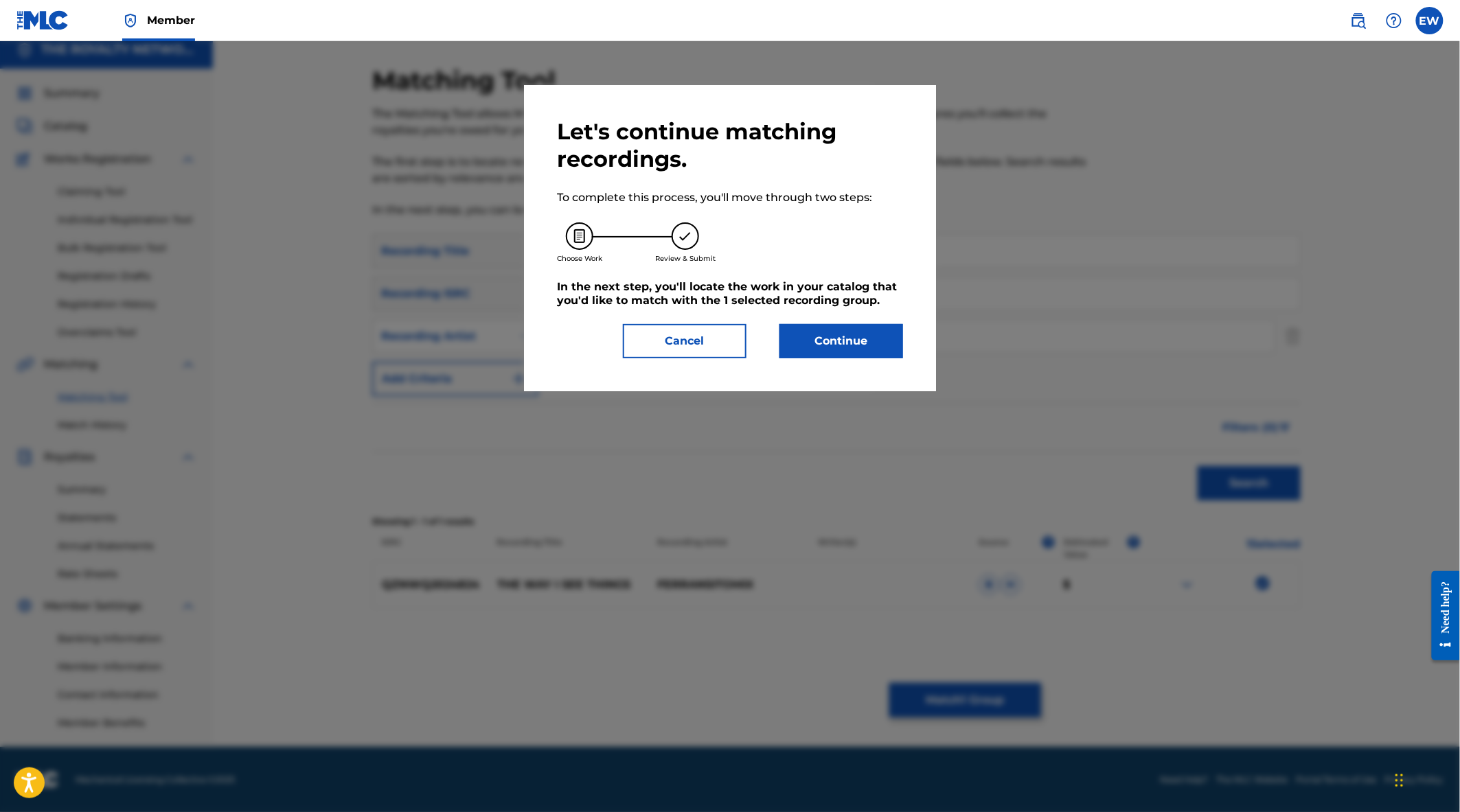
click at [859, 344] on button "Continue" at bounding box center [841, 341] width 123 height 34
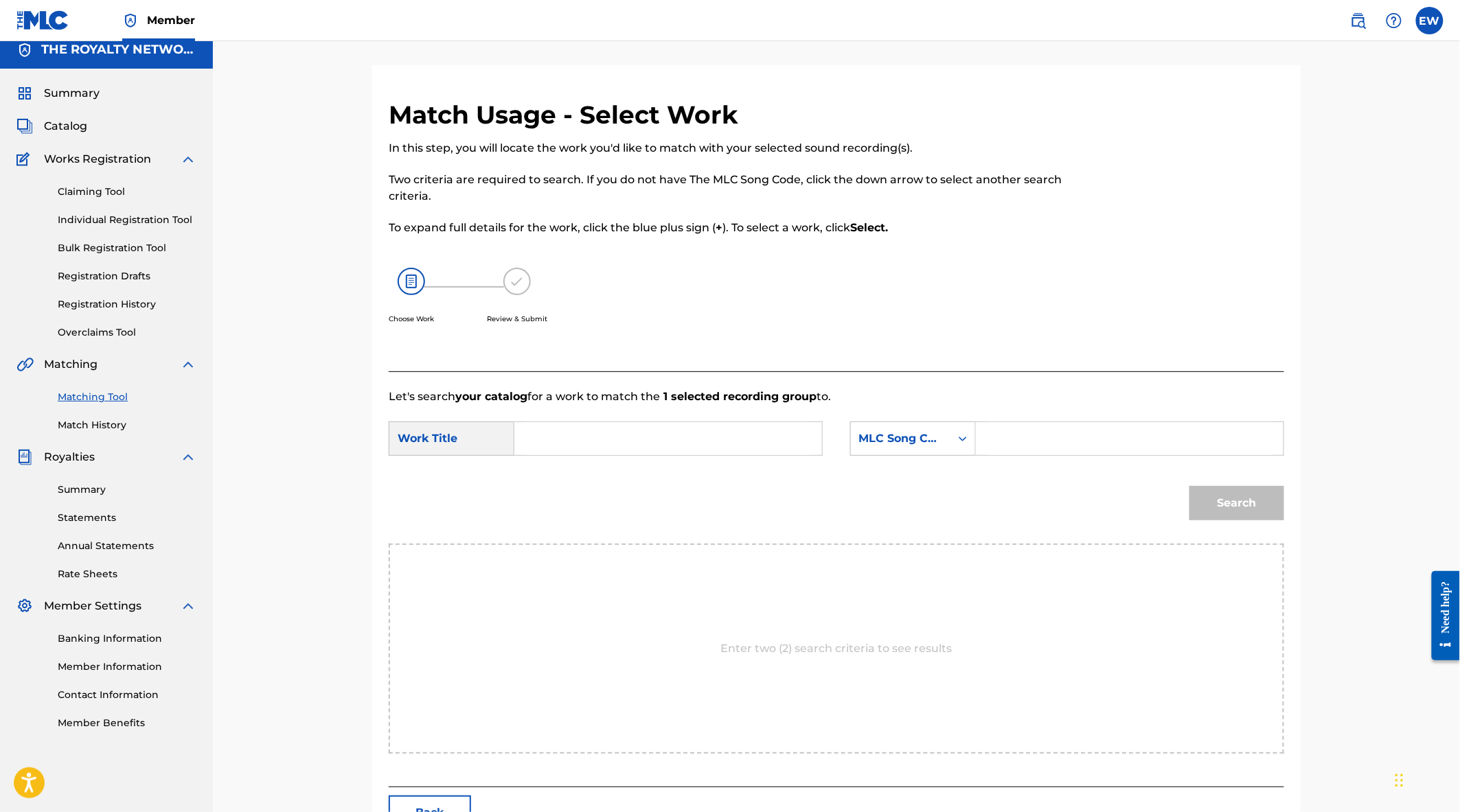
click at [566, 433] on input "Search Form" at bounding box center [668, 439] width 285 height 33
type input "The Way I See Things"
click at [887, 428] on div "MLC Song Code" at bounding box center [901, 439] width 100 height 26
click at [1013, 434] on input "Search Form" at bounding box center [1130, 439] width 285 height 33
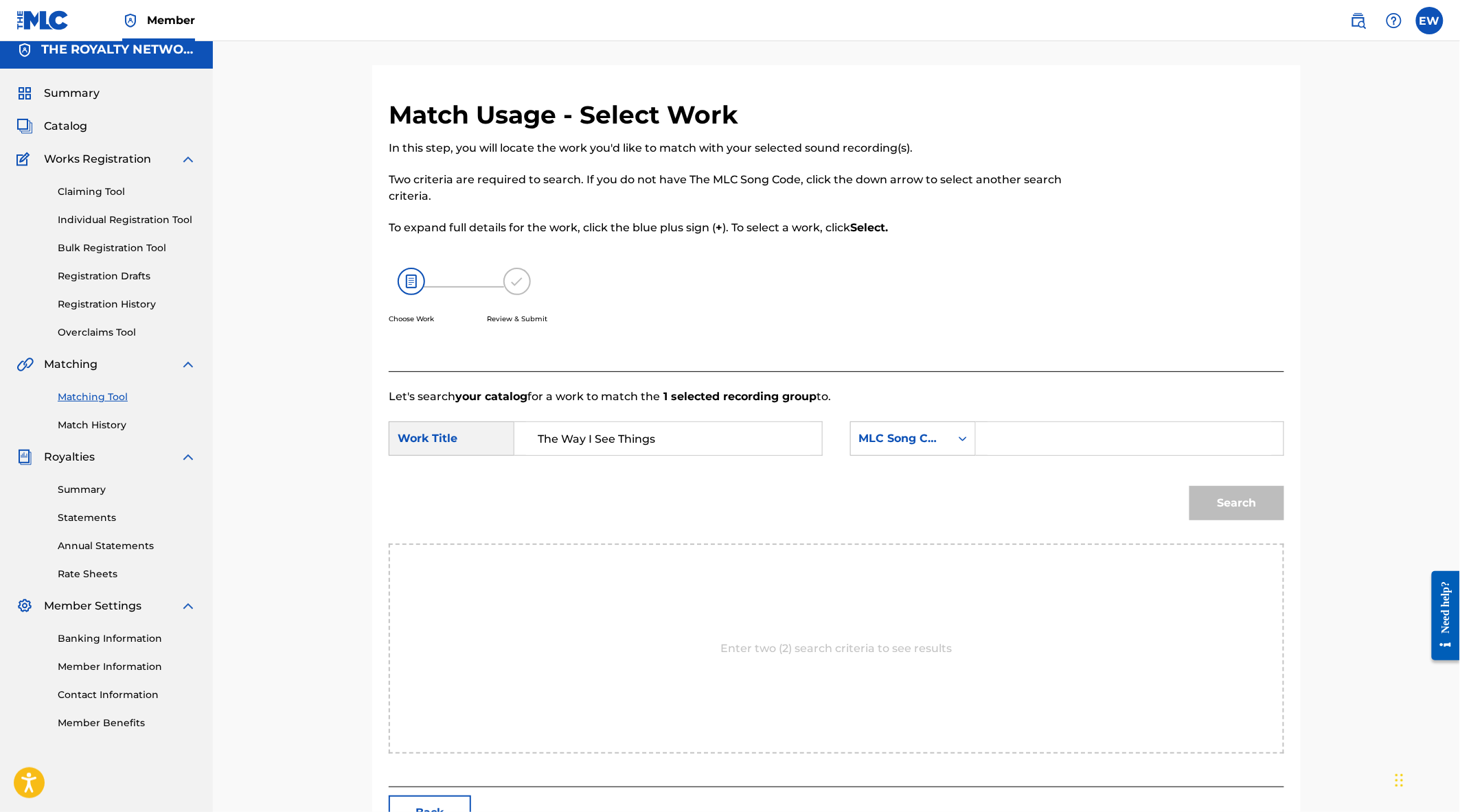
paste input "TE0O02"
type input "TE0O02"
click at [1163, 450] on input "TE0O02" at bounding box center [1130, 439] width 285 height 33
click at [1247, 502] on button "Search" at bounding box center [1236, 502] width 95 height 34
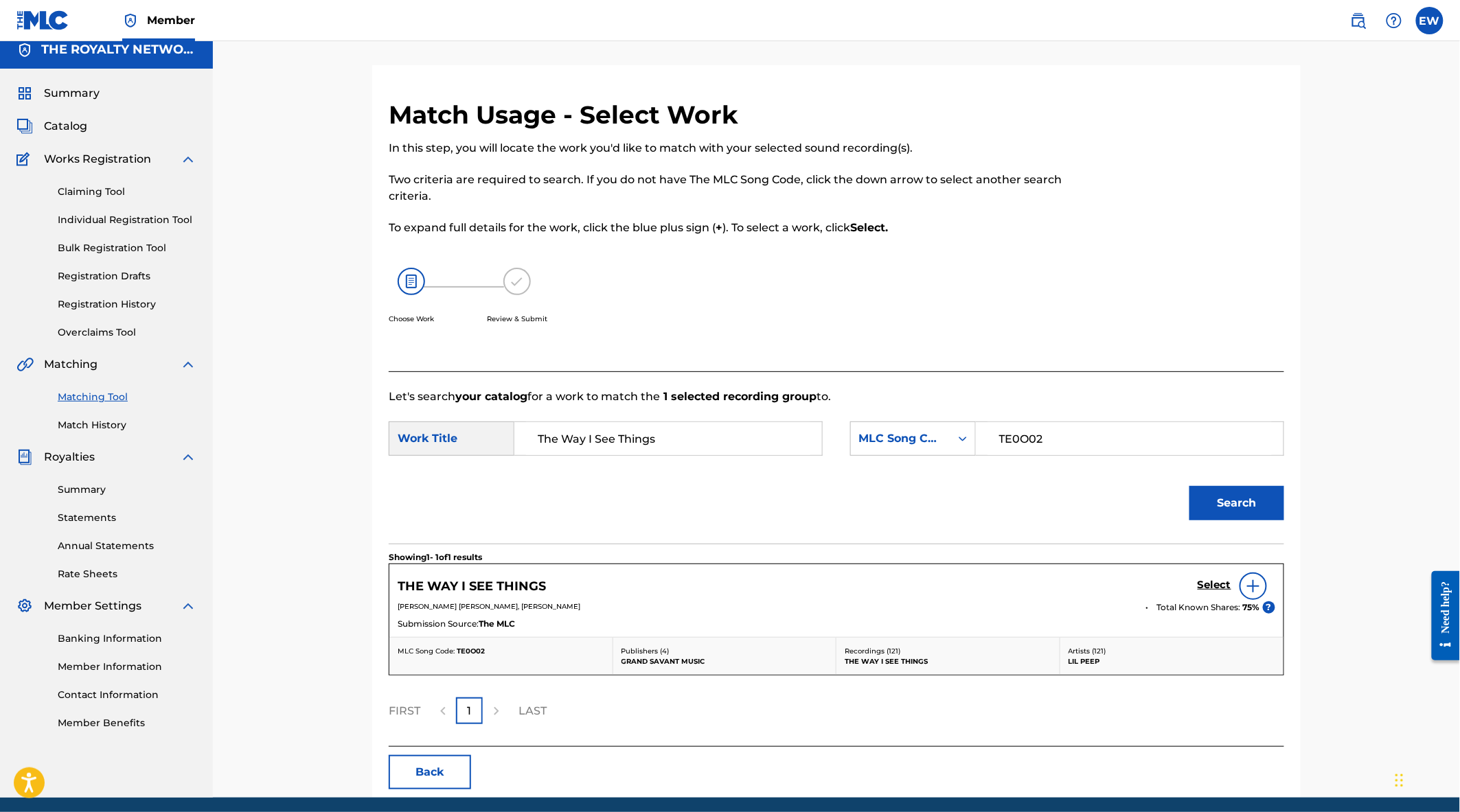
click at [1196, 585] on div "THE WAY I SEE THINGS Select" at bounding box center [836, 586] width 878 height 27
click at [1205, 583] on h5 "Select" at bounding box center [1214, 585] width 33 height 13
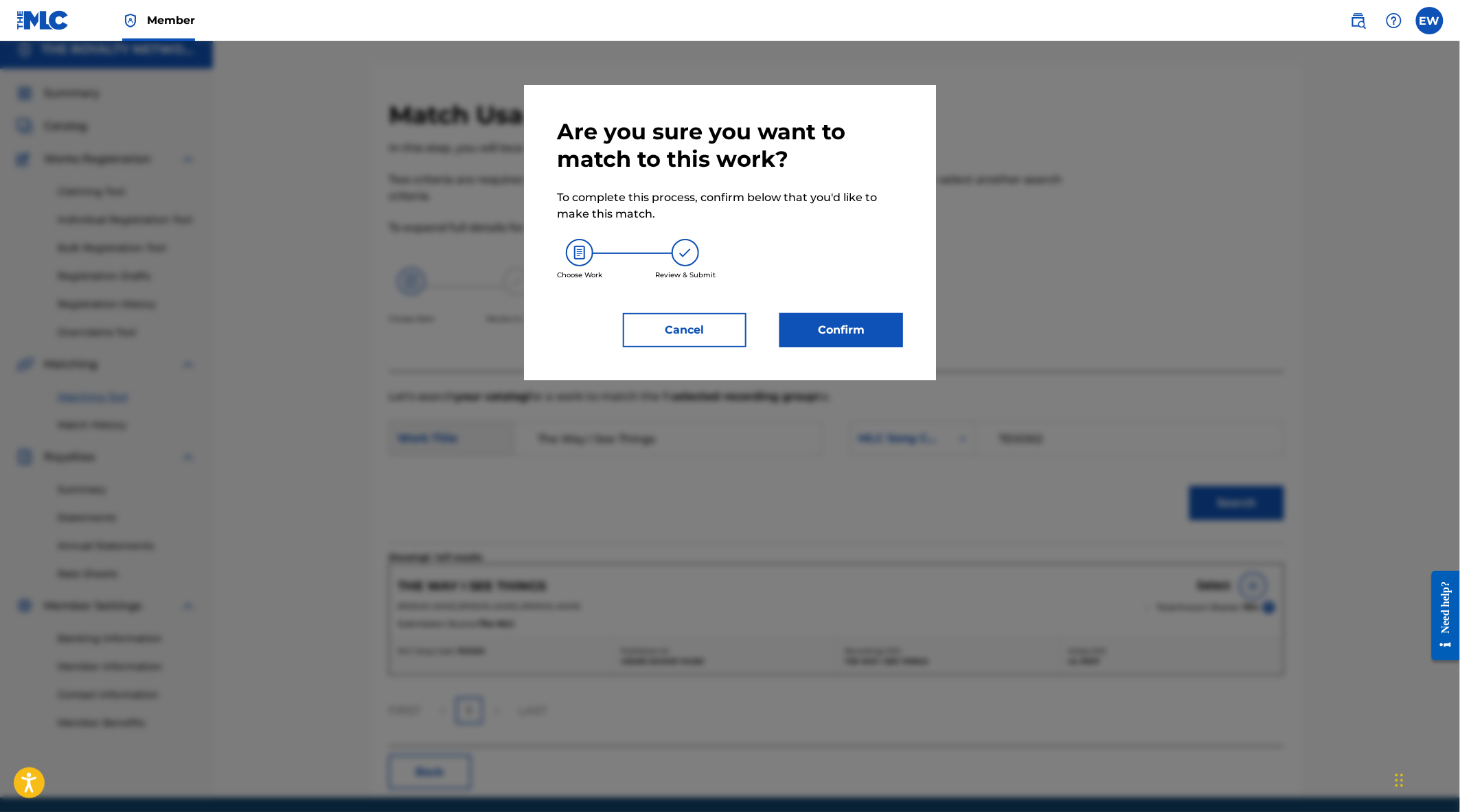
click at [832, 331] on button "Confirm" at bounding box center [841, 330] width 123 height 34
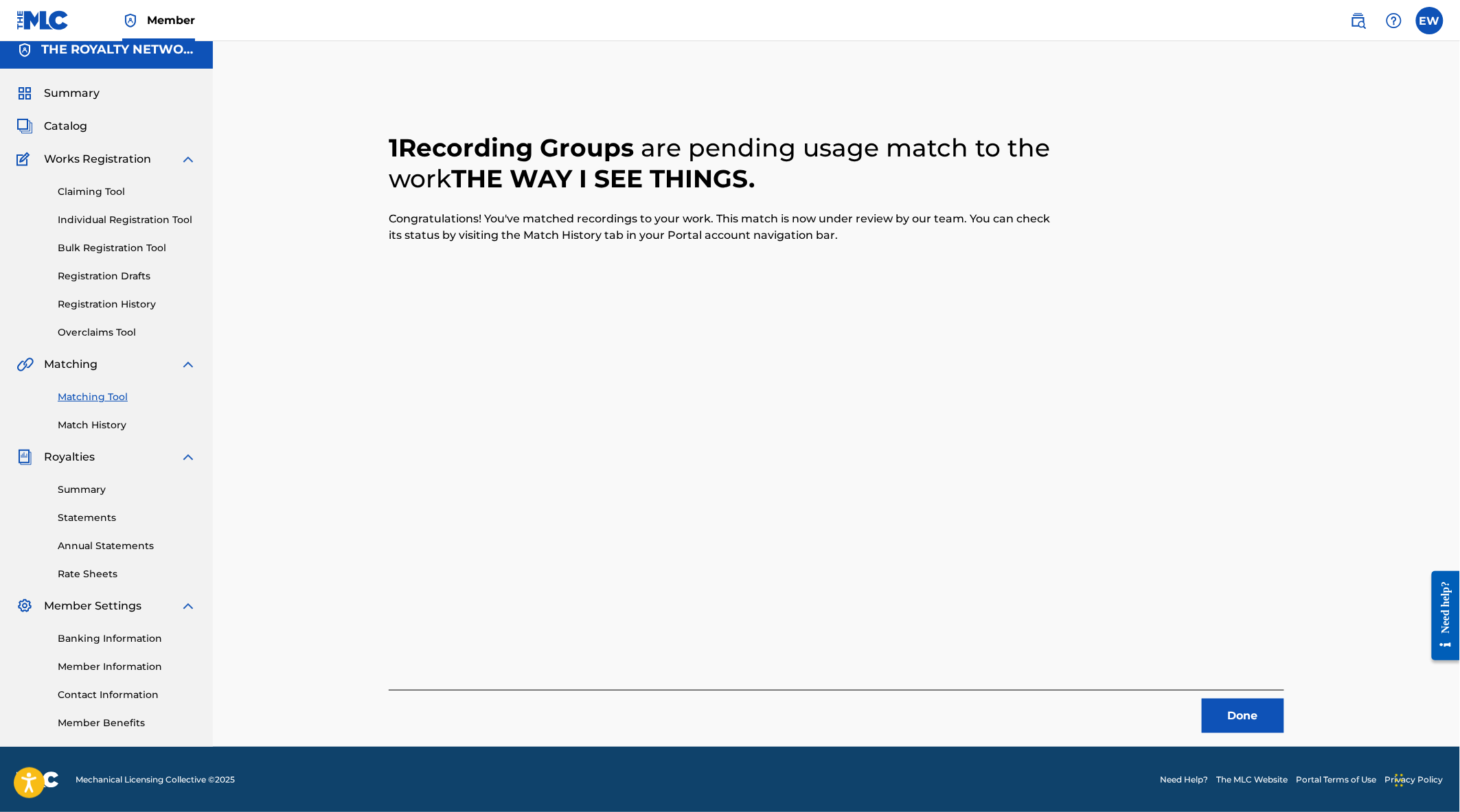
click at [1236, 713] on button "Done" at bounding box center [1243, 716] width 82 height 34
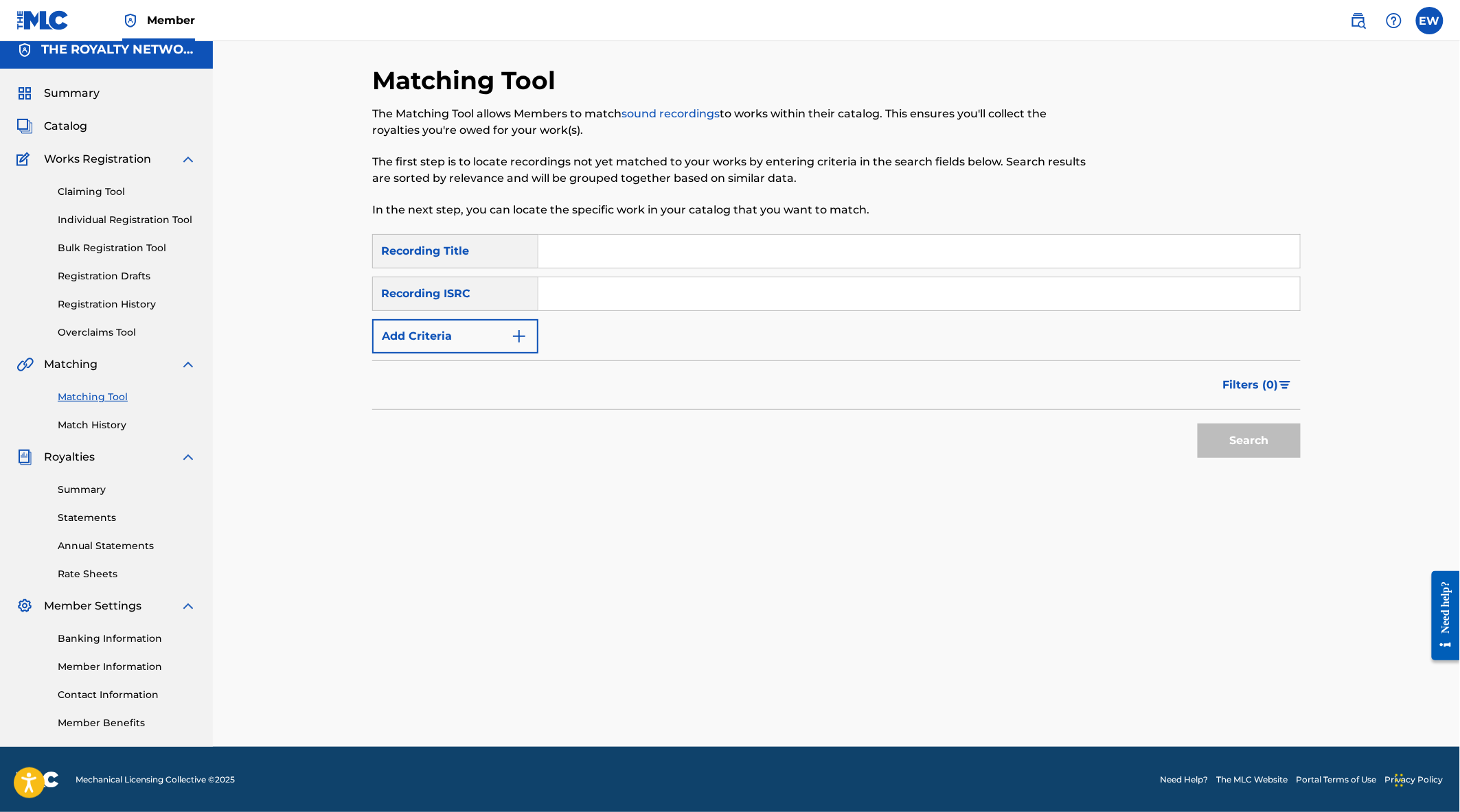
click at [618, 248] on input "Search Form" at bounding box center [919, 251] width 761 height 33
type input "my fun"
click at [481, 327] on button "Add Criteria" at bounding box center [456, 336] width 167 height 34
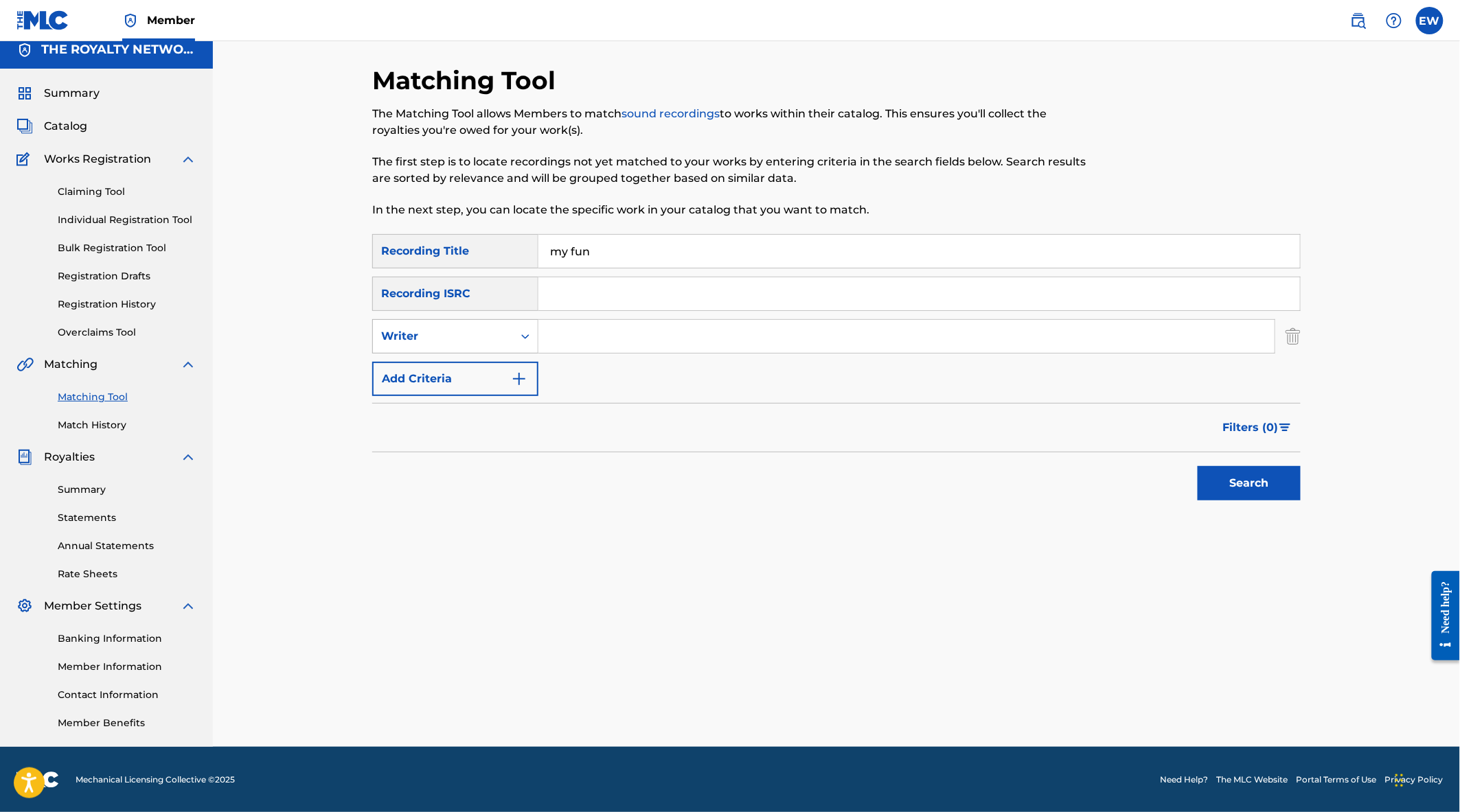
click at [500, 341] on div "Writer" at bounding box center [443, 337] width 123 height 17
click at [495, 367] on div "Recording Artist" at bounding box center [456, 370] width 165 height 34
drag, startPoint x: 513, startPoint y: 357, endPoint x: 586, endPoint y: 331, distance: 77.5
click at [586, 331] on input "Search Form" at bounding box center [906, 337] width 736 height 33
type input "[PERSON_NAME]"
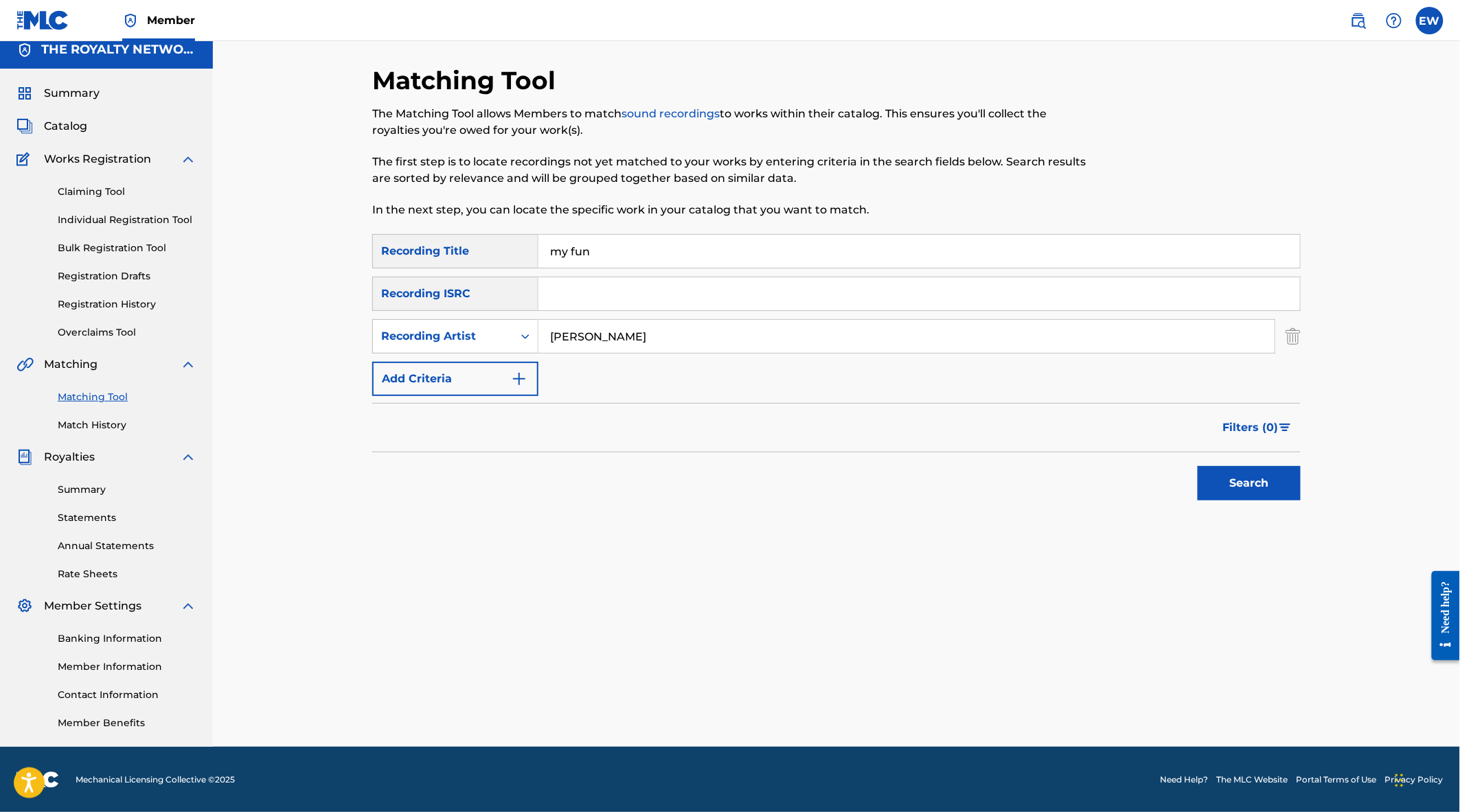
click at [1259, 477] on button "Search" at bounding box center [1249, 483] width 103 height 34
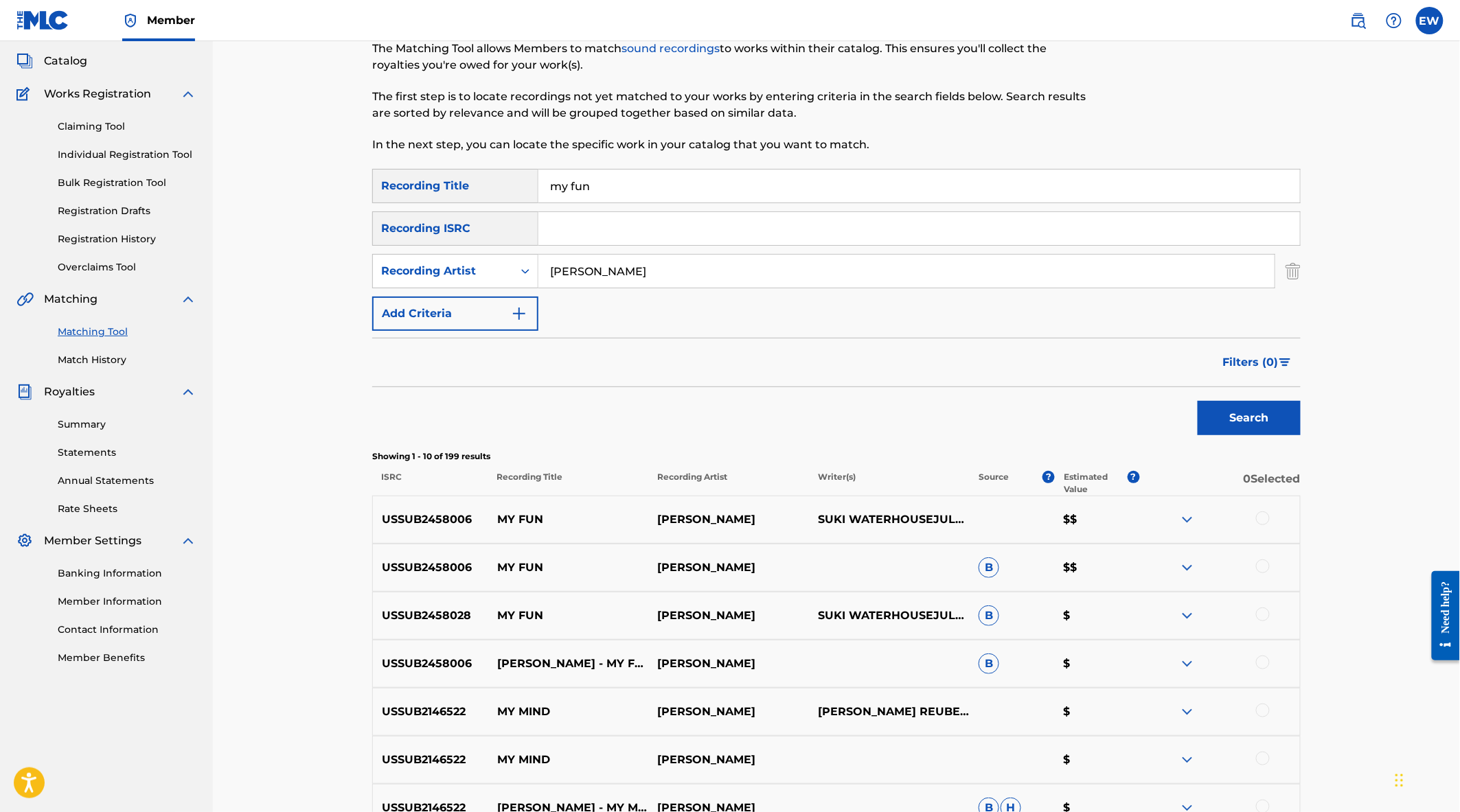
scroll to position [163, 0]
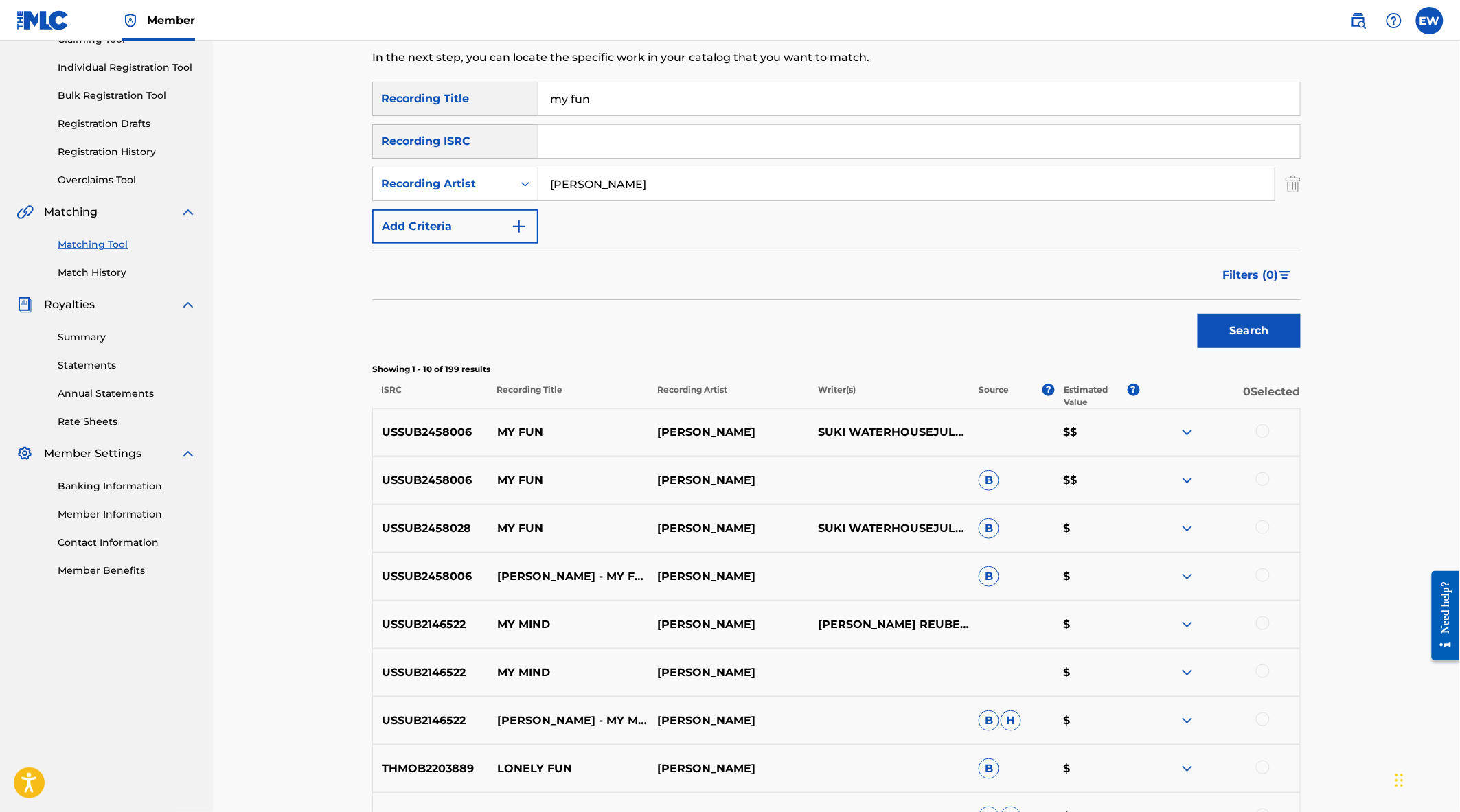
drag, startPoint x: 1264, startPoint y: 430, endPoint x: 1265, endPoint y: 458, distance: 28.0
click at [1264, 430] on div at bounding box center [1262, 431] width 14 height 14
click at [1265, 479] on div at bounding box center [1262, 479] width 14 height 14
click at [1262, 530] on div at bounding box center [1262, 527] width 14 height 14
click at [1262, 575] on div at bounding box center [1262, 575] width 14 height 14
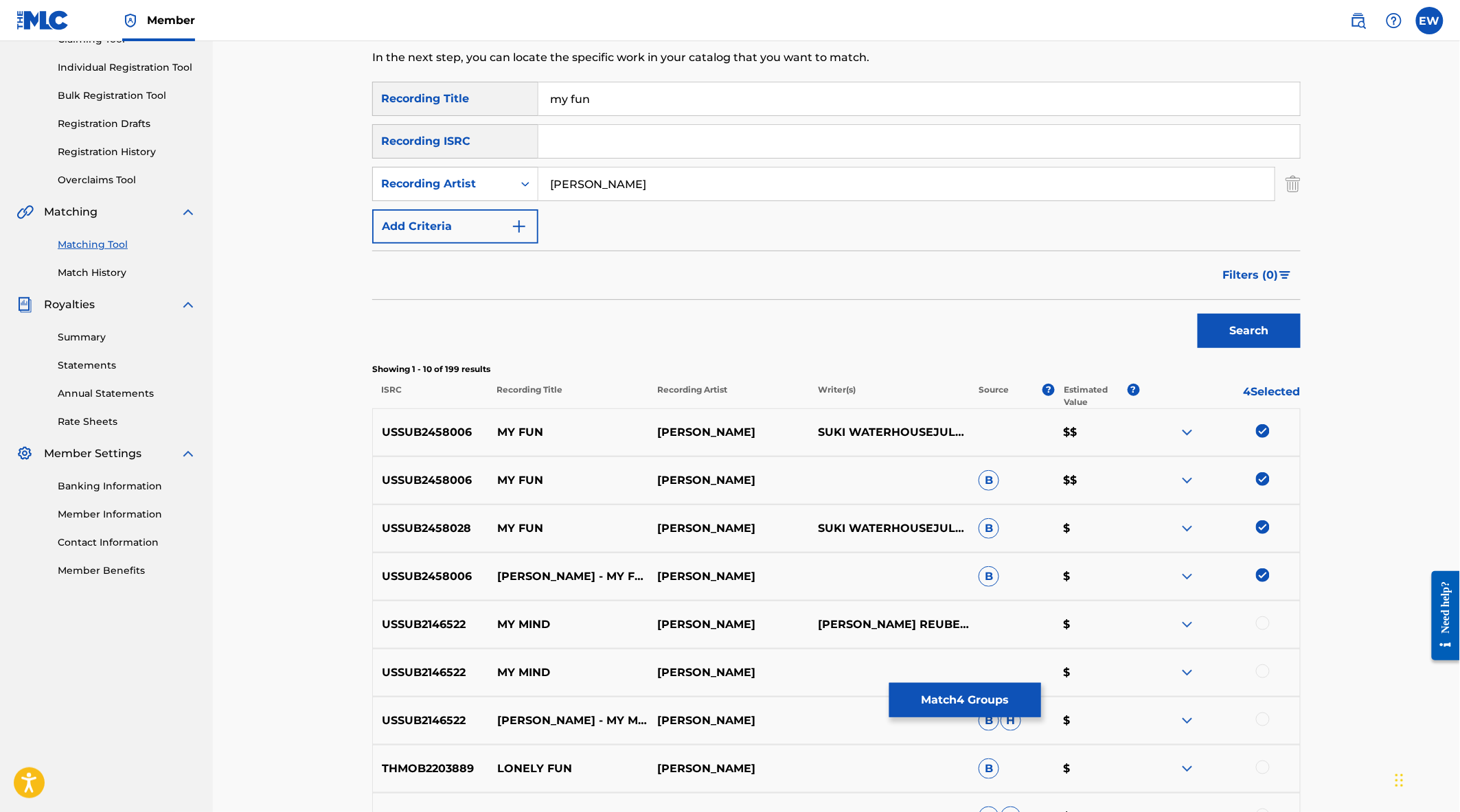
click at [942, 701] on button "Match 4 Groups" at bounding box center [965, 700] width 152 height 34
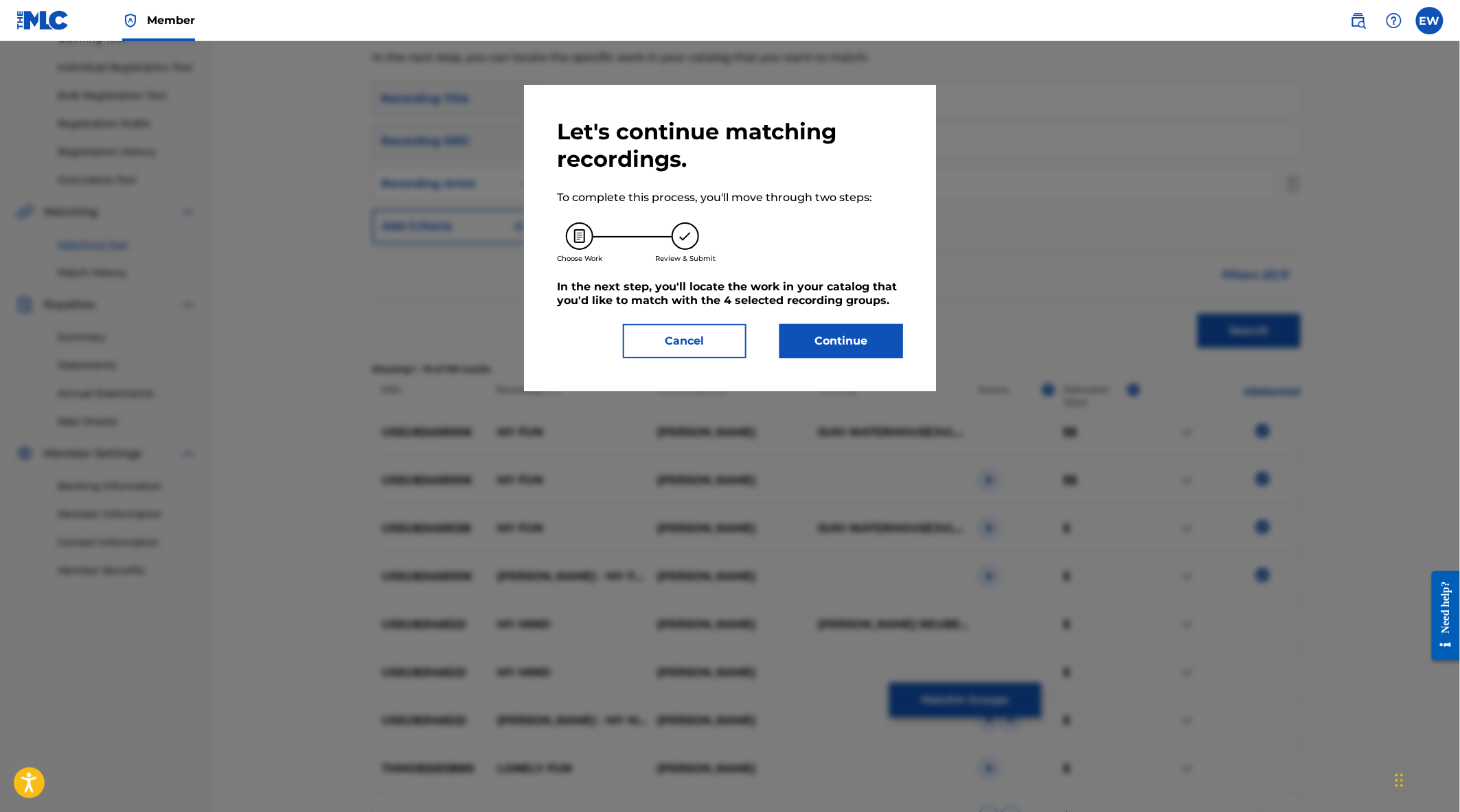
click at [811, 328] on button "Continue" at bounding box center [841, 341] width 123 height 34
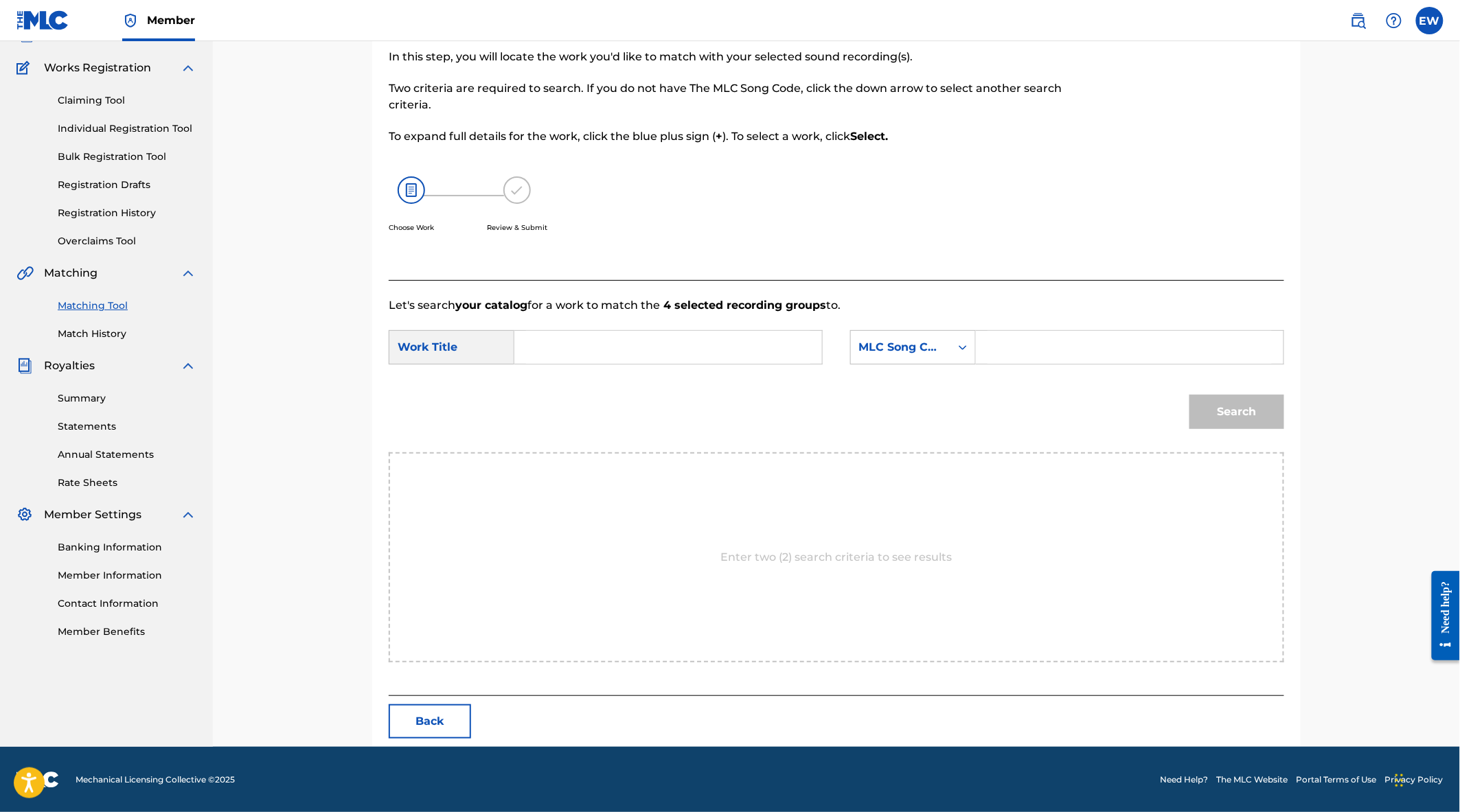
click at [581, 350] on input "Search Form" at bounding box center [668, 347] width 285 height 33
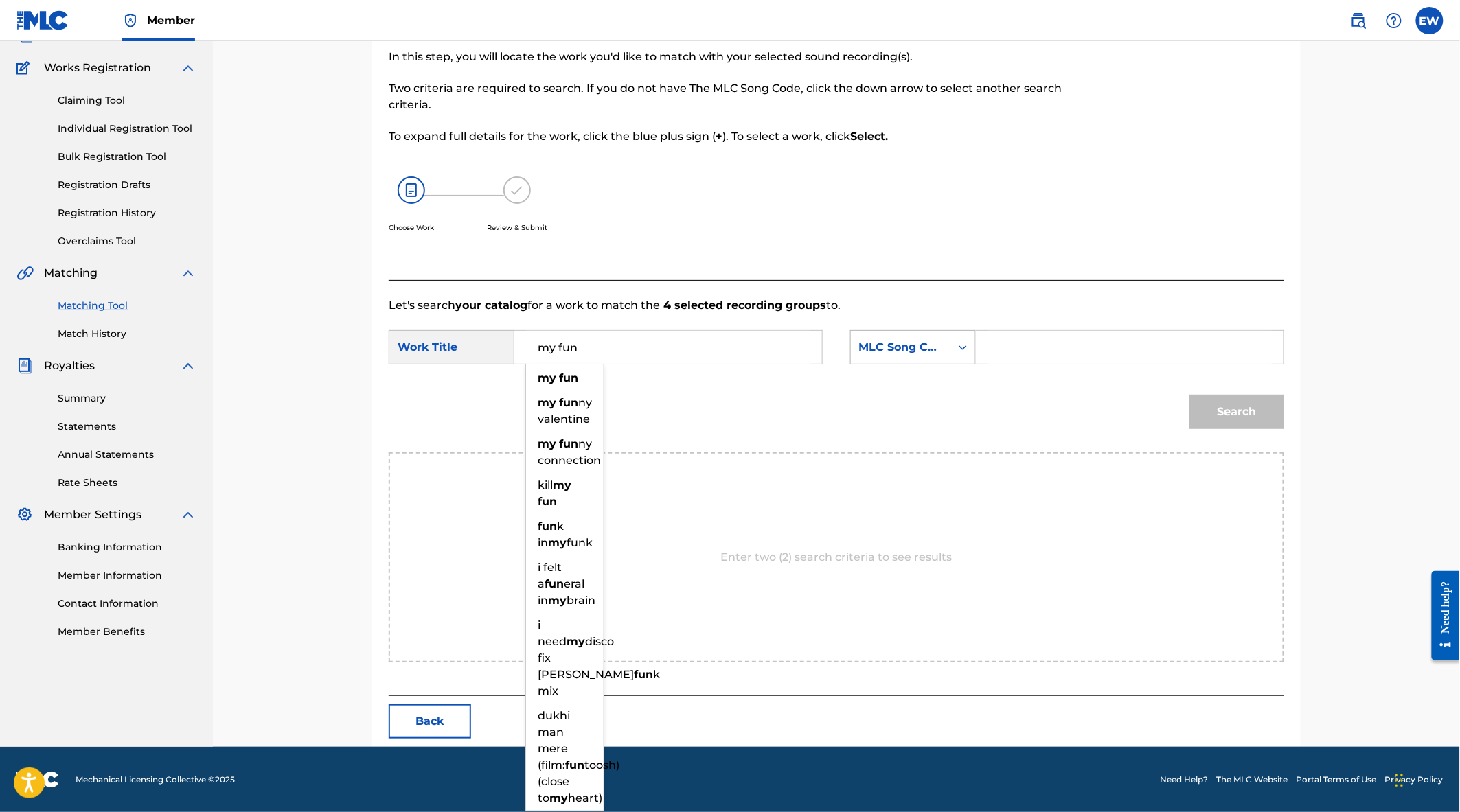
type input "my fun"
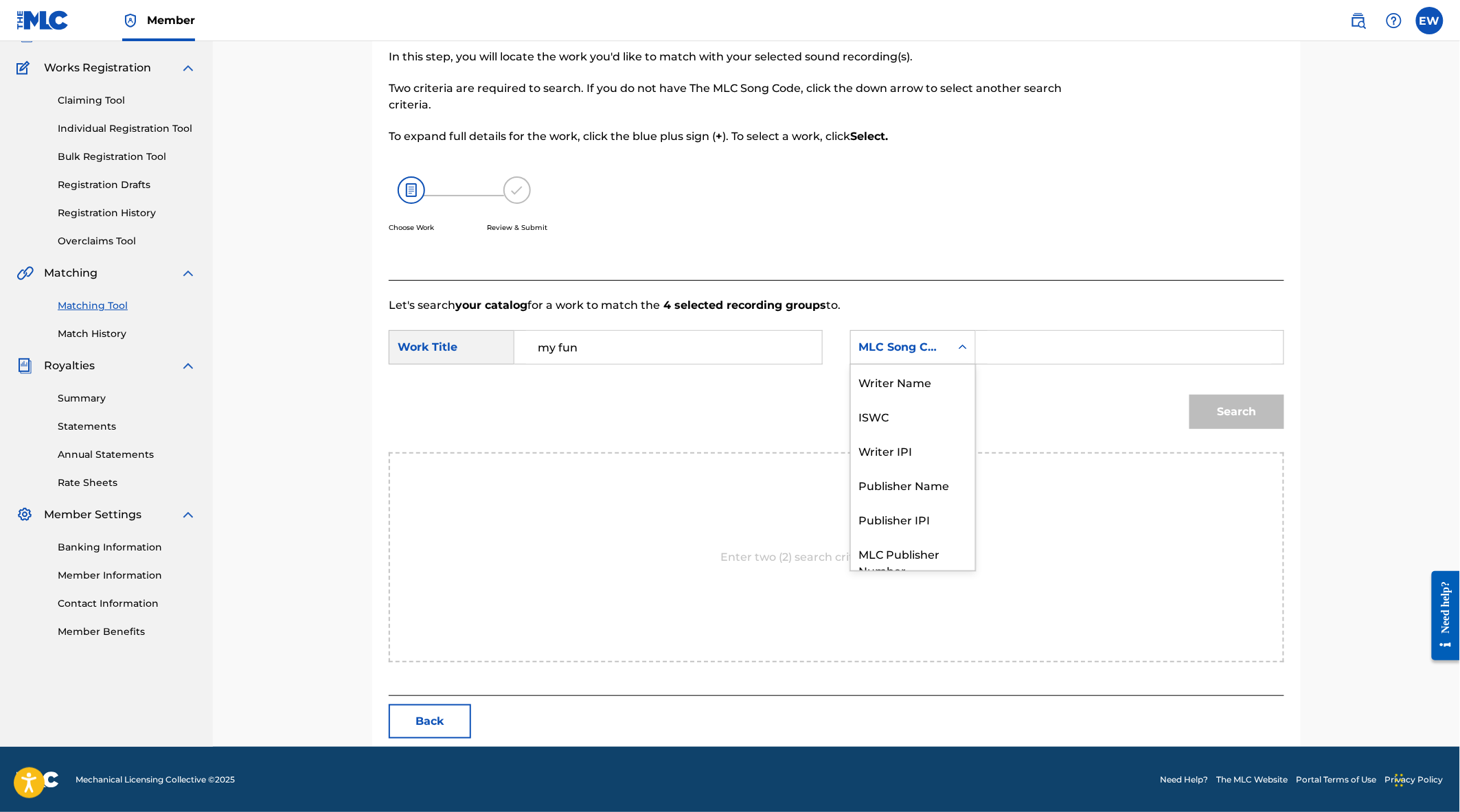
click at [934, 355] on div "MLC Song Code" at bounding box center [901, 347] width 100 height 26
click at [923, 388] on div "Writer Name" at bounding box center [913, 381] width 124 height 34
click at [1026, 356] on input "Search Form" at bounding box center [1130, 347] width 285 height 33
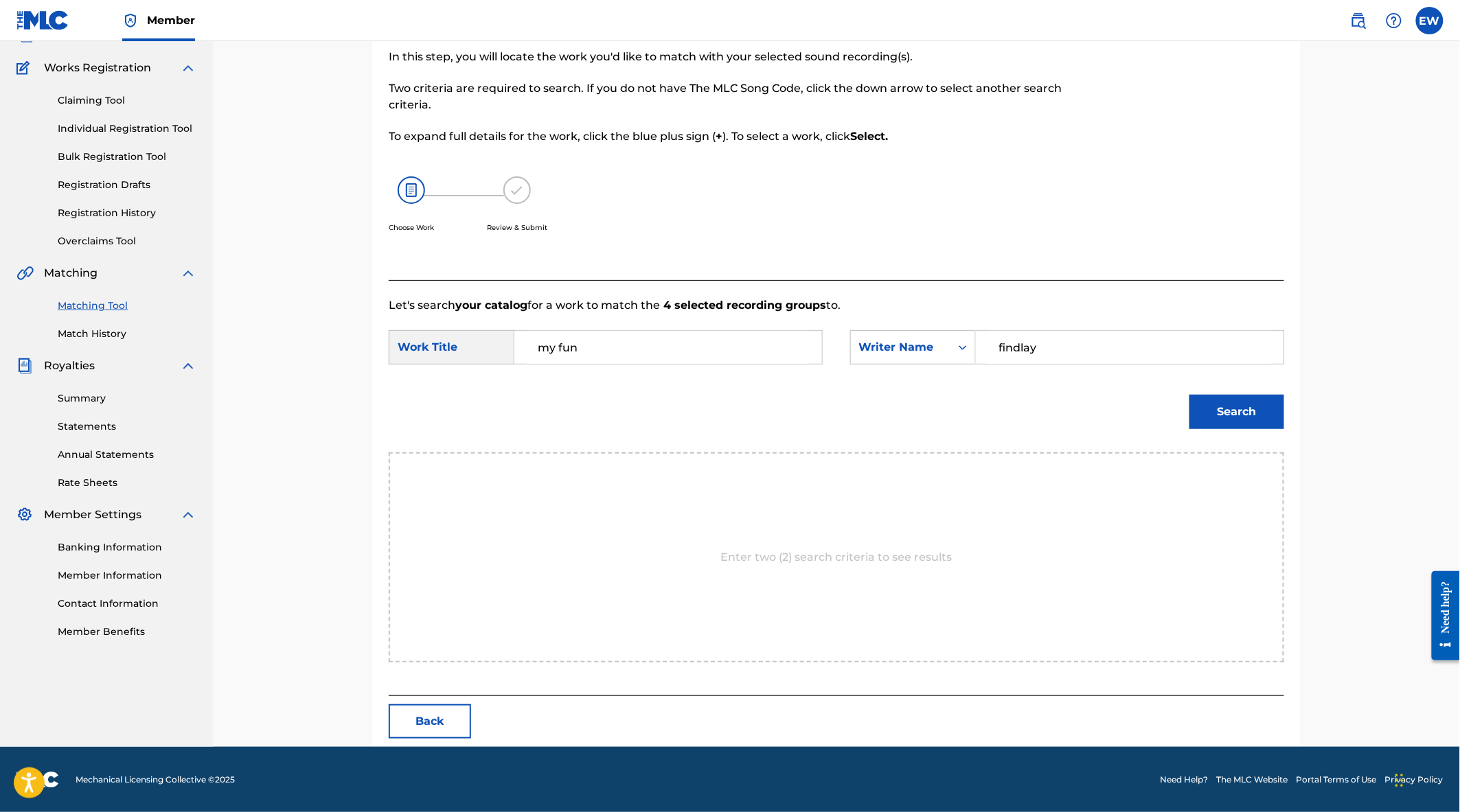
type input "findlay"
click at [1203, 415] on button "Search" at bounding box center [1236, 412] width 95 height 34
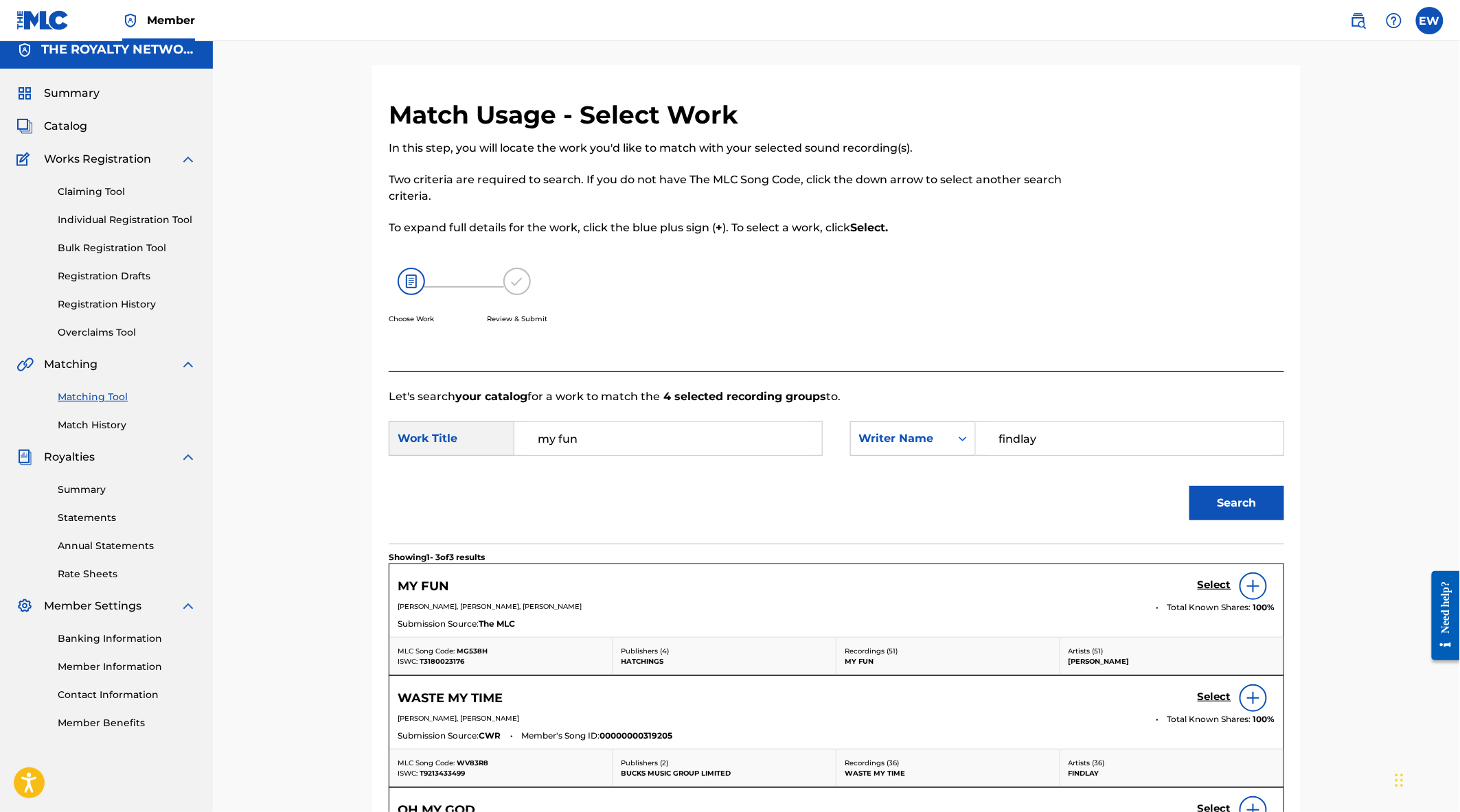
scroll to position [101, 0]
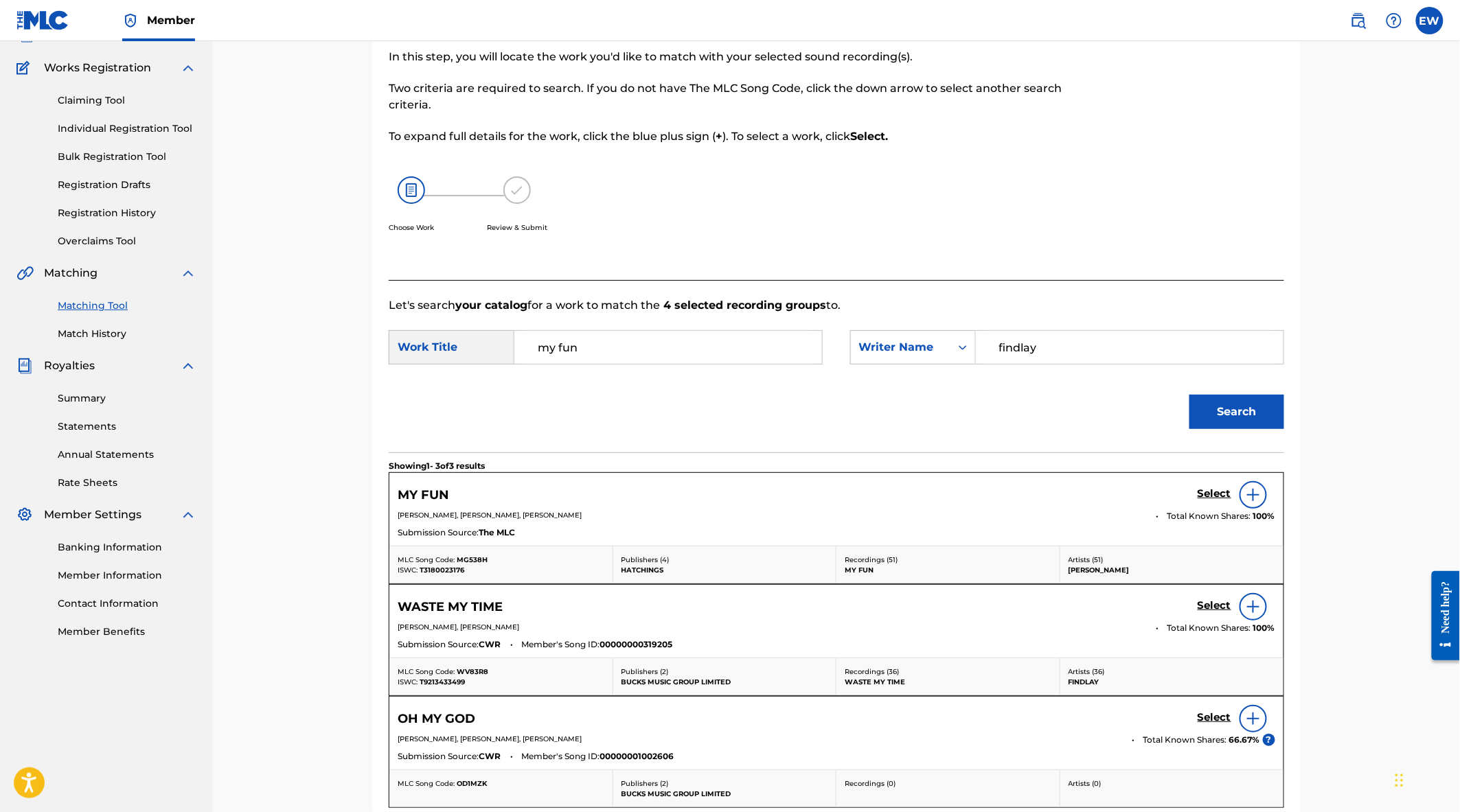
click at [1222, 493] on h5 "Select" at bounding box center [1214, 493] width 33 height 13
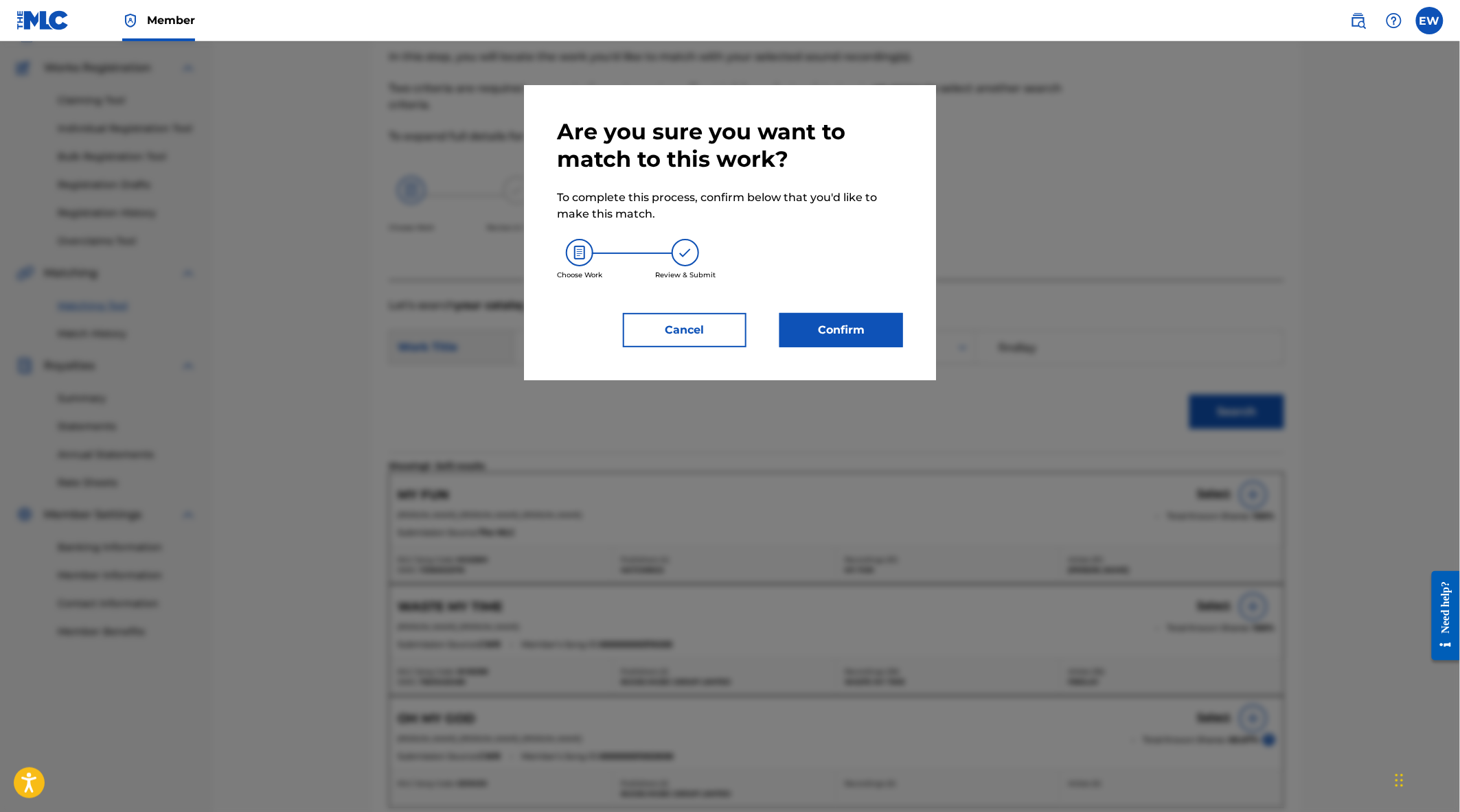
click at [848, 338] on button "Confirm" at bounding box center [841, 330] width 123 height 34
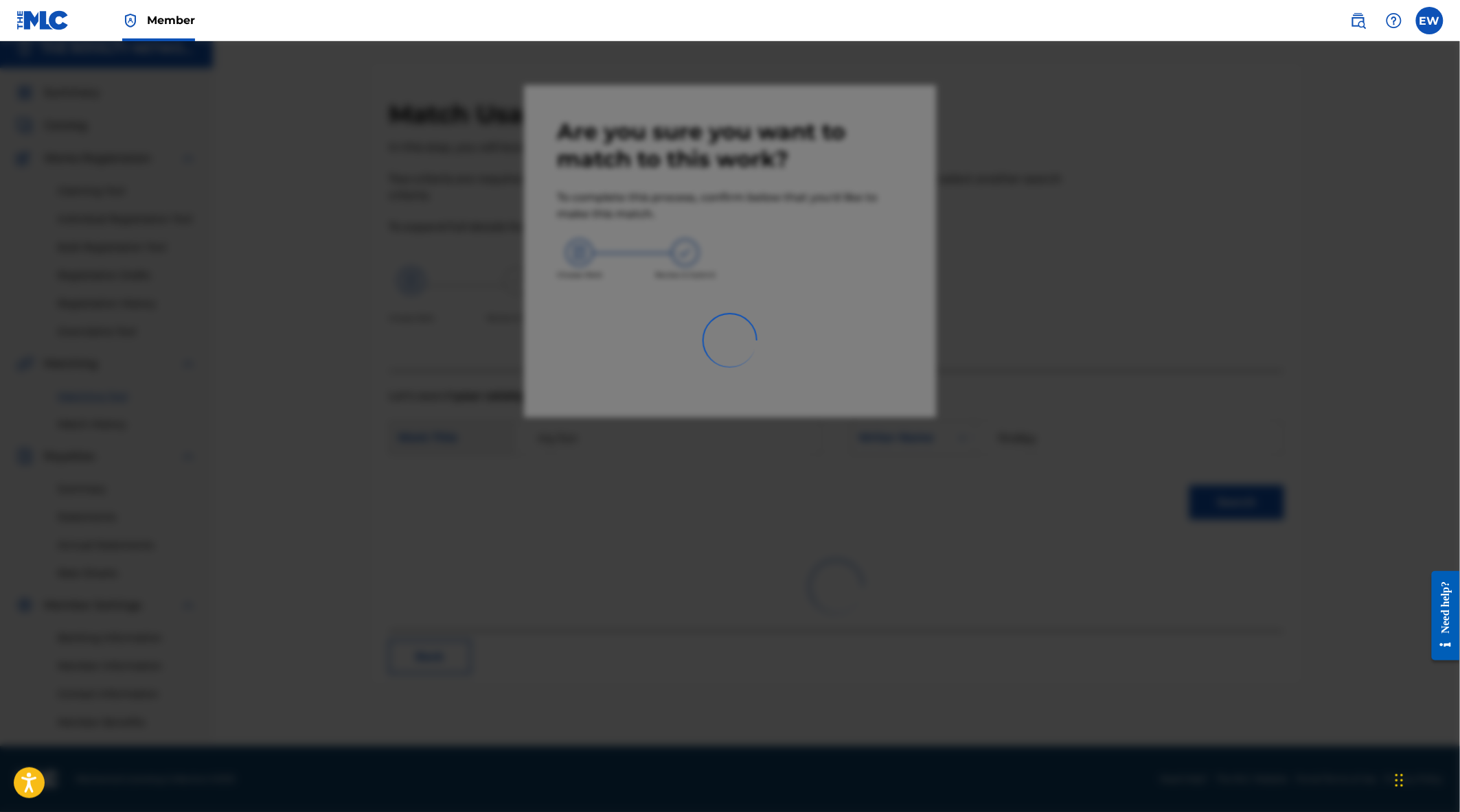
scroll to position [11, 0]
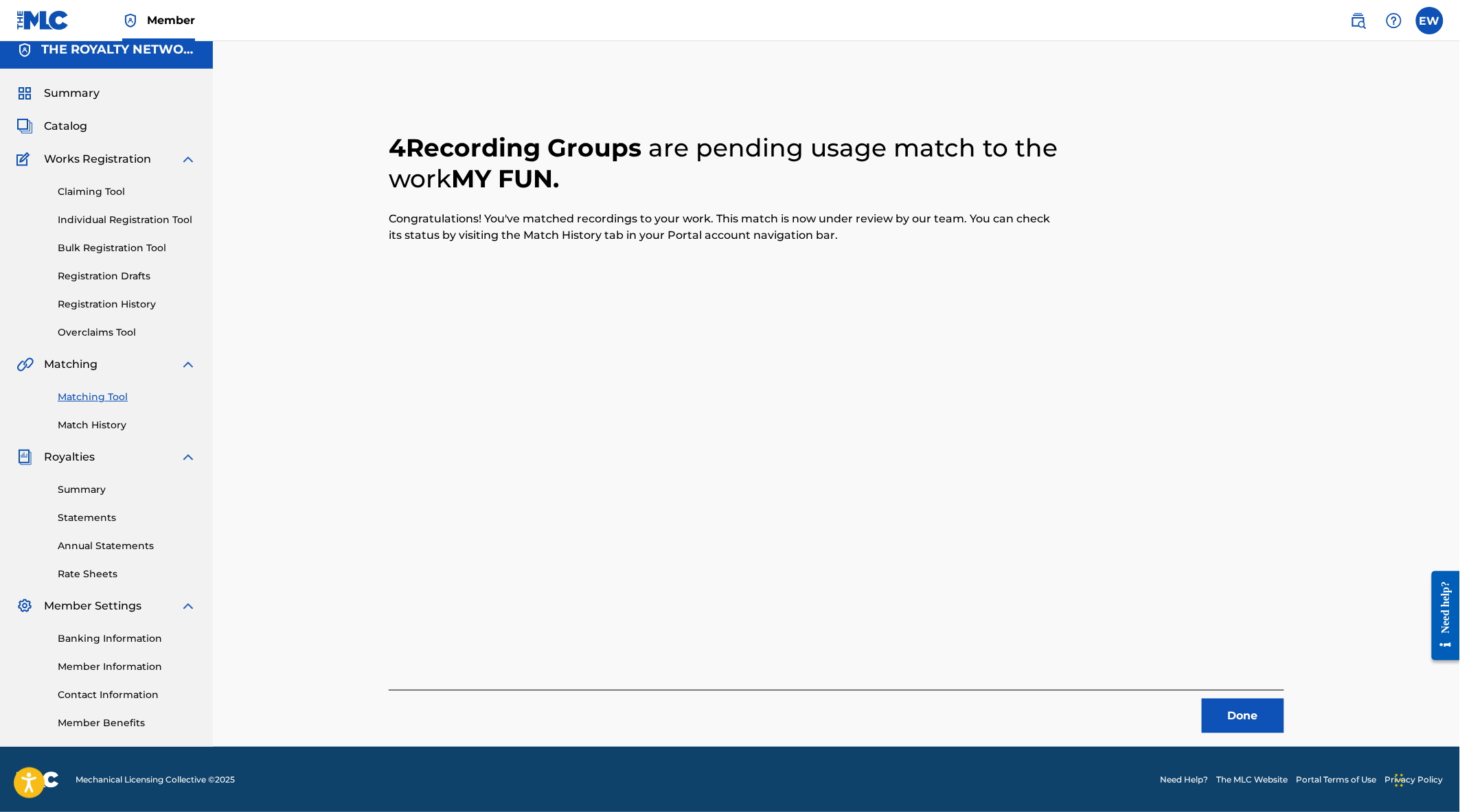
click at [1259, 709] on button "Done" at bounding box center [1243, 716] width 82 height 34
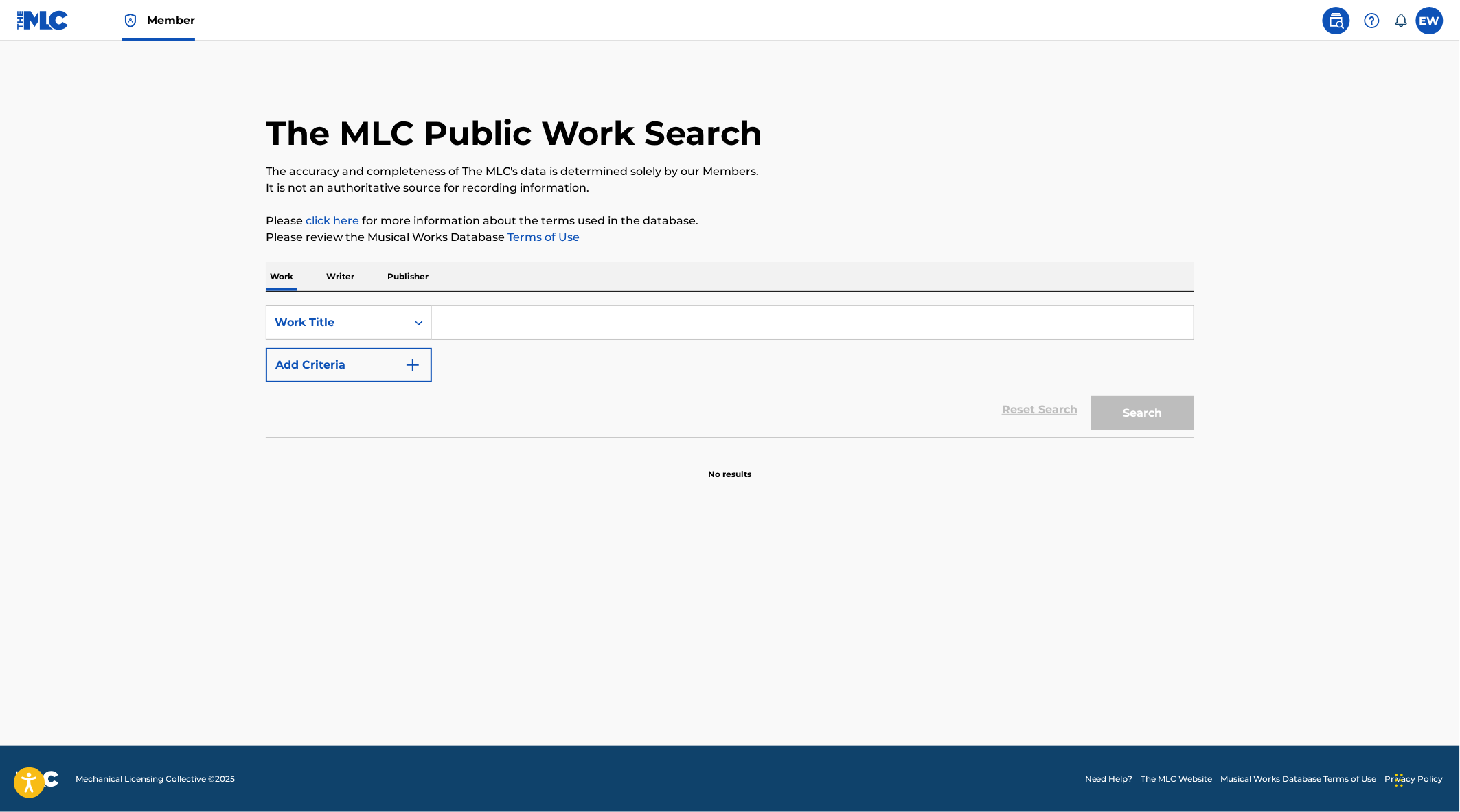
click at [500, 328] on input "Search Form" at bounding box center [813, 323] width 761 height 33
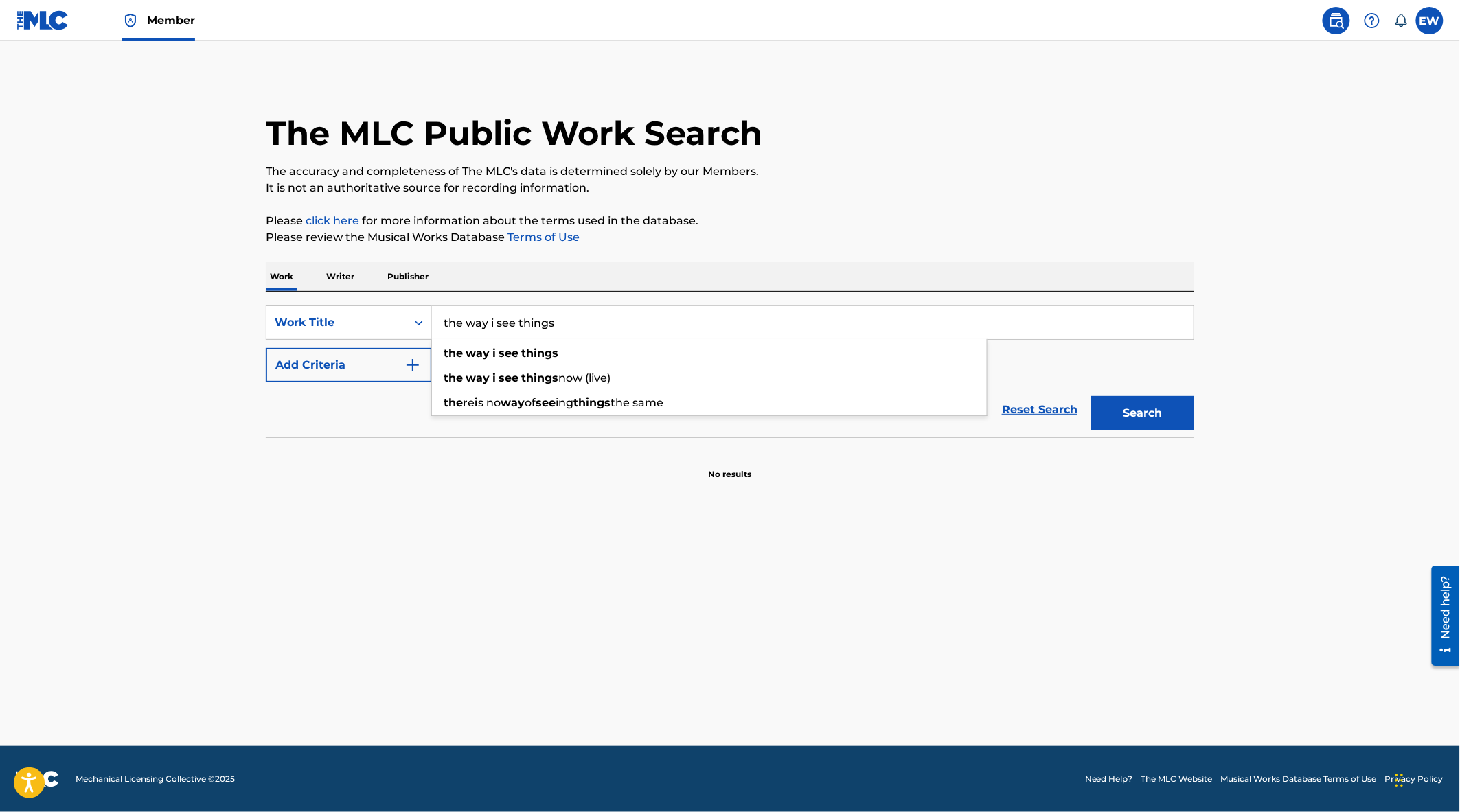
type input "the way i see things"
click at [402, 407] on div "Reset Search Search" at bounding box center [730, 409] width 929 height 55
click at [360, 356] on button "Add Criteria" at bounding box center [349, 365] width 167 height 34
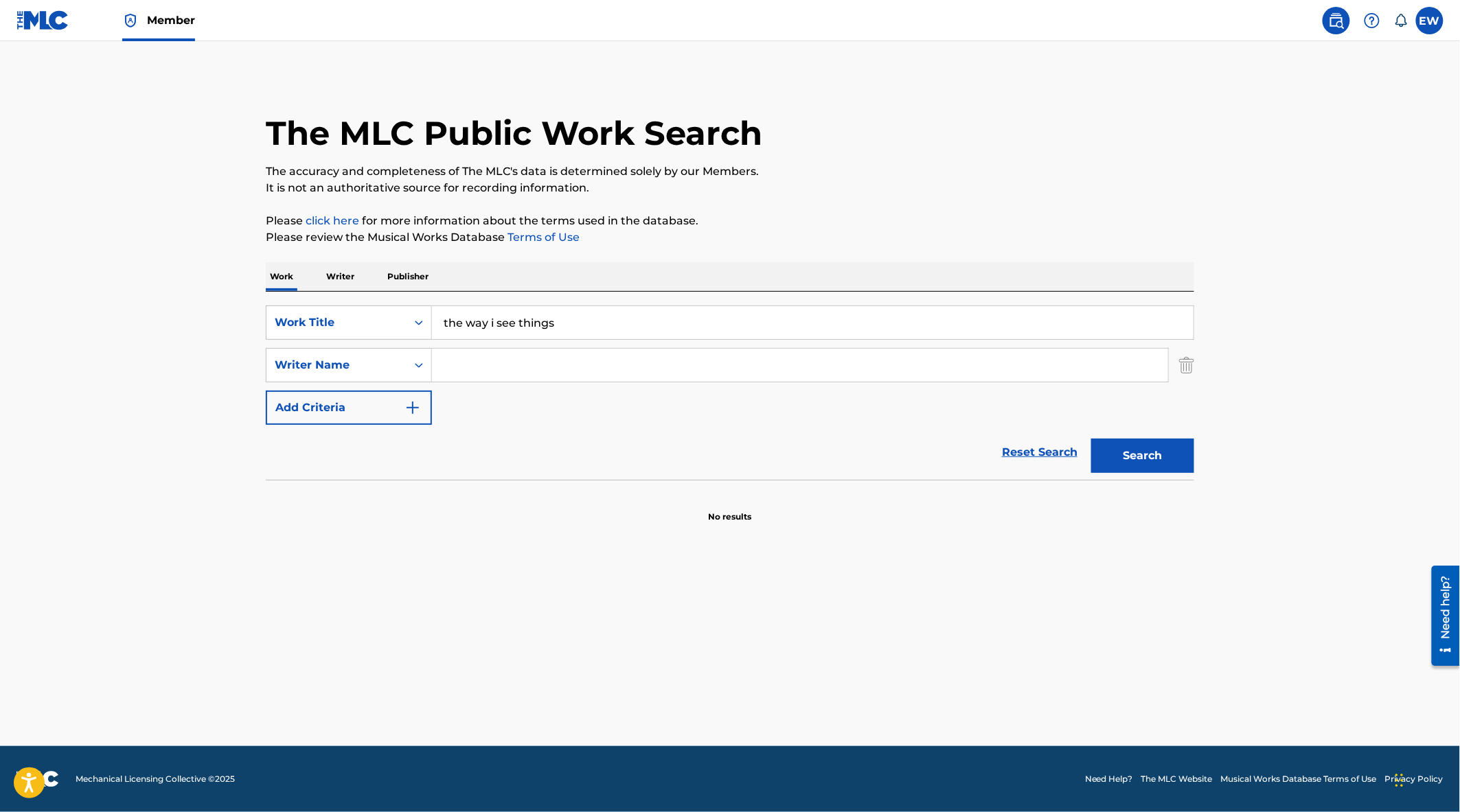
click at [469, 362] on input "Search Form" at bounding box center [800, 366] width 736 height 33
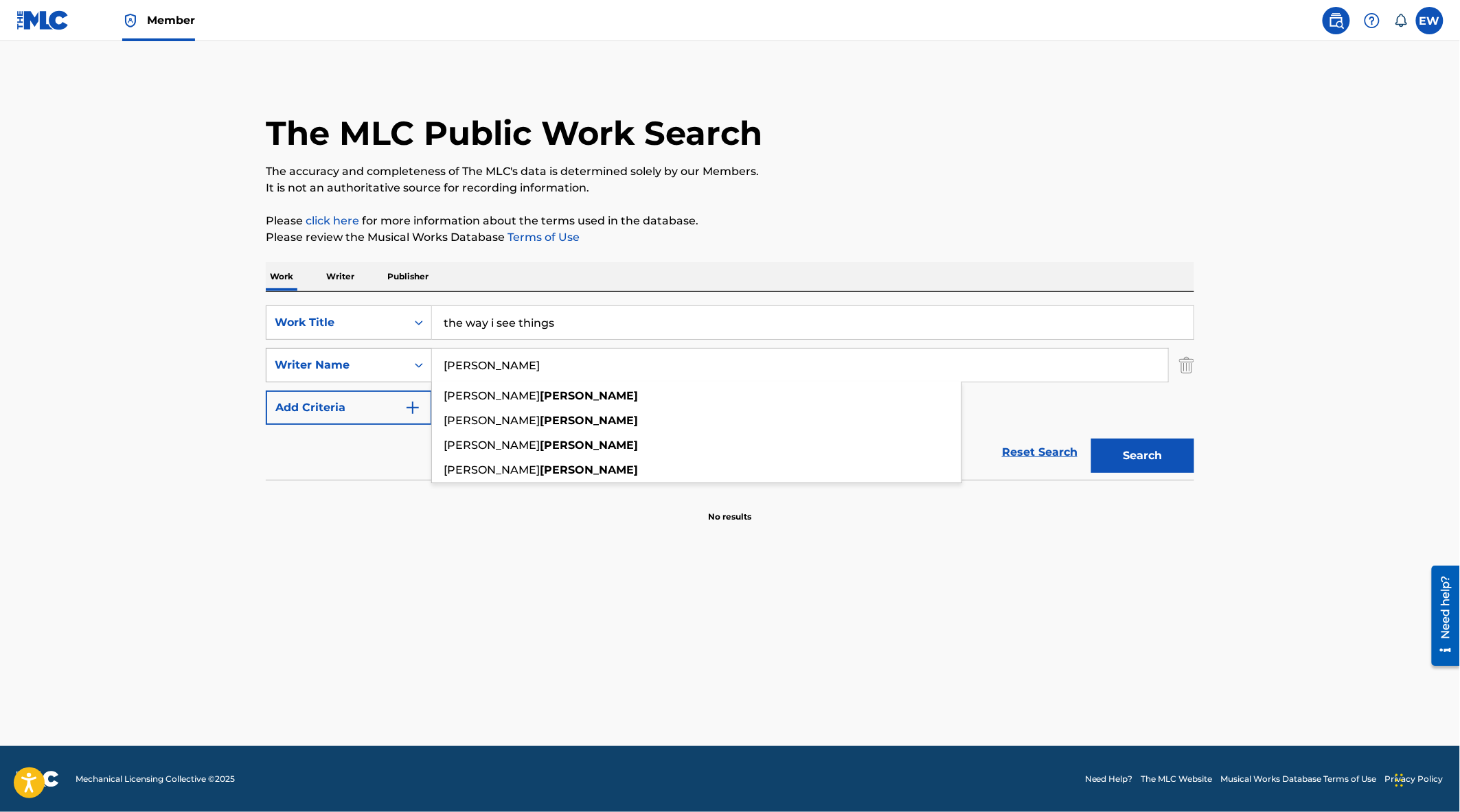
type input "[PERSON_NAME]"
click at [1091, 439] on button "Search" at bounding box center [1143, 456] width 103 height 34
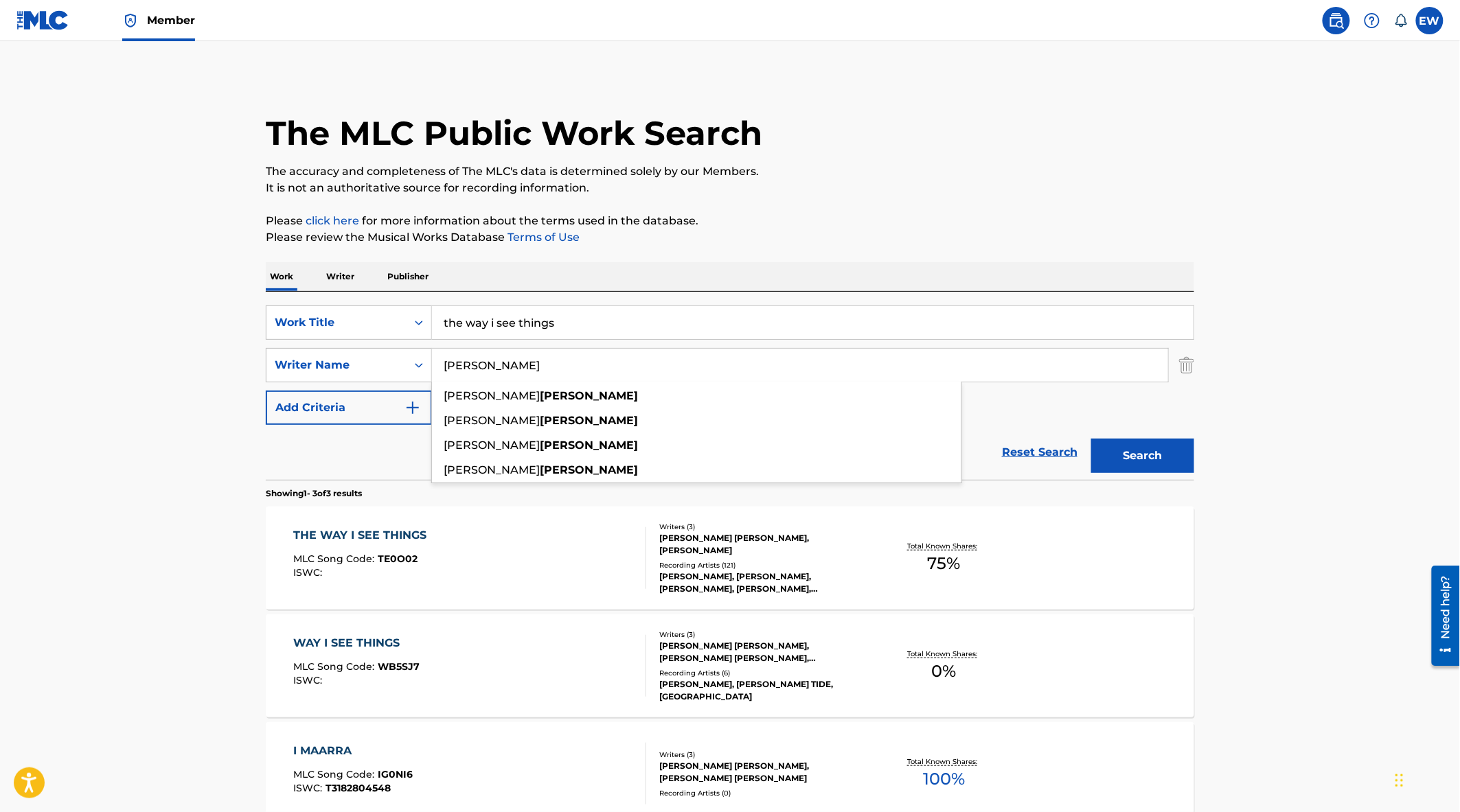
click at [563, 567] on div "THE WAY I SEE THINGS MLC Song Code : TE0O02 ISWC :" at bounding box center [470, 558] width 353 height 62
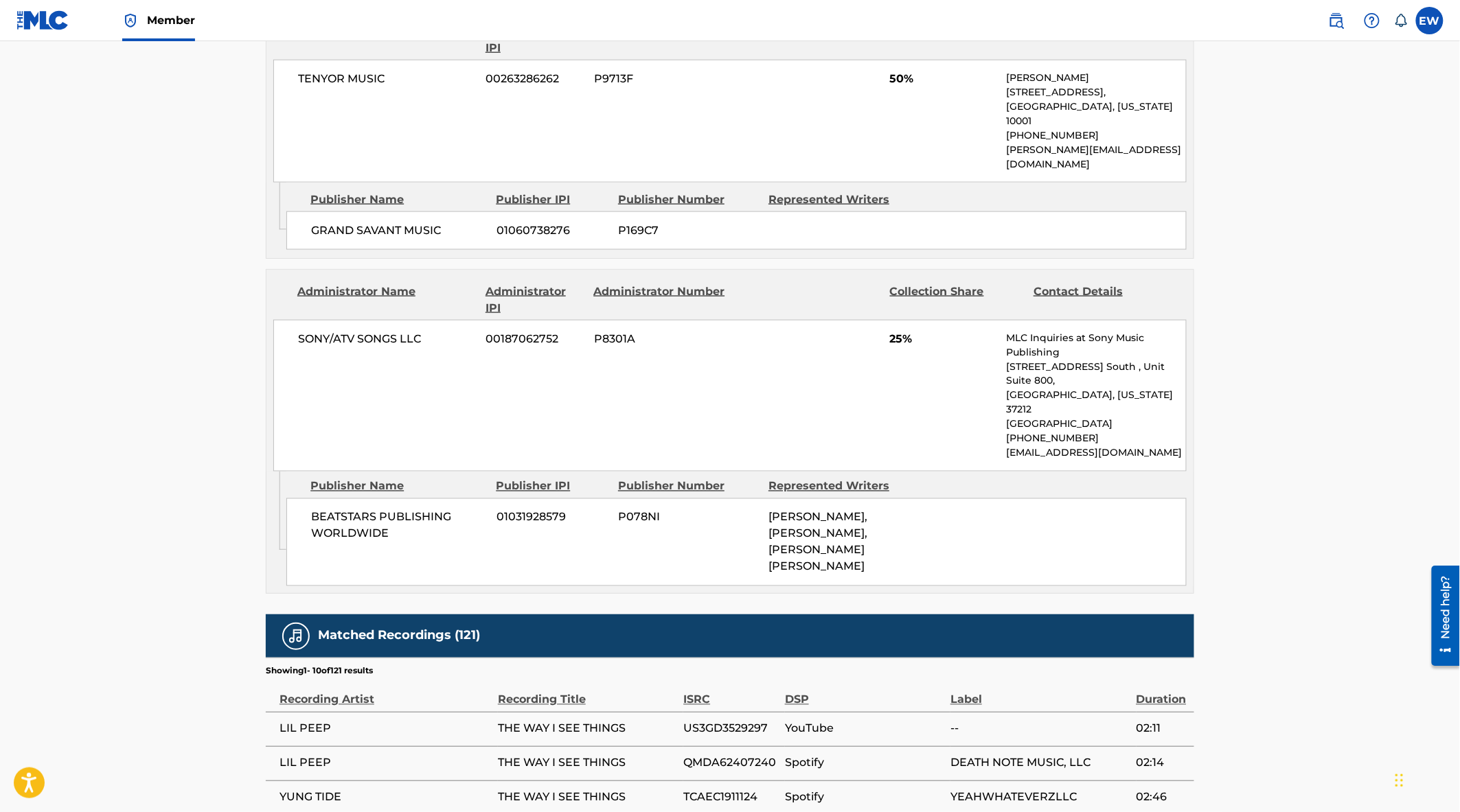
scroll to position [991, 0]
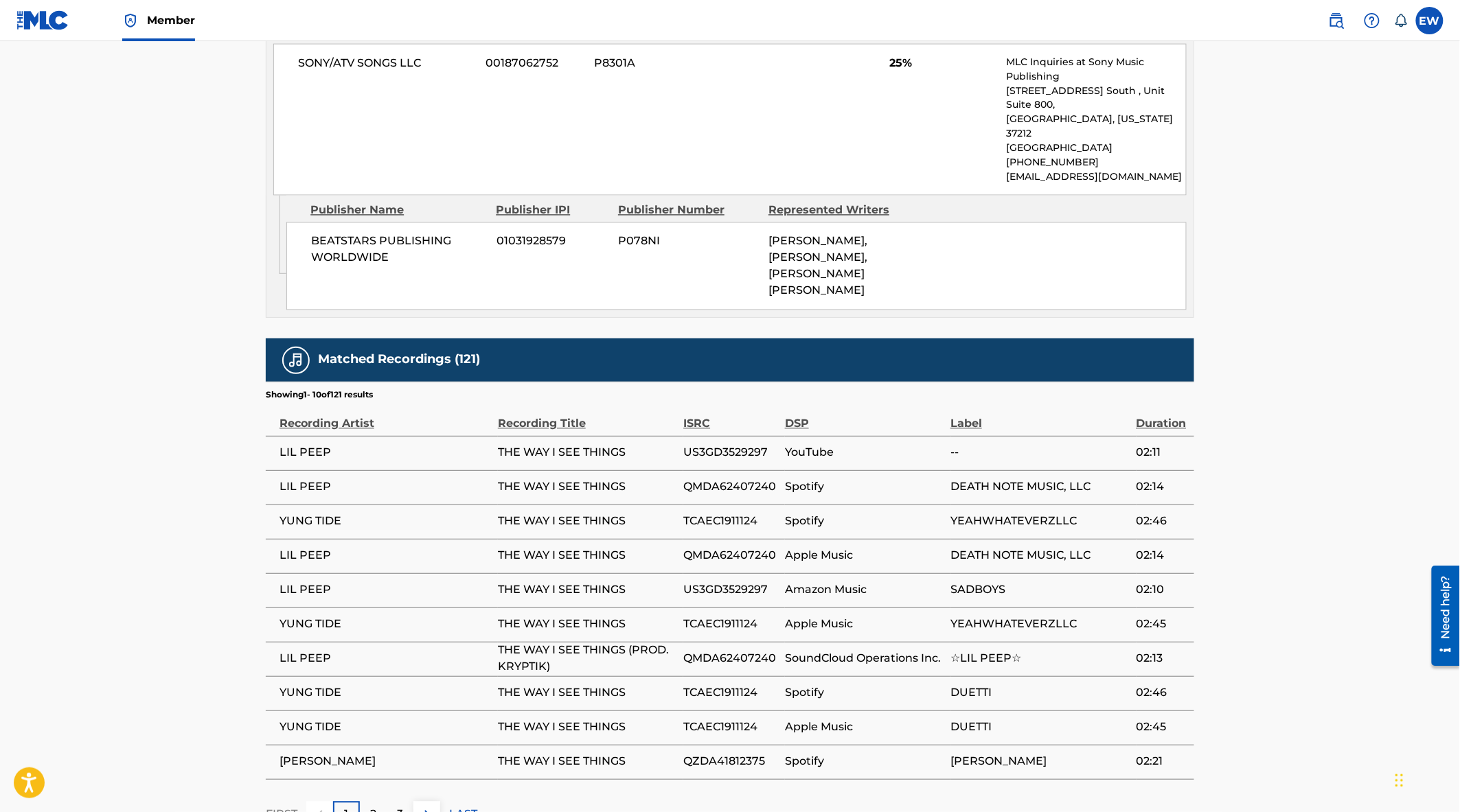
drag, startPoint x: 416, startPoint y: 692, endPoint x: 279, endPoint y: 695, distance: 137.0
click at [279, 754] on span "EMMANUEL NWAMADI" at bounding box center [384, 762] width 211 height 17
copy span "EMMANUEL NWAMADI"
click at [431, 807] on img at bounding box center [427, 815] width 17 height 17
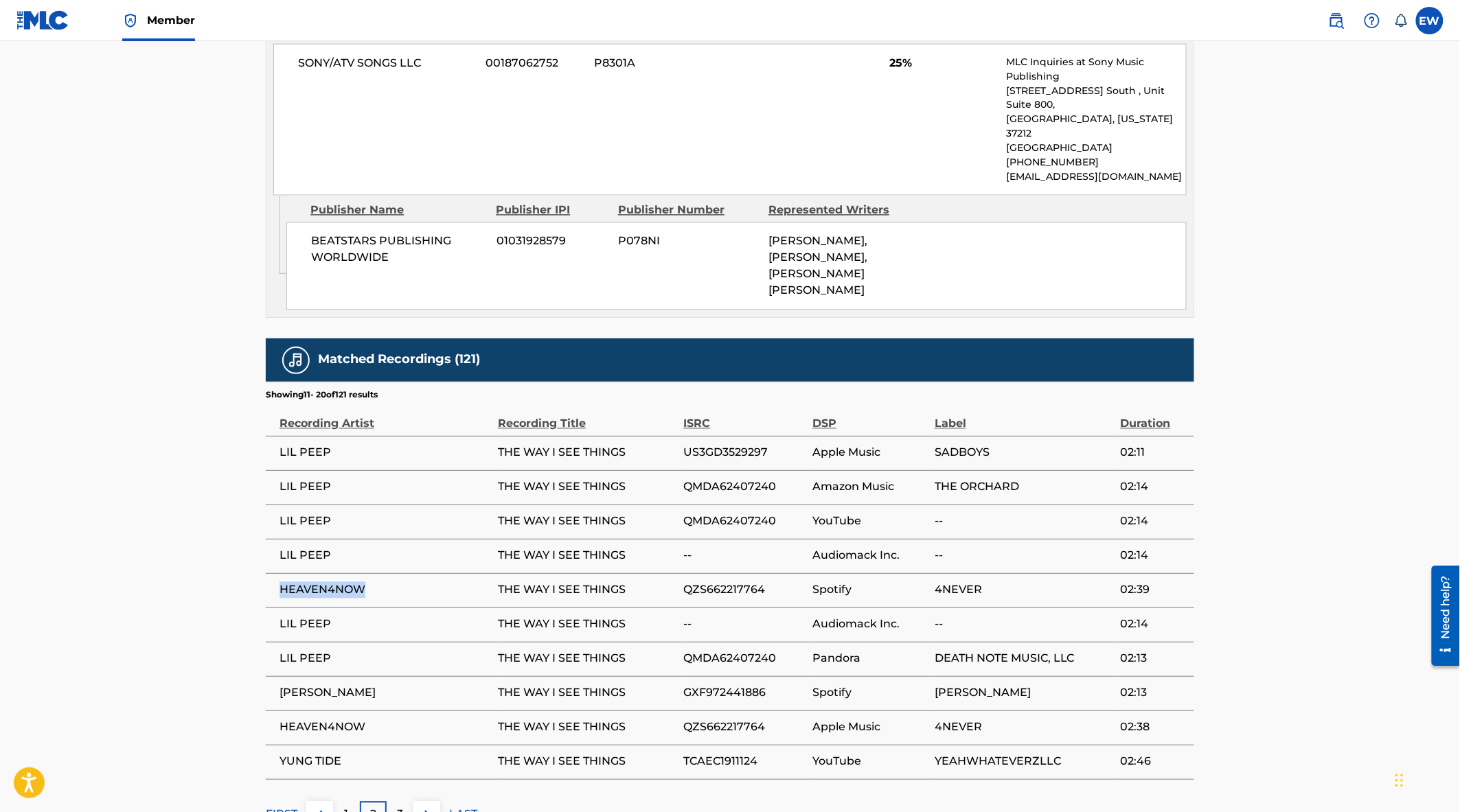
drag, startPoint x: 374, startPoint y: 517, endPoint x: 278, endPoint y: 523, distance: 96.2
click at [278, 574] on td "HEAVEN4NOW" at bounding box center [381, 590] width 232 height 34
copy span "HEAVEN4NOW"
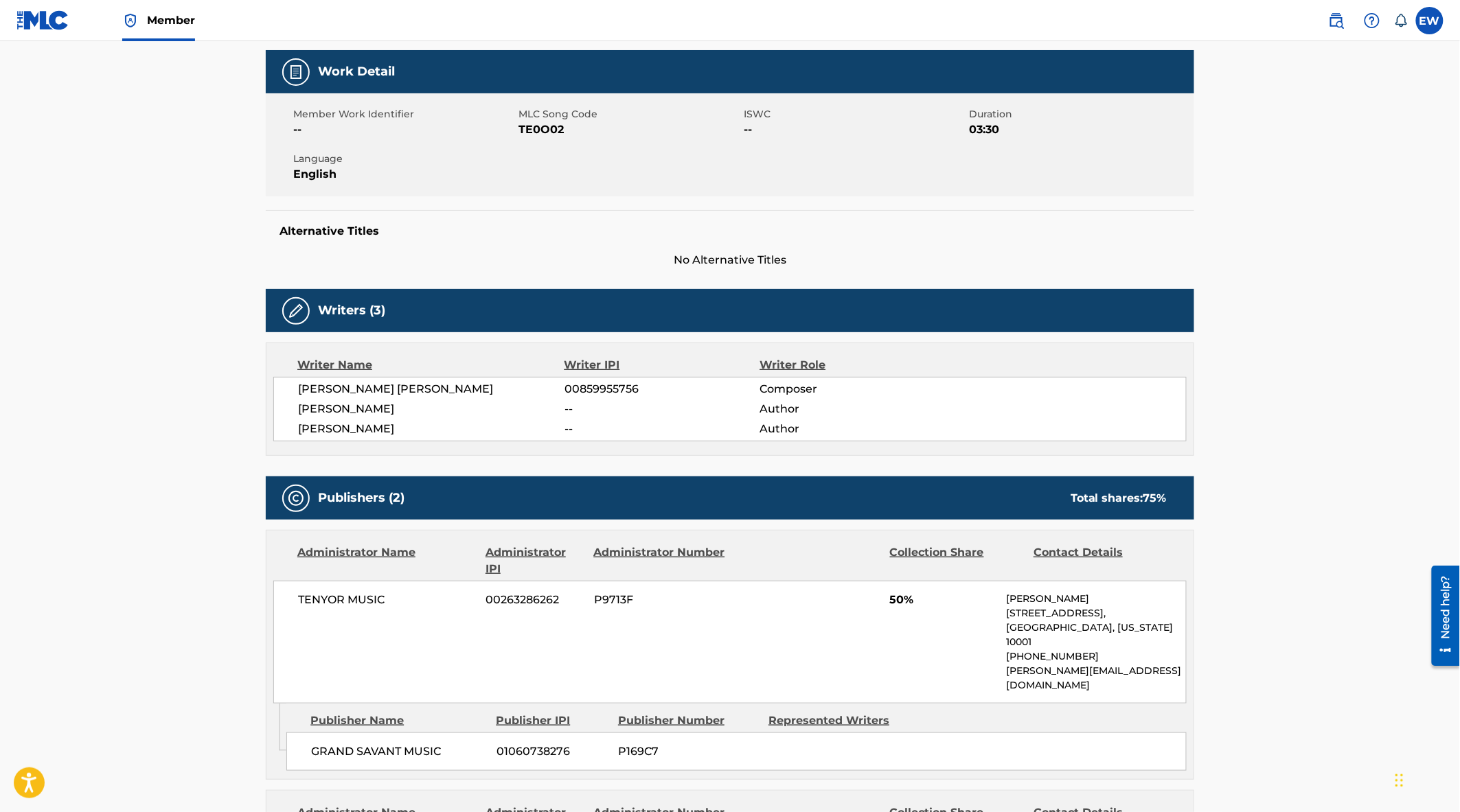
scroll to position [76, 0]
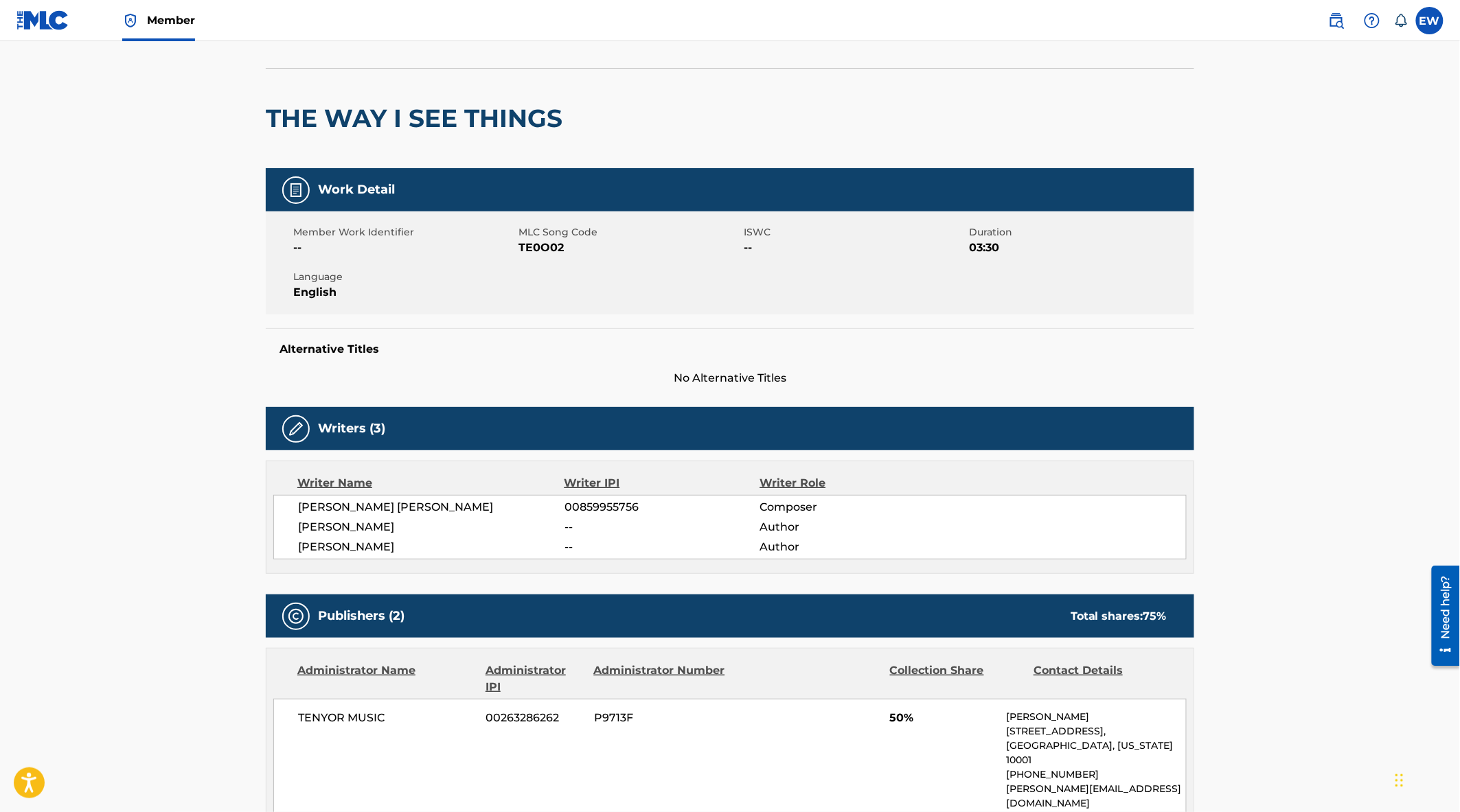
click at [550, 243] on span "TE0O02" at bounding box center [629, 248] width 222 height 17
copy span "TE0O02"
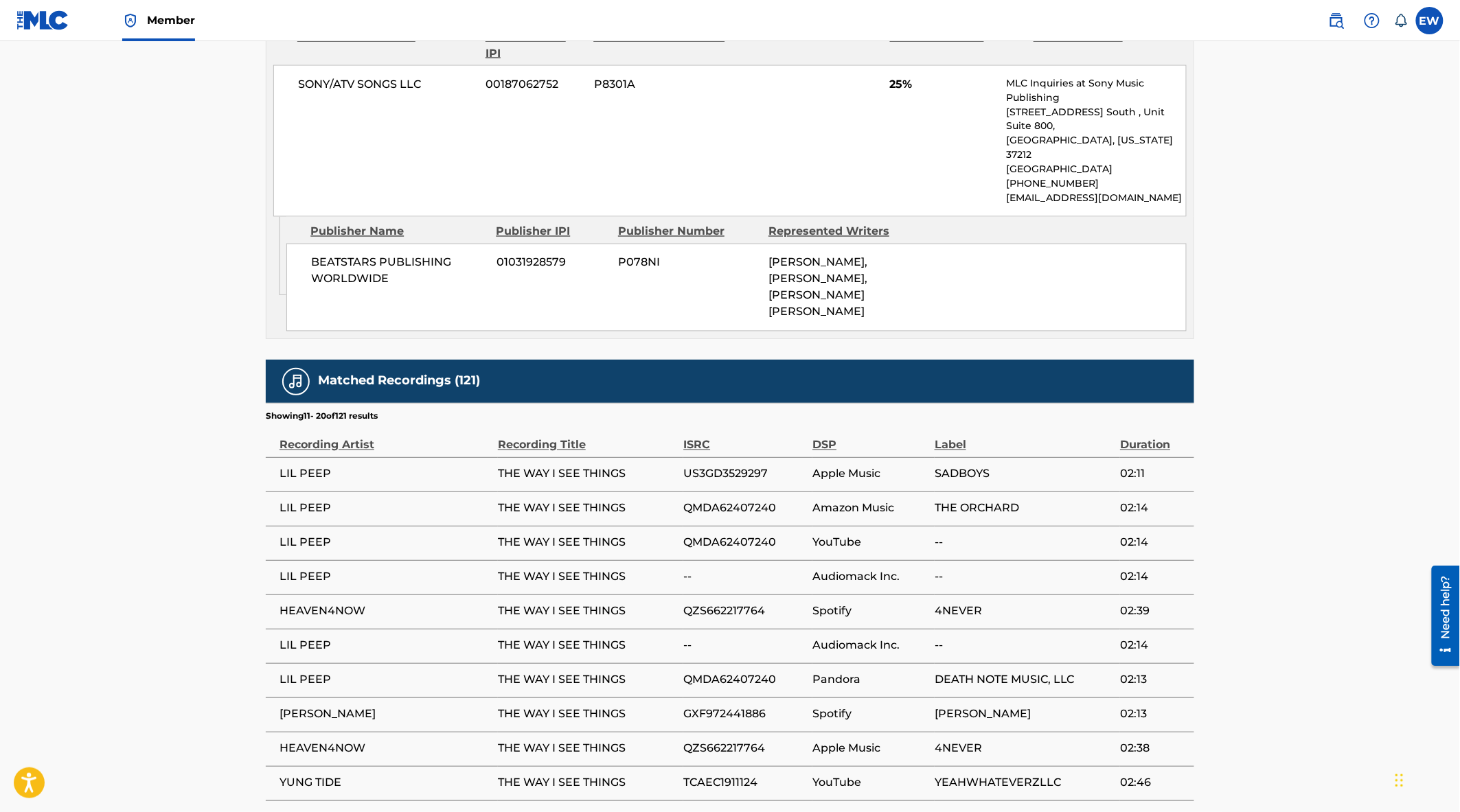
scroll to position [1022, 0]
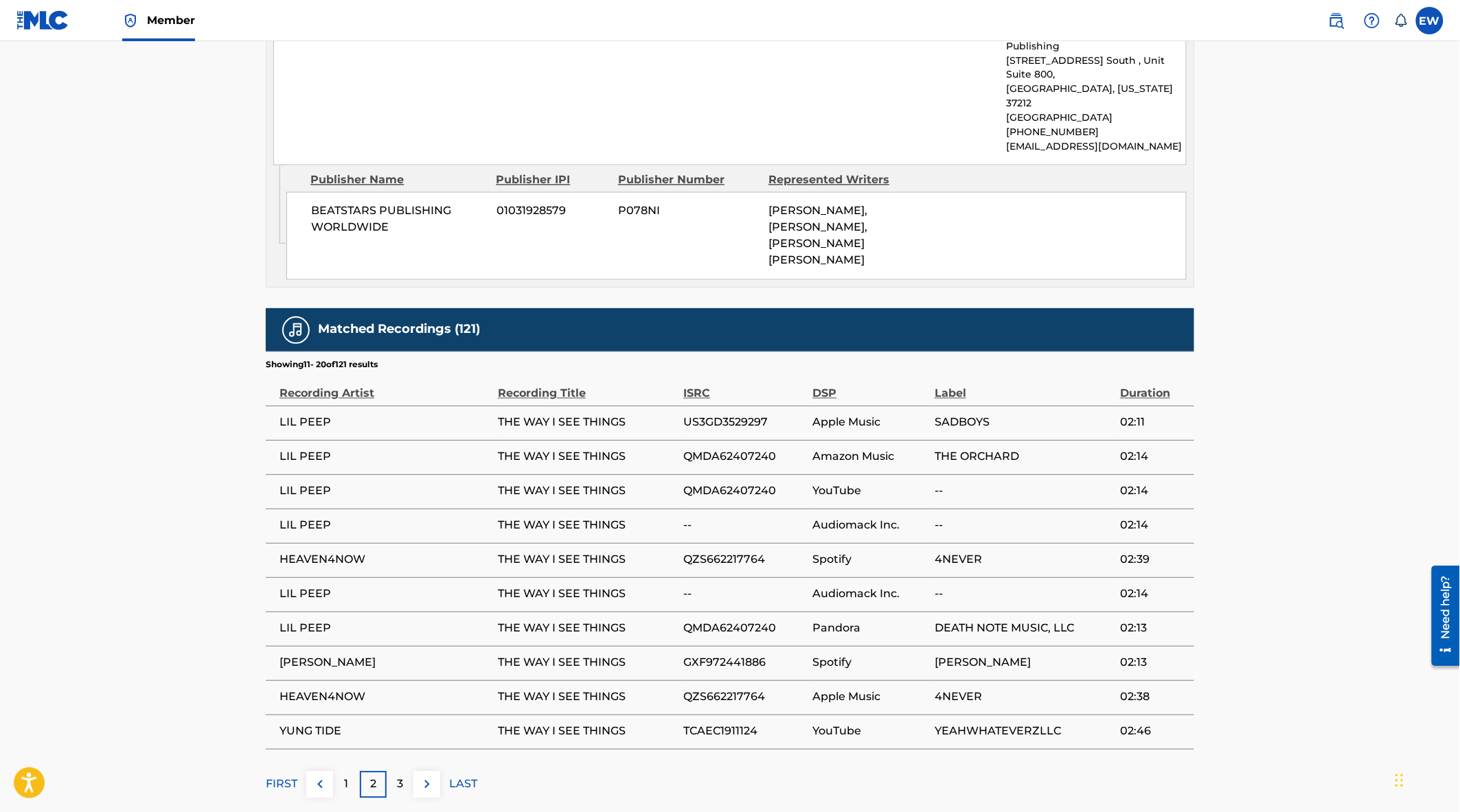
click at [420, 776] on img at bounding box center [427, 785] width 17 height 17
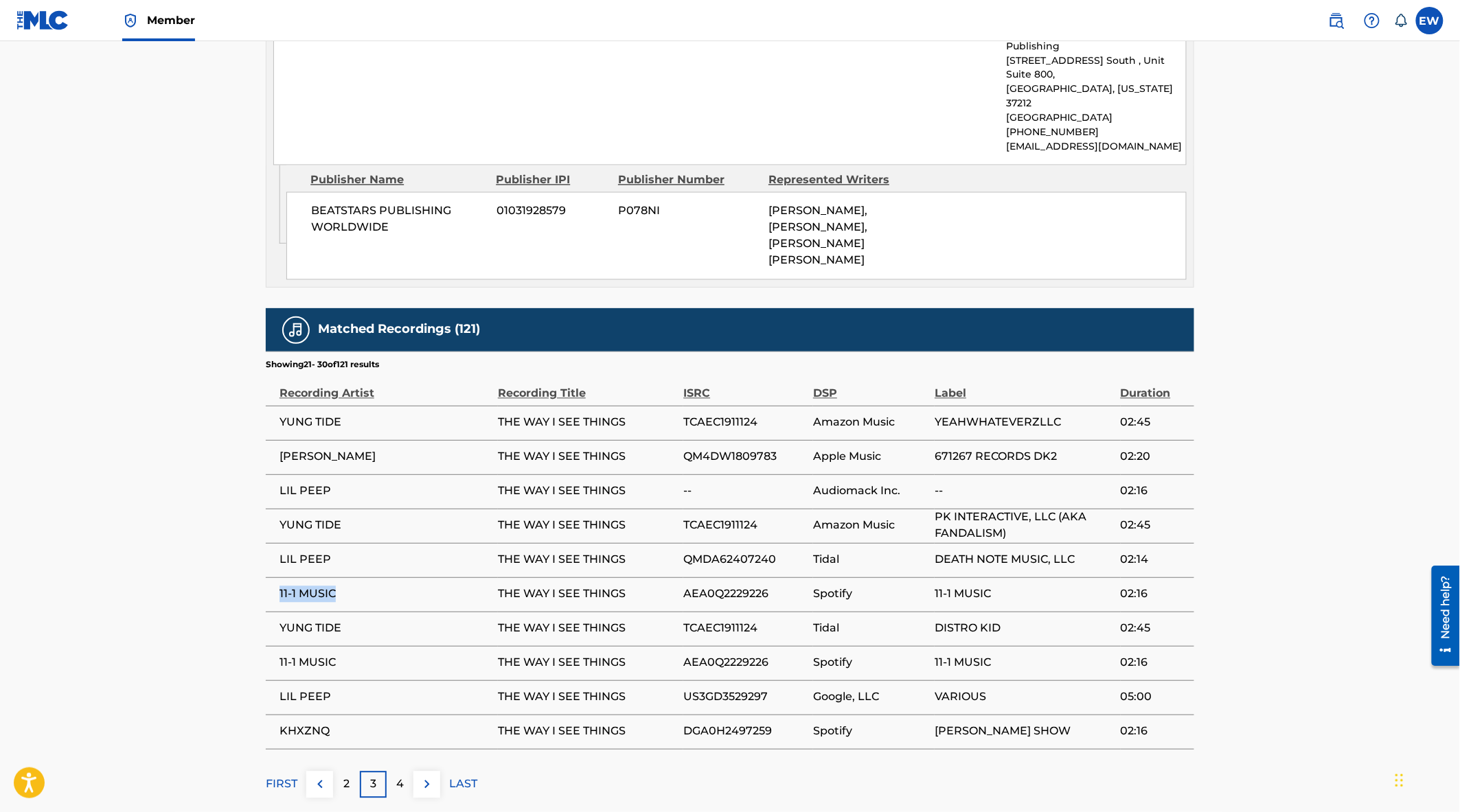
drag, startPoint x: 344, startPoint y: 519, endPoint x: 270, endPoint y: 520, distance: 74.0
click at [270, 577] on td "11-1 MUSIC" at bounding box center [381, 594] width 232 height 34
copy span "11-1 MUSIC"
click at [427, 776] on img at bounding box center [427, 785] width 17 height 17
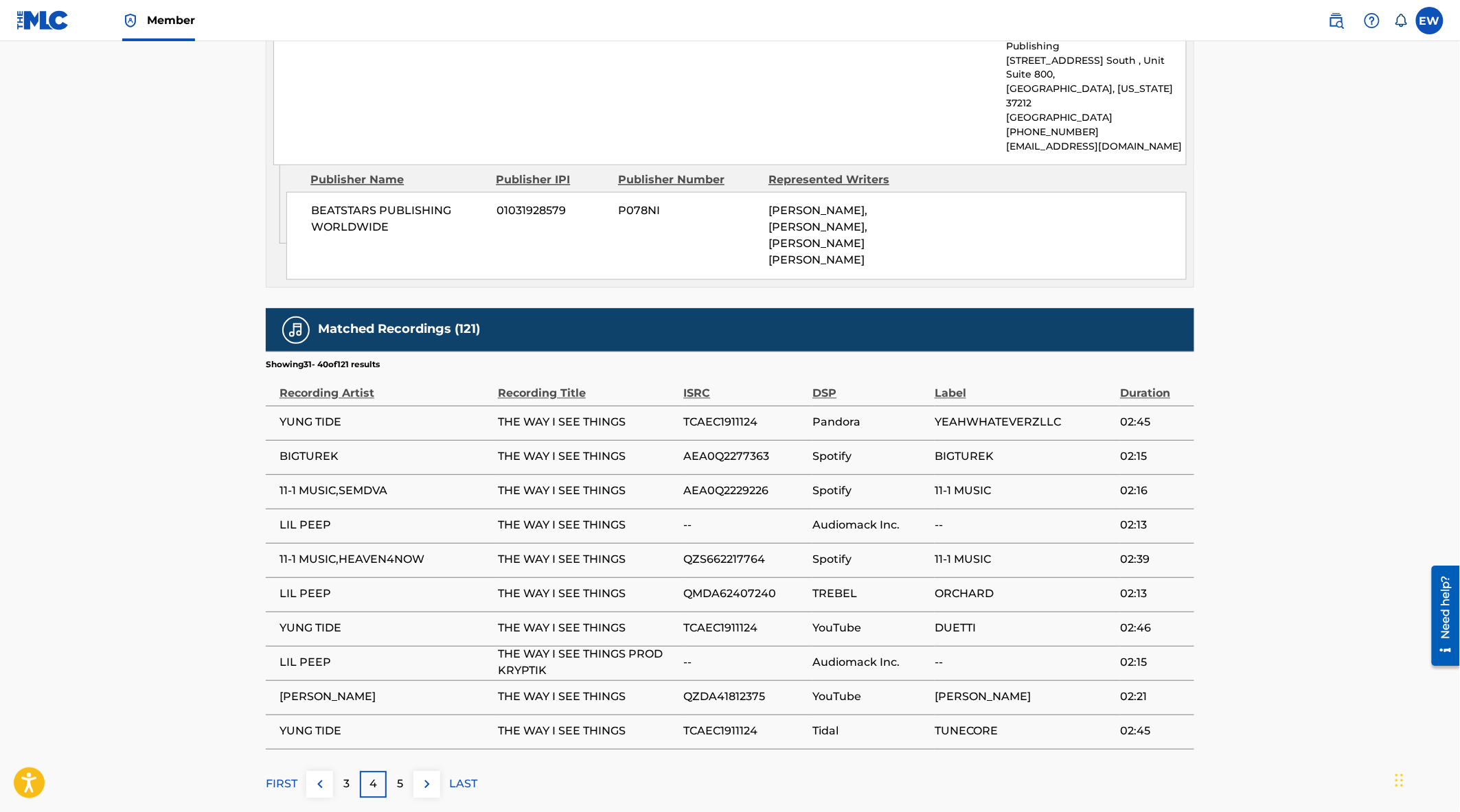
click at [428, 776] on img at bounding box center [427, 785] width 17 height 17
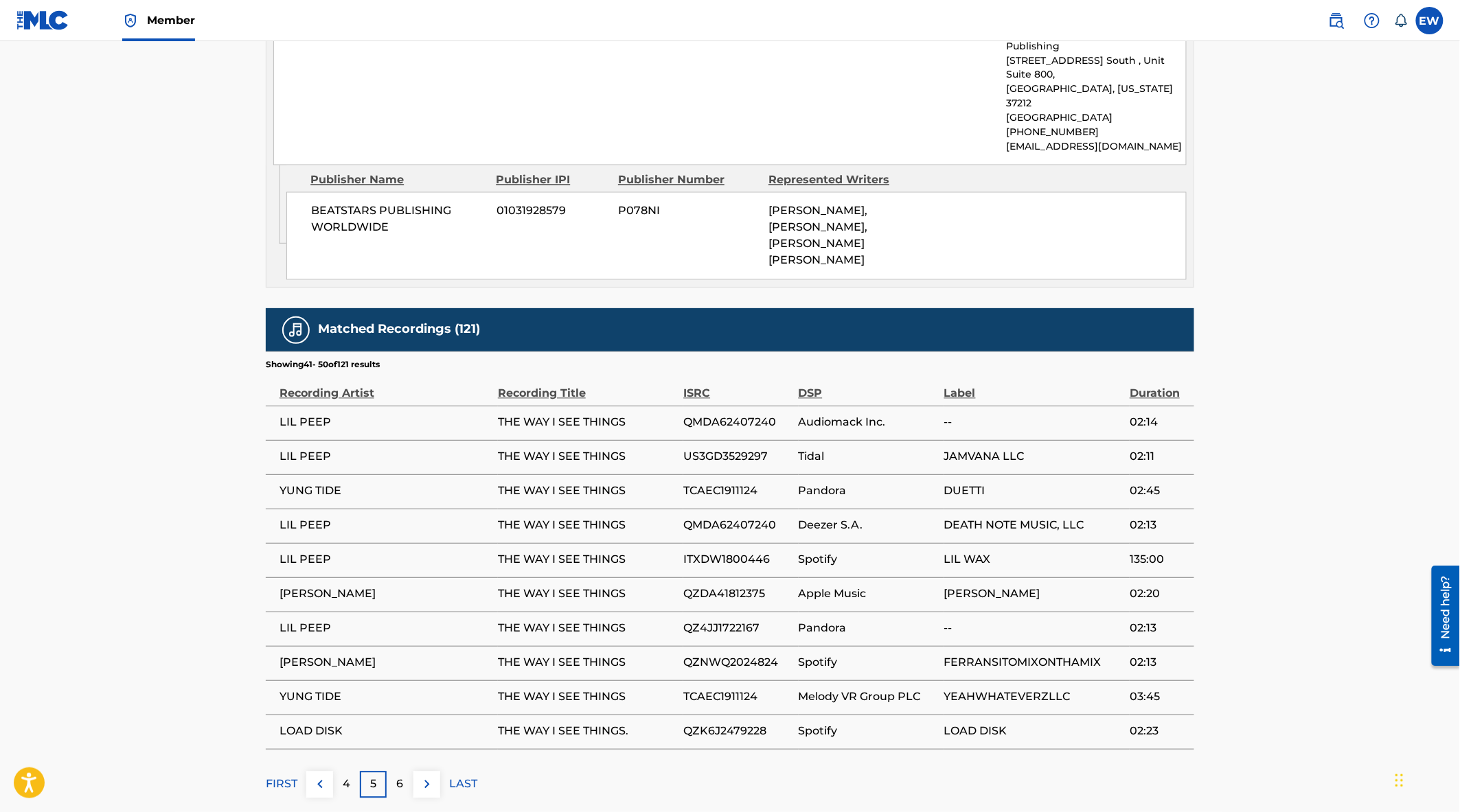
click at [428, 776] on img at bounding box center [427, 785] width 17 height 17
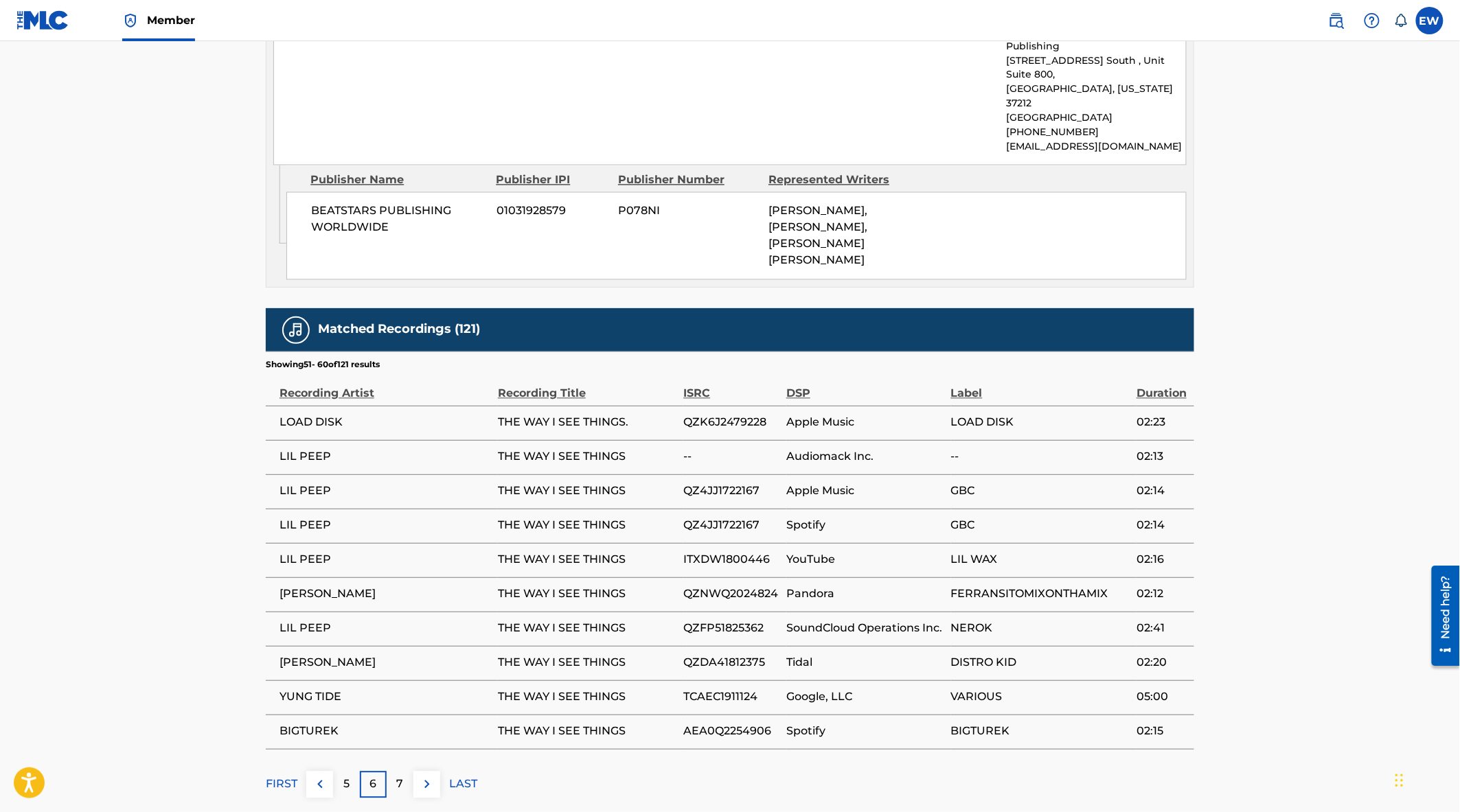
click at [428, 776] on img at bounding box center [427, 785] width 17 height 17
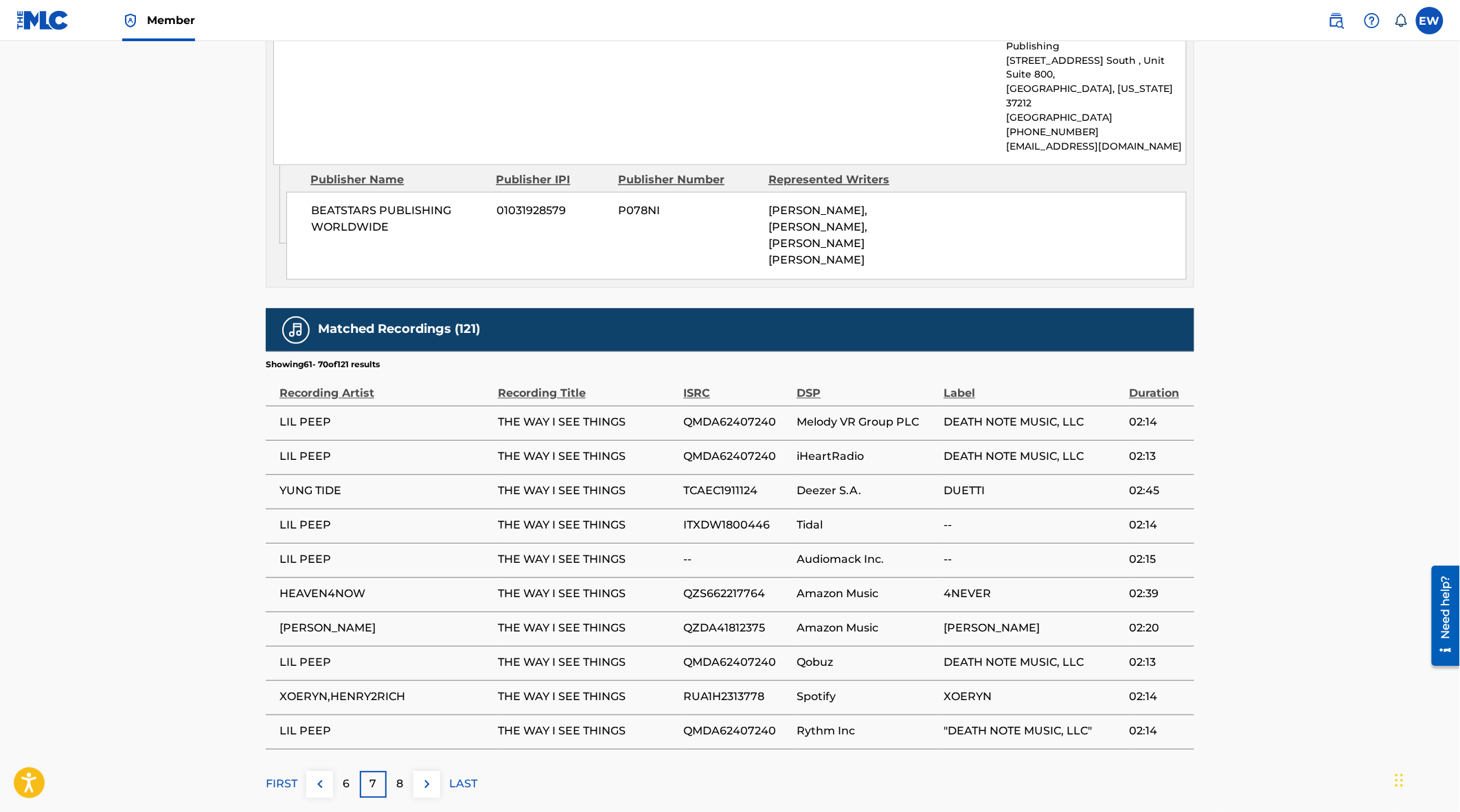
click at [428, 776] on img at bounding box center [427, 785] width 17 height 17
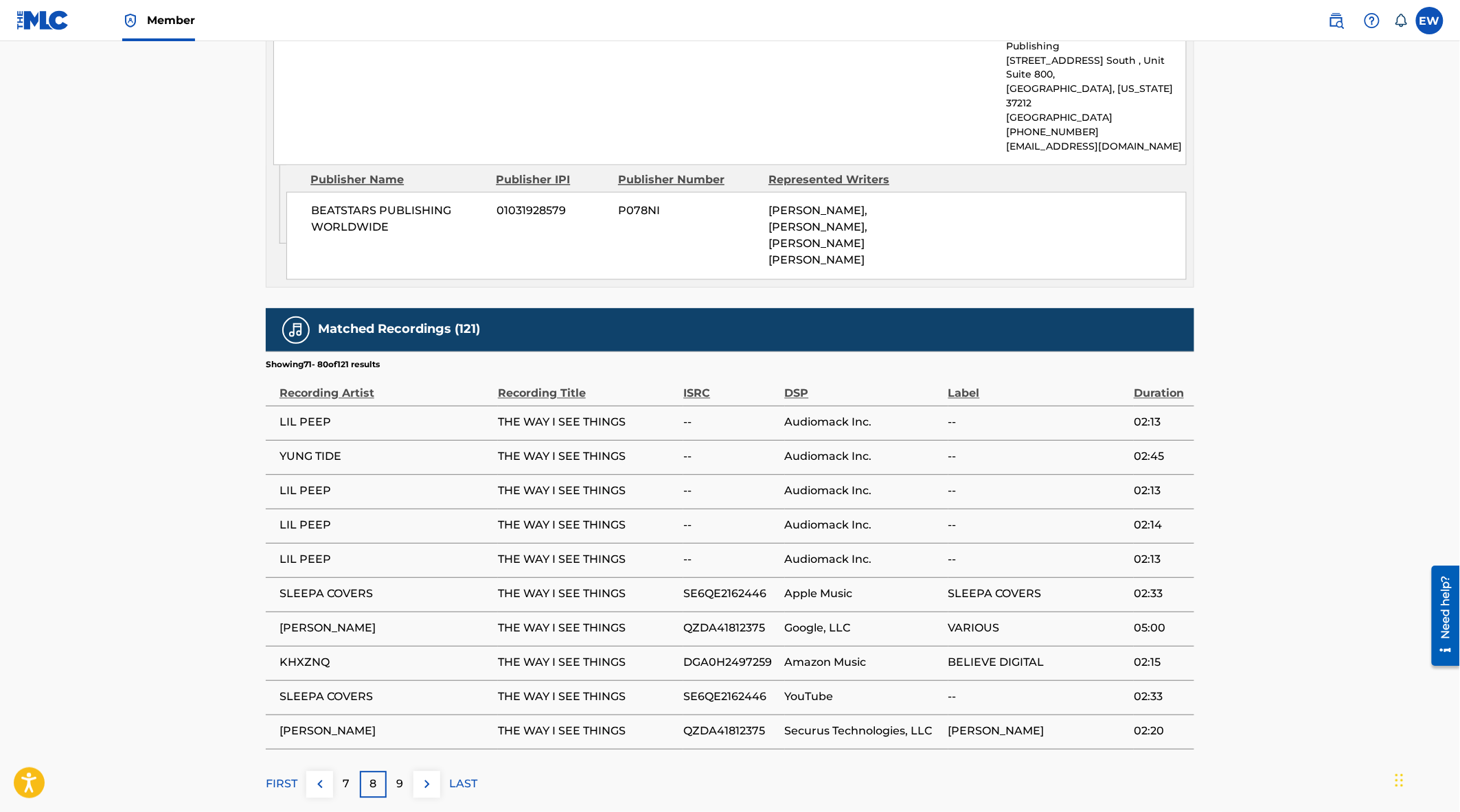
click at [428, 776] on img at bounding box center [427, 785] width 17 height 17
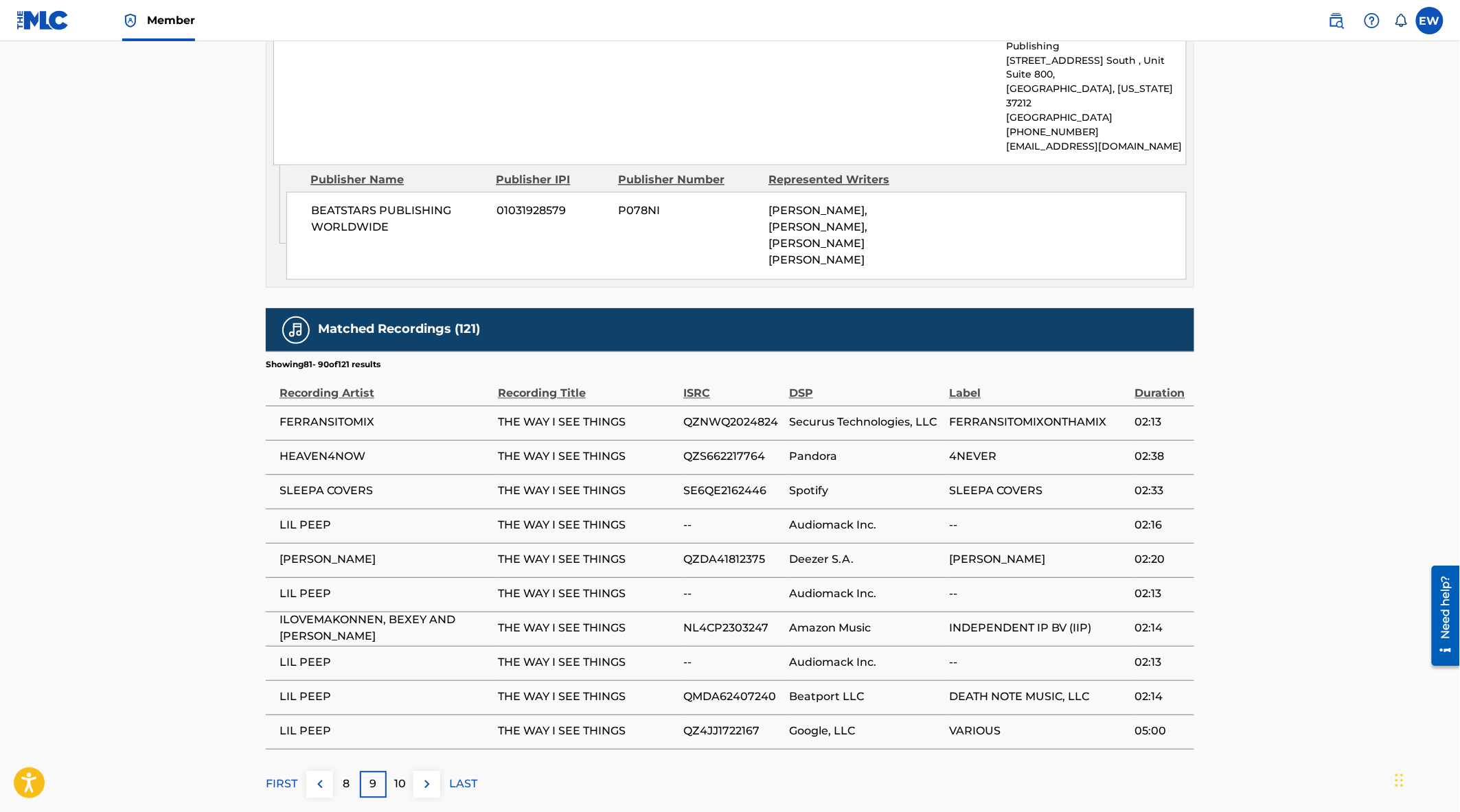
click at [428, 776] on img at bounding box center [427, 785] width 17 height 17
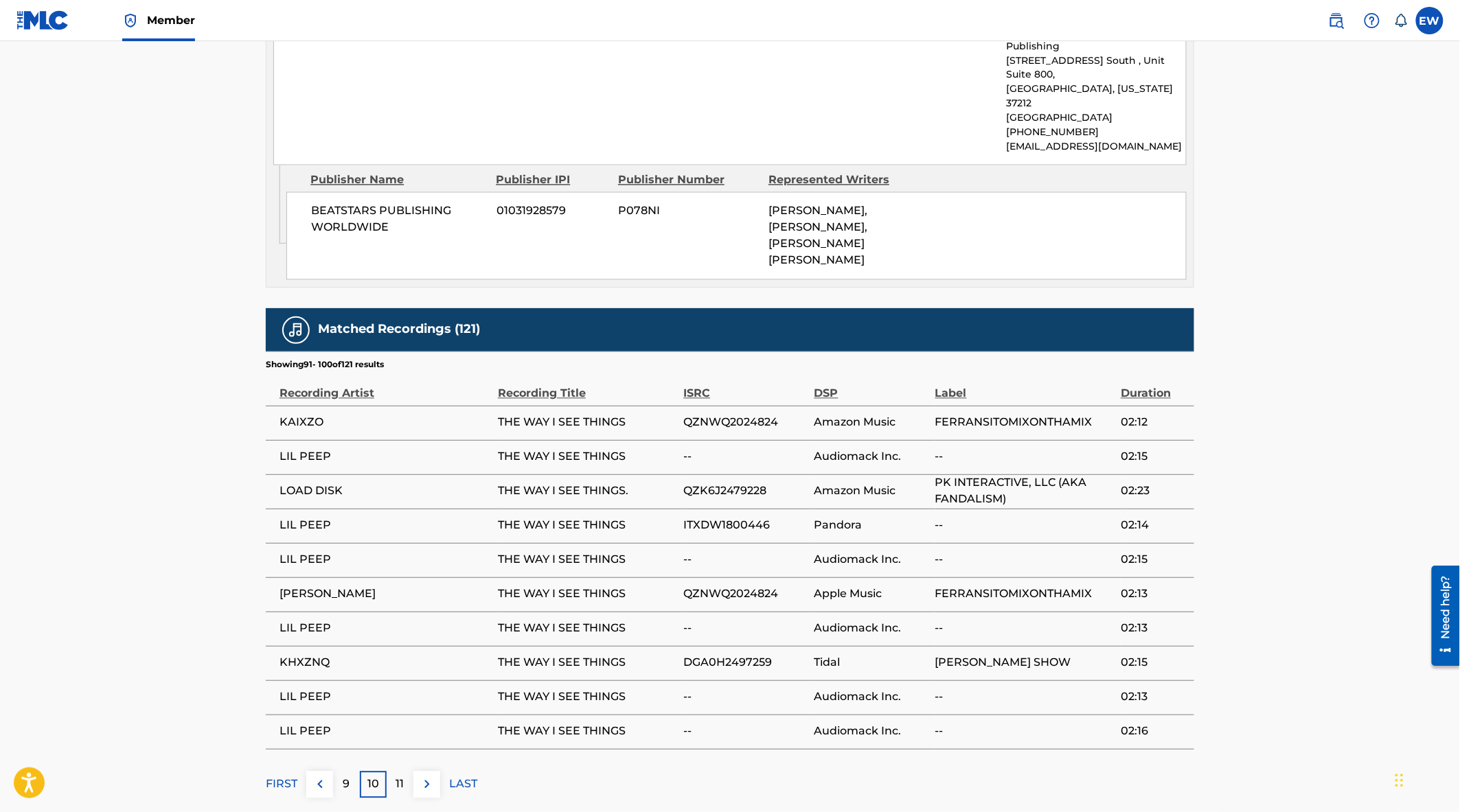
click at [428, 776] on img at bounding box center [427, 785] width 17 height 17
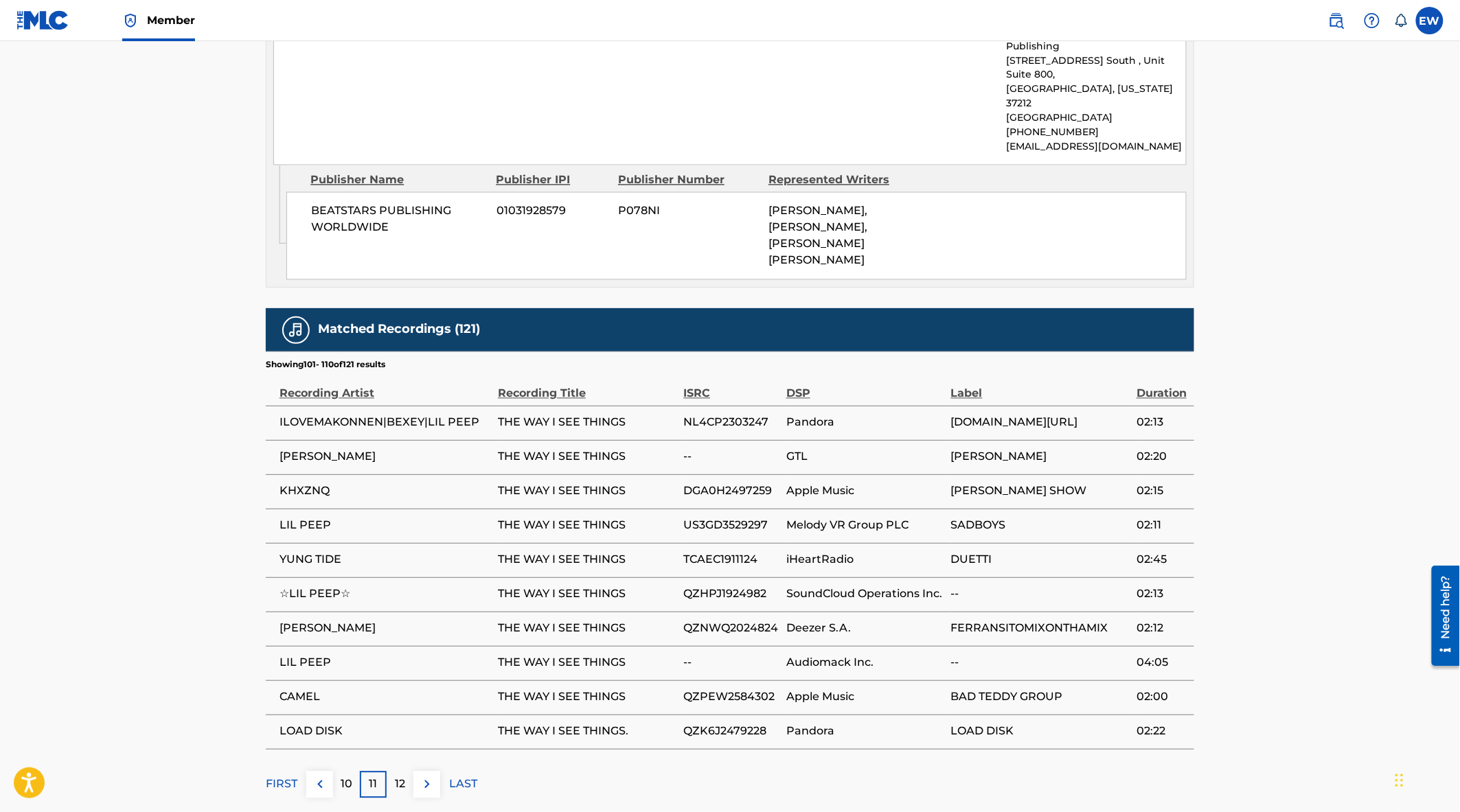
click at [733, 689] on span "QZPEW2584302" at bounding box center [731, 698] width 96 height 17
copy span "QZPEW2584302"
click at [403, 776] on p "12" at bounding box center [400, 785] width 11 height 17
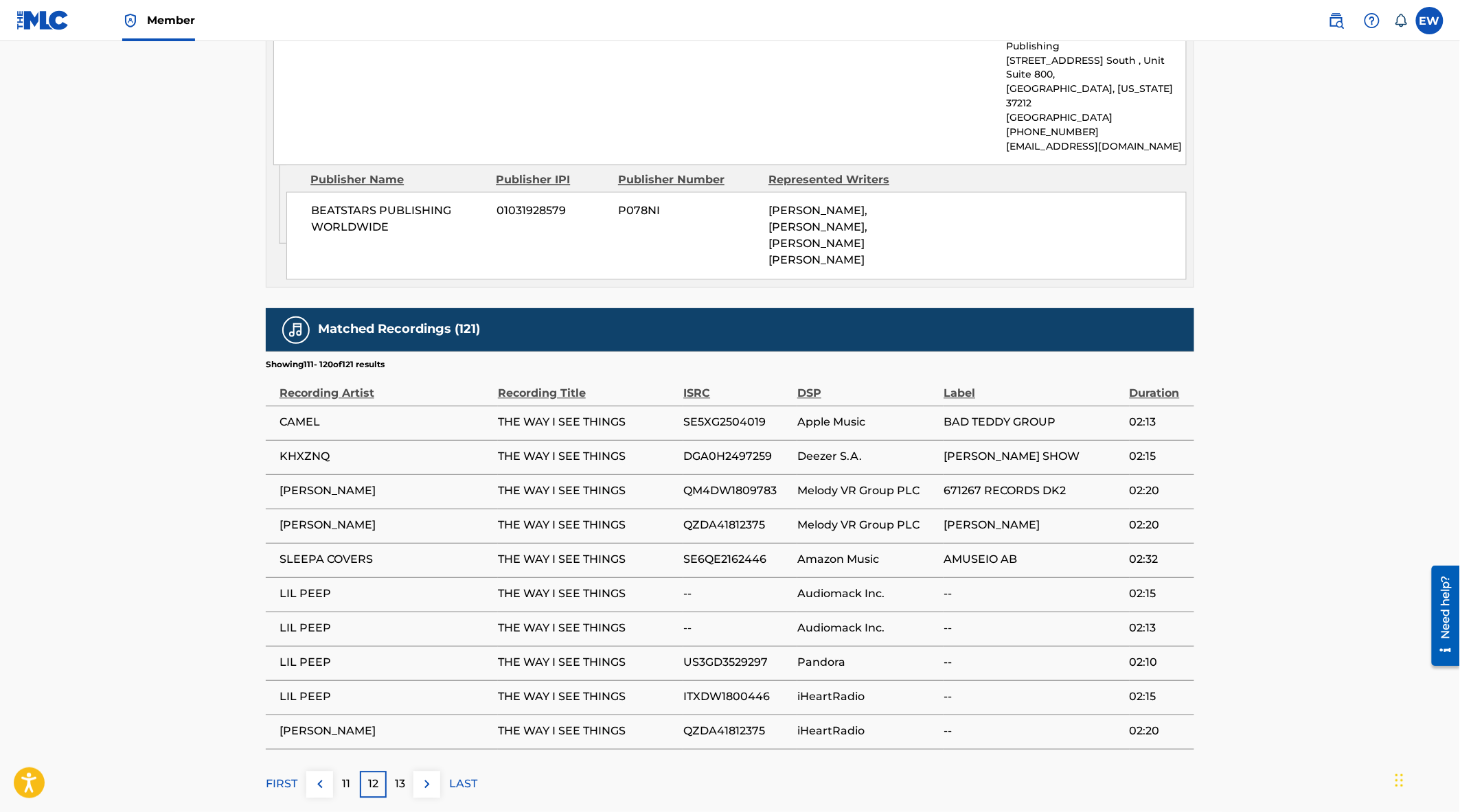
click at [422, 776] on img at bounding box center [427, 785] width 17 height 17
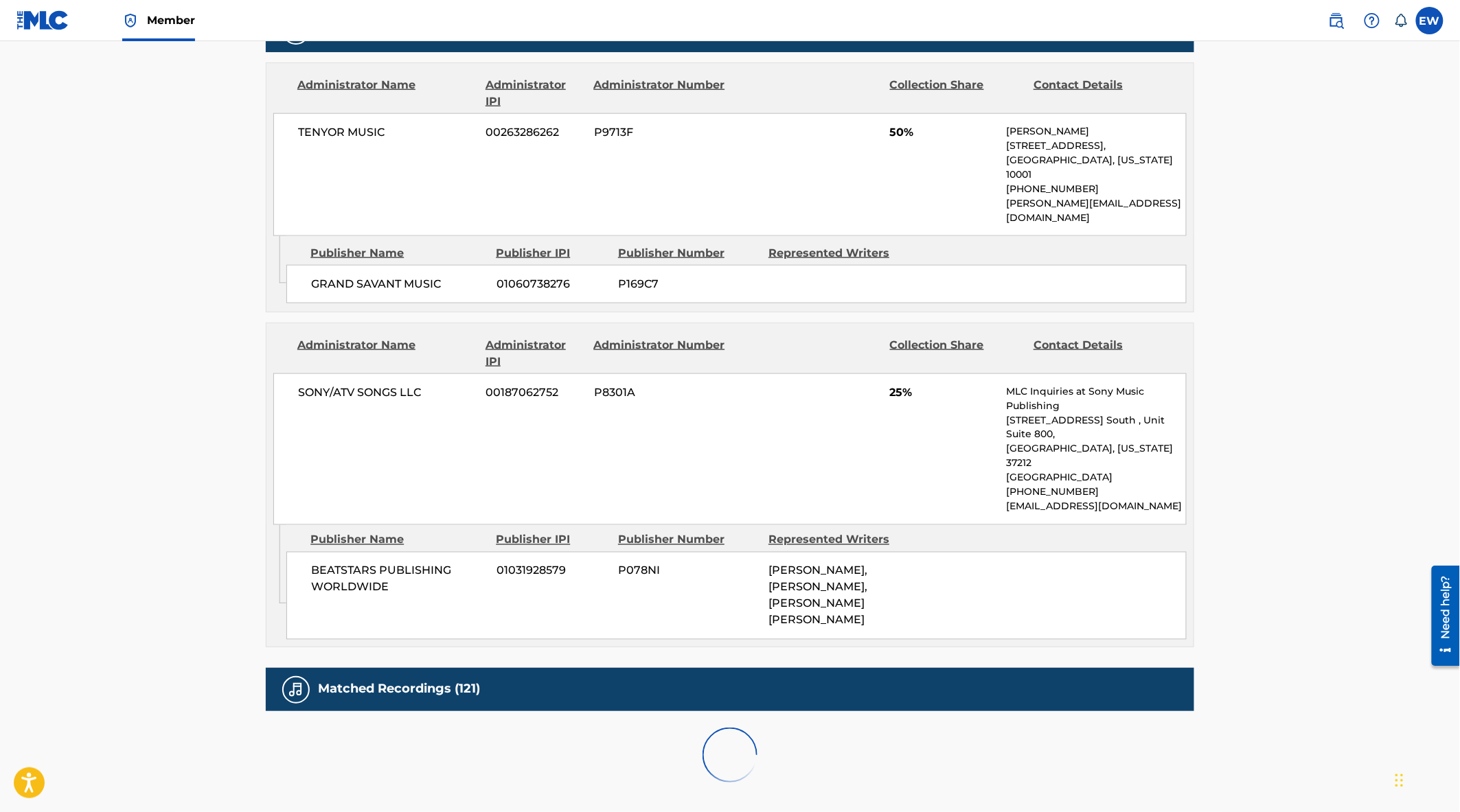
scroll to position [713, 0]
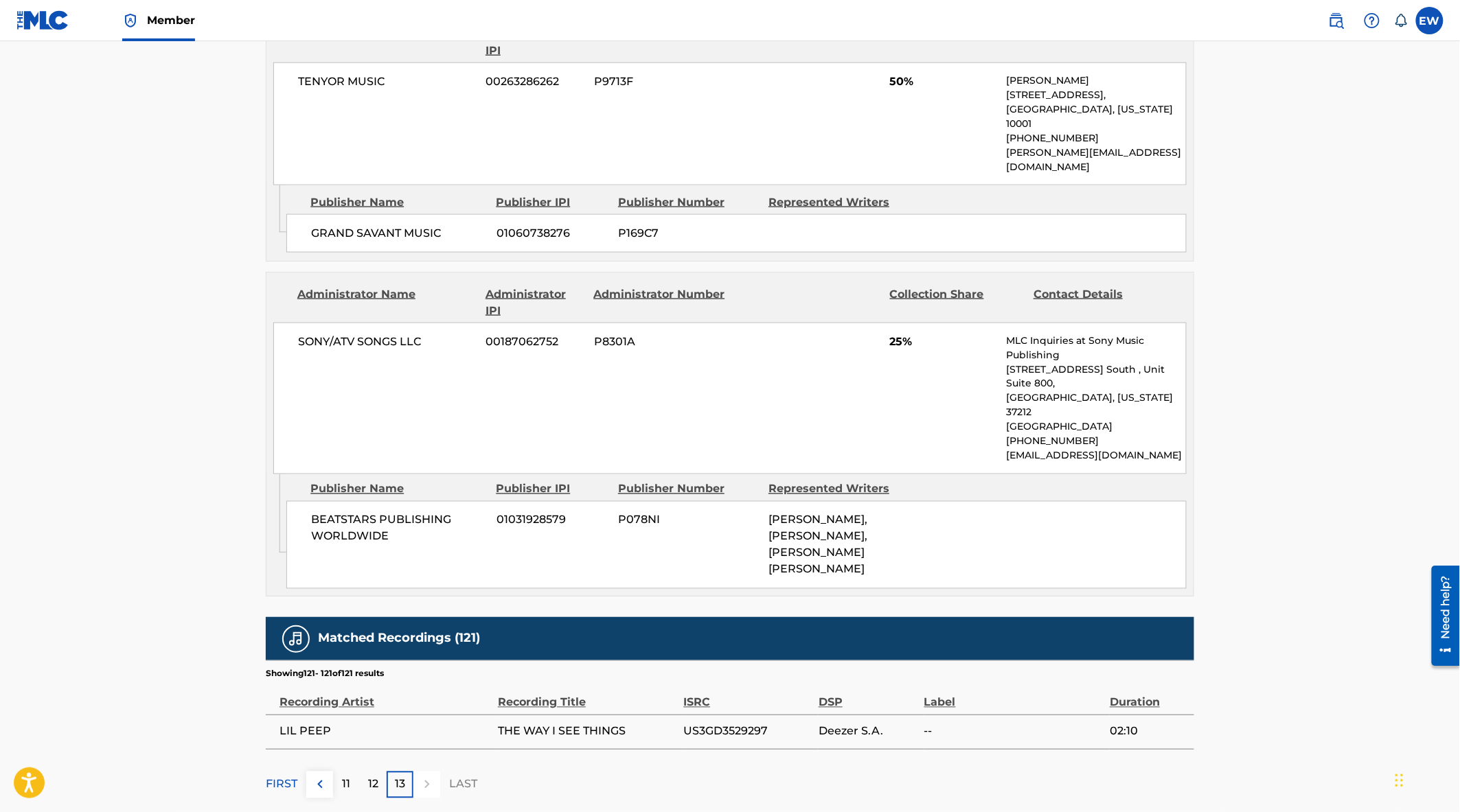
click at [319, 776] on img at bounding box center [320, 785] width 17 height 17
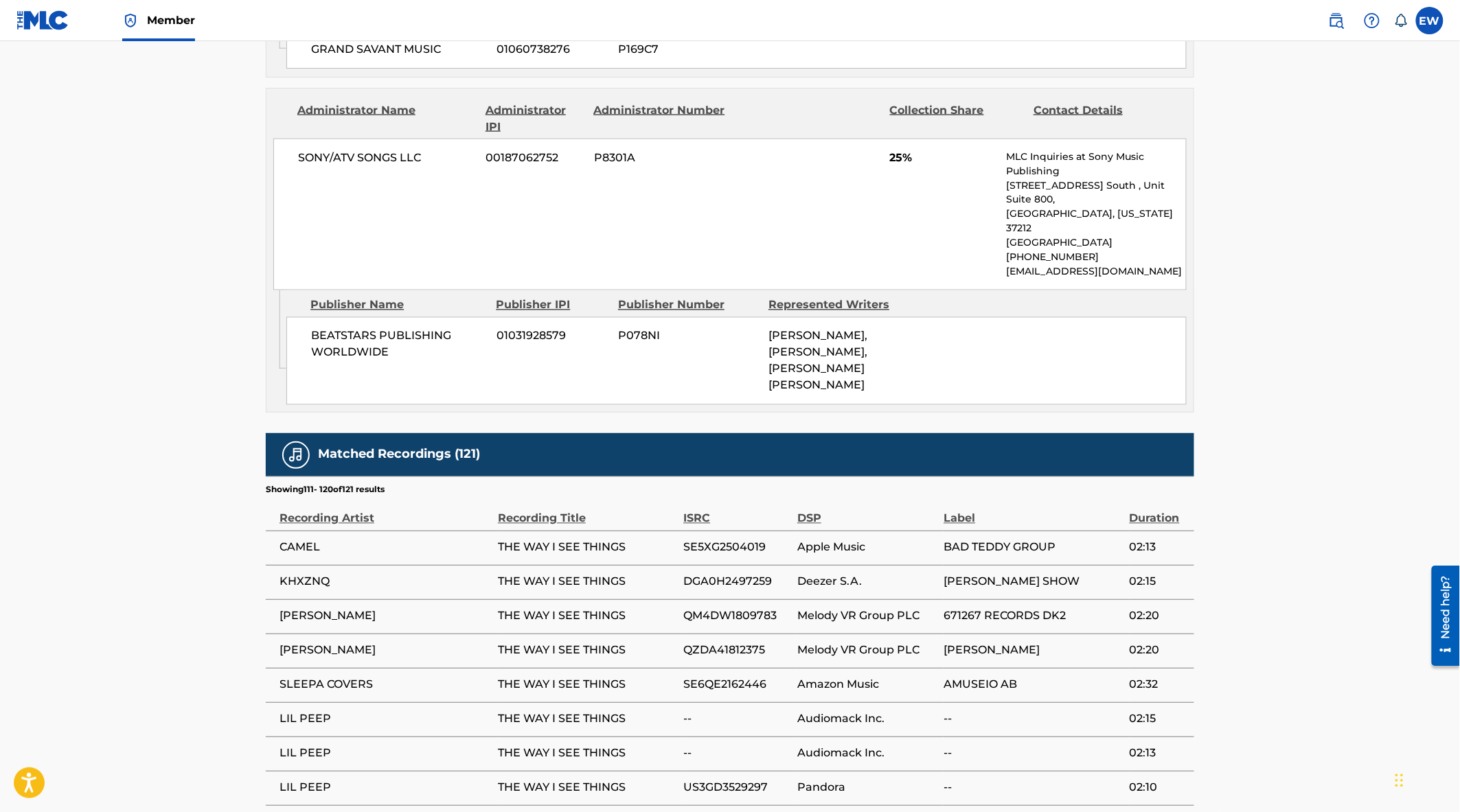
scroll to position [1019, 0]
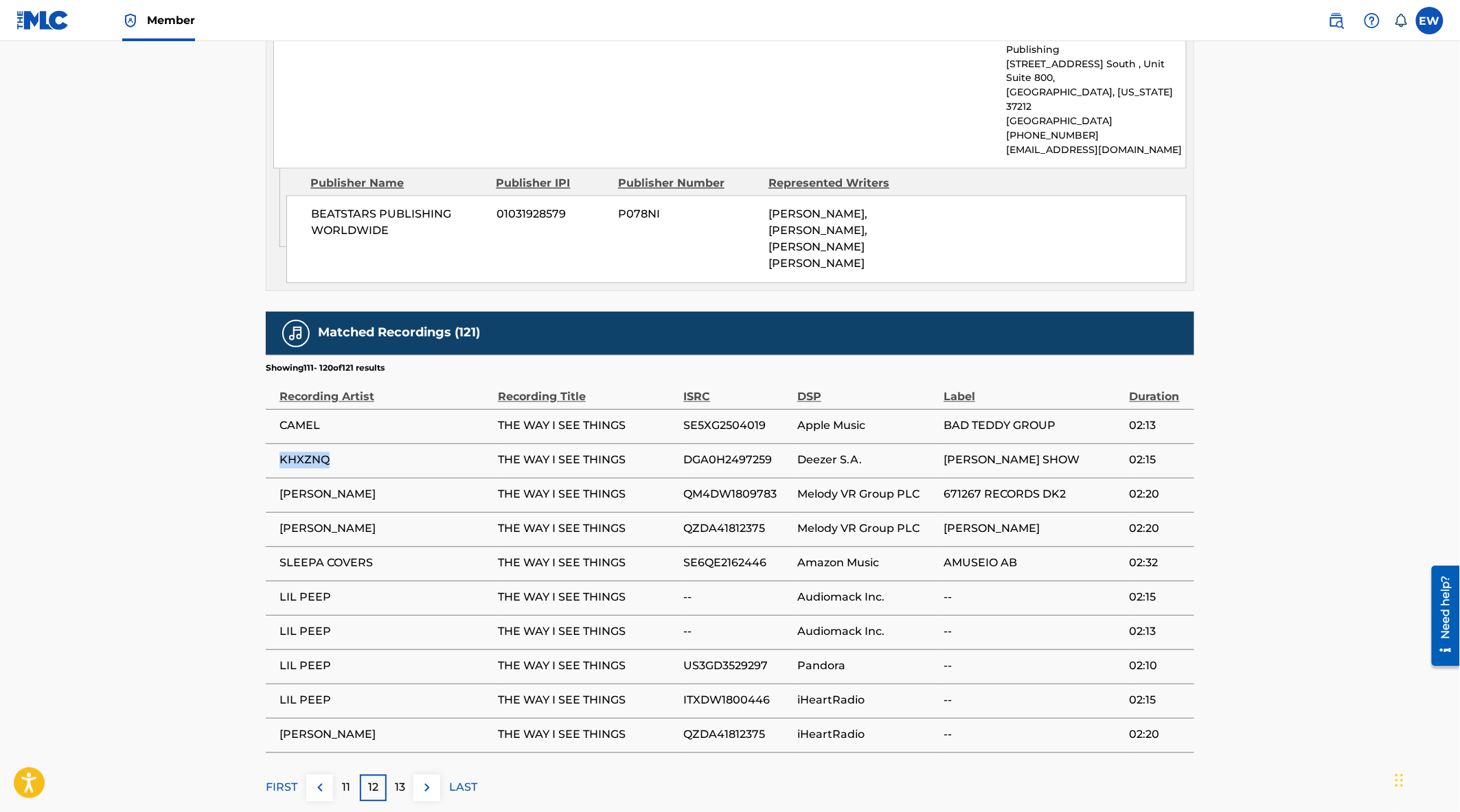
drag, startPoint x: 337, startPoint y: 382, endPoint x: 283, endPoint y: 381, distance: 54.0
click at [283, 453] on span "KHXZNQ" at bounding box center [384, 461] width 211 height 17
copy span "KHXZNQ"
drag, startPoint x: 379, startPoint y: 493, endPoint x: 276, endPoint y: 494, distance: 103.0
click at [276, 546] on td "SLEEPA COVERS" at bounding box center [381, 563] width 232 height 34
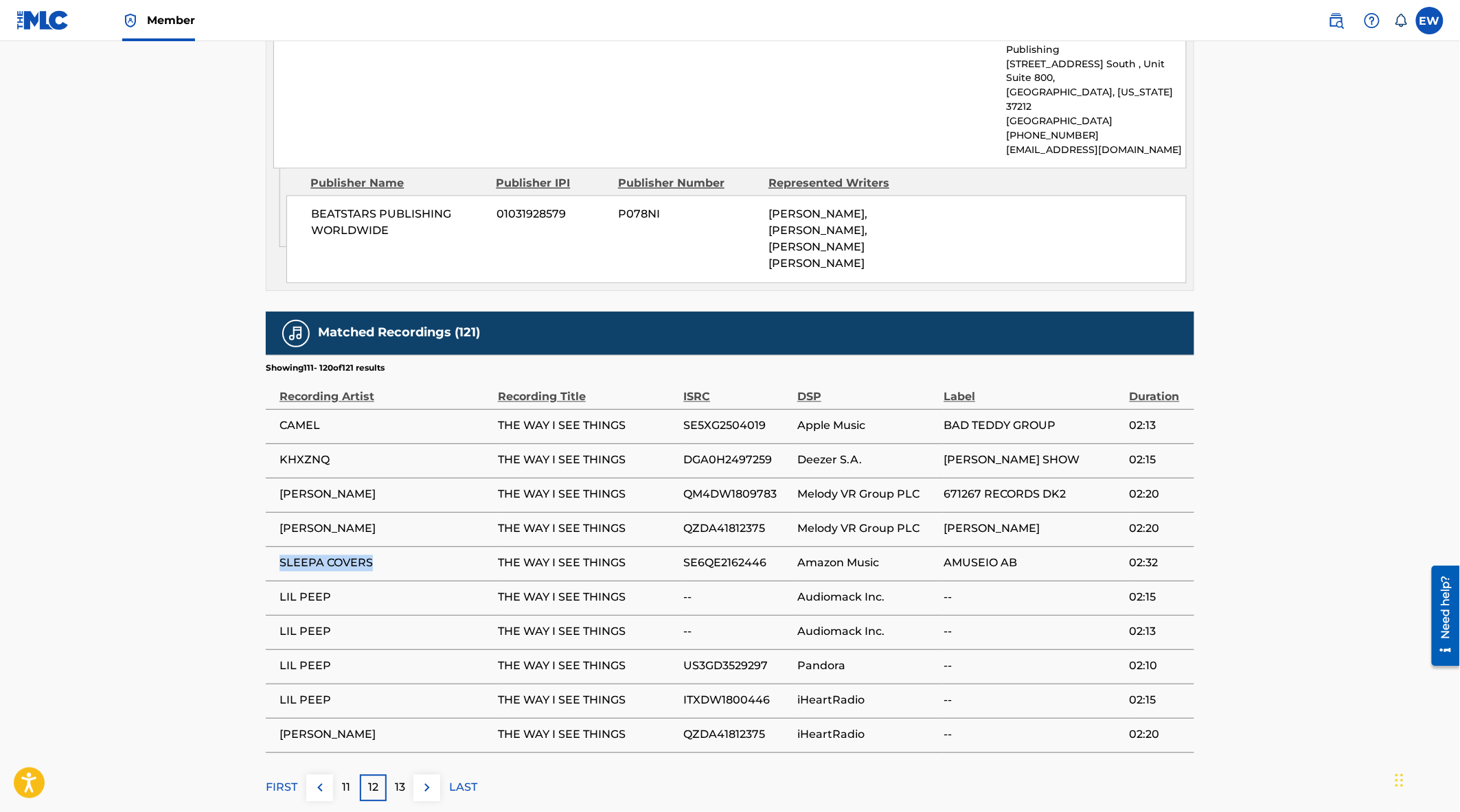
copy span "SLEEPA COVERS"
click at [345, 780] on p "11" at bounding box center [347, 789] width 8 height 17
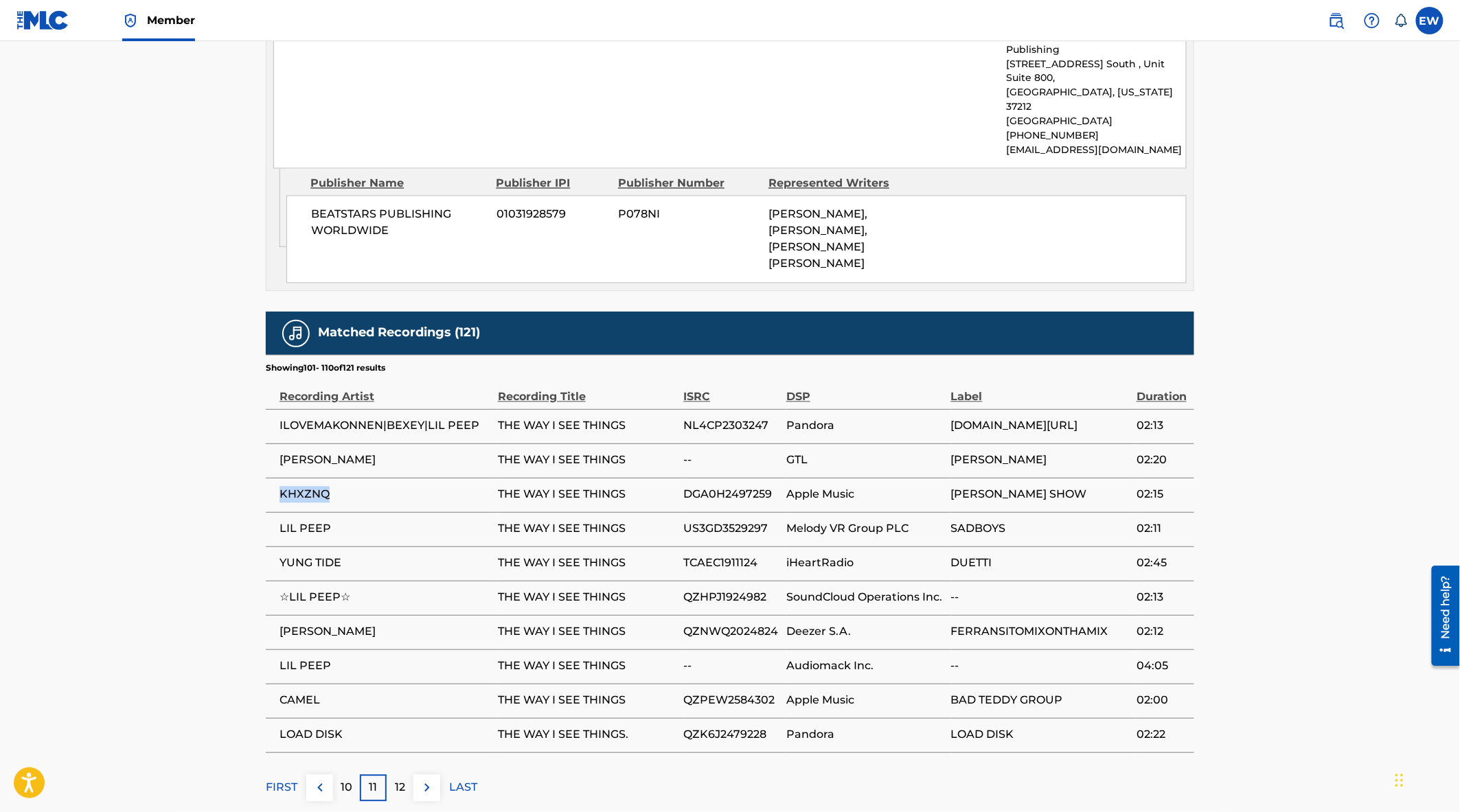
drag, startPoint x: 331, startPoint y: 423, endPoint x: 279, endPoint y: 426, distance: 52.1
click at [279, 487] on span "KHXZNQ" at bounding box center [384, 495] width 211 height 17
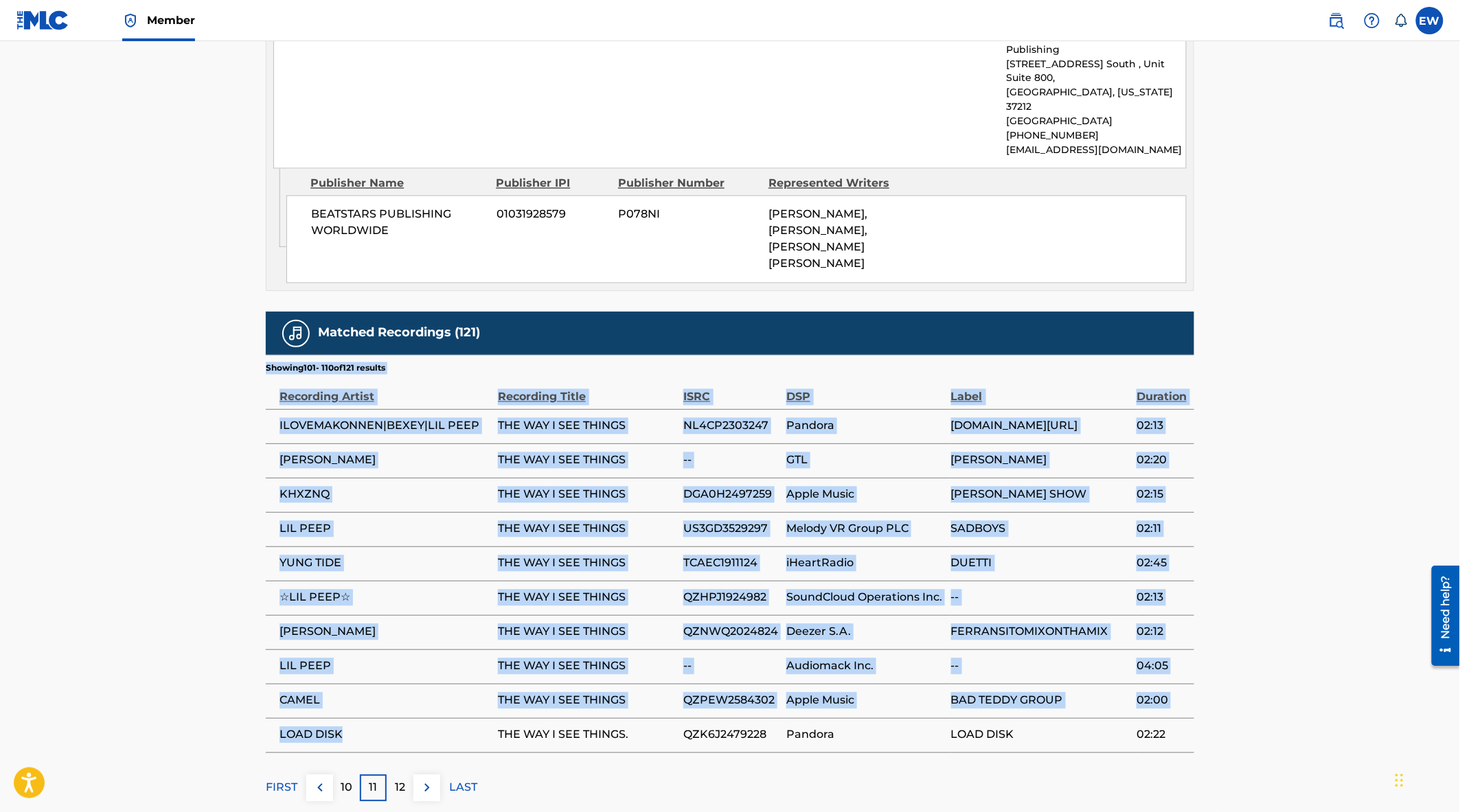
drag, startPoint x: 319, startPoint y: 658, endPoint x: 248, endPoint y: 657, distance: 71.0
click at [319, 727] on span "LOAD DISK" at bounding box center [384, 736] width 211 height 17
drag, startPoint x: 341, startPoint y: 663, endPoint x: 256, endPoint y: 658, distance: 85.1
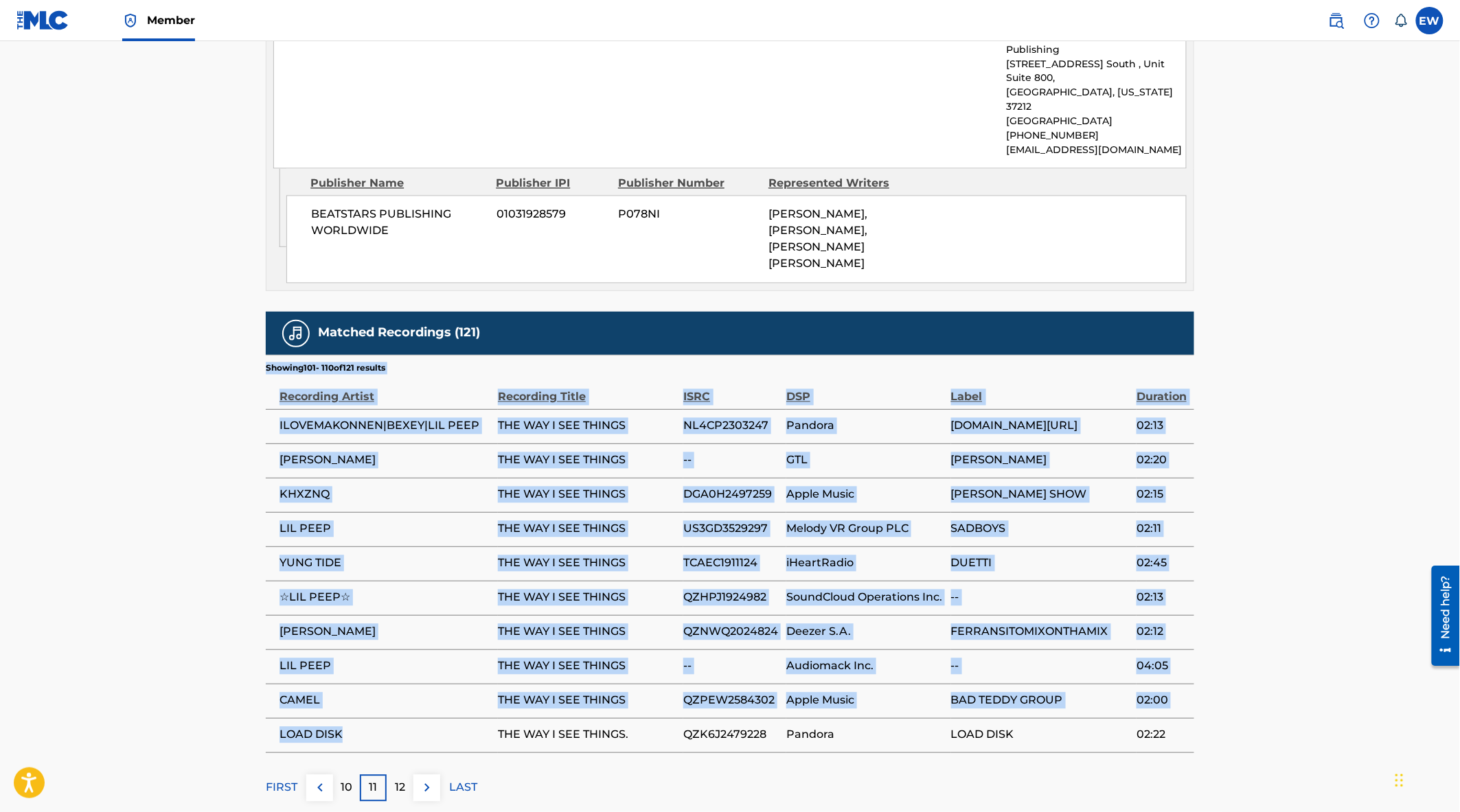
click at [353, 727] on span "LOAD DISK" at bounding box center [384, 736] width 211 height 17
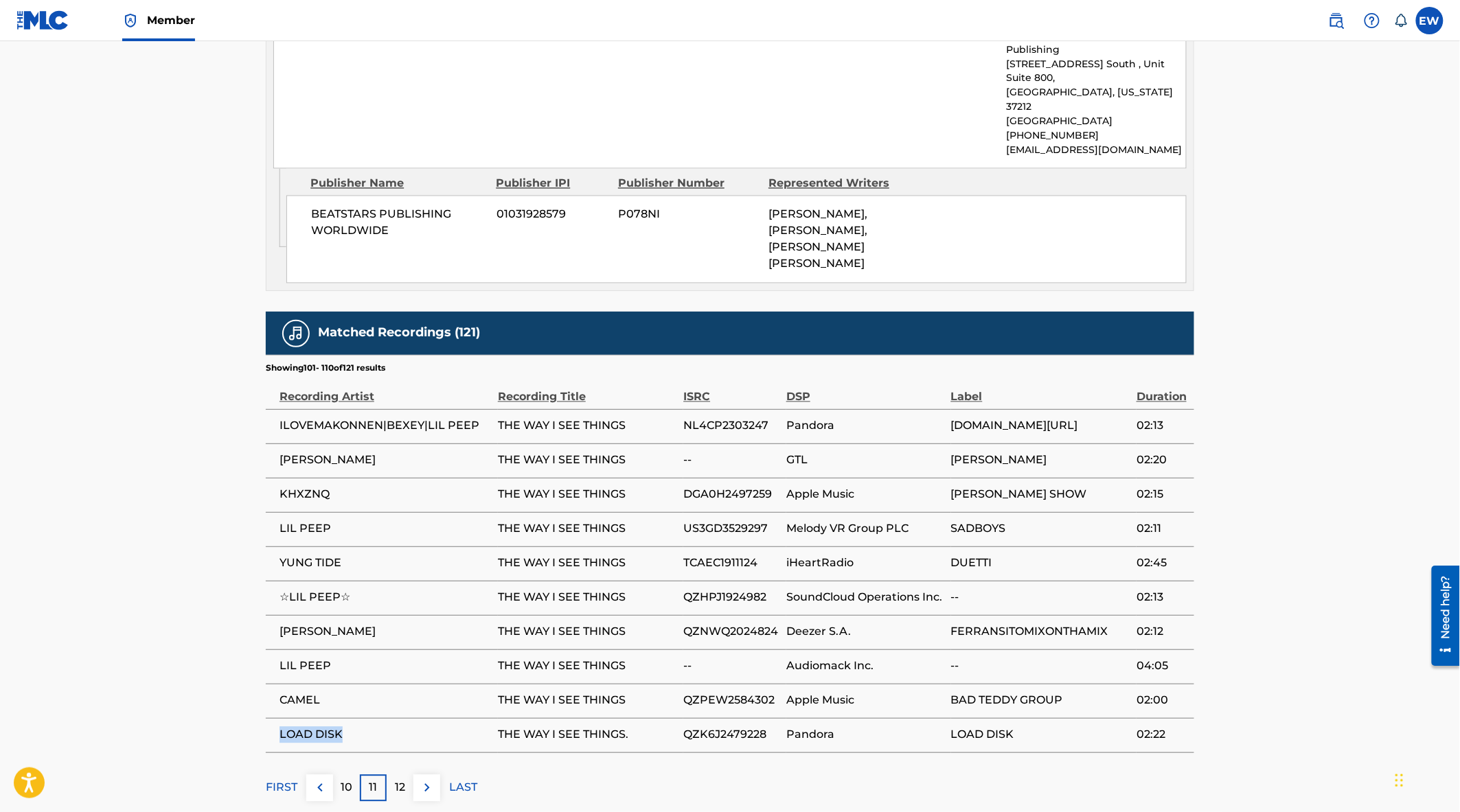
drag, startPoint x: 344, startPoint y: 663, endPoint x: 277, endPoint y: 663, distance: 67.0
click at [277, 718] on td "LOAD DISK" at bounding box center [381, 735] width 232 height 34
copy span "LOAD DISK"
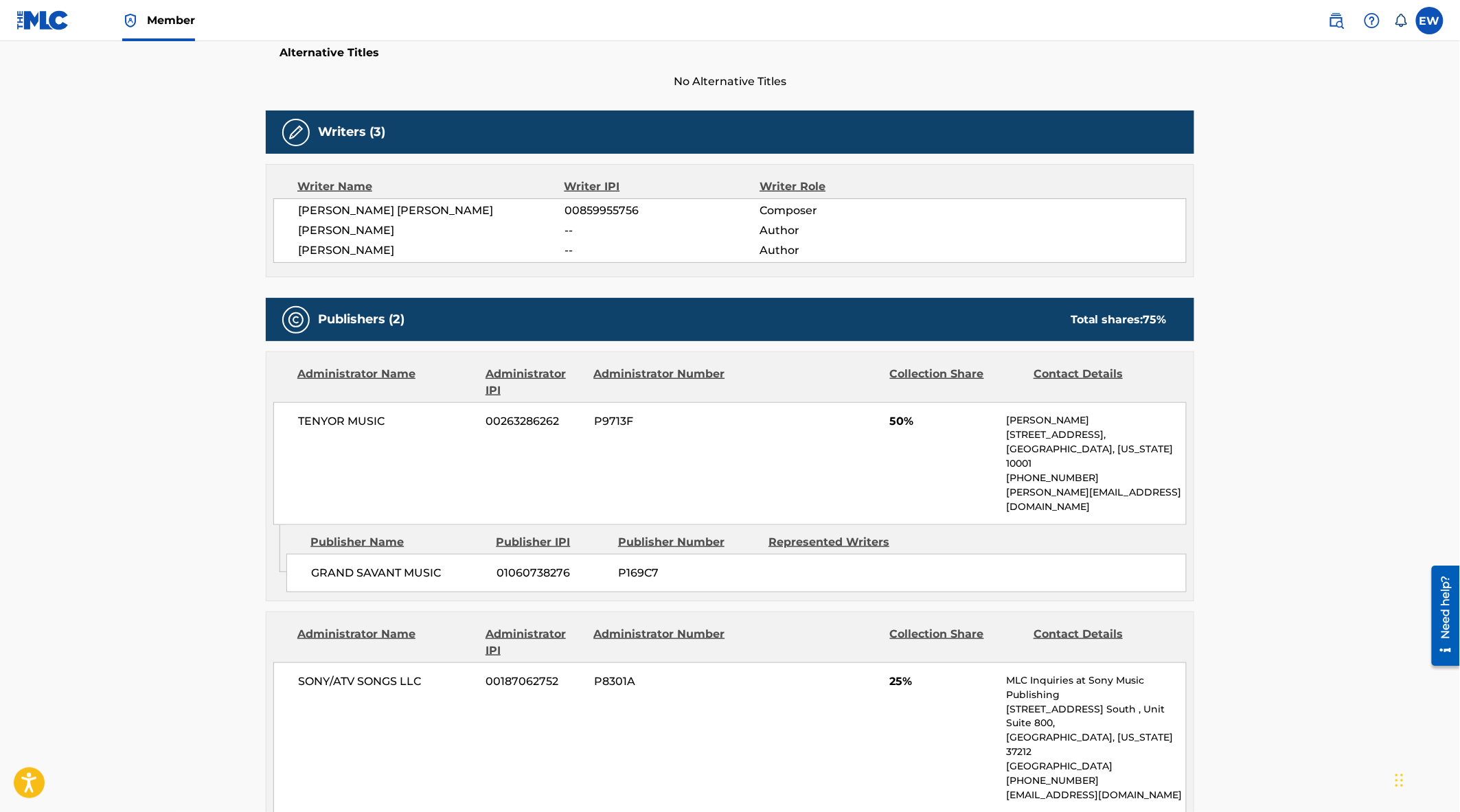
scroll to position [256, 0]
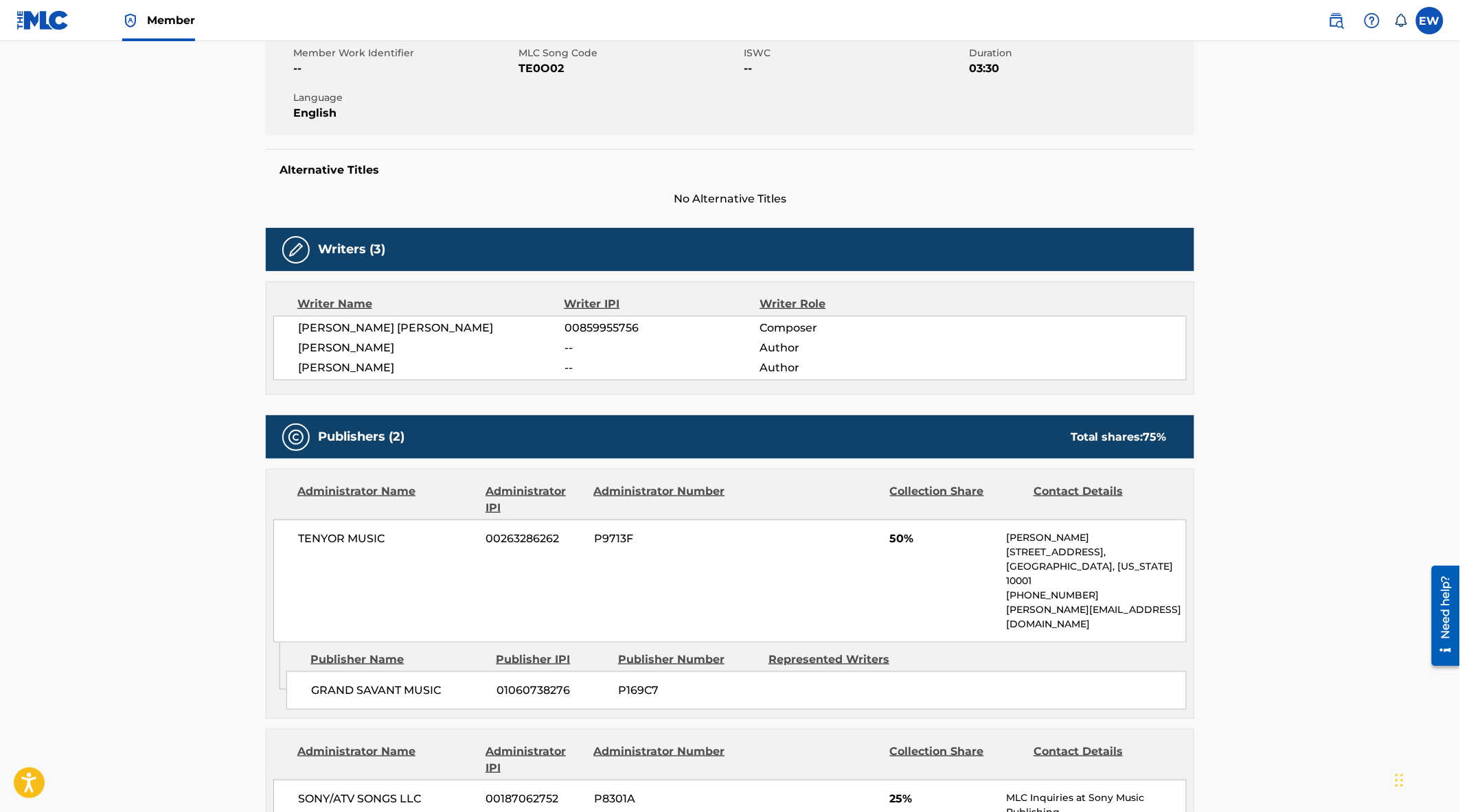
click at [557, 69] on span "TE0O02" at bounding box center [629, 69] width 222 height 17
copy span "TE0O02"
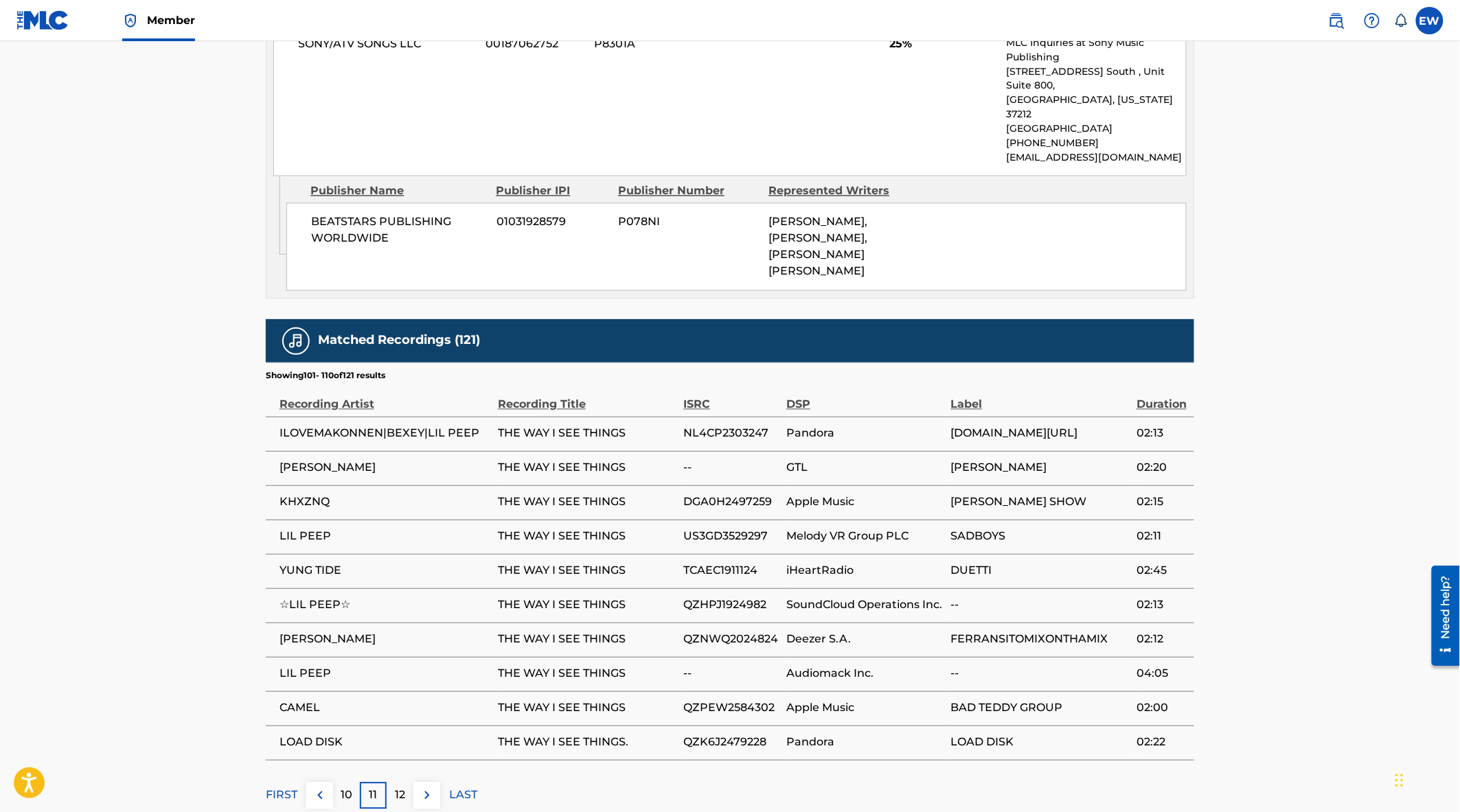
scroll to position [1019, 0]
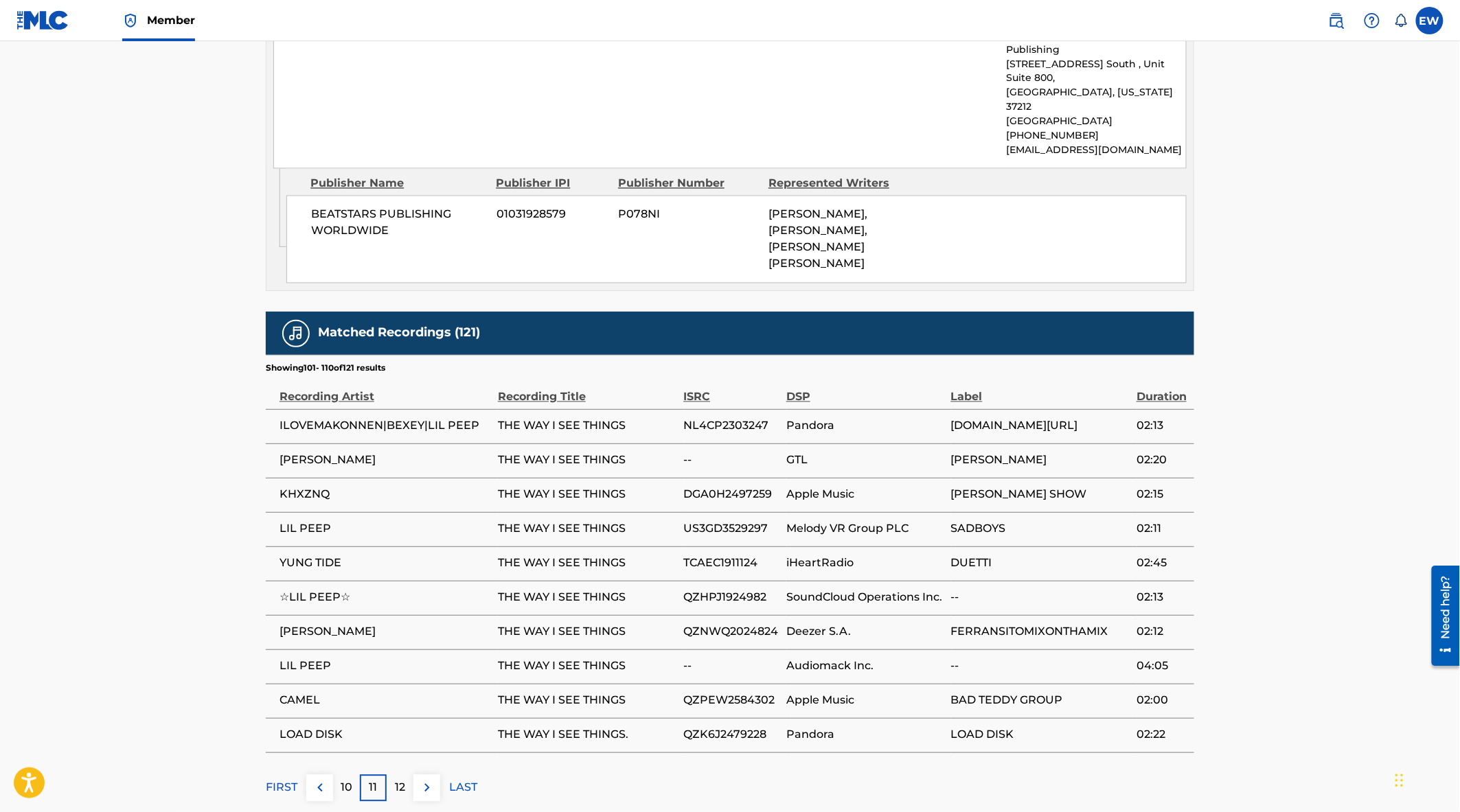
click at [322, 780] on img at bounding box center [320, 789] width 17 height 17
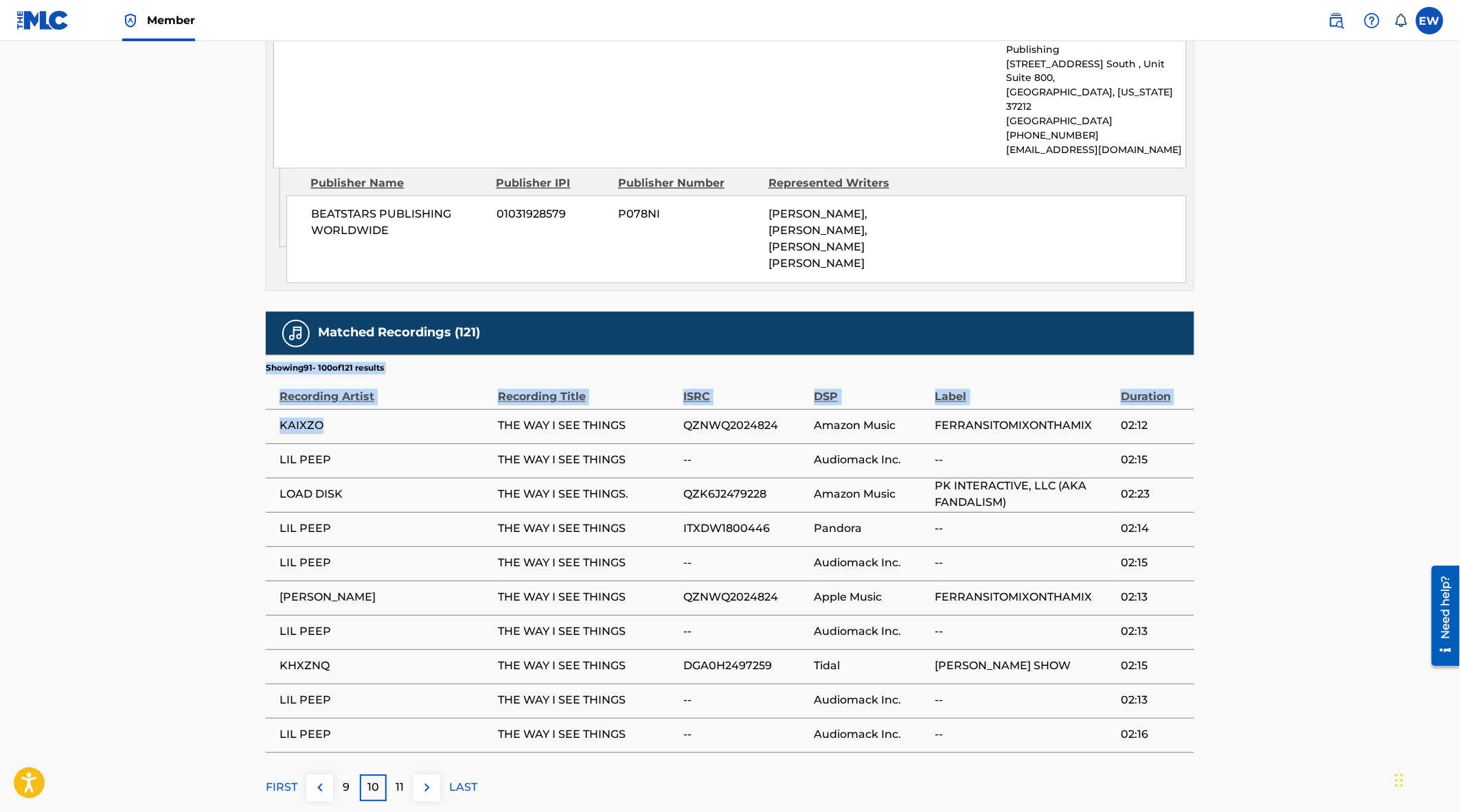
drag, startPoint x: 331, startPoint y: 351, endPoint x: 264, endPoint y: 351, distance: 67.0
click at [312, 418] on span "KAIXZO" at bounding box center [384, 427] width 211 height 17
click at [311, 418] on span "KAIXZO" at bounding box center [384, 427] width 211 height 17
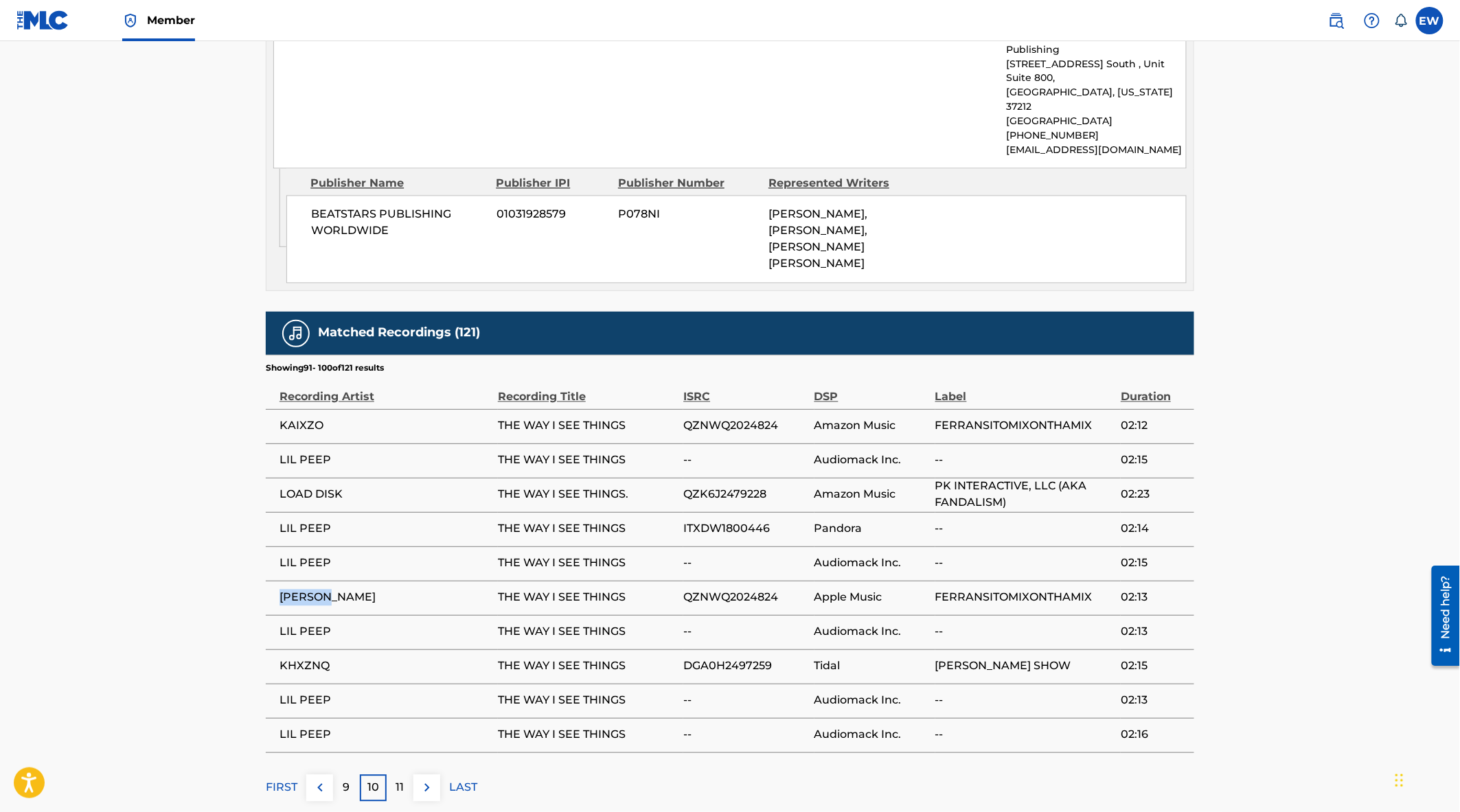
drag, startPoint x: 322, startPoint y: 522, endPoint x: 271, endPoint y: 524, distance: 51.0
click at [271, 581] on td "[PERSON_NAME]" at bounding box center [381, 598] width 232 height 34
copy span "[PERSON_NAME]"
click at [344, 780] on p "9" at bounding box center [347, 789] width 7 height 17
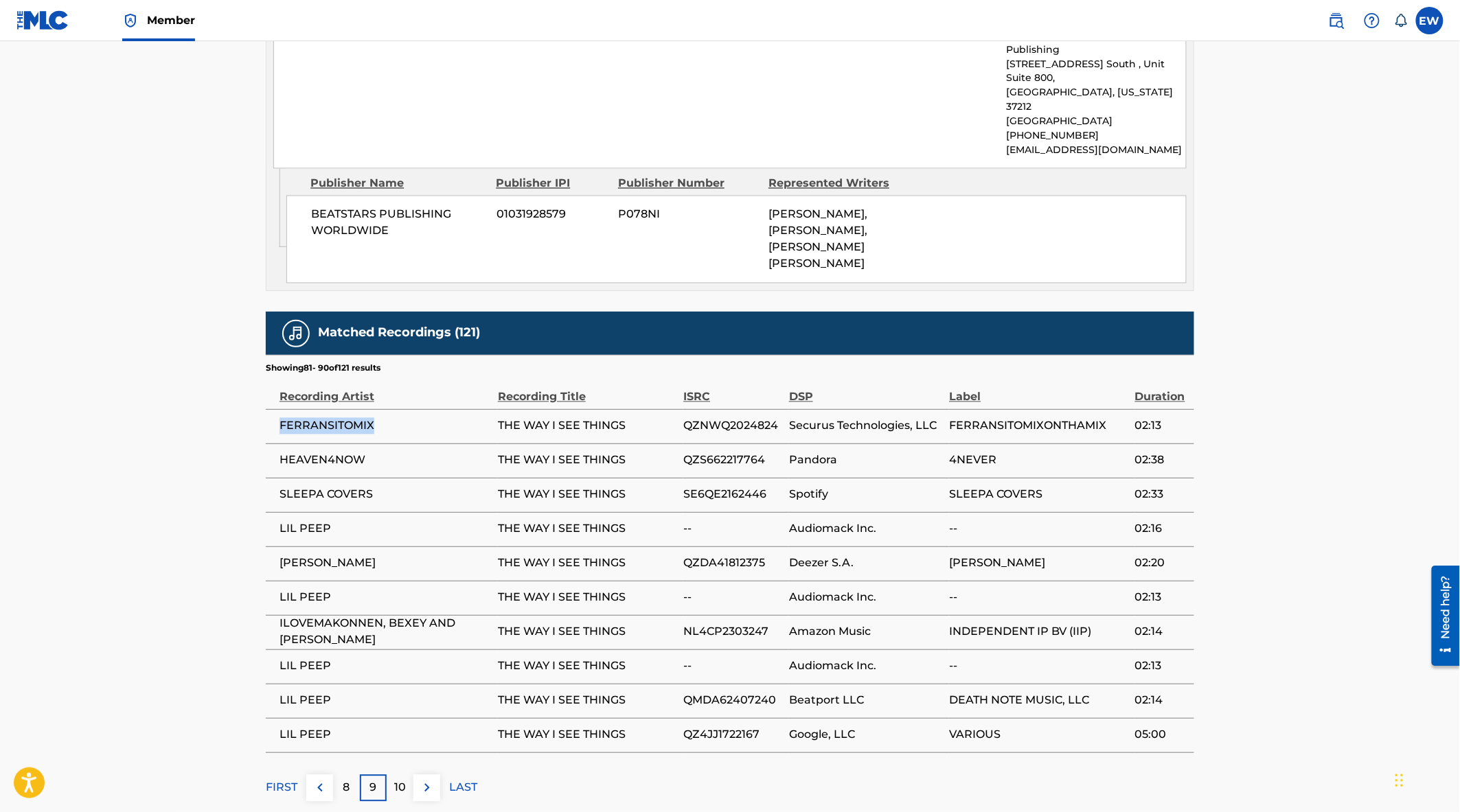
drag, startPoint x: 376, startPoint y: 352, endPoint x: 282, endPoint y: 353, distance: 94.0
click at [282, 418] on span "FERRANSITOMIX" at bounding box center [384, 427] width 211 height 17
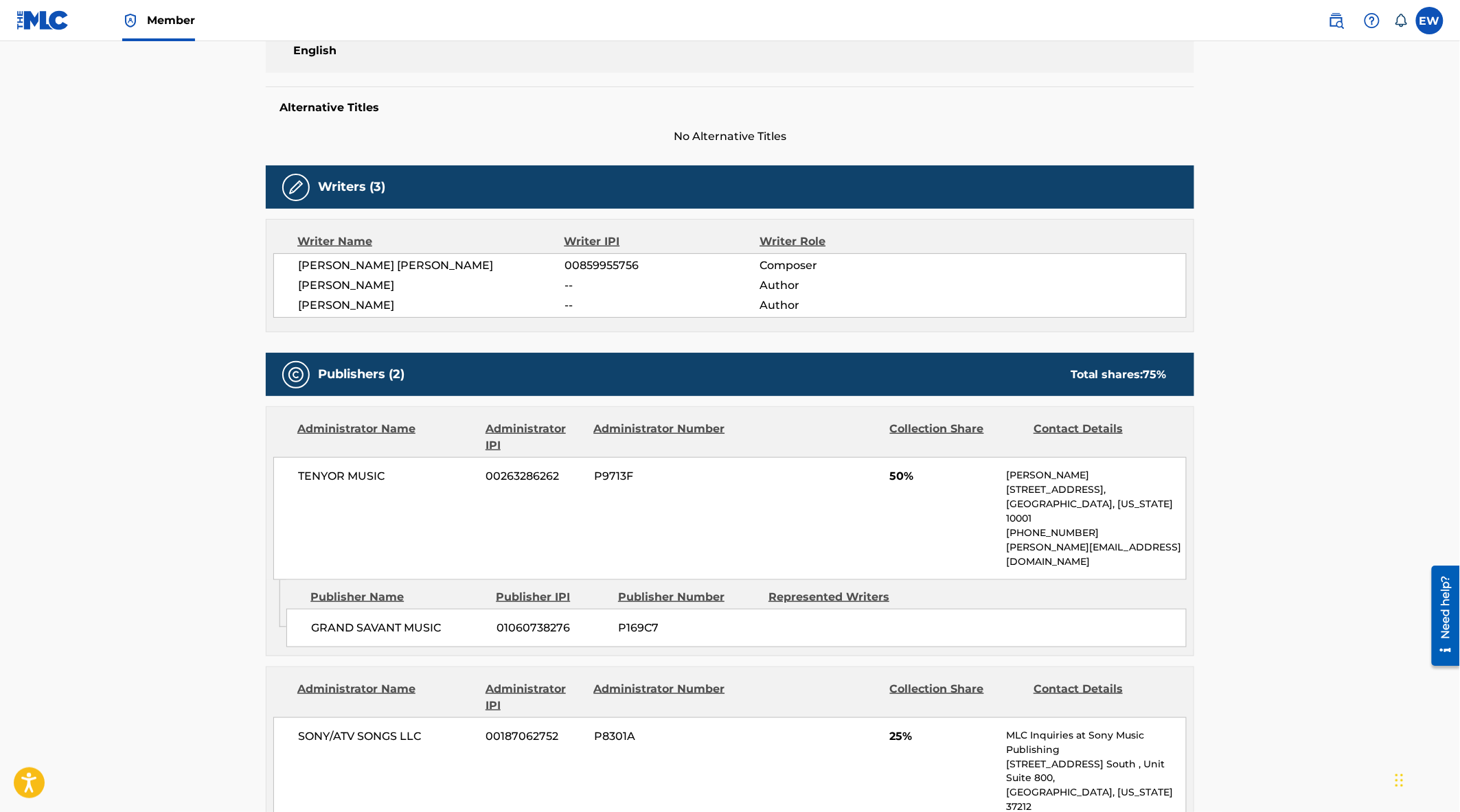
scroll to position [179, 0]
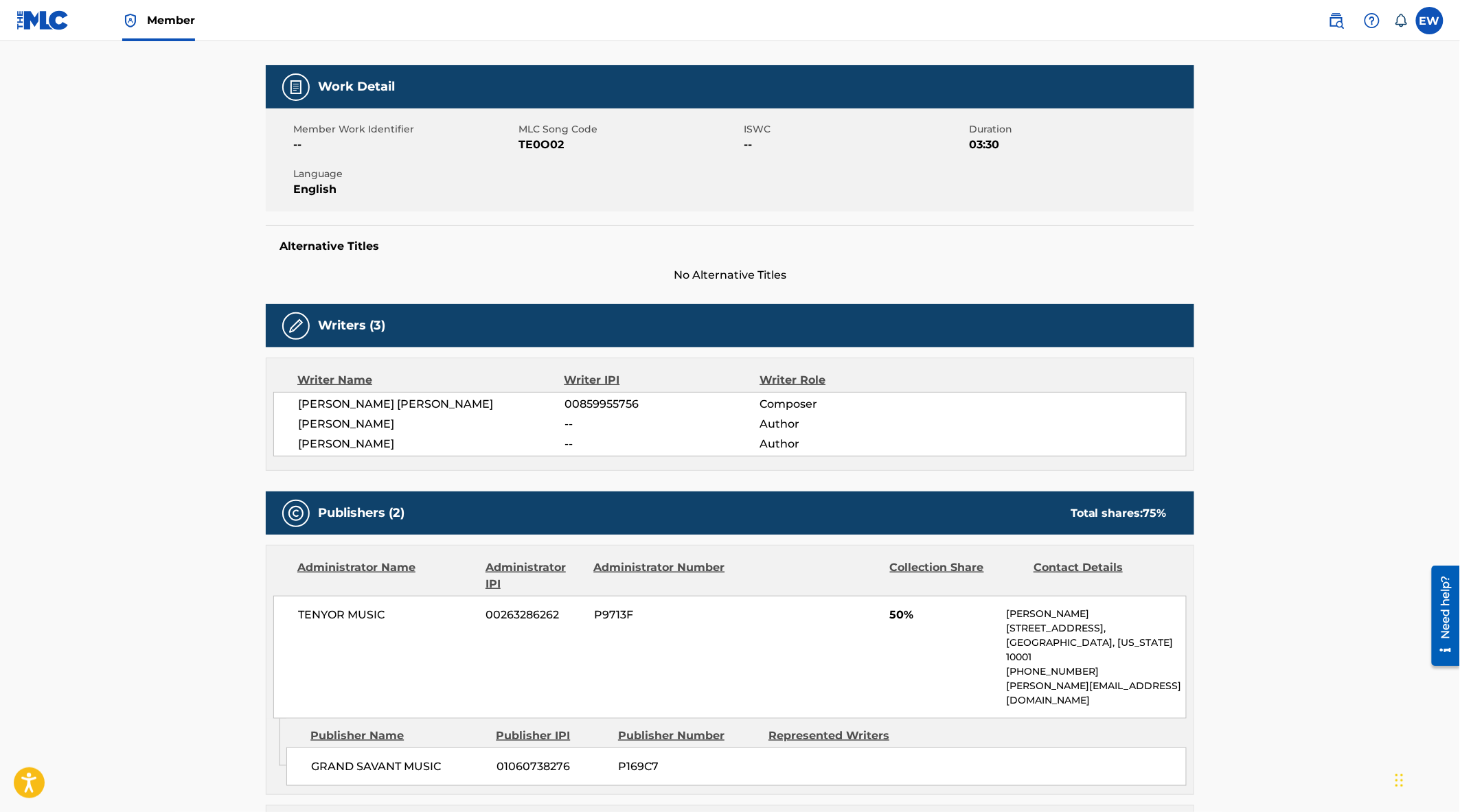
click at [553, 141] on span "TE0O02" at bounding box center [629, 145] width 222 height 17
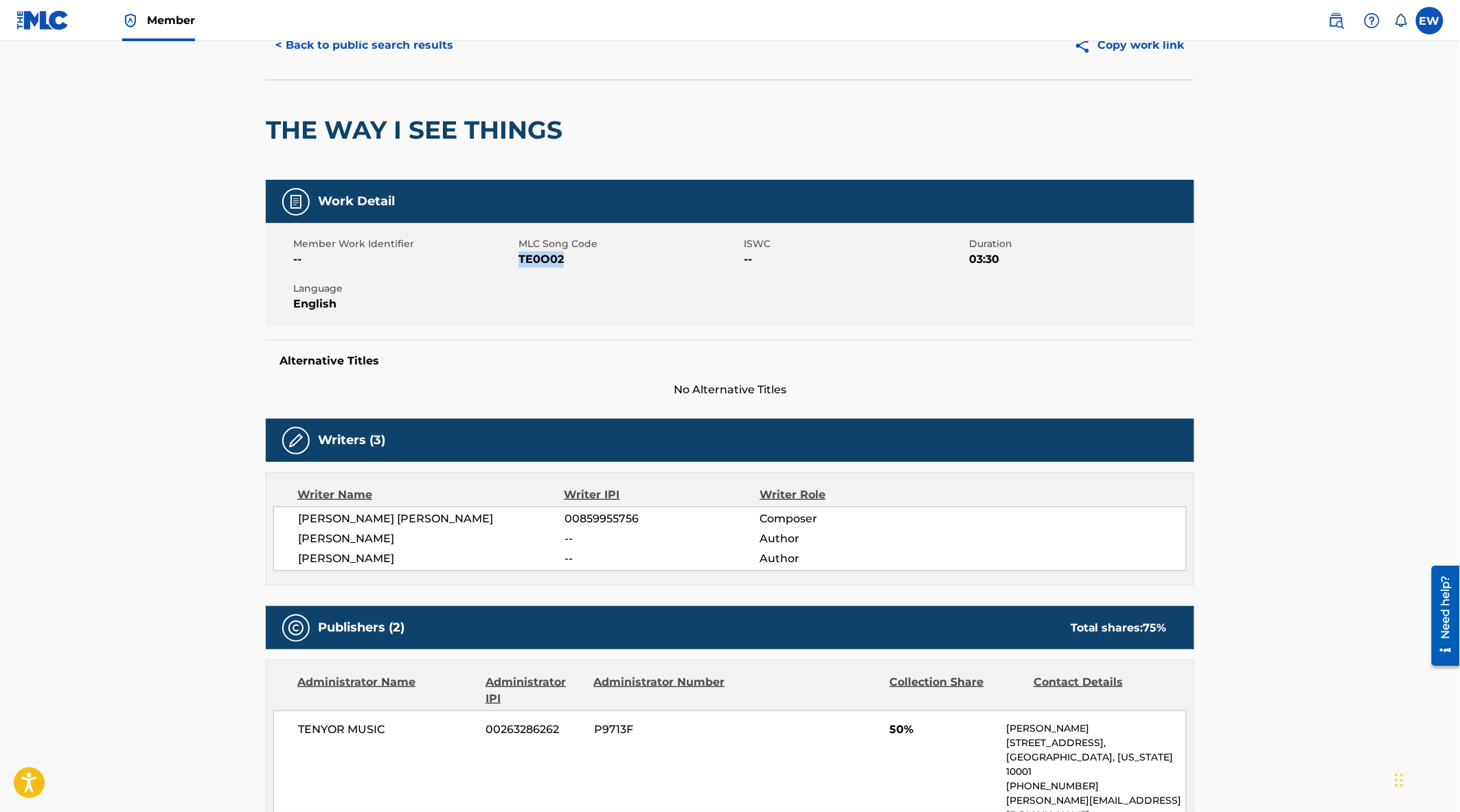
scroll to position [0, 0]
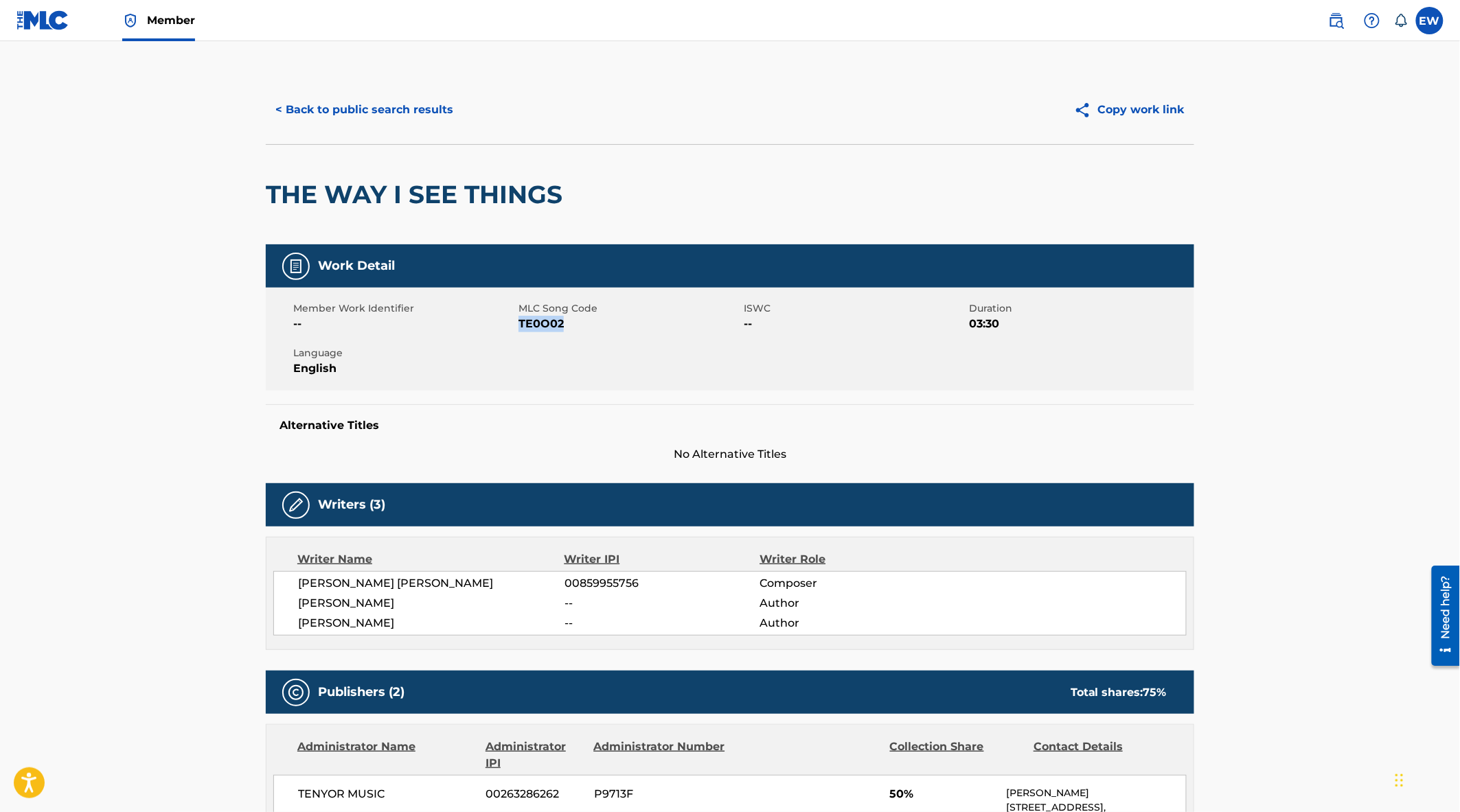
click at [366, 104] on button "< Back to public search results" at bounding box center [364, 109] width 197 height 34
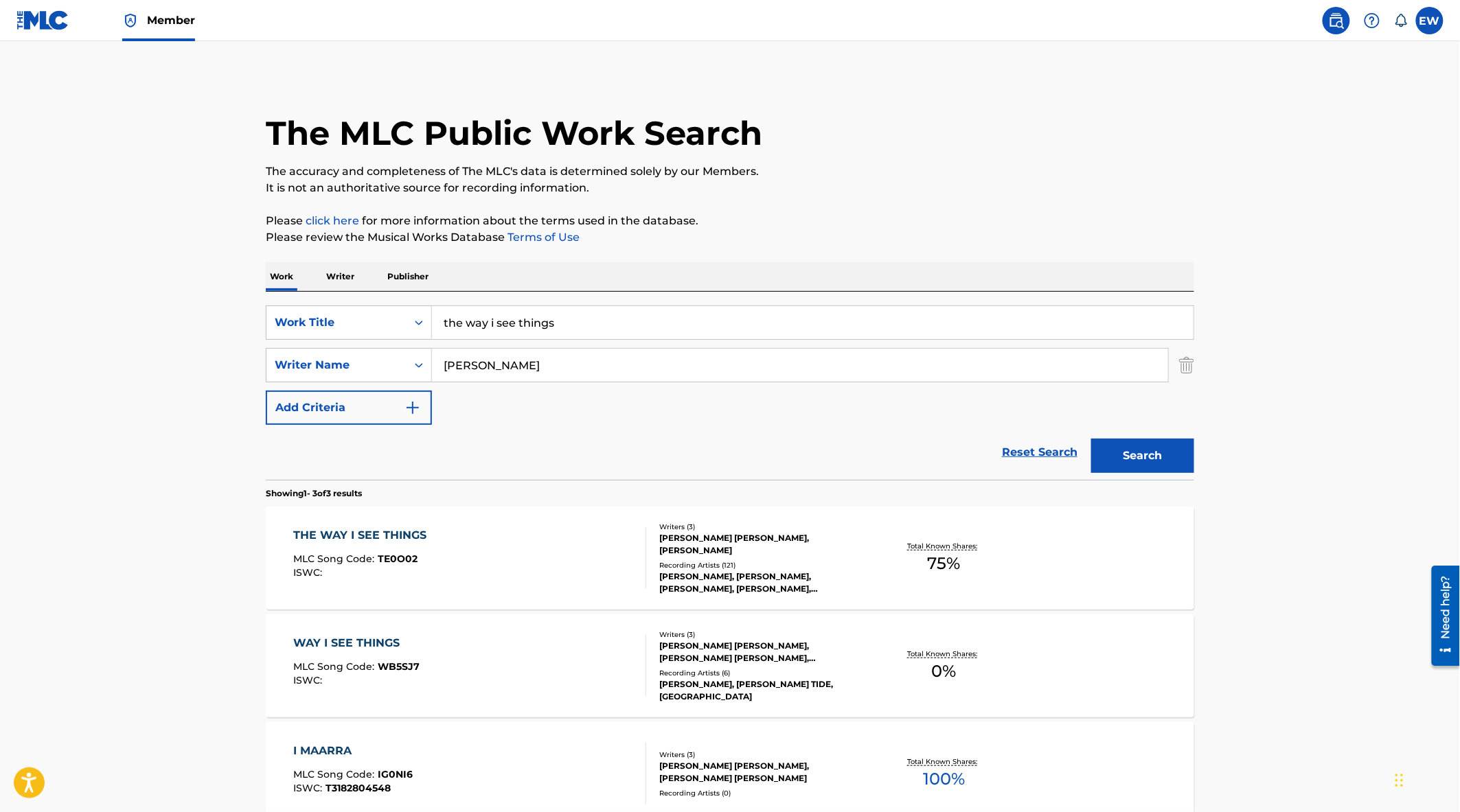
click at [510, 565] on div "THE WAY I SEE THINGS MLC Song Code : TE0O02 ISWC :" at bounding box center [470, 558] width 353 height 62
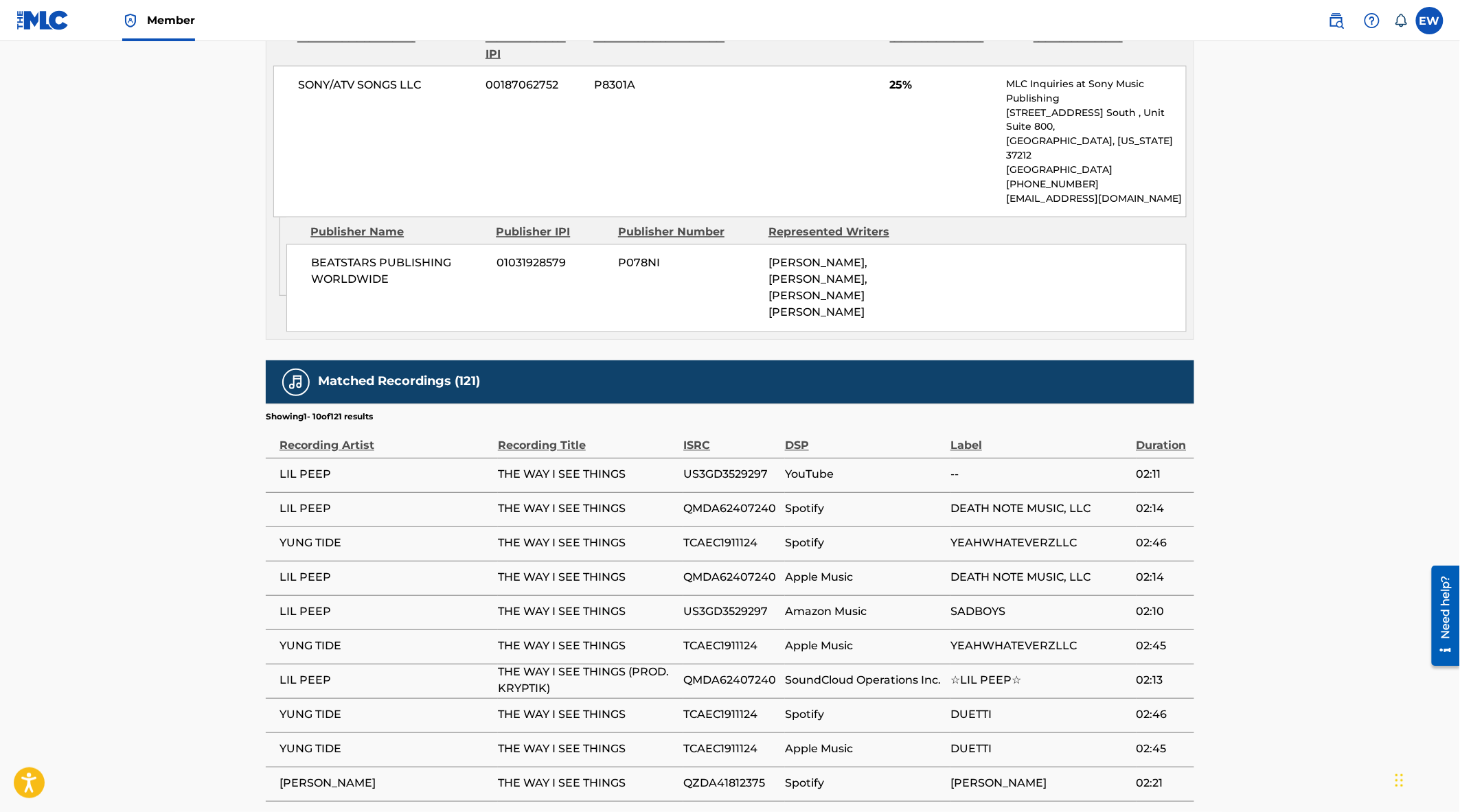
scroll to position [1022, 0]
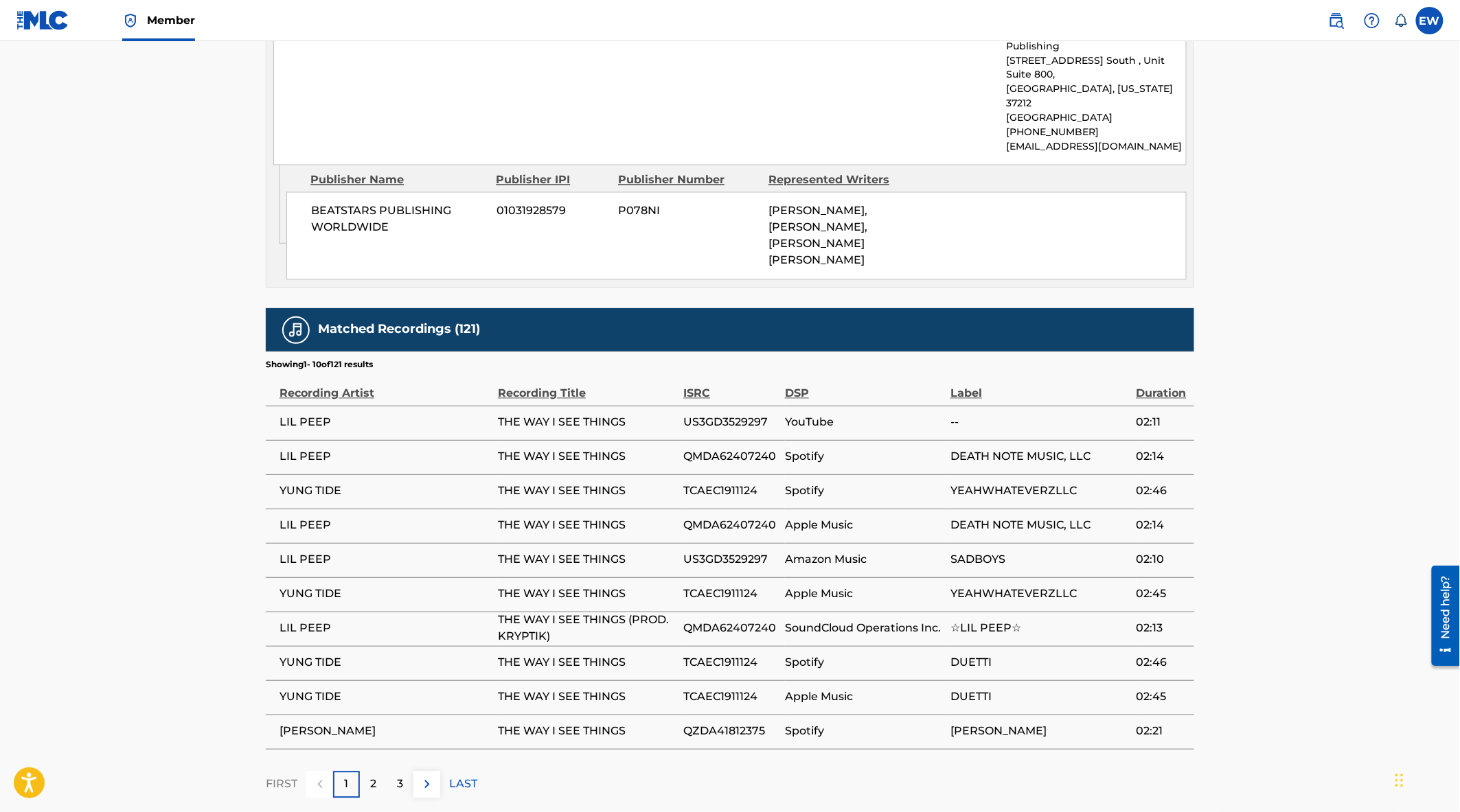
click at [429, 776] on img at bounding box center [427, 785] width 17 height 17
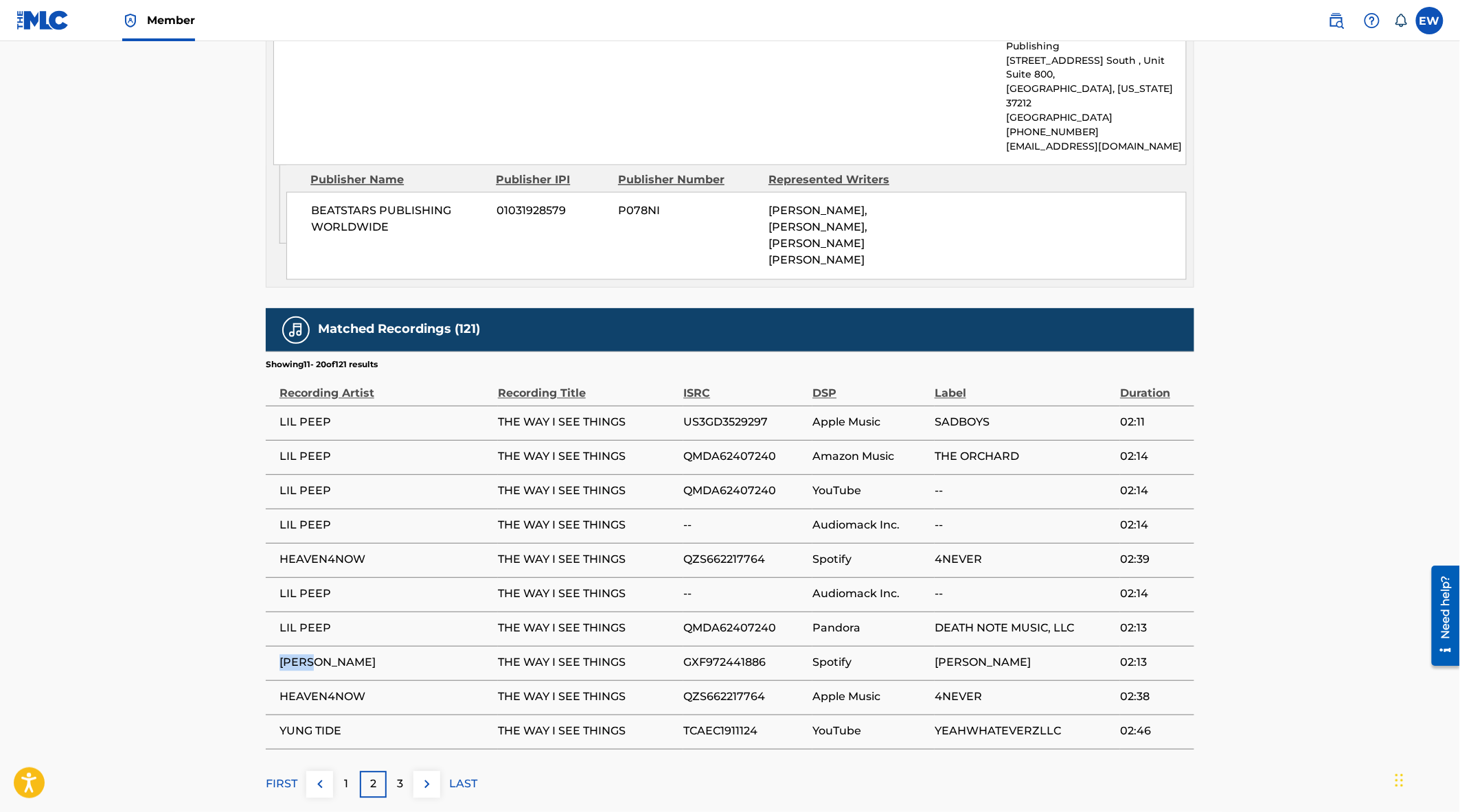
drag, startPoint x: 316, startPoint y: 589, endPoint x: 270, endPoint y: 590, distance: 46.0
click at [270, 646] on td "ATIEH" at bounding box center [381, 663] width 232 height 34
click at [710, 655] on span "GXF972441886" at bounding box center [744, 664] width 122 height 17
click at [423, 776] on img at bounding box center [427, 785] width 17 height 17
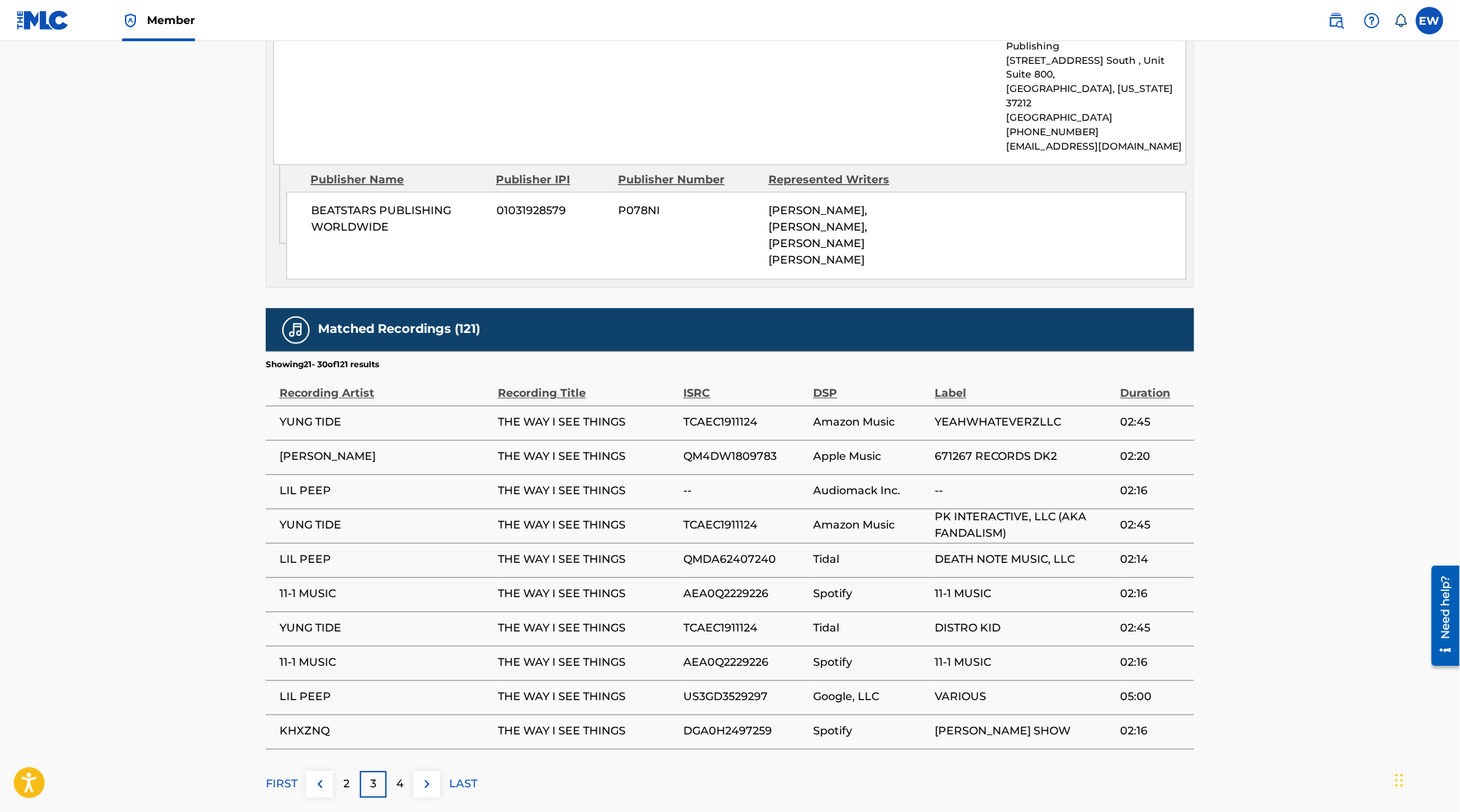
click at [426, 776] on img at bounding box center [427, 785] width 17 height 17
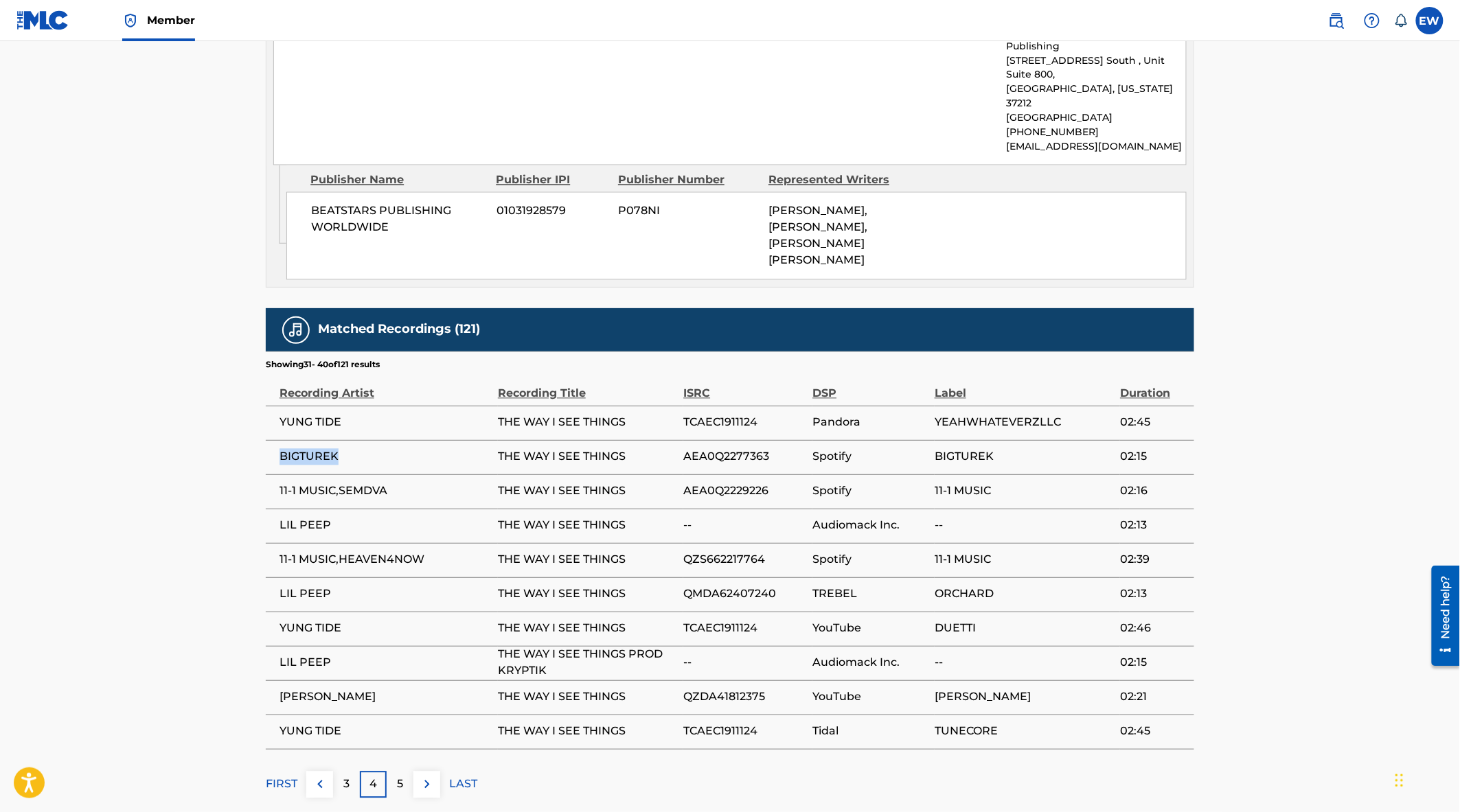
drag, startPoint x: 344, startPoint y: 381, endPoint x: 276, endPoint y: 381, distance: 68.0
click at [276, 440] on td "BIGTUREK" at bounding box center [381, 457] width 232 height 34
click at [714, 449] on span "AEA0Q2277363" at bounding box center [744, 457] width 122 height 17
click at [427, 776] on img at bounding box center [427, 785] width 17 height 17
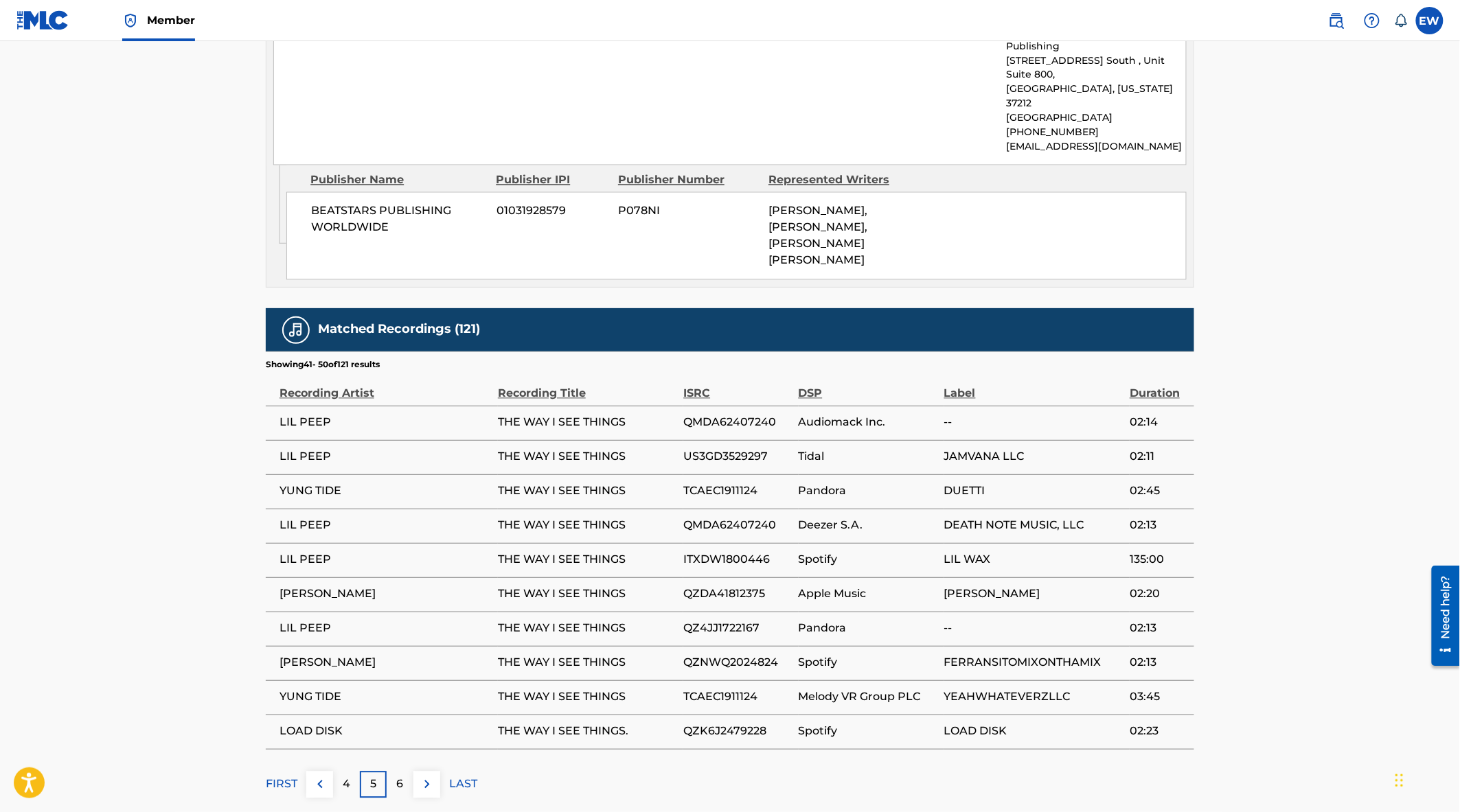
click at [427, 776] on img at bounding box center [427, 785] width 17 height 17
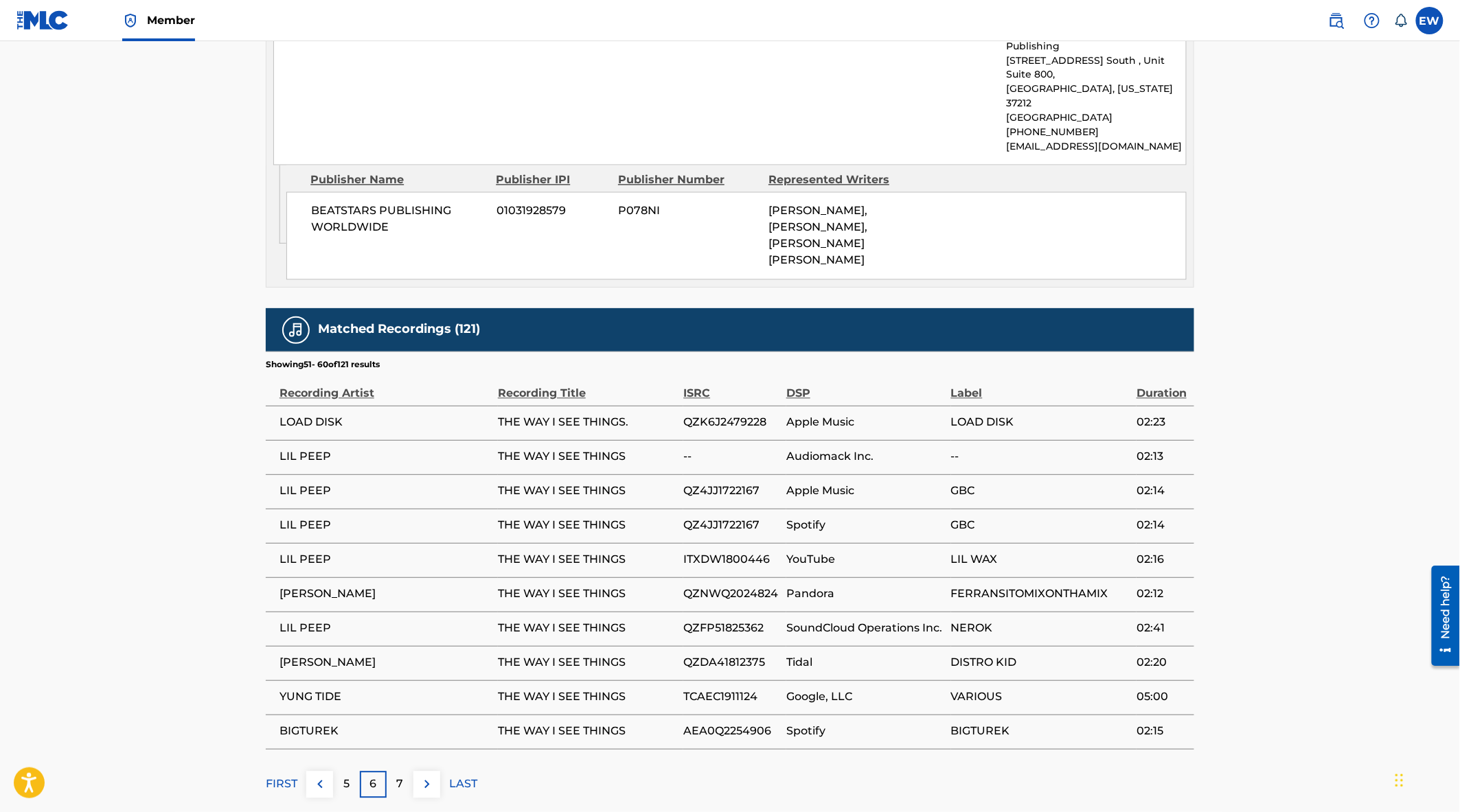
click at [420, 776] on img at bounding box center [427, 785] width 17 height 17
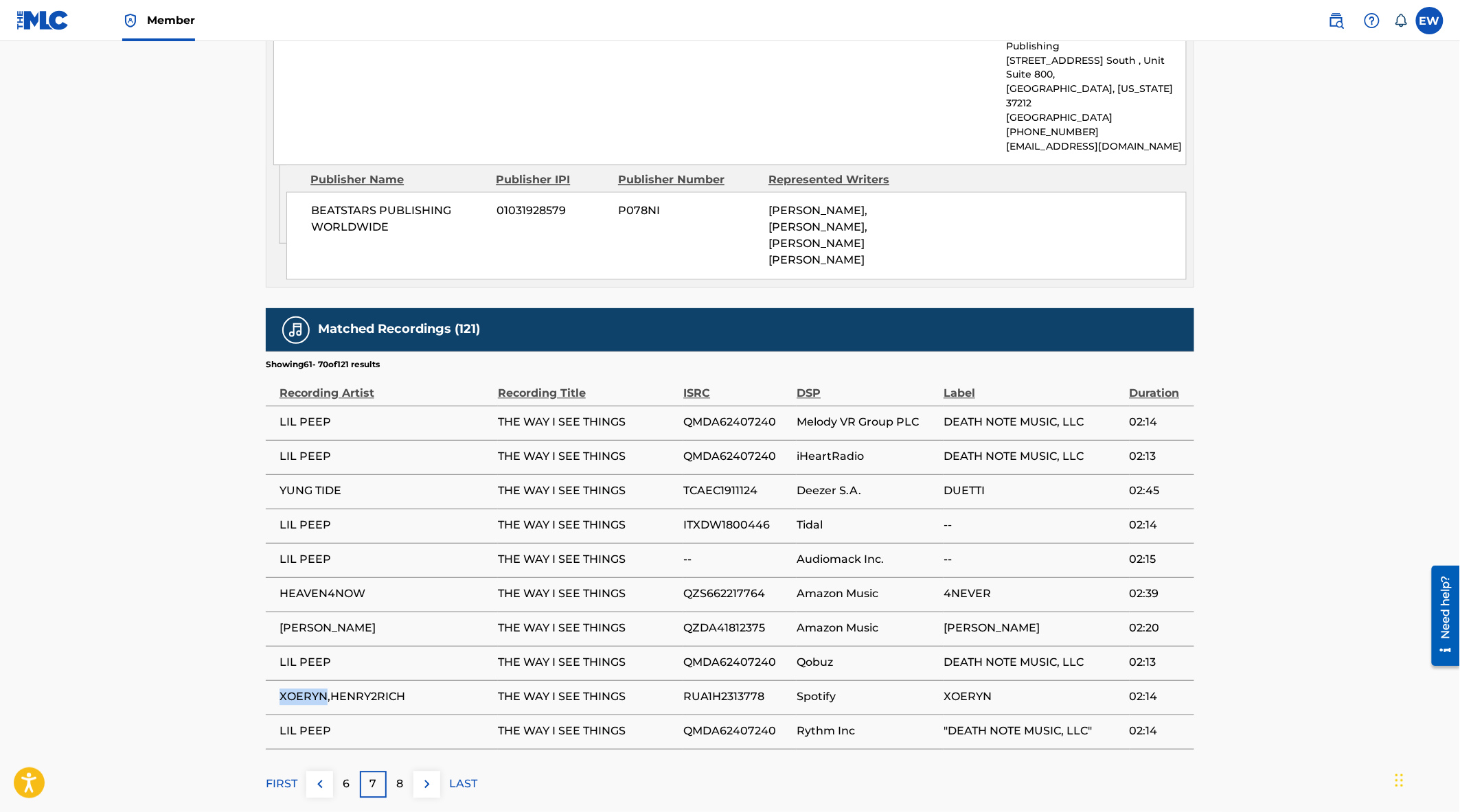
drag, startPoint x: 326, startPoint y: 621, endPoint x: 278, endPoint y: 623, distance: 48.0
click at [278, 680] on td "XOERYN,HENRY2RICH" at bounding box center [381, 697] width 232 height 34
click at [434, 776] on img at bounding box center [427, 785] width 17 height 17
